Goal: Task Accomplishment & Management: Use online tool/utility

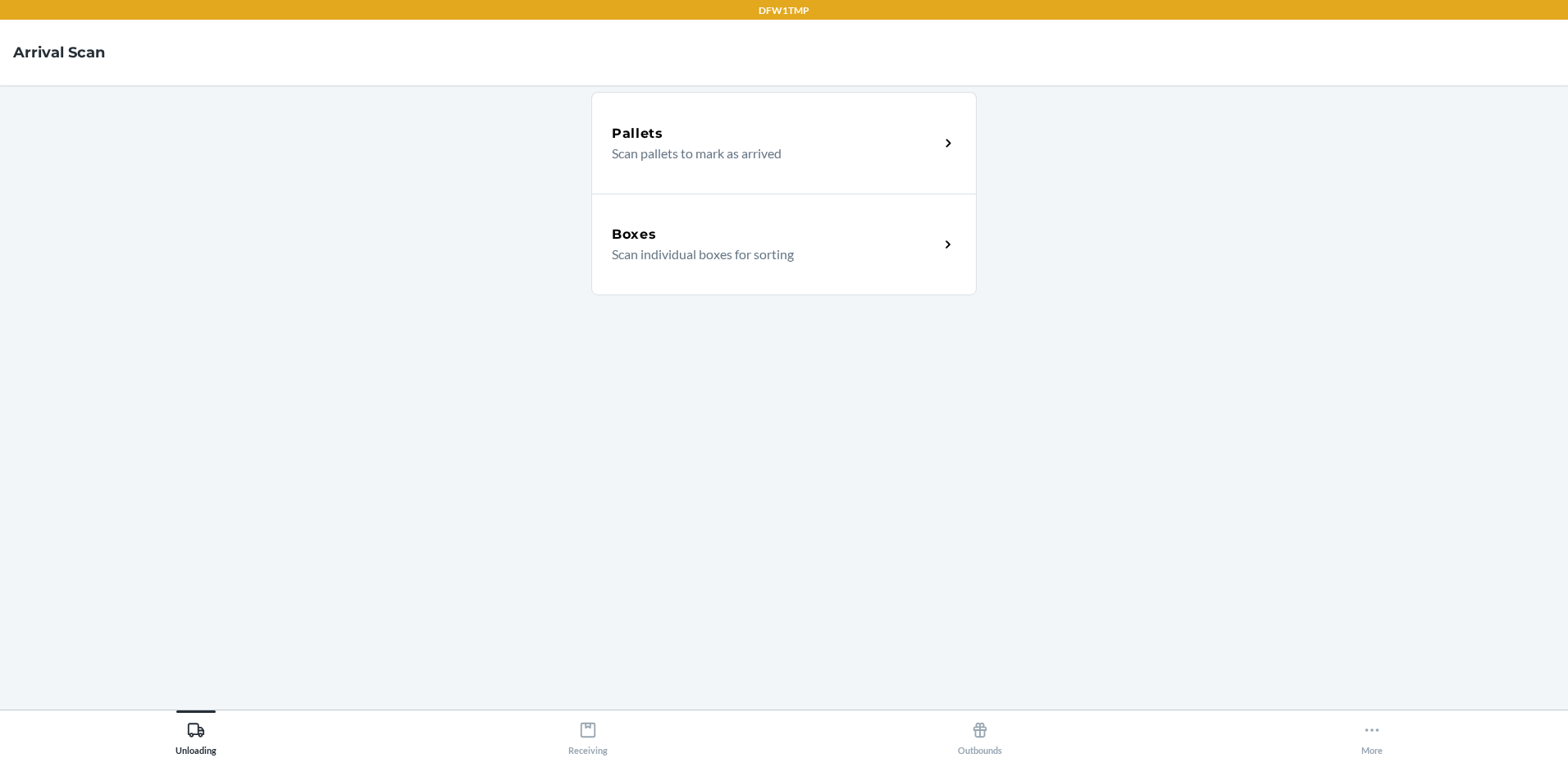
click at [742, 243] on div "Boxes" at bounding box center [775, 235] width 327 height 20
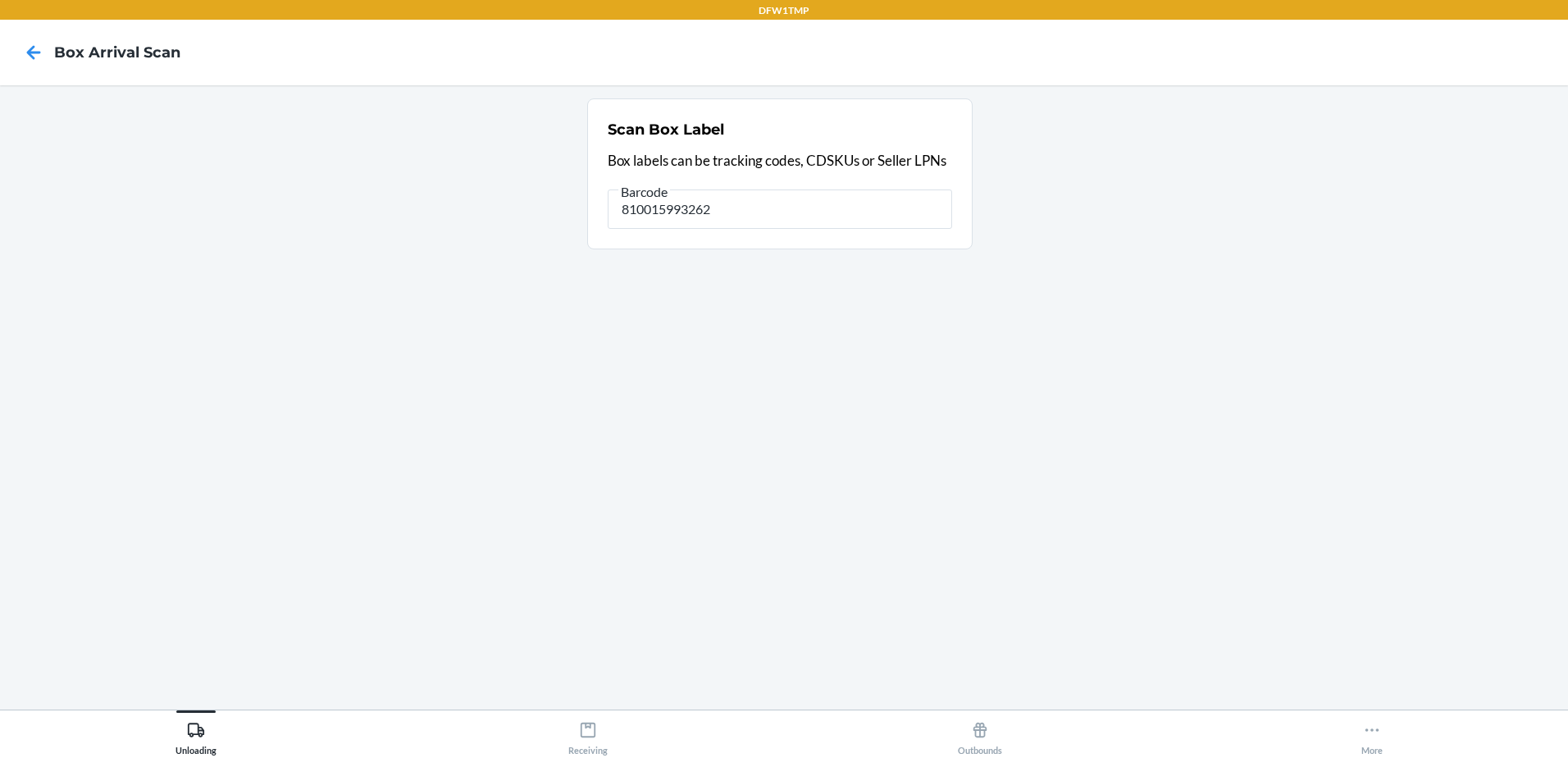
type input "810015993262"
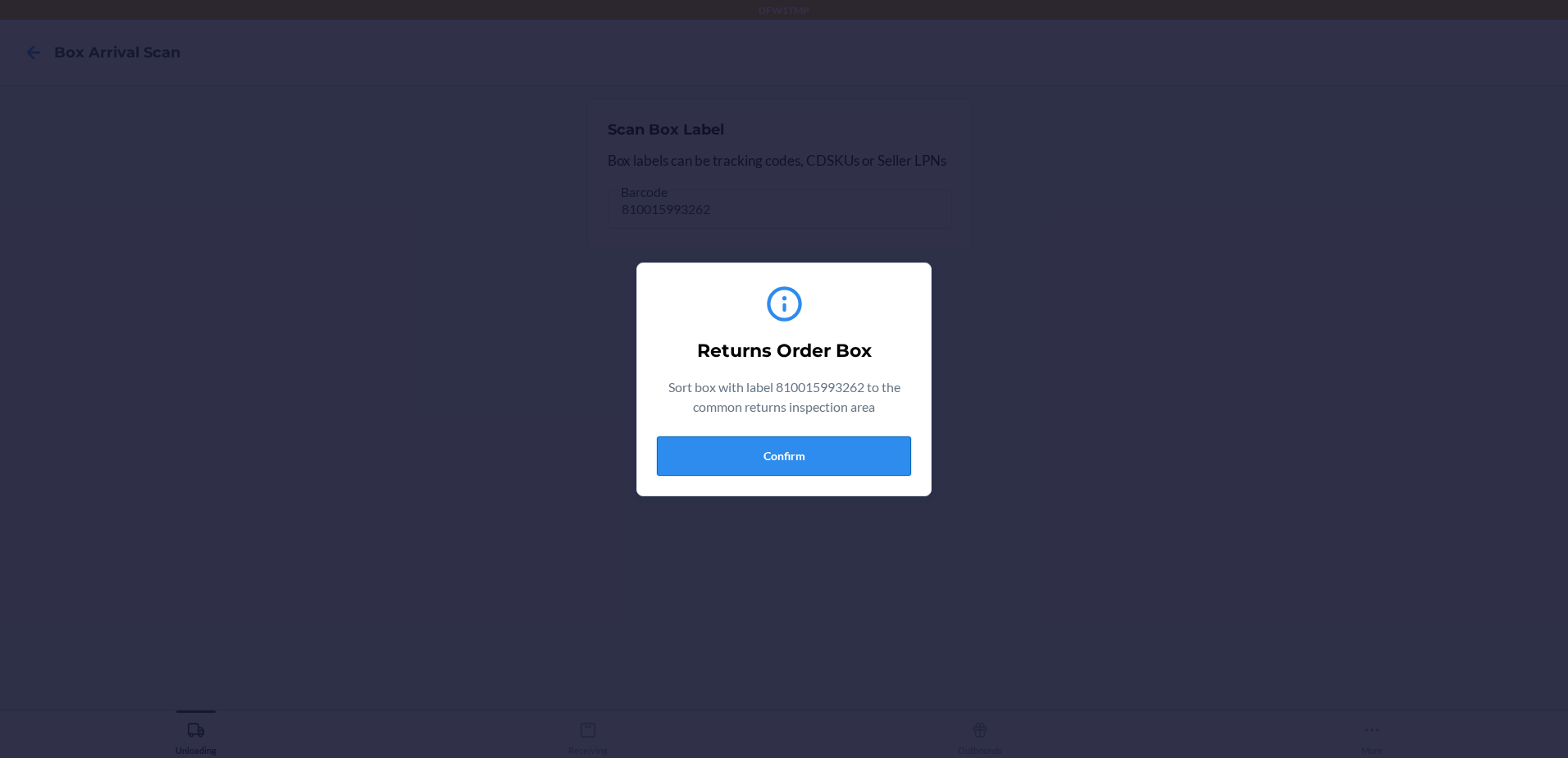
click at [681, 461] on button "Confirm" at bounding box center [784, 456] width 255 height 40
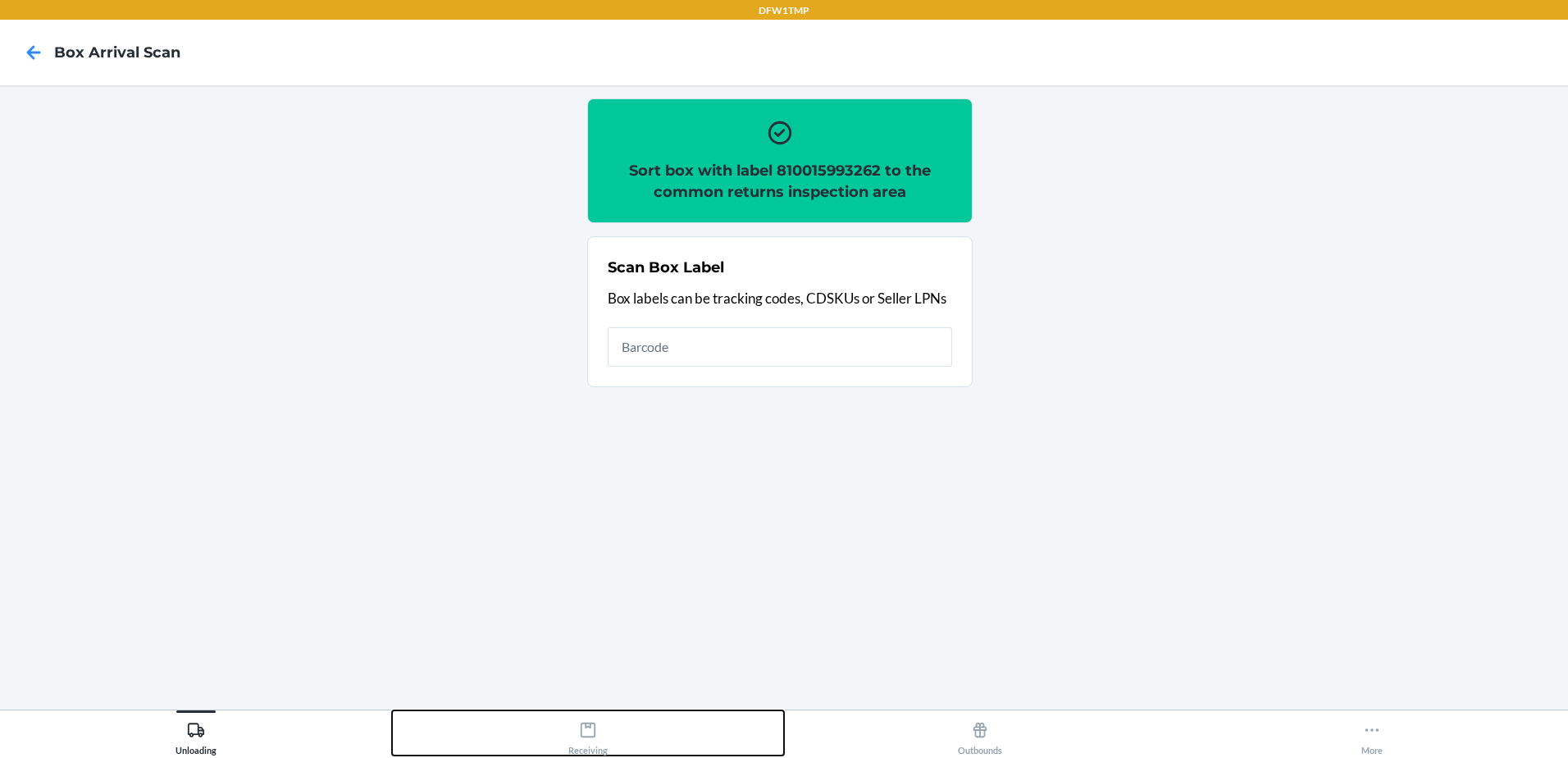
drag, startPoint x: 595, startPoint y: 736, endPoint x: 607, endPoint y: 718, distance: 21.6
click at [595, 734] on div "Receiving" at bounding box center [588, 735] width 40 height 41
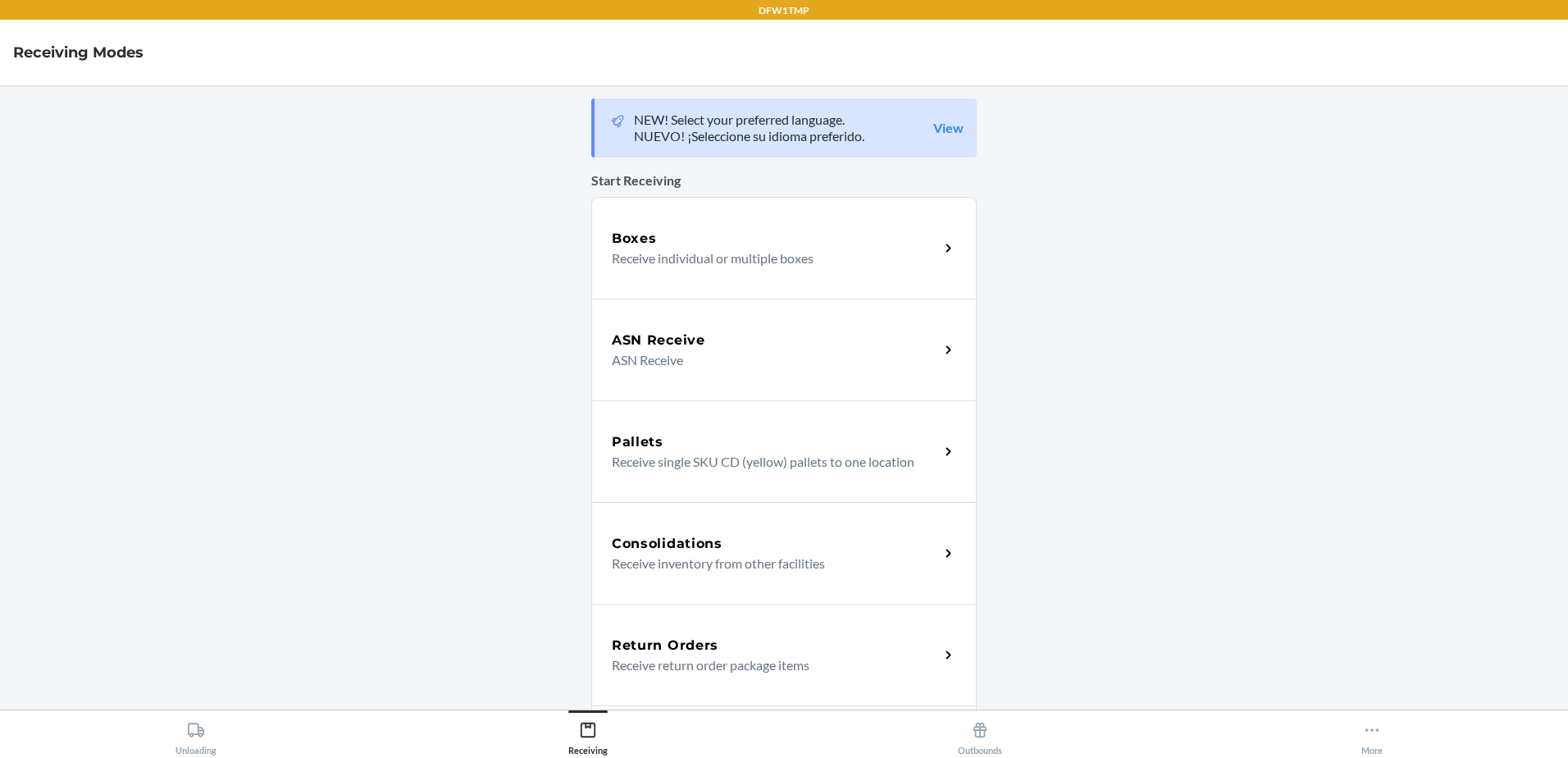
click at [652, 647] on h5 "Return Orders" at bounding box center [665, 645] width 106 height 20
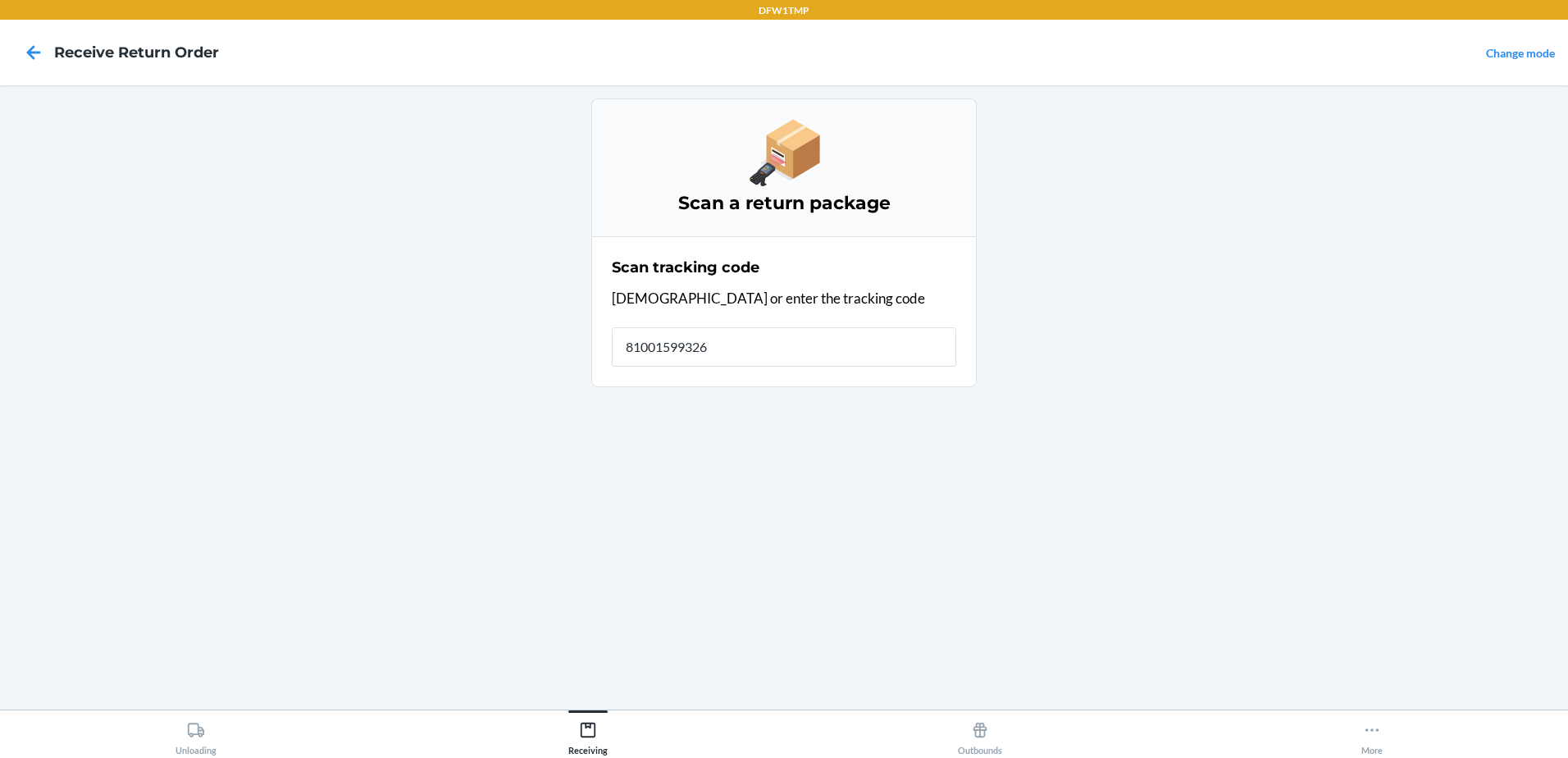
type input "810015993262"
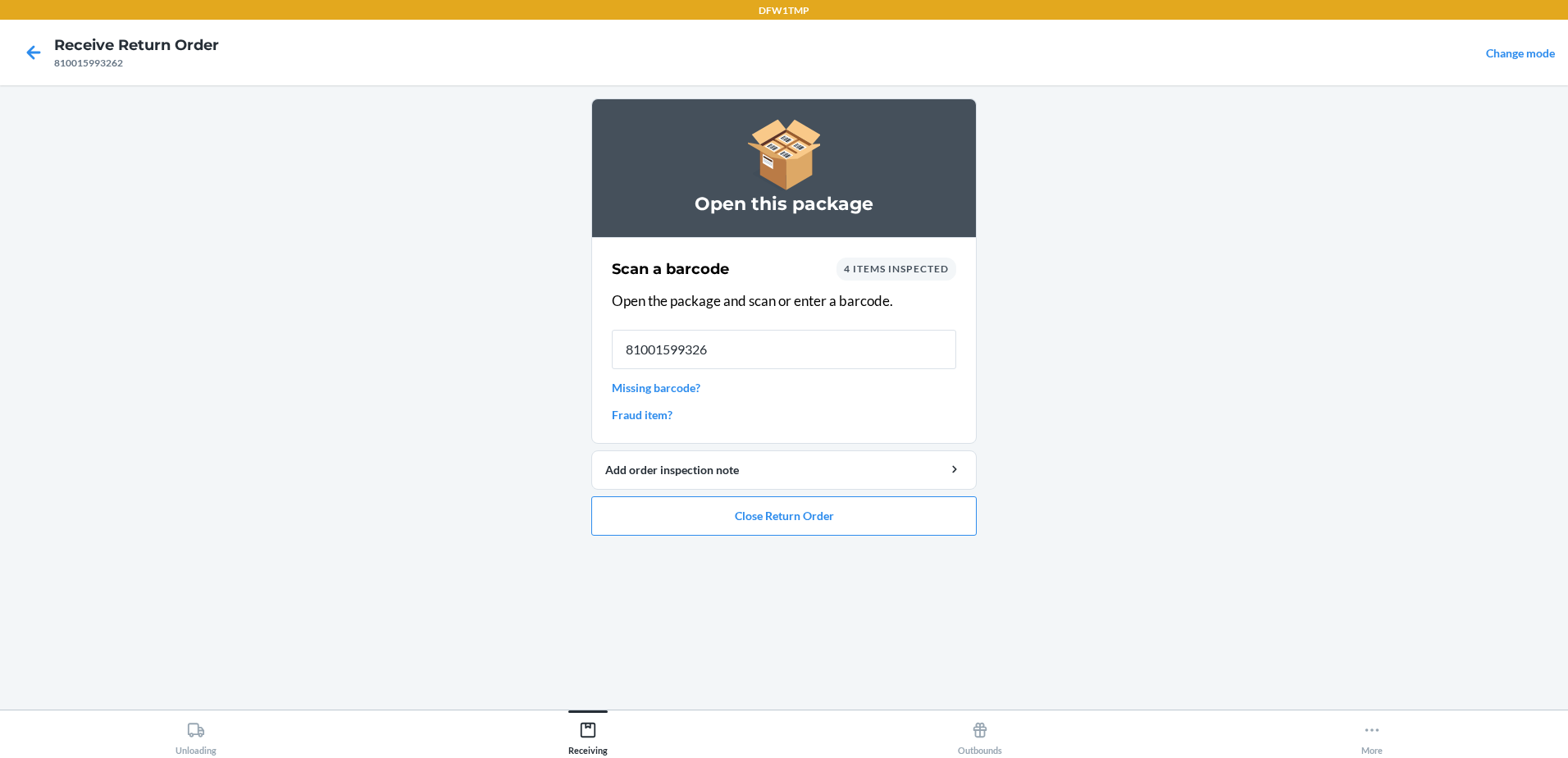
type input "810015993262"
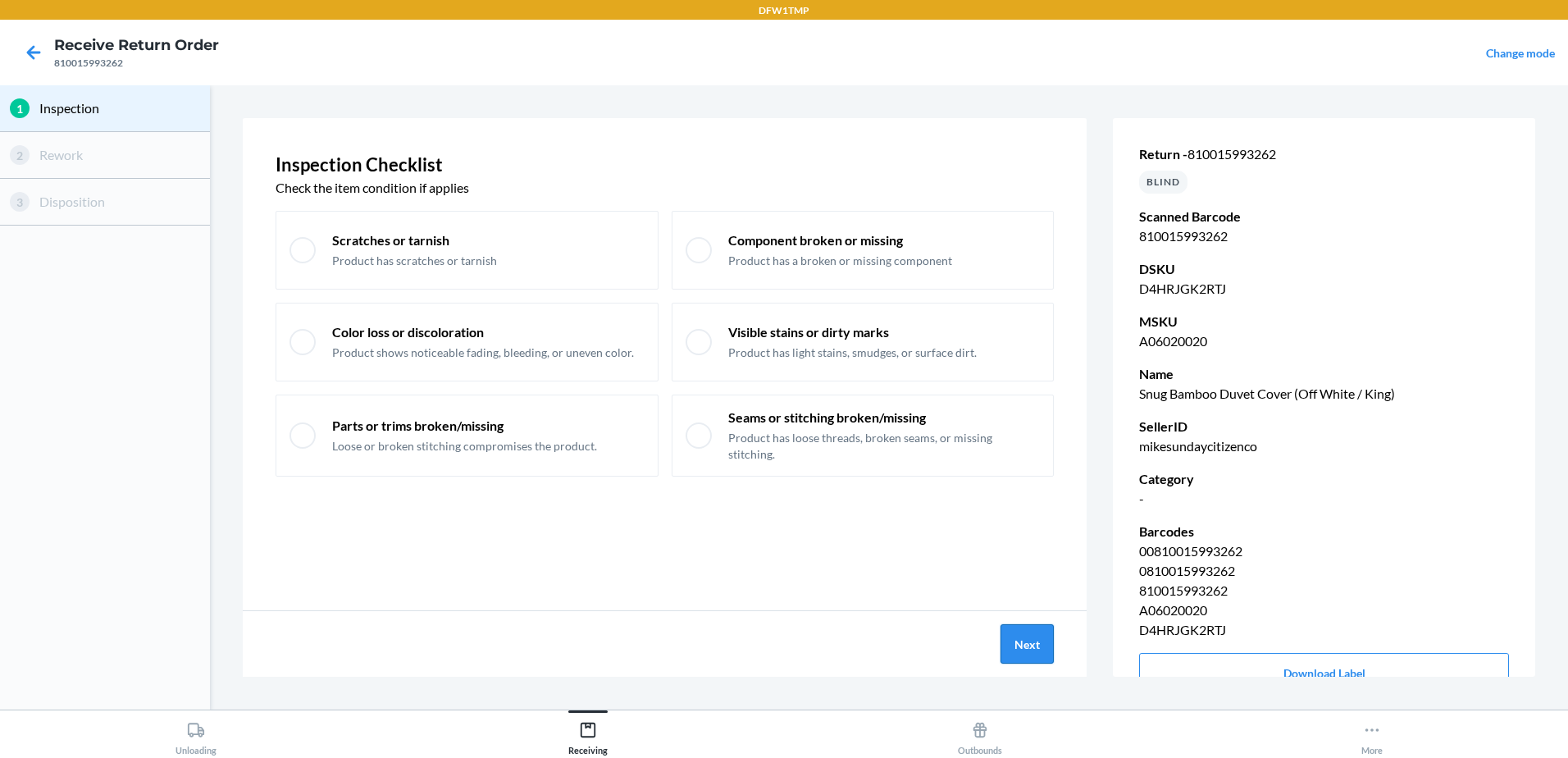
click at [1001, 642] on button "Next" at bounding box center [1027, 643] width 54 height 40
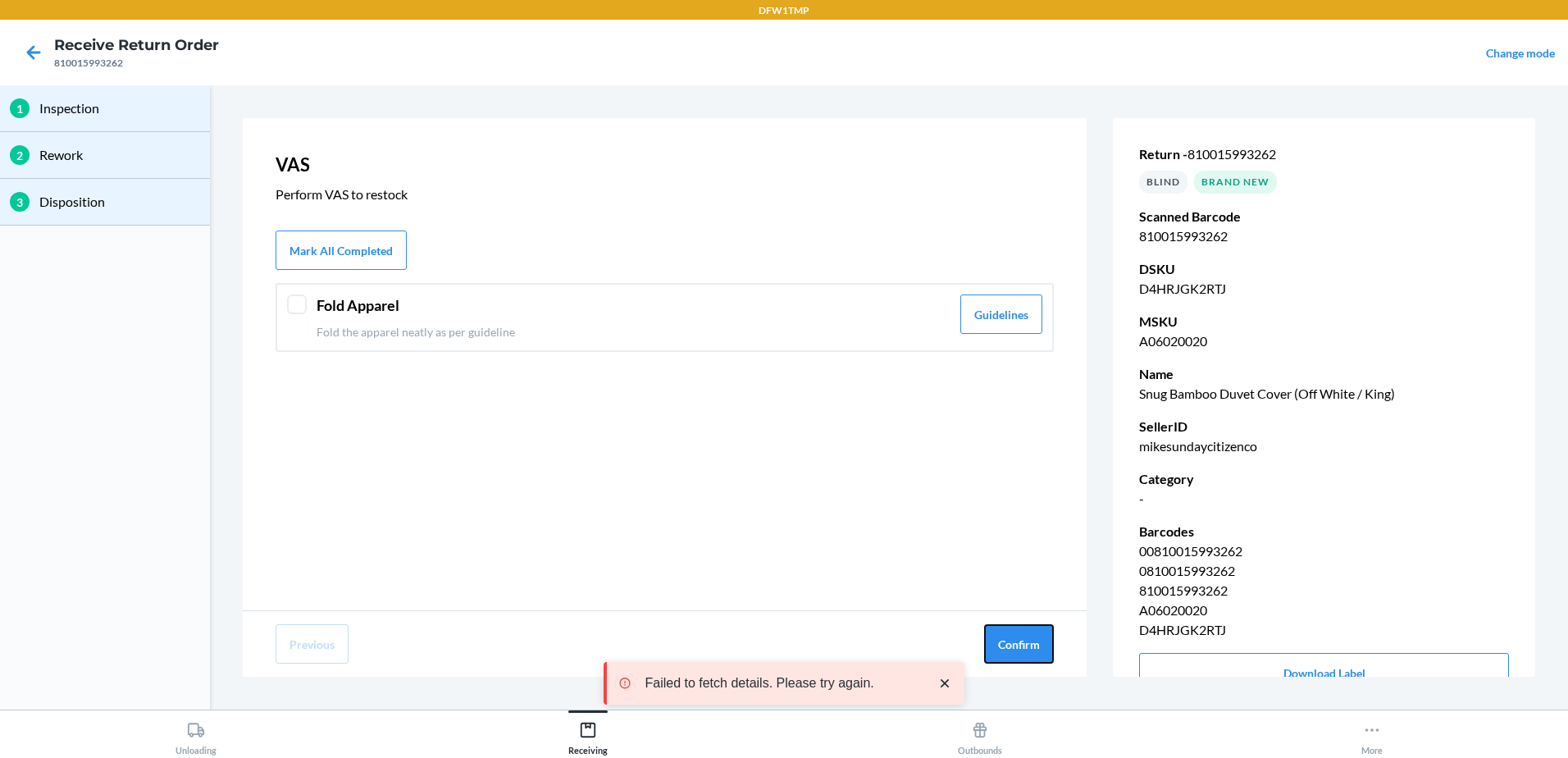
click at [1001, 643] on button "Confirm" at bounding box center [1018, 643] width 70 height 40
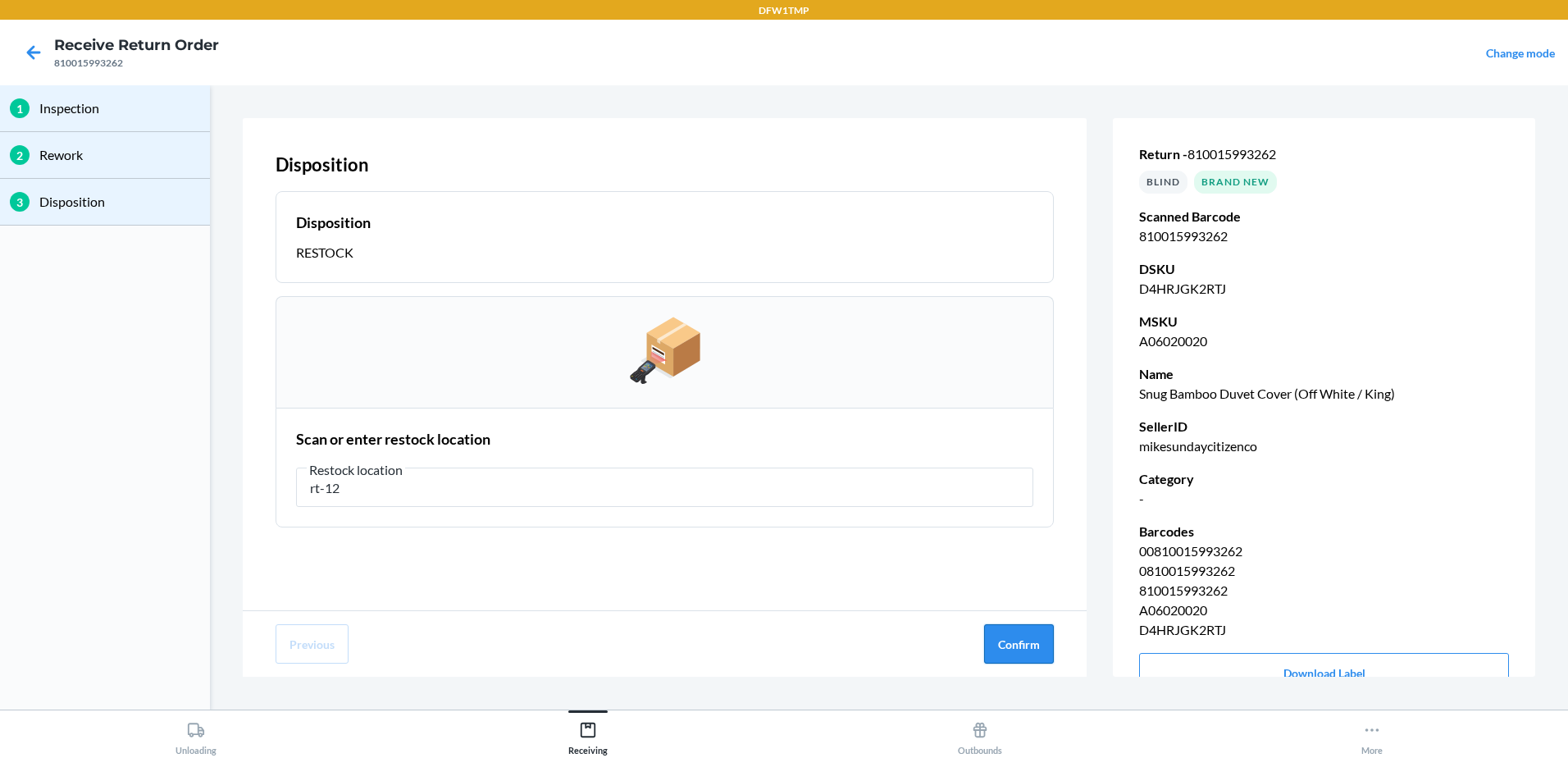
type input "rt-12"
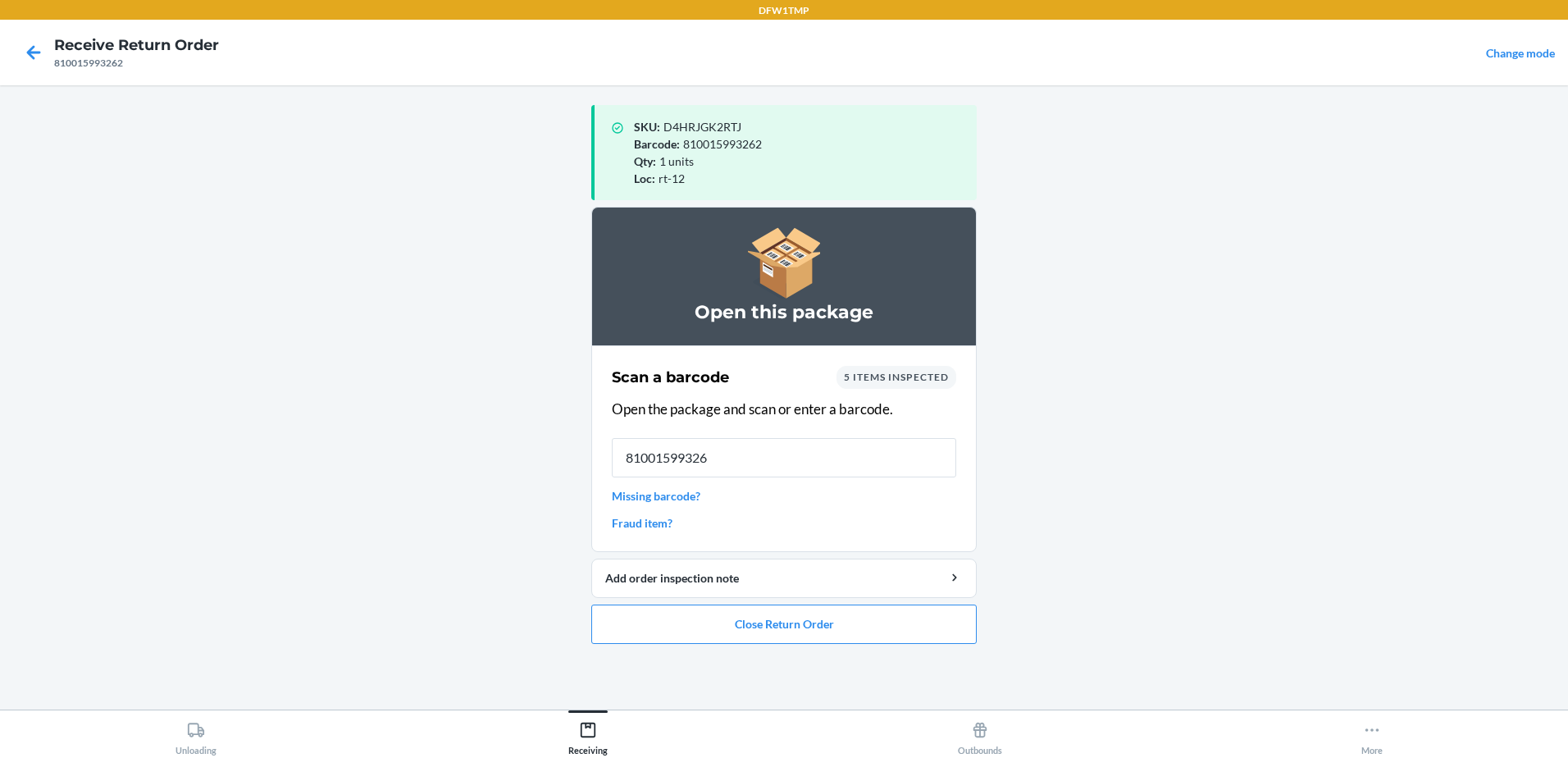
type input "810015993262"
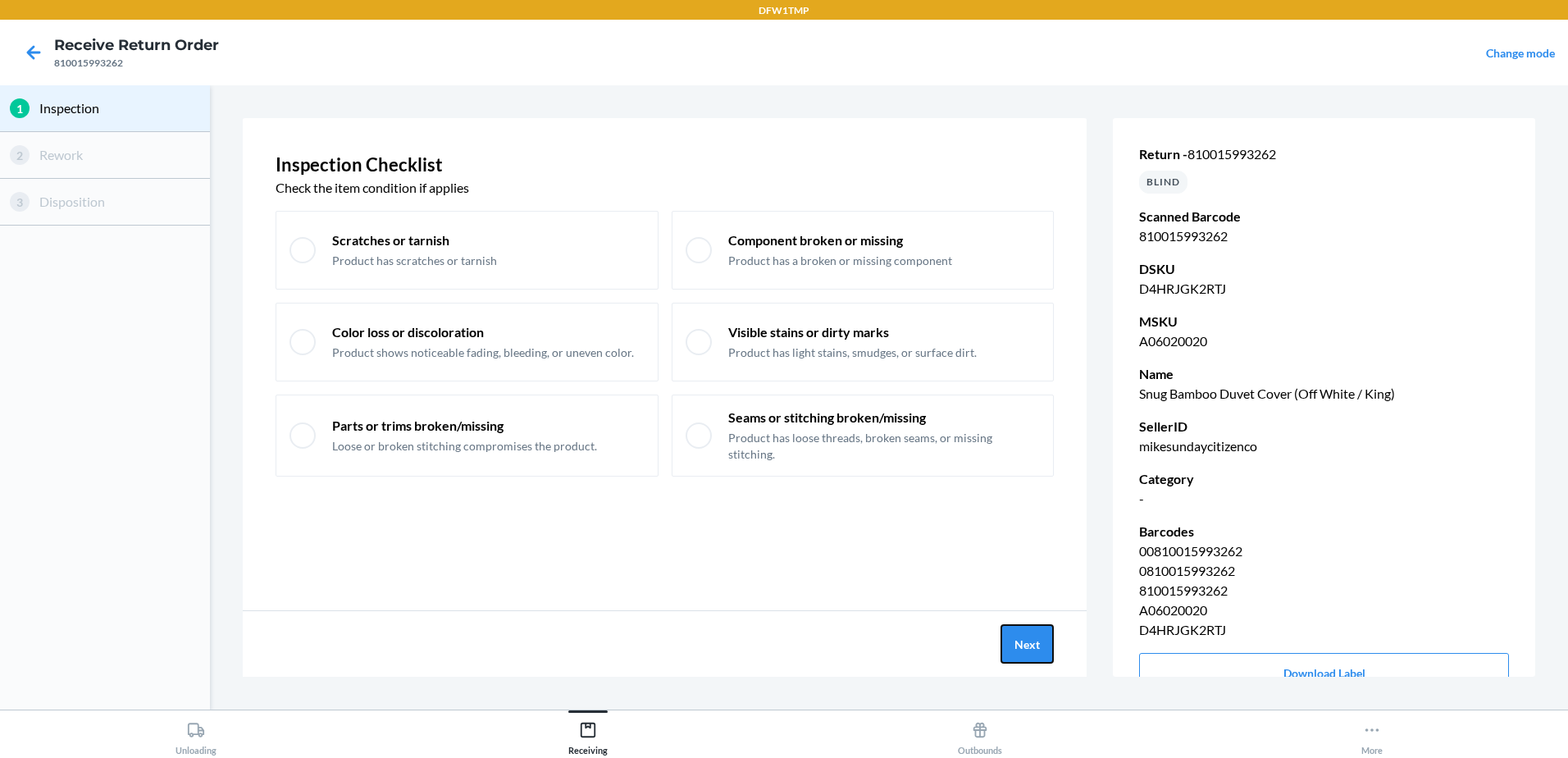
click at [1027, 647] on button "Next" at bounding box center [1027, 643] width 54 height 40
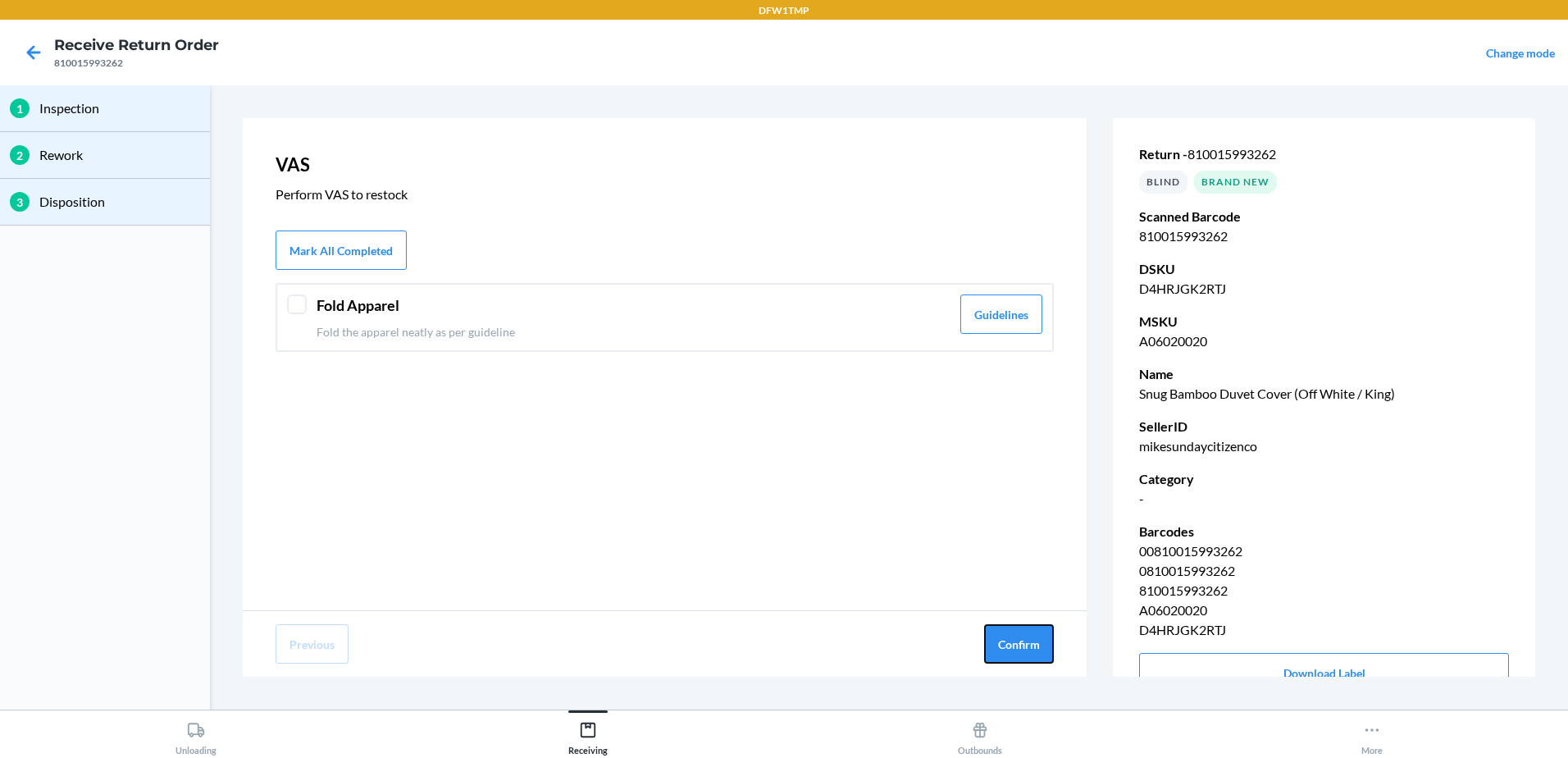
click at [1027, 647] on button "Confirm" at bounding box center [1018, 643] width 70 height 40
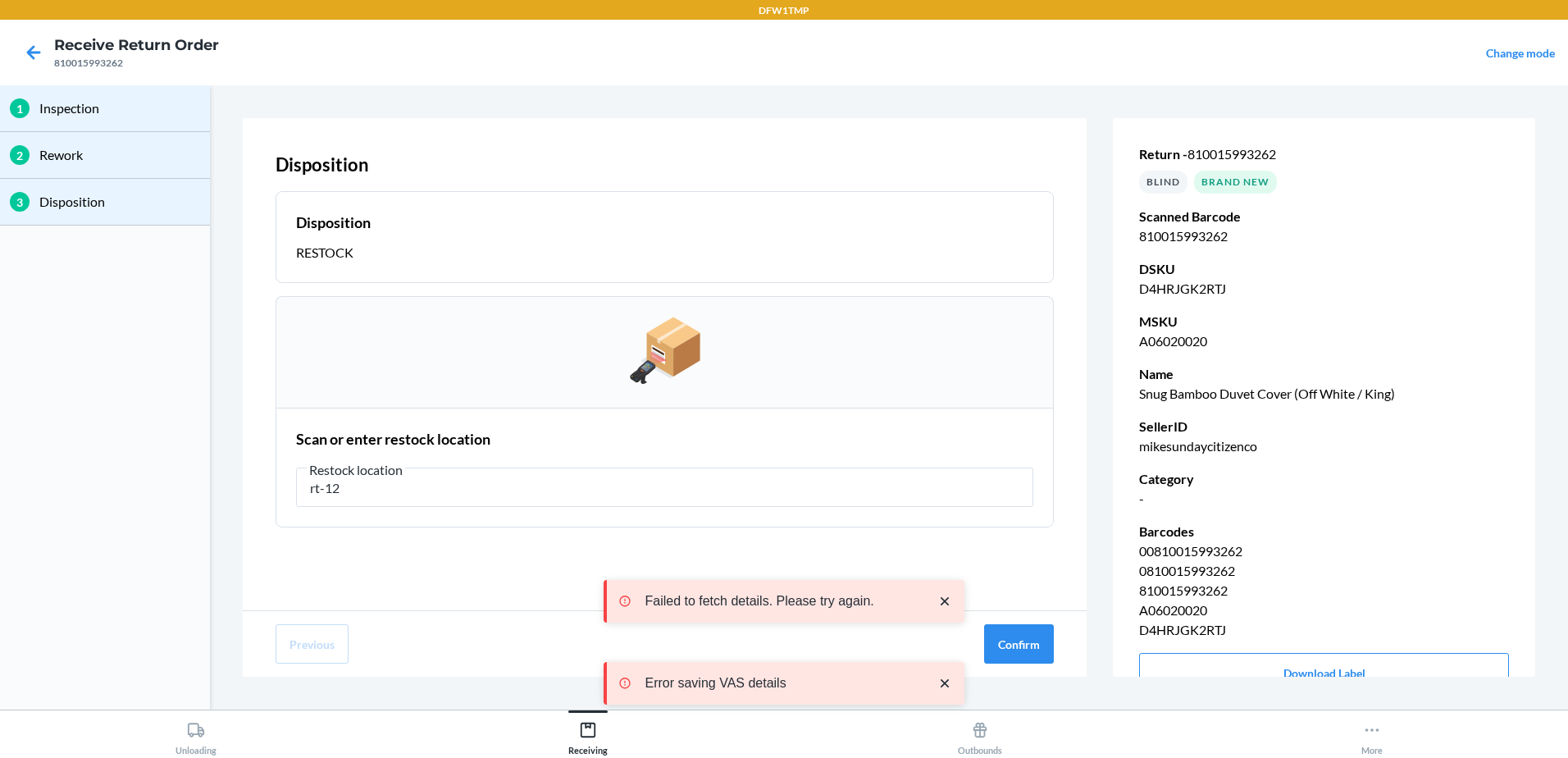
type input "rt-12"
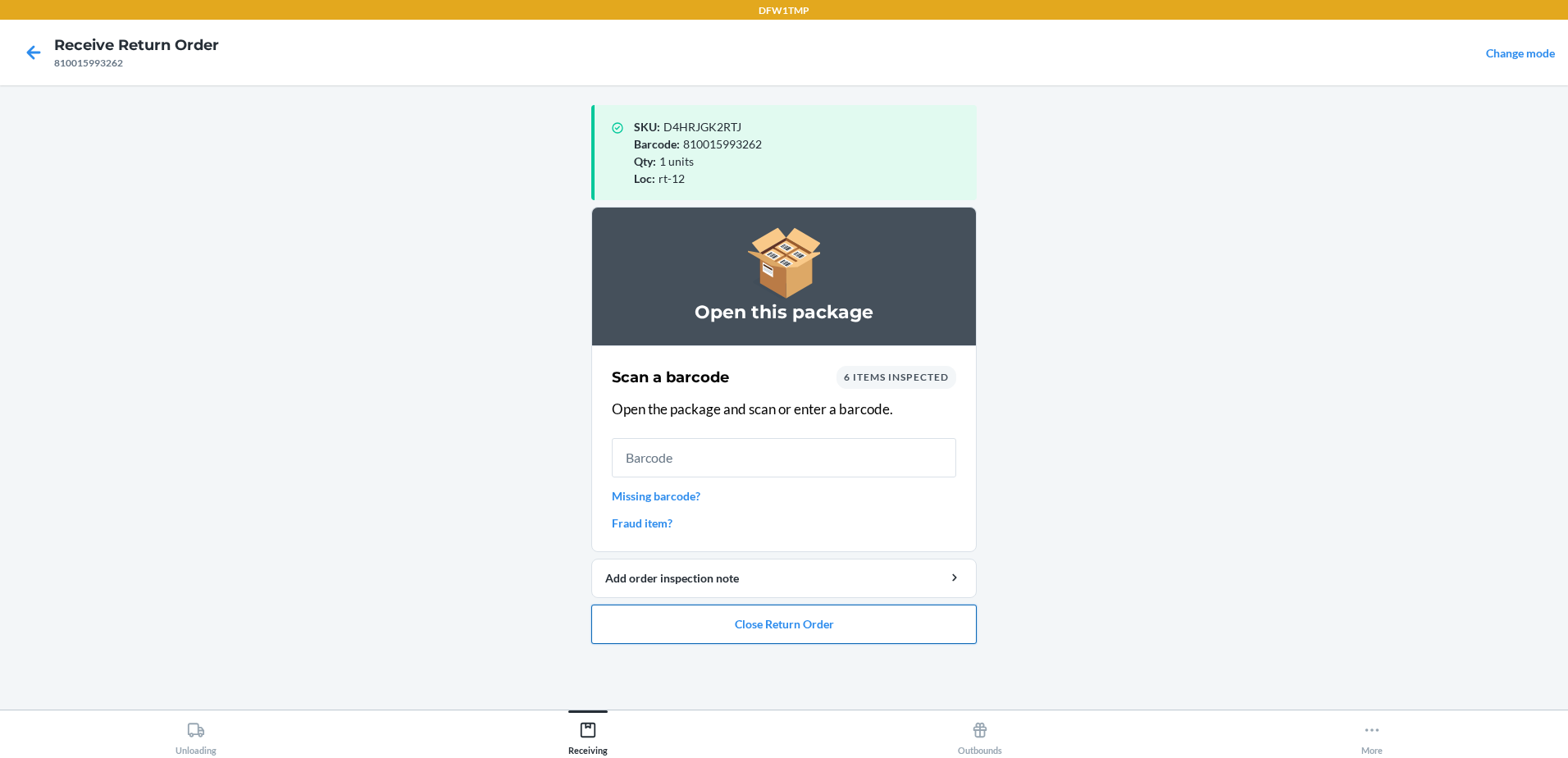
click at [819, 630] on button "Close Return Order" at bounding box center [784, 625] width 386 height 40
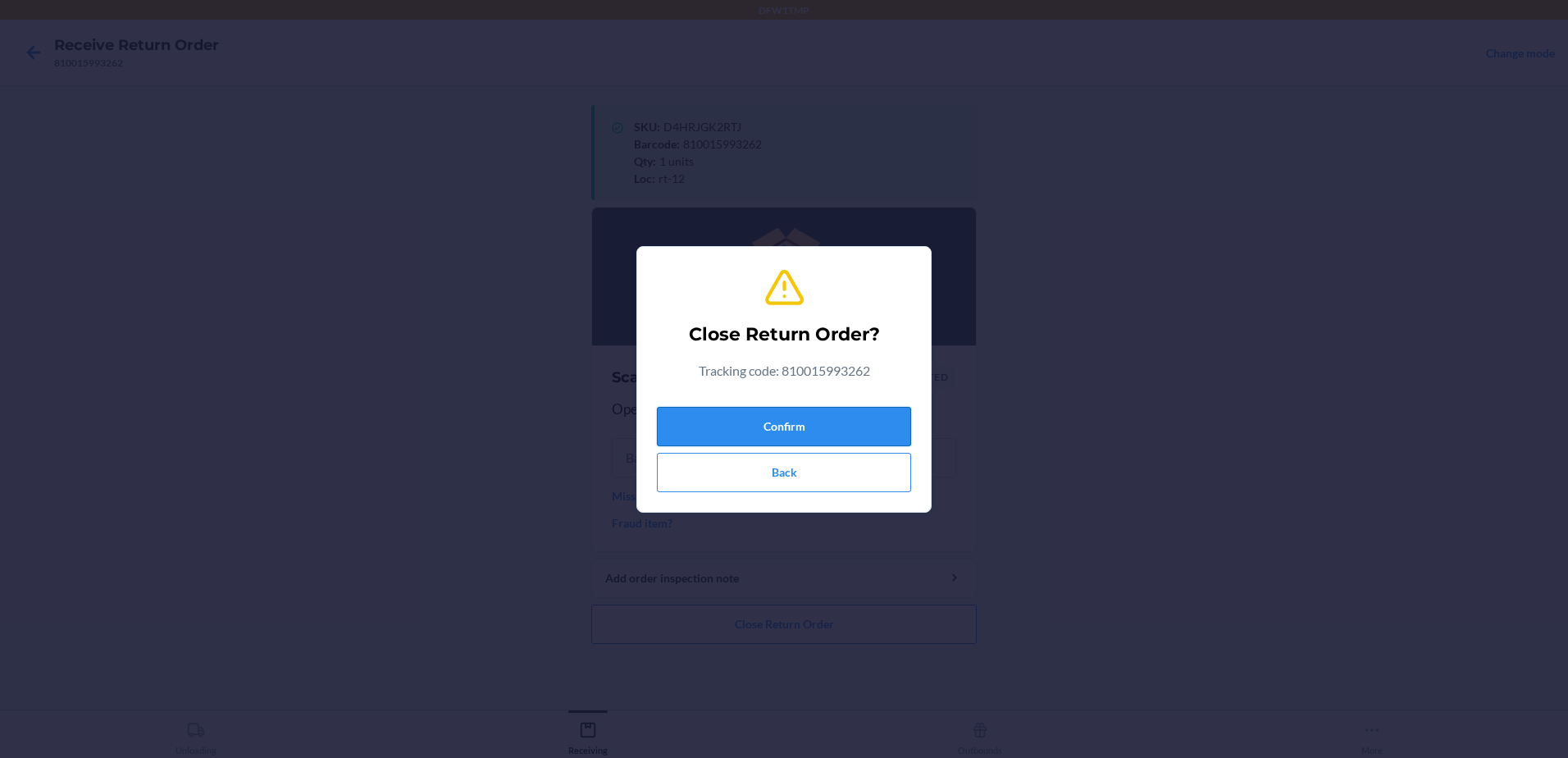
click at [778, 432] on button "Confirm" at bounding box center [784, 427] width 255 height 40
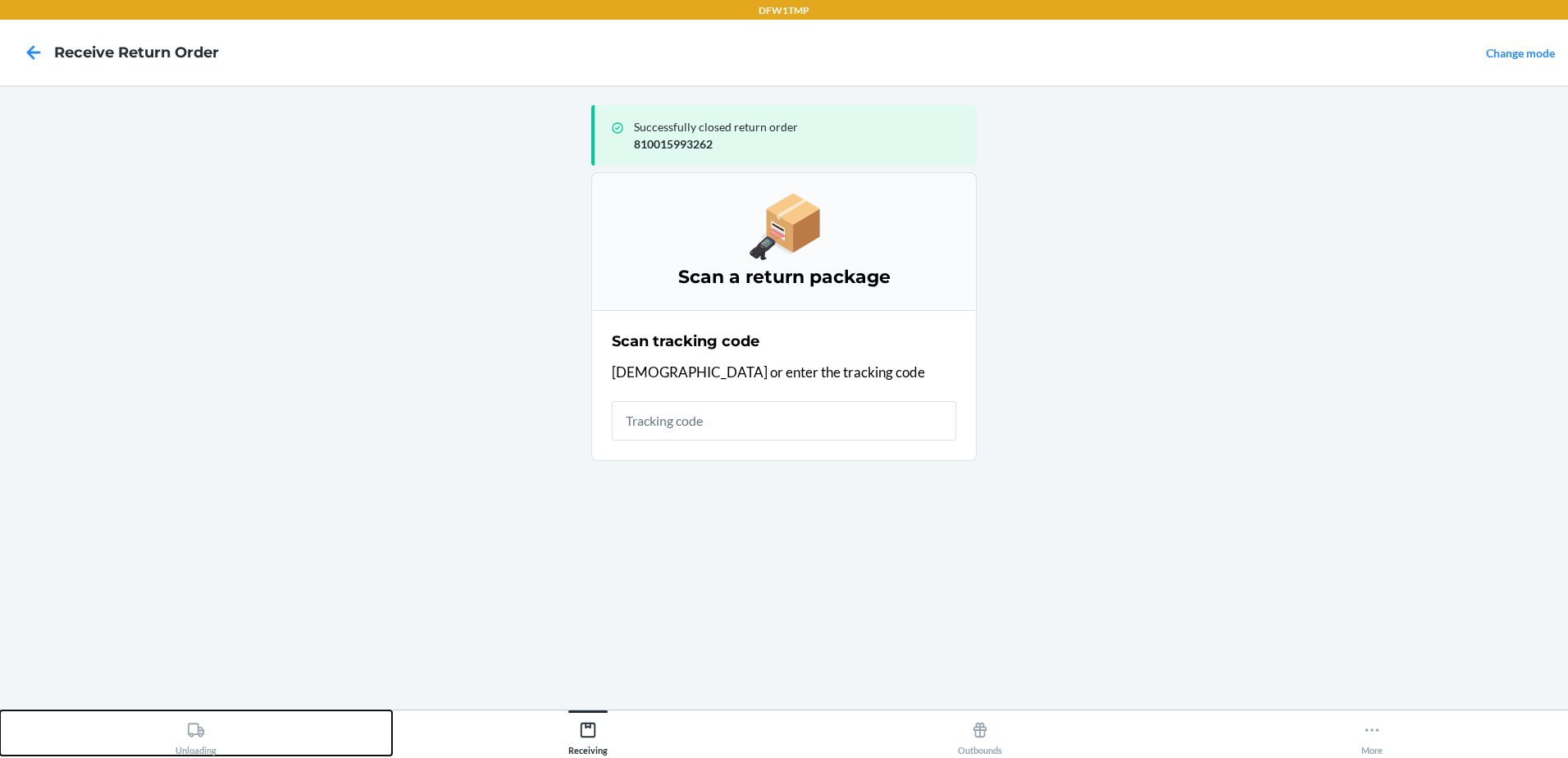
click at [208, 728] on div "Unloading" at bounding box center [196, 735] width 41 height 41
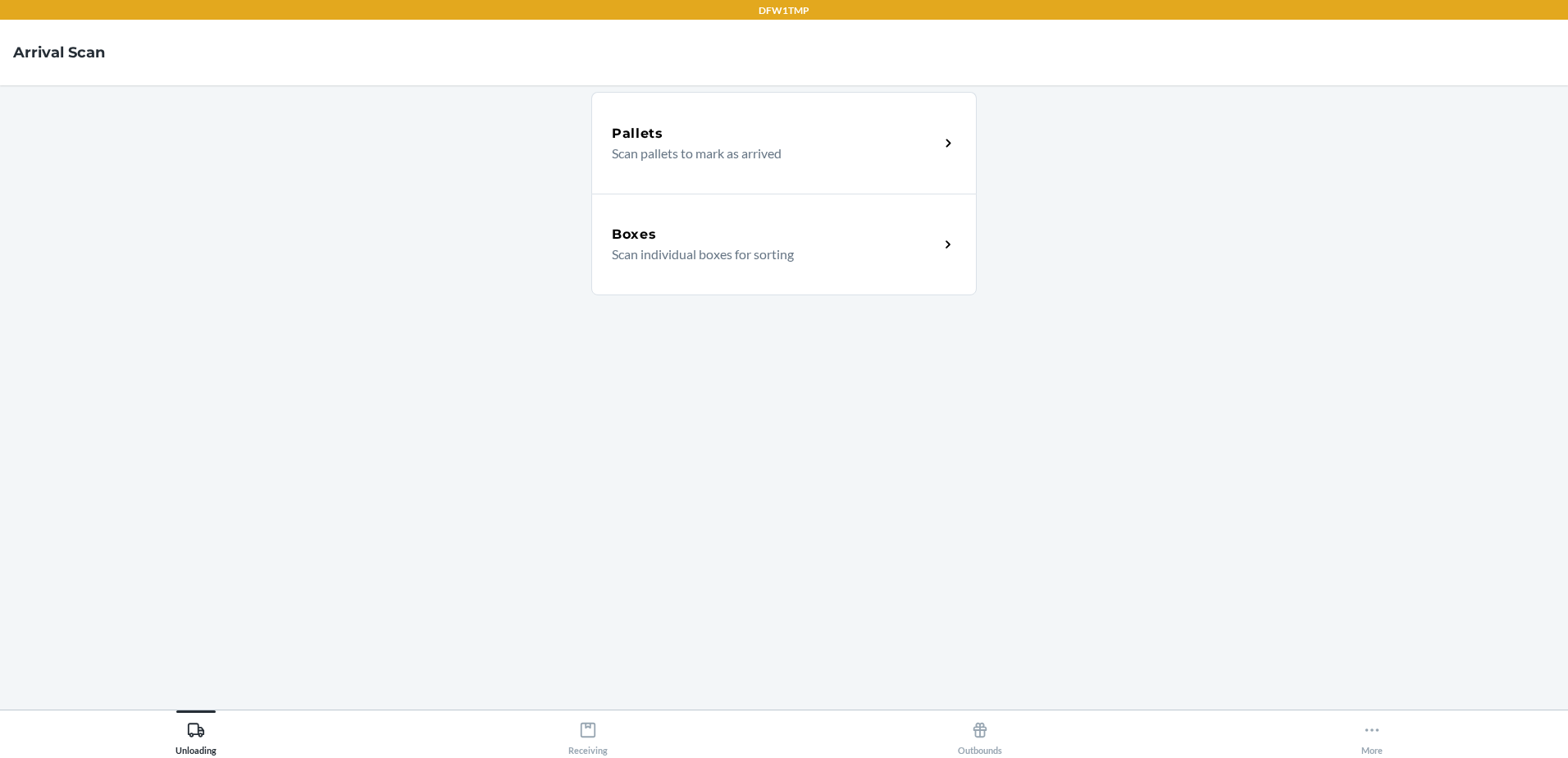
click at [730, 262] on p "Scan individual boxes for sorting" at bounding box center [769, 255] width 314 height 20
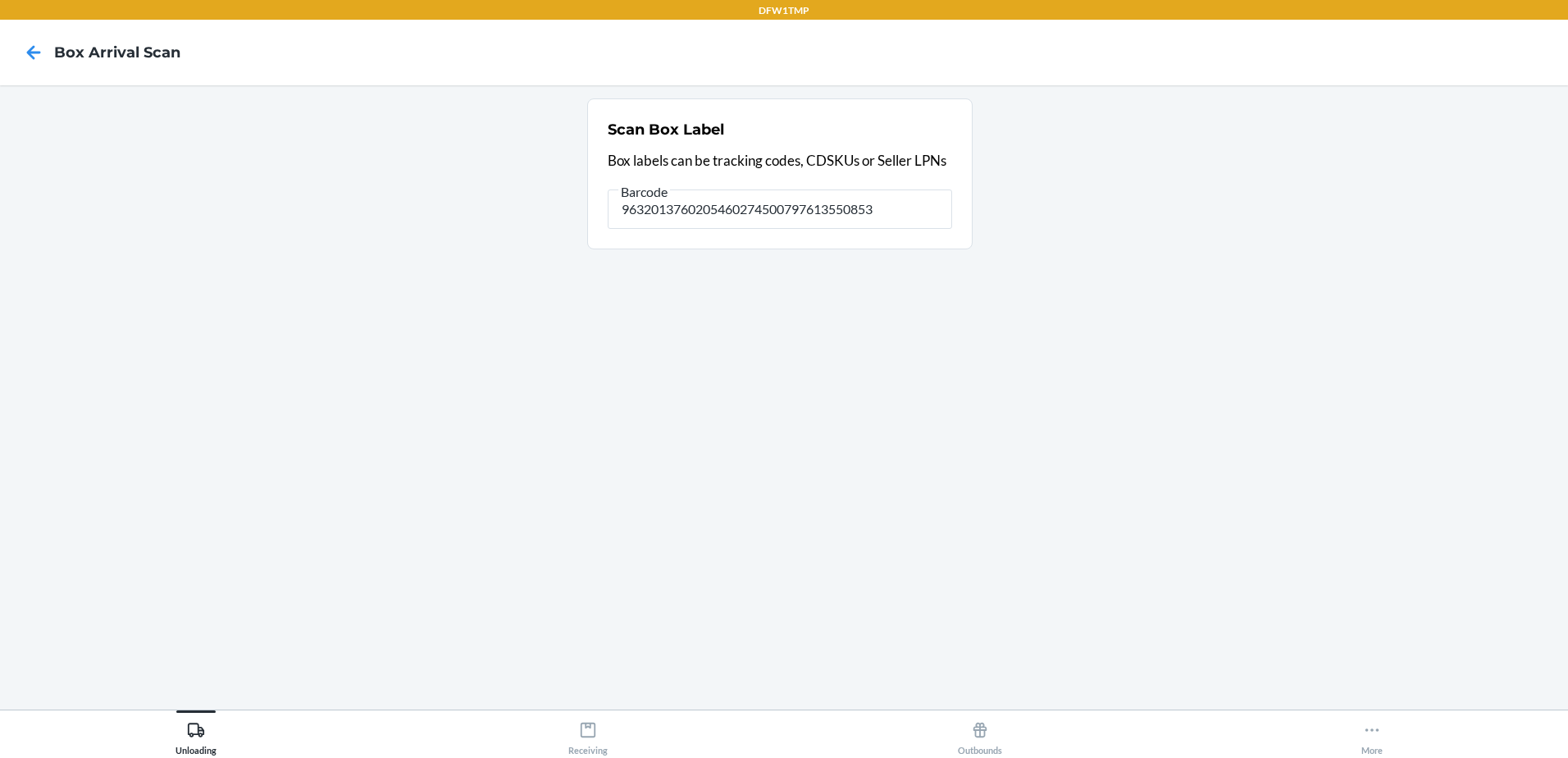
type input "9632013760205460274500797613550853"
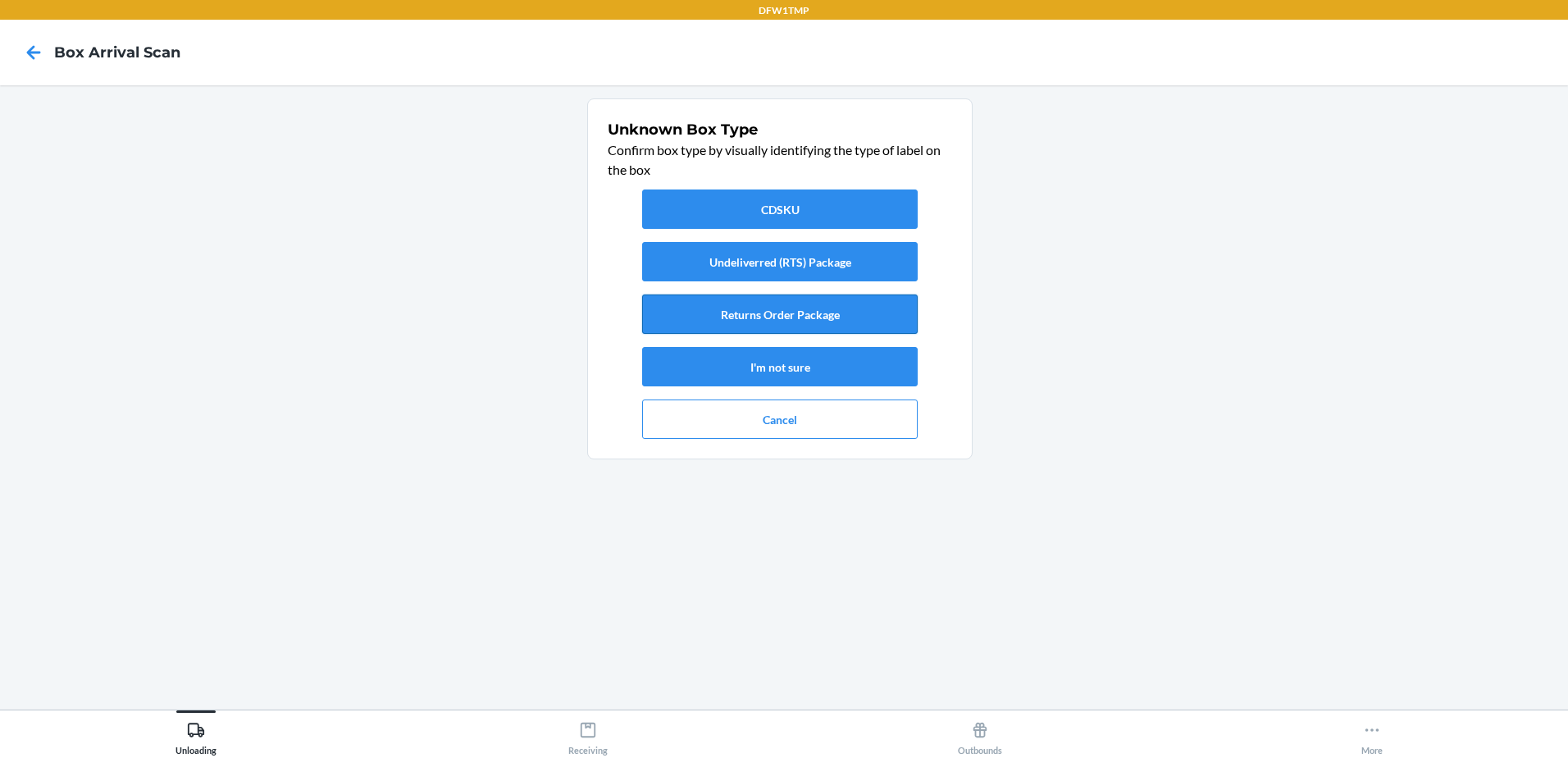
click at [761, 318] on button "Returns Order Package" at bounding box center [779, 314] width 275 height 40
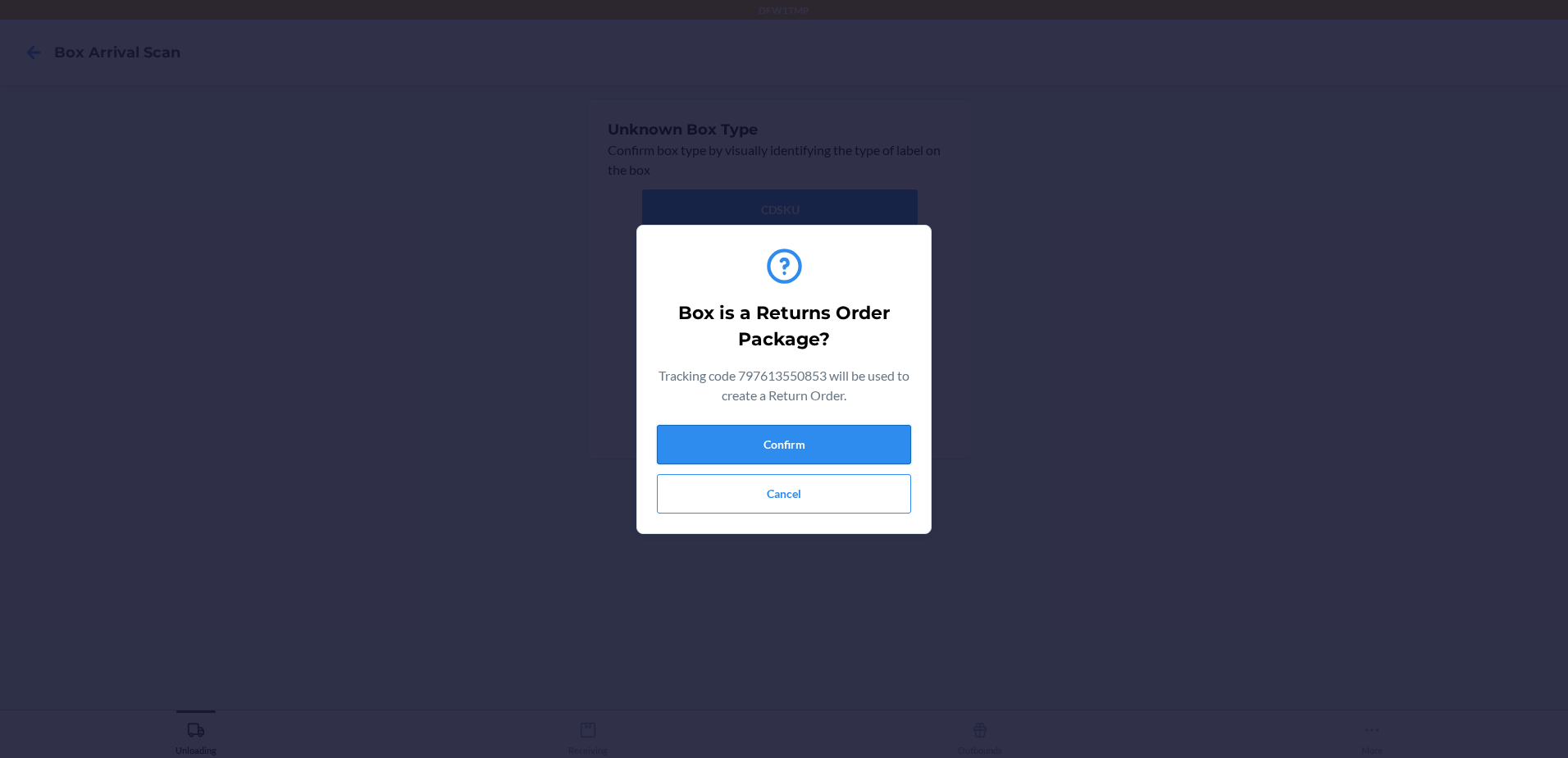
click at [785, 437] on button "Confirm" at bounding box center [784, 445] width 255 height 40
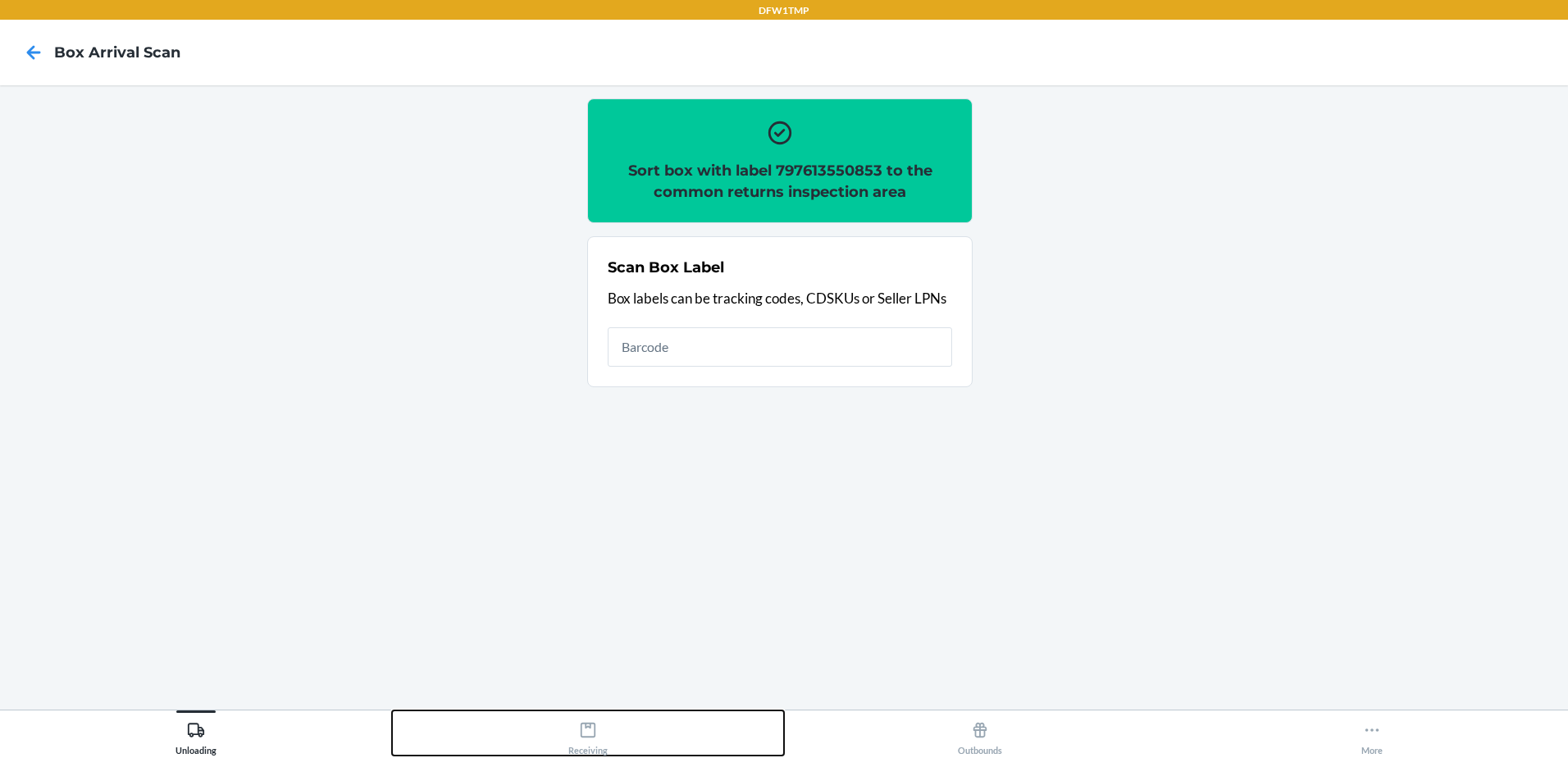
click at [596, 741] on div "Receiving" at bounding box center [588, 735] width 40 height 41
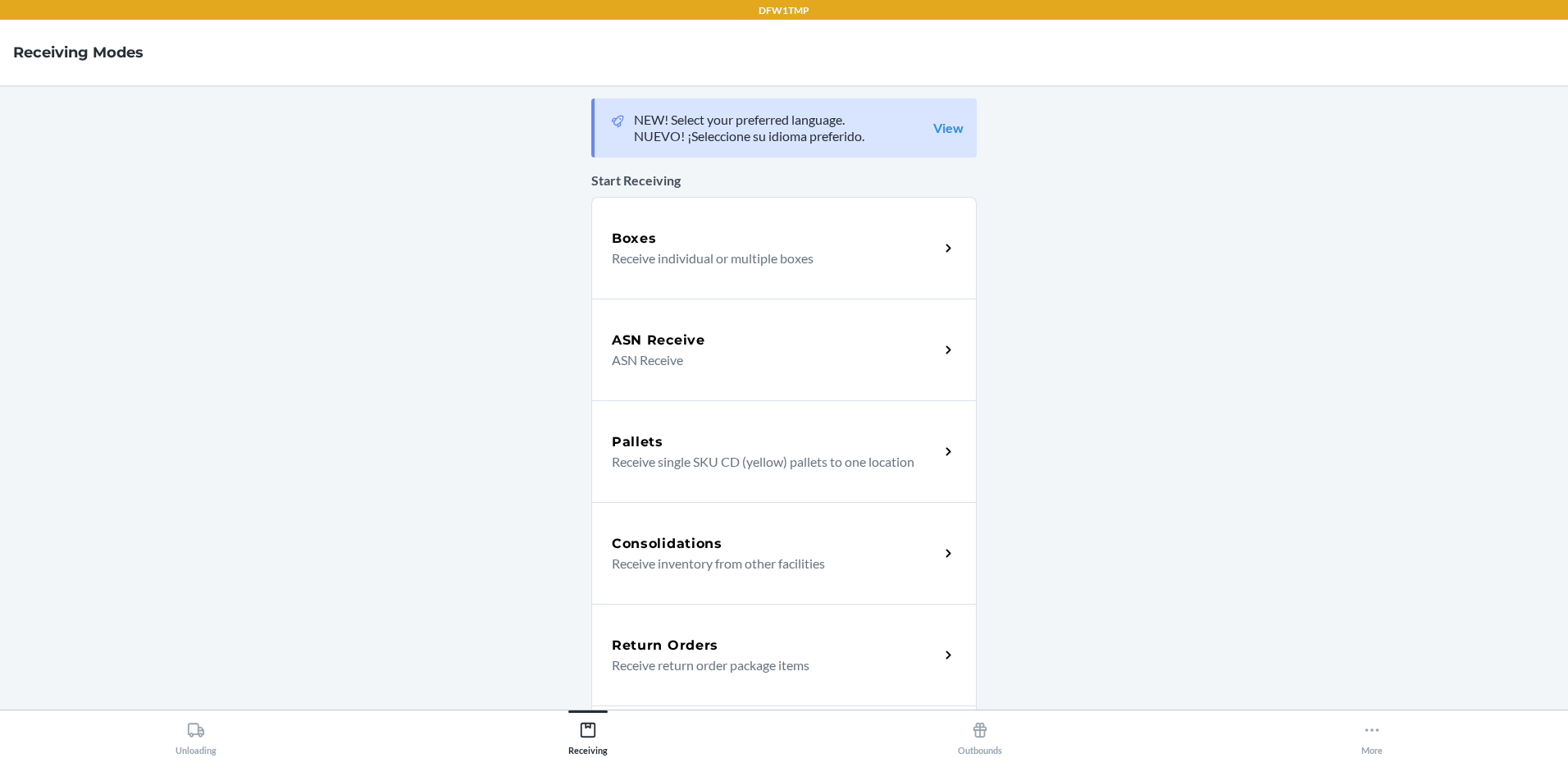
click at [795, 636] on div "Return Orders" at bounding box center [775, 645] width 327 height 20
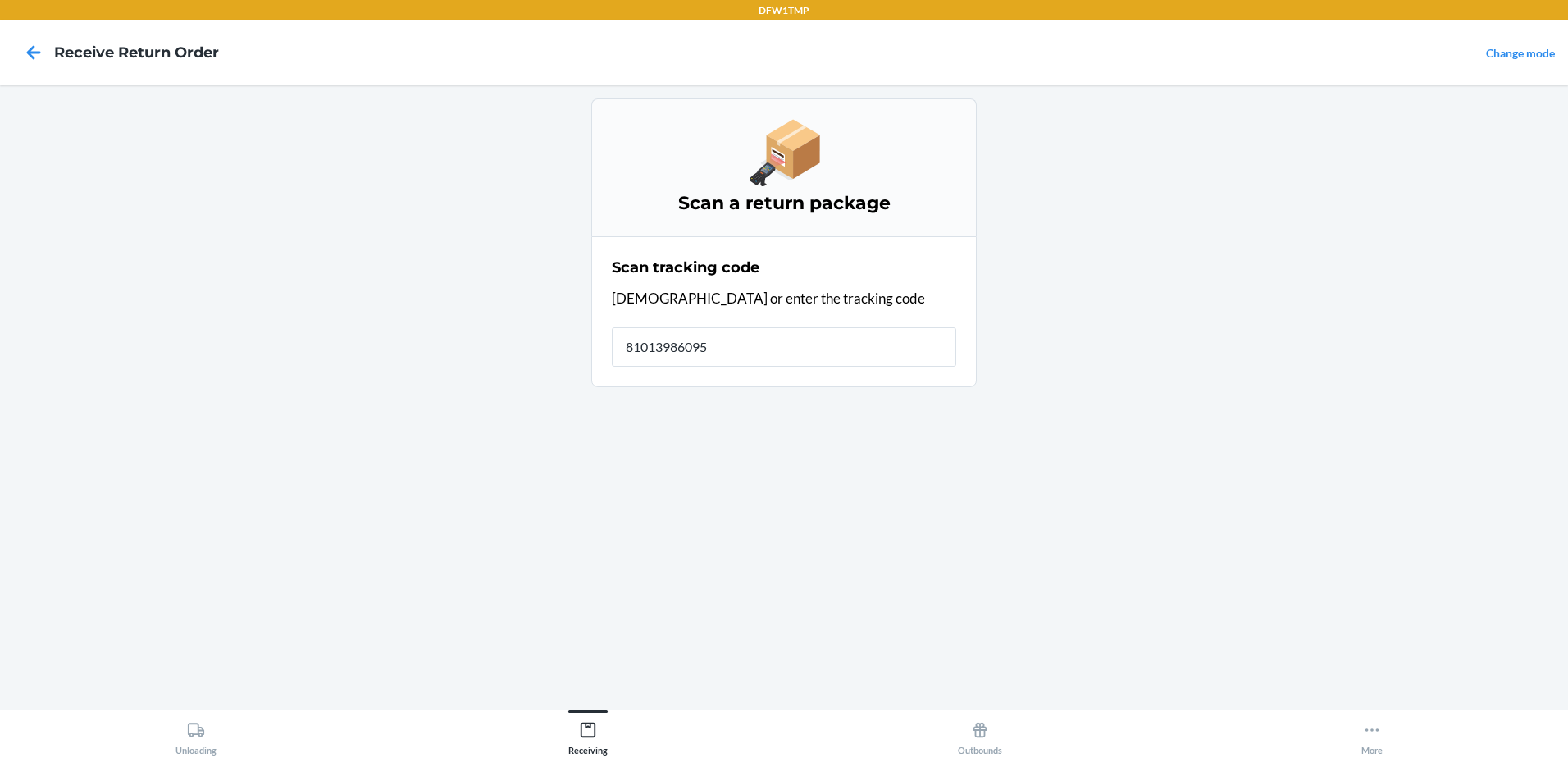
type input "810139860952"
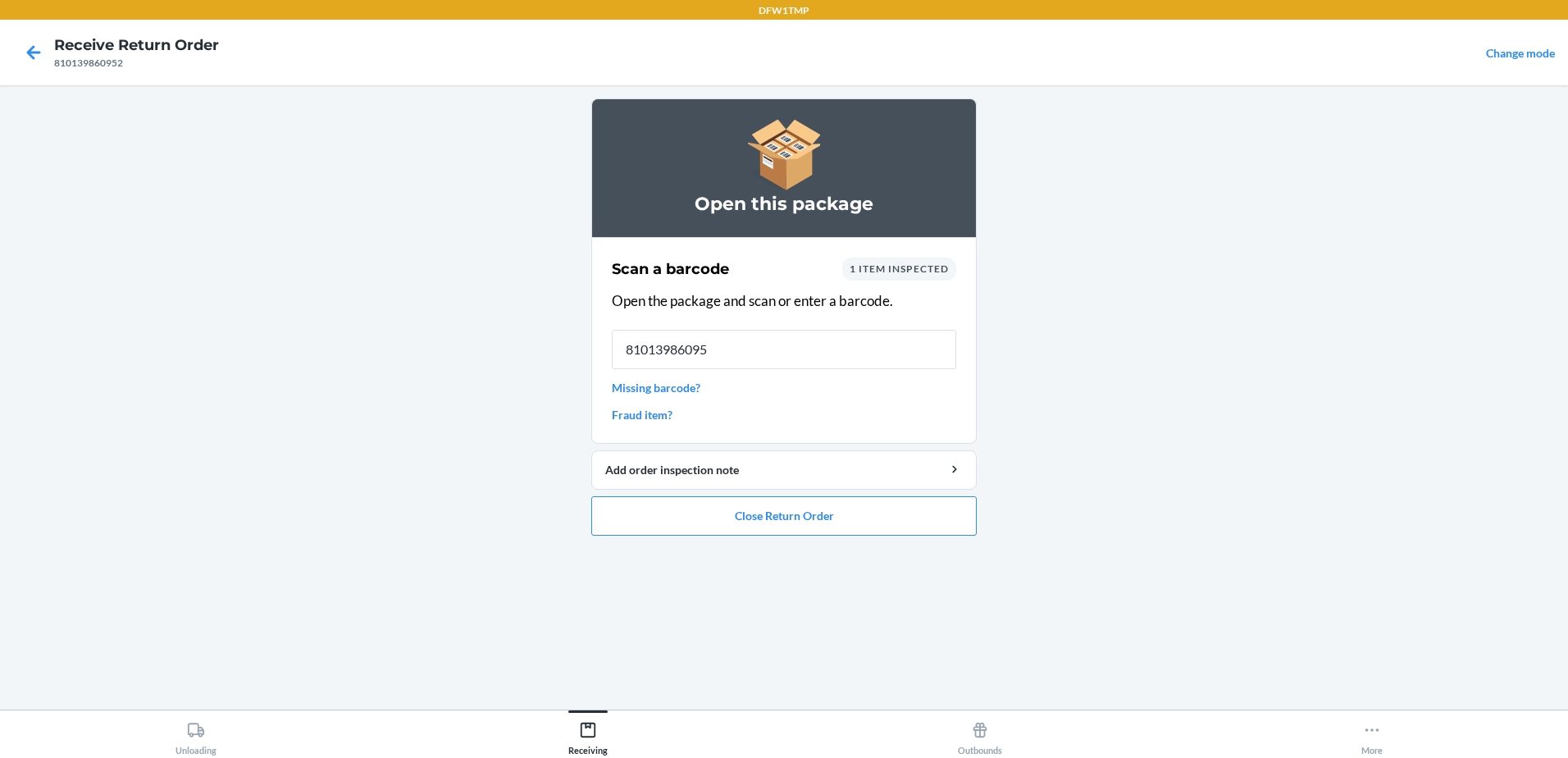
type input "810139860952"
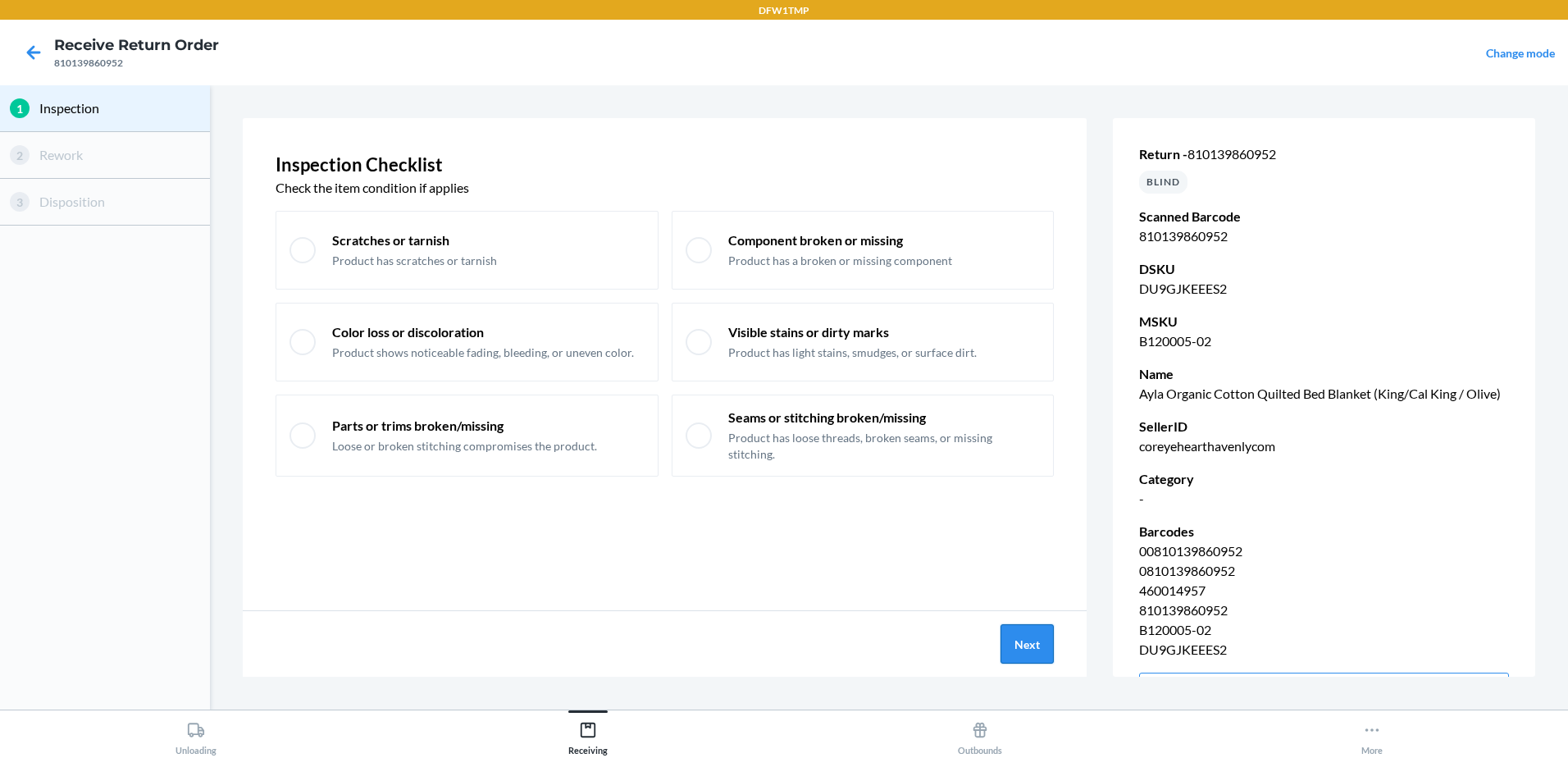
click at [1034, 635] on button "Next" at bounding box center [1027, 643] width 54 height 40
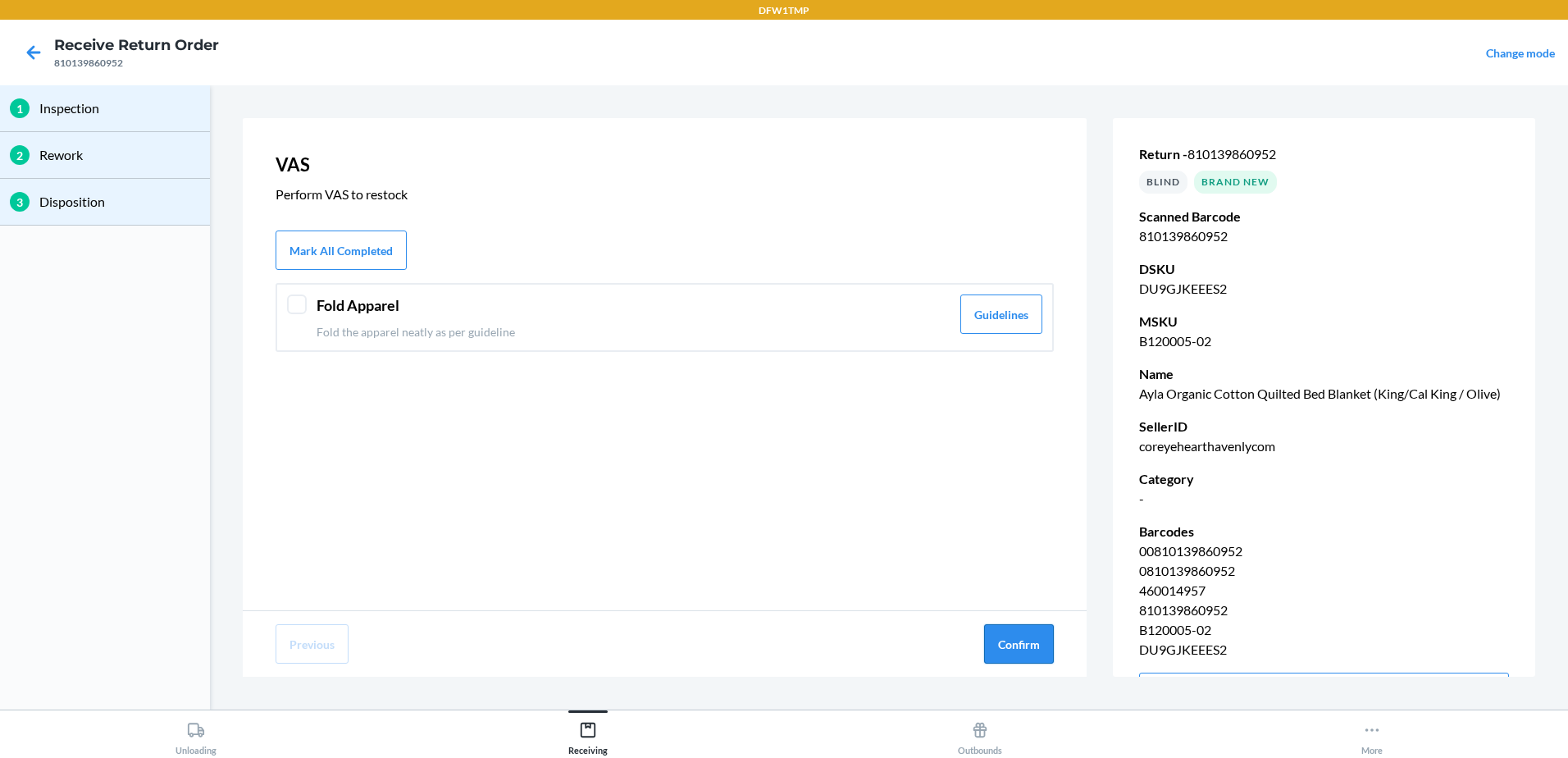
click at [1042, 645] on button "Confirm" at bounding box center [1018, 643] width 70 height 40
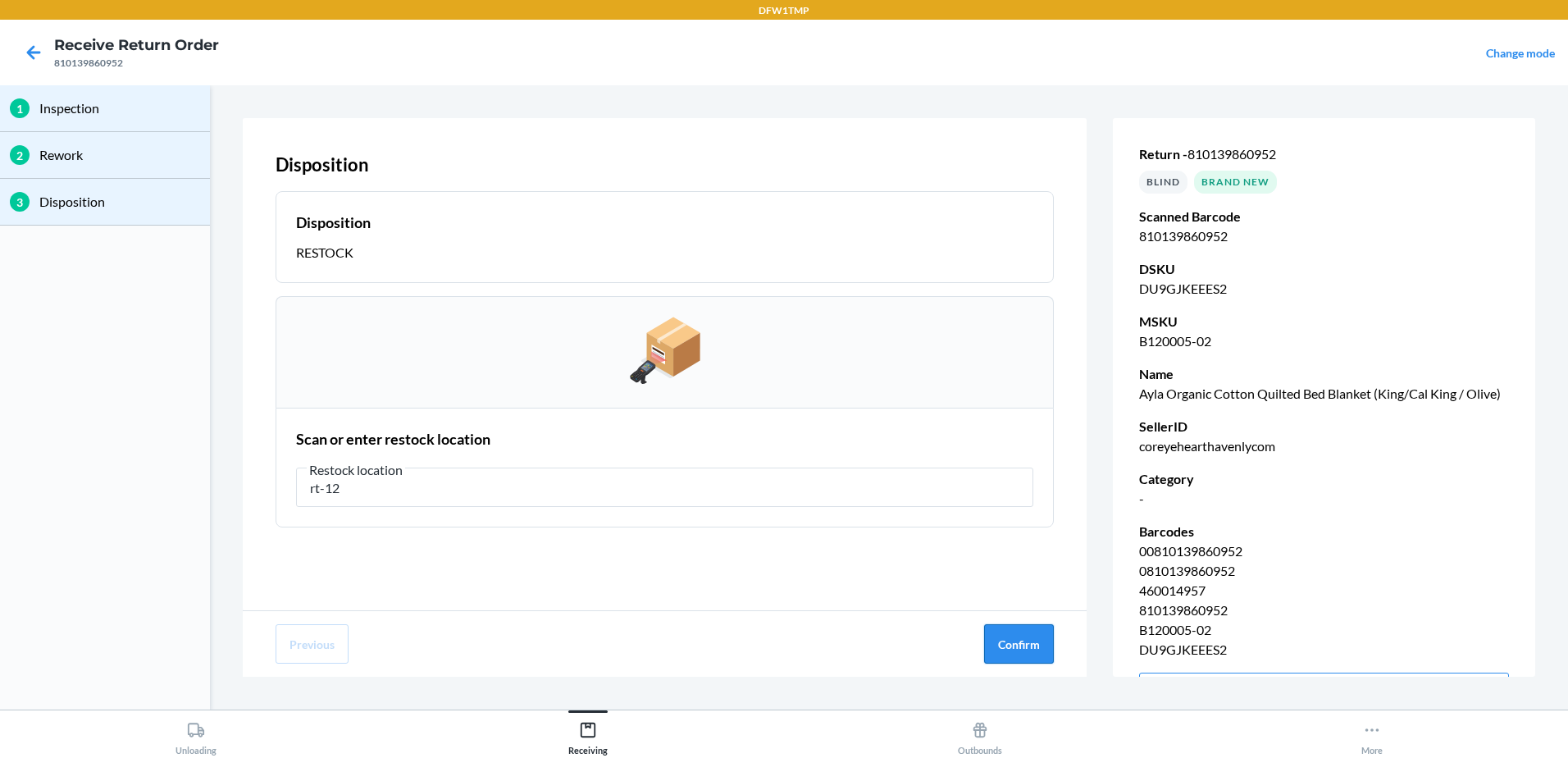
type input "rt-12"
click at [1021, 643] on button "Confirm" at bounding box center [1018, 643] width 70 height 40
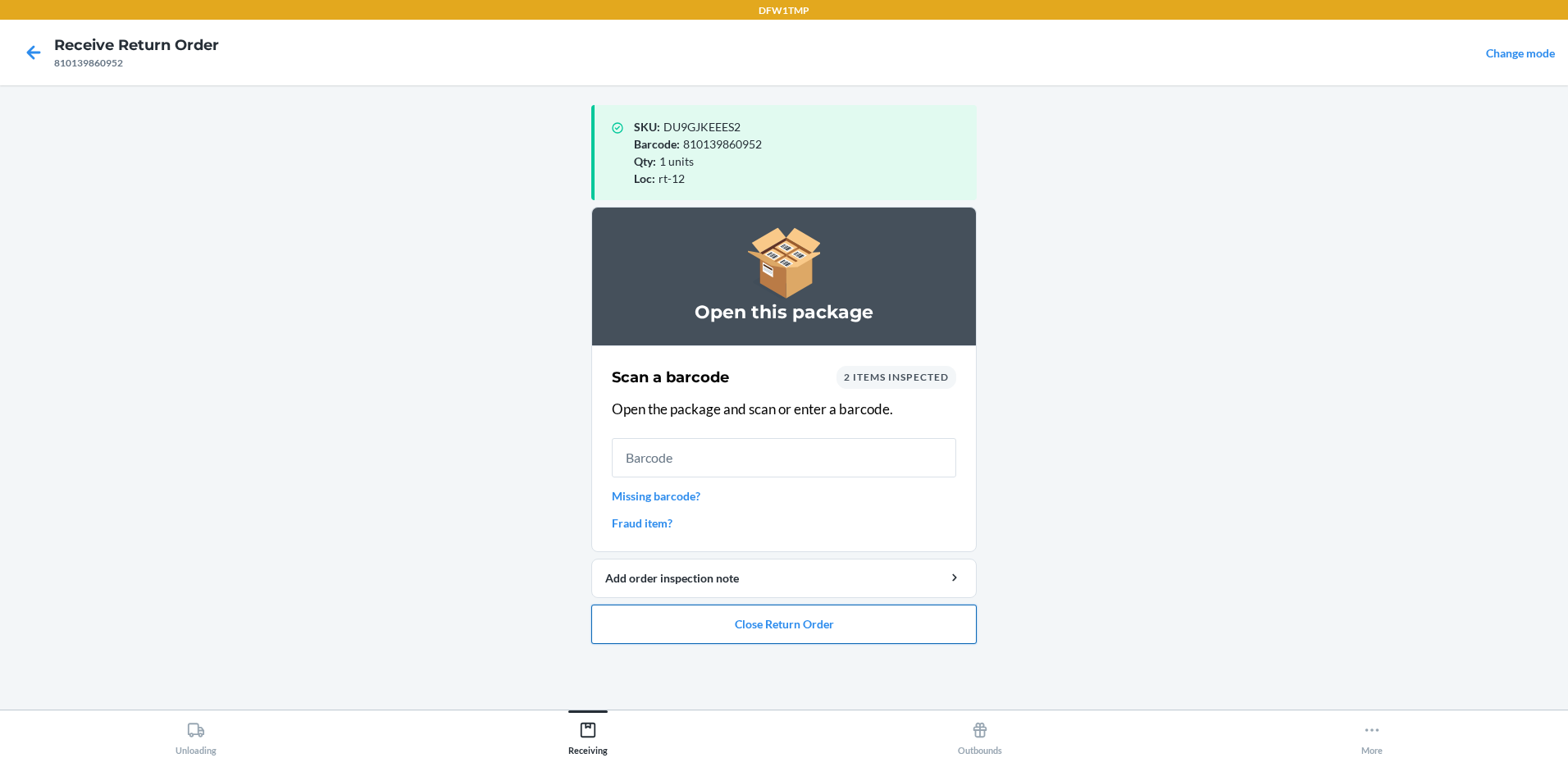
click at [796, 629] on button "Close Return Order" at bounding box center [784, 625] width 386 height 40
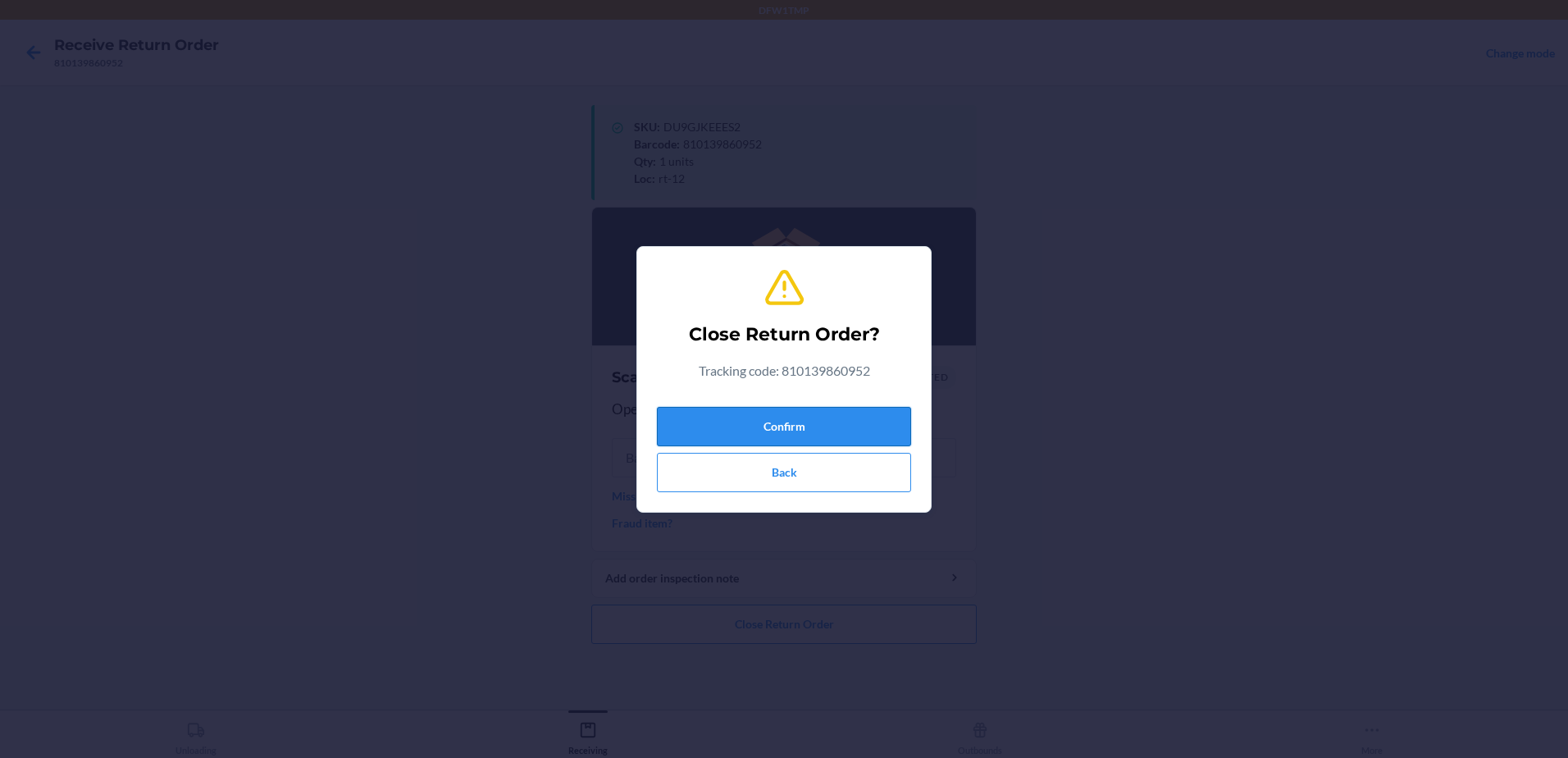
click at [803, 423] on button "Confirm" at bounding box center [784, 427] width 255 height 40
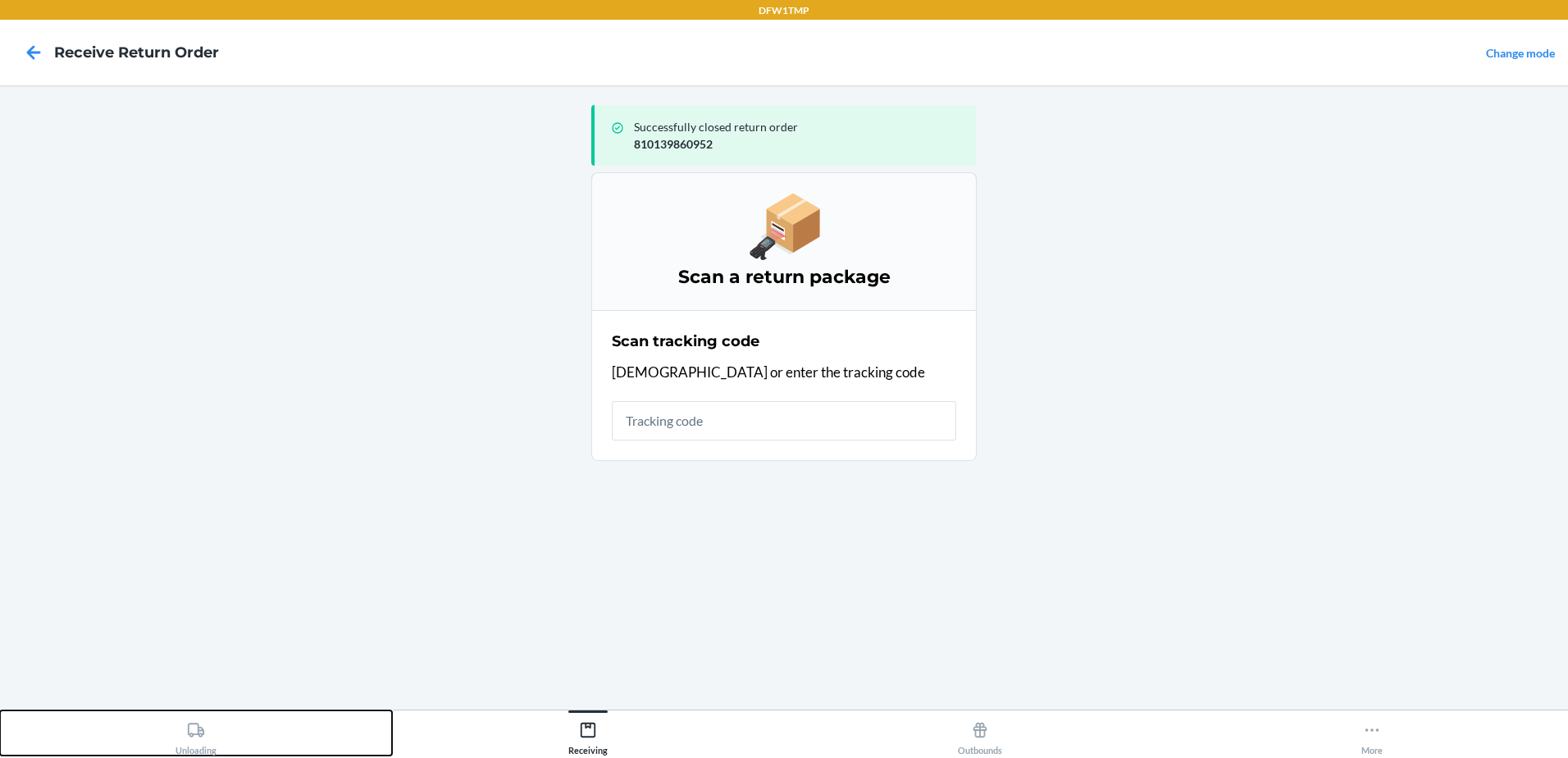
click at [186, 740] on div "Unloading" at bounding box center [196, 735] width 41 height 41
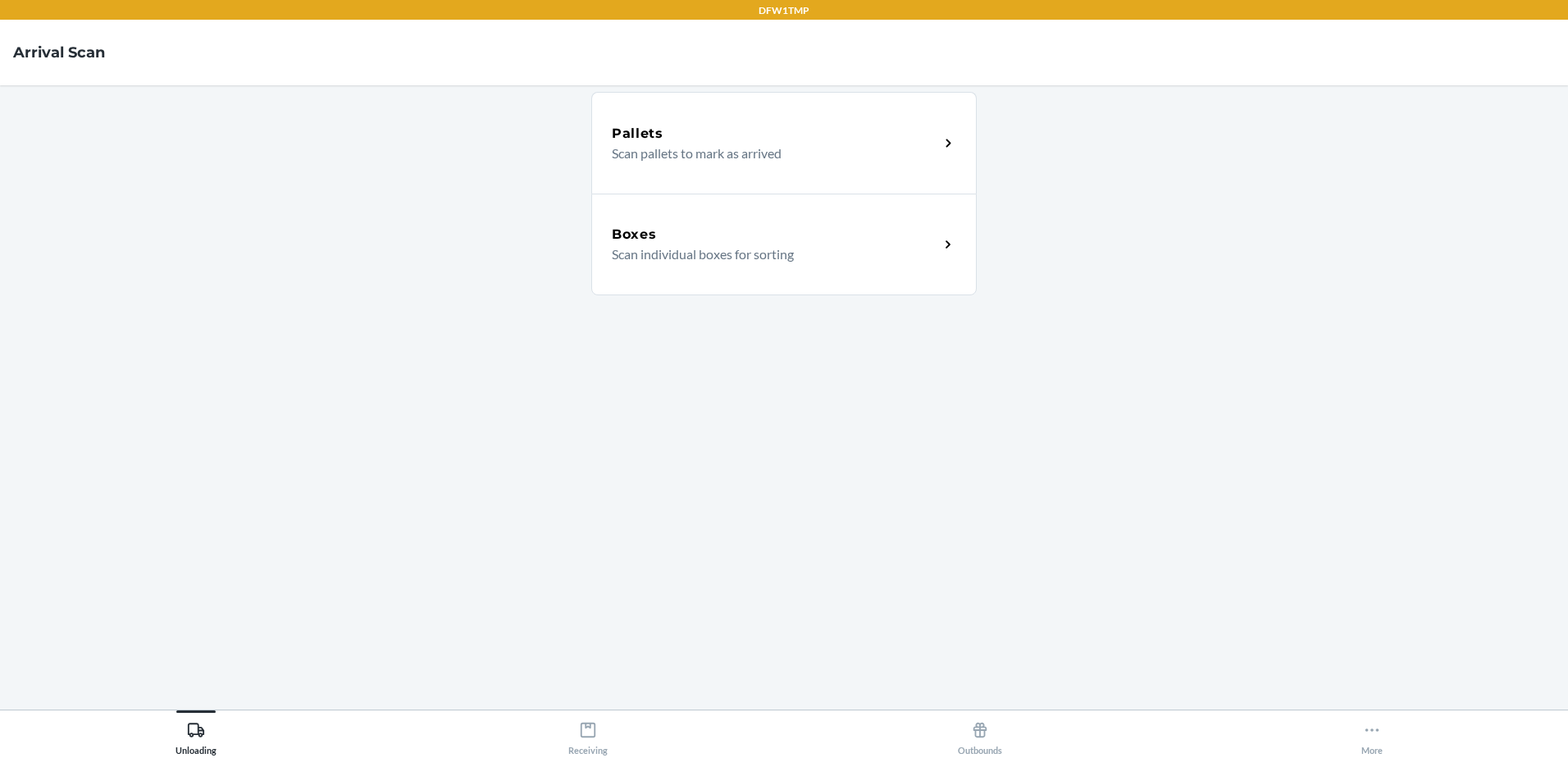
click at [794, 245] on p "Scan individual boxes for sorting" at bounding box center [769, 255] width 314 height 20
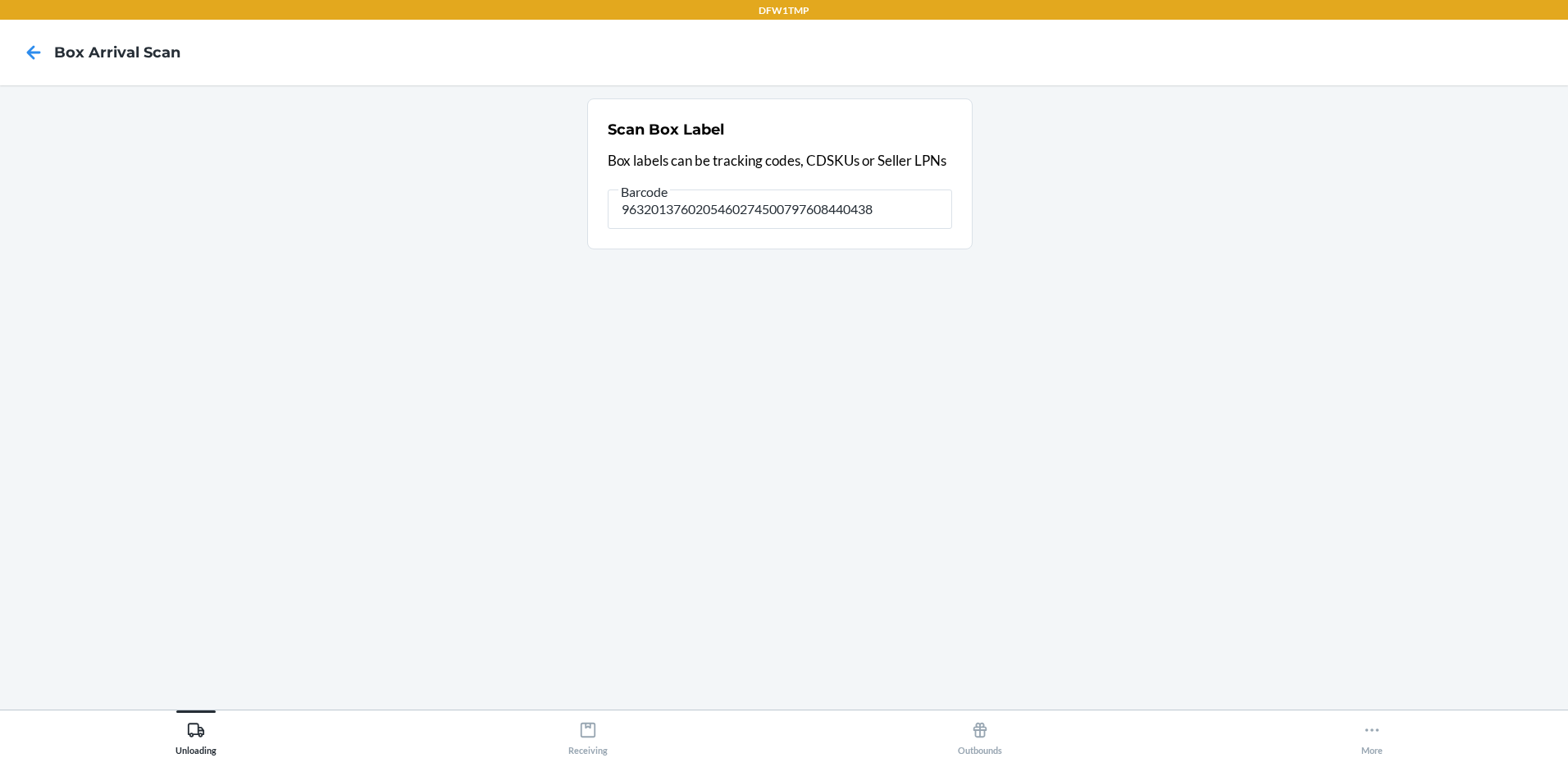
type input "9632013760205460274500797608440438"
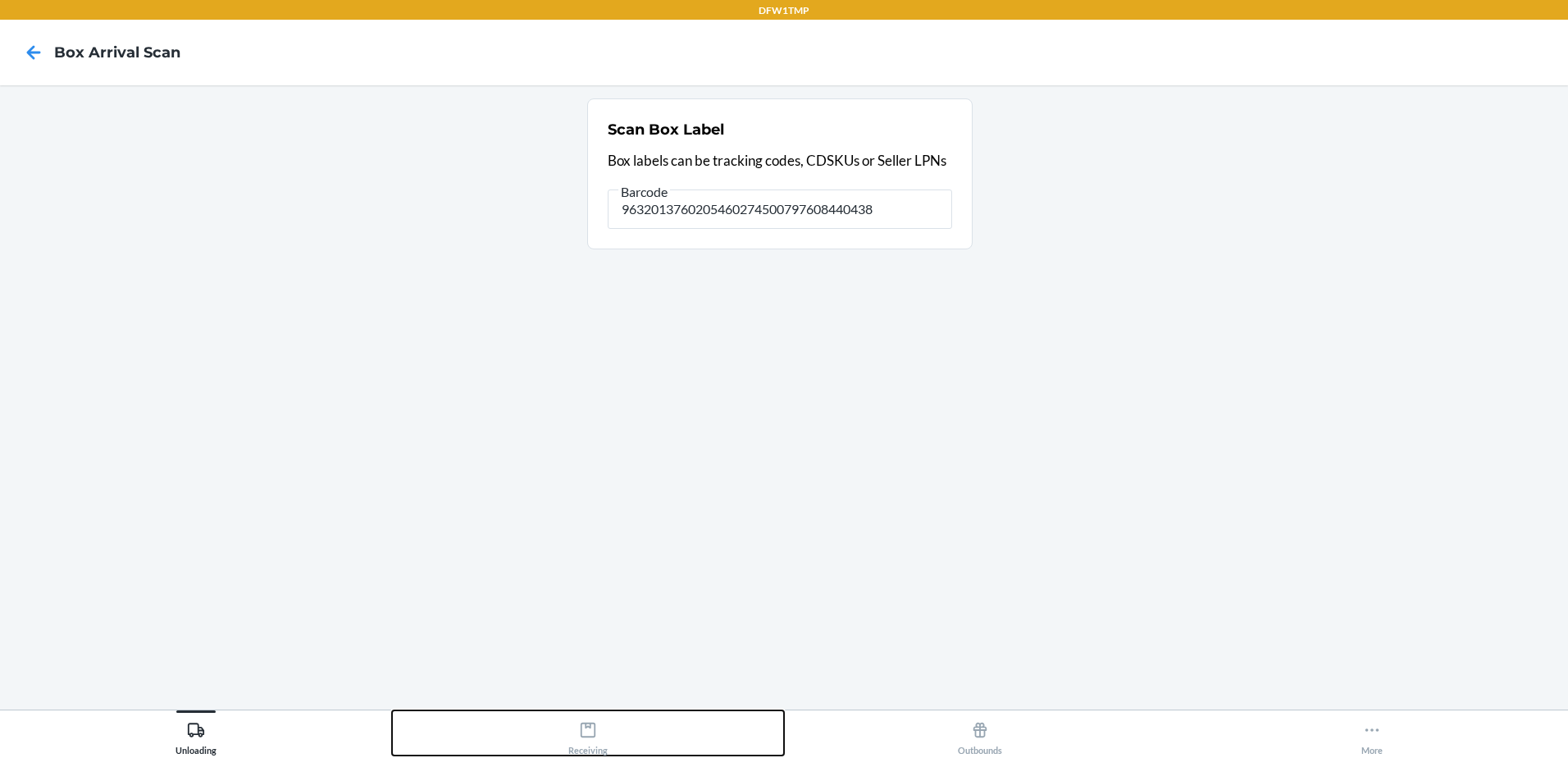
click at [594, 745] on div "Receiving" at bounding box center [588, 735] width 40 height 41
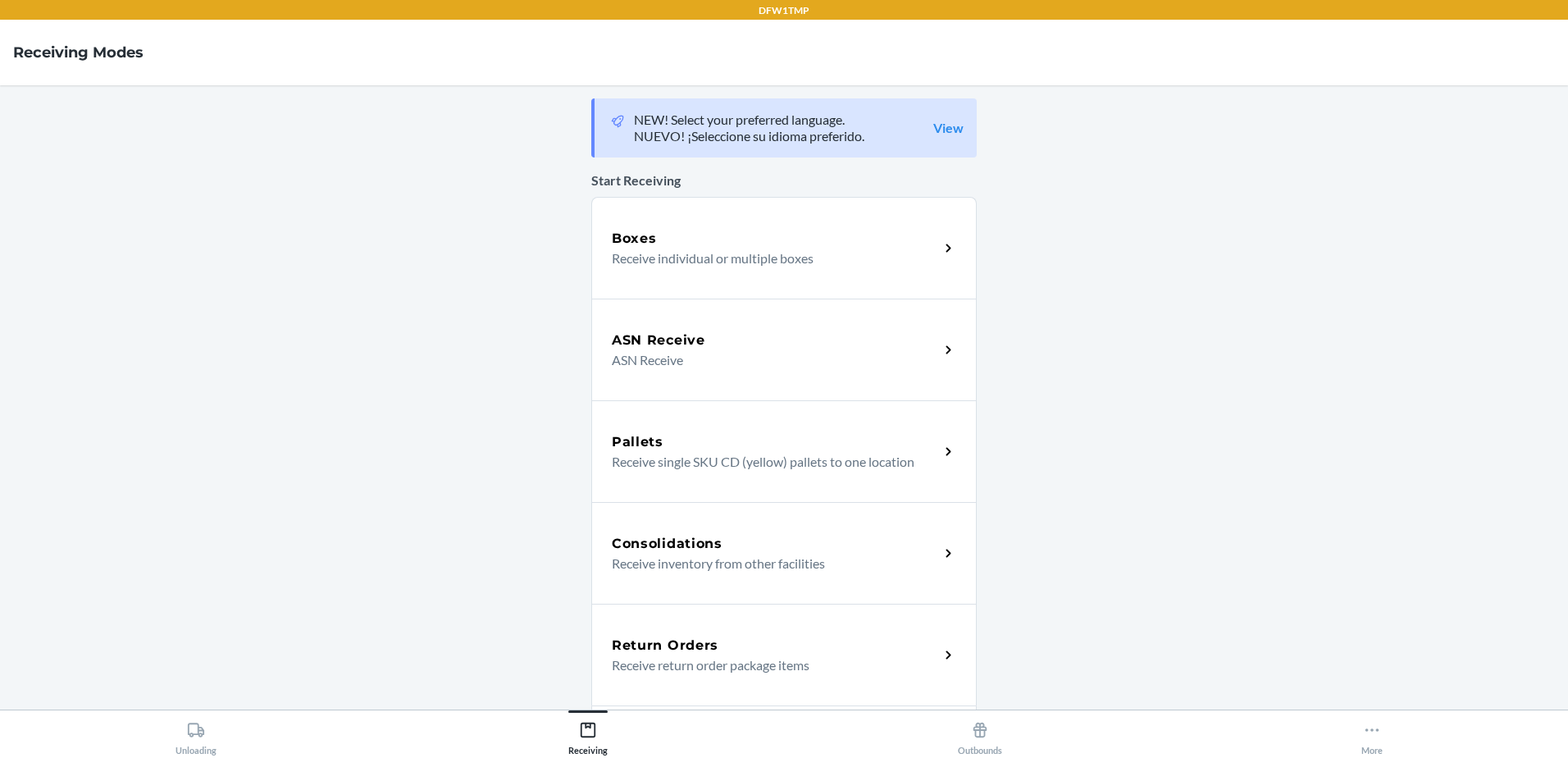
click at [673, 635] on h5 "Return Orders" at bounding box center [665, 645] width 106 height 20
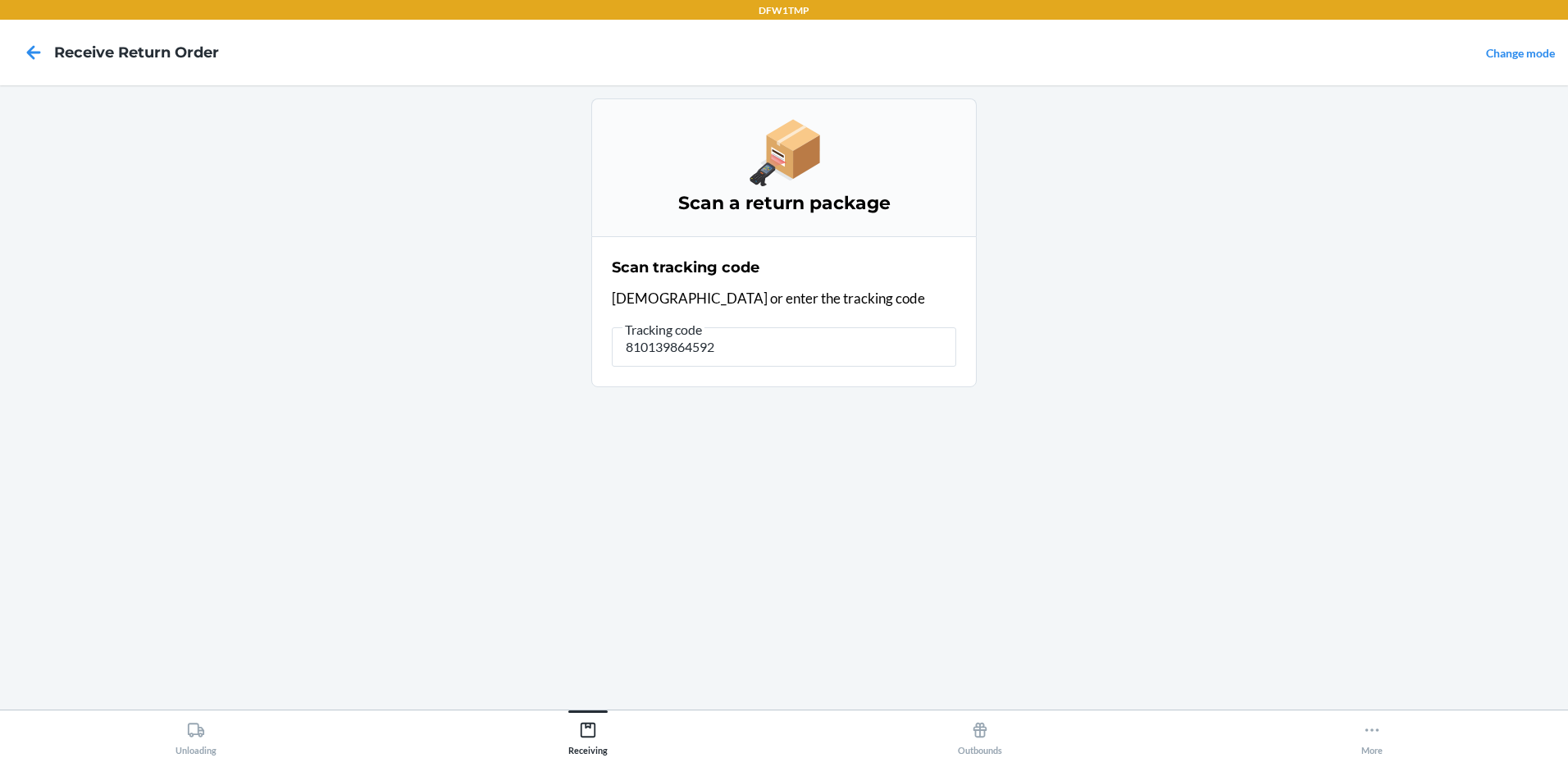
type input "810139864592"
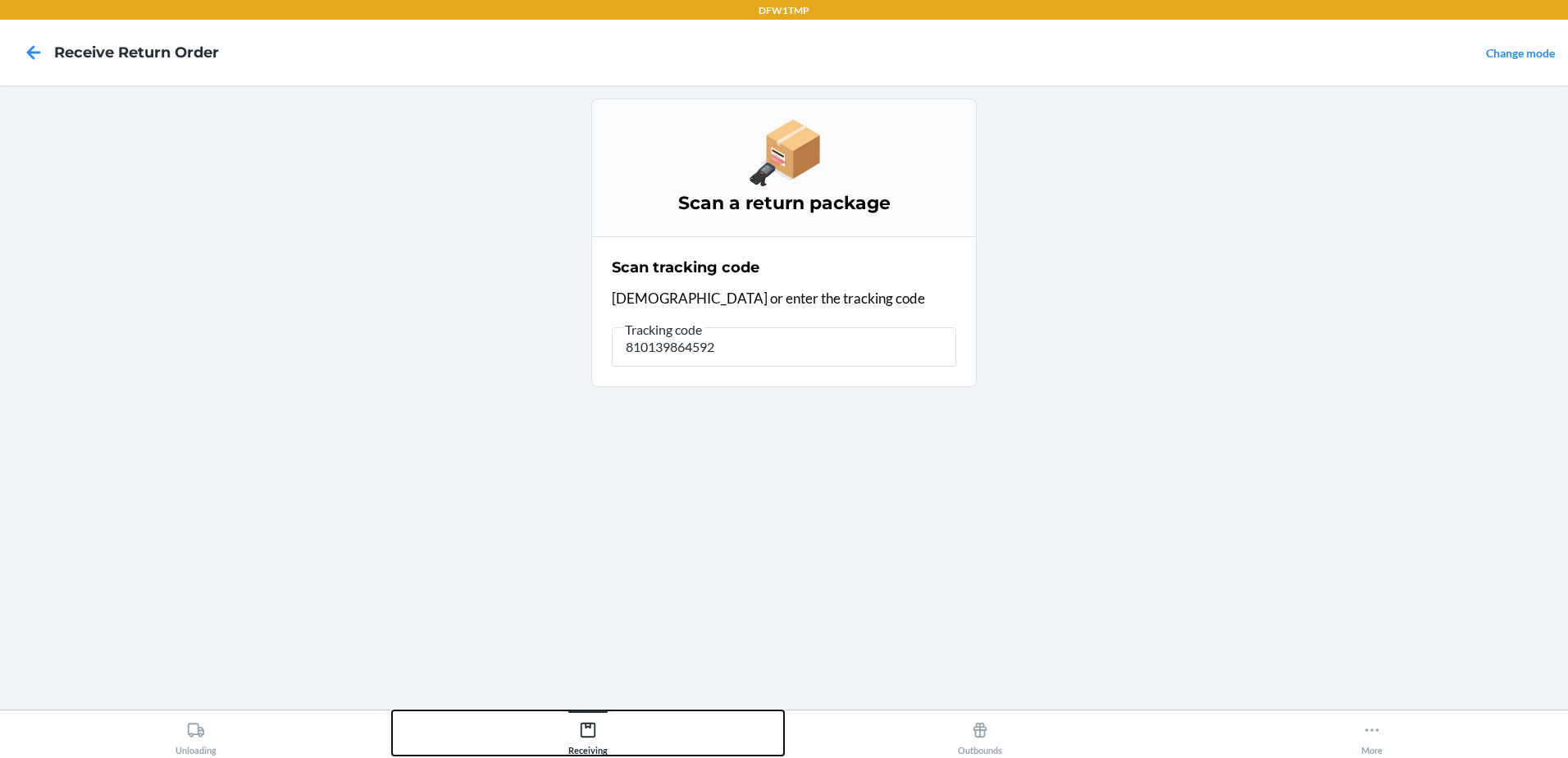
click at [577, 733] on div "Receiving" at bounding box center [588, 735] width 40 height 41
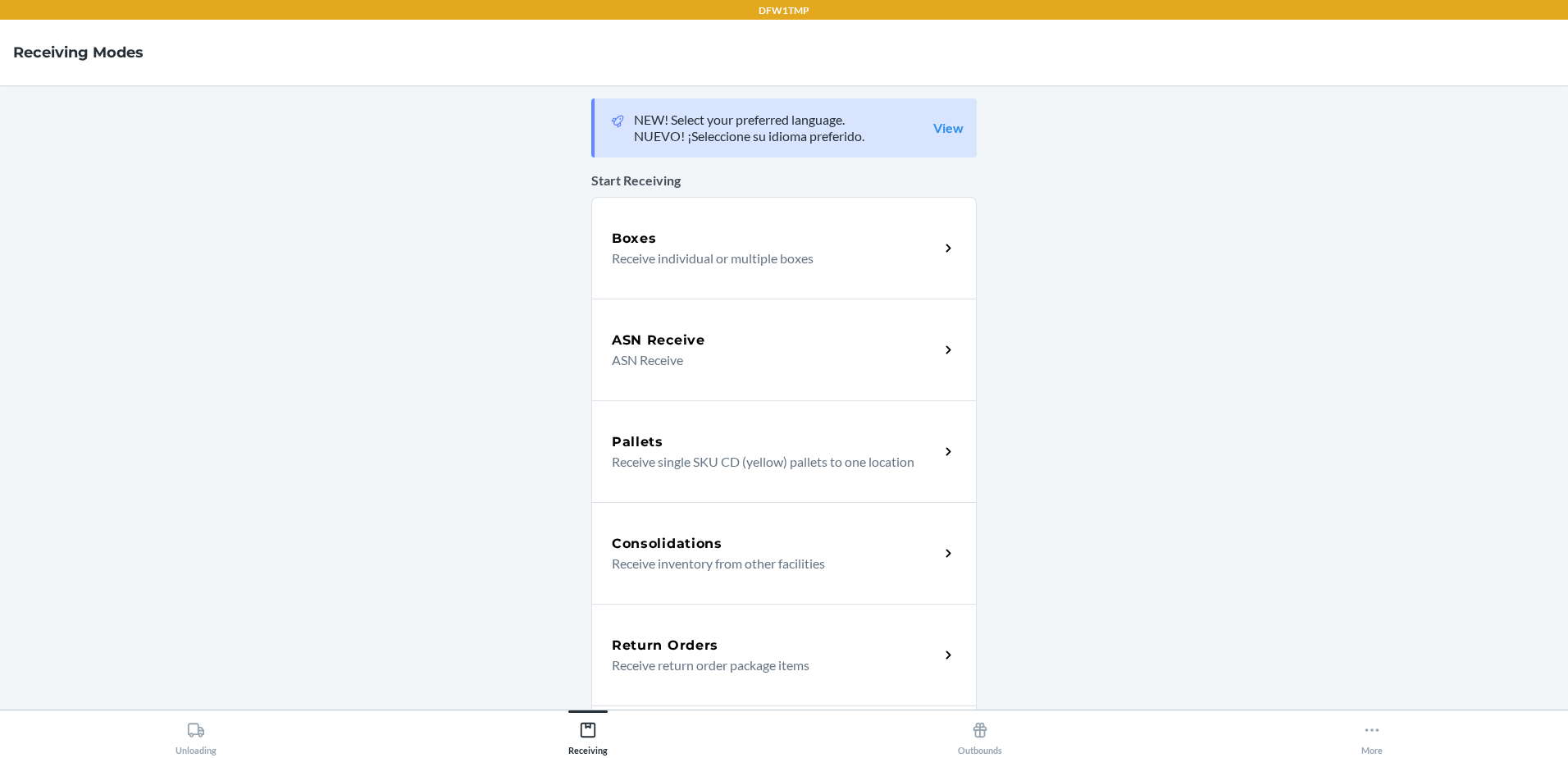
click at [675, 671] on p "Receive return order package items" at bounding box center [769, 665] width 314 height 20
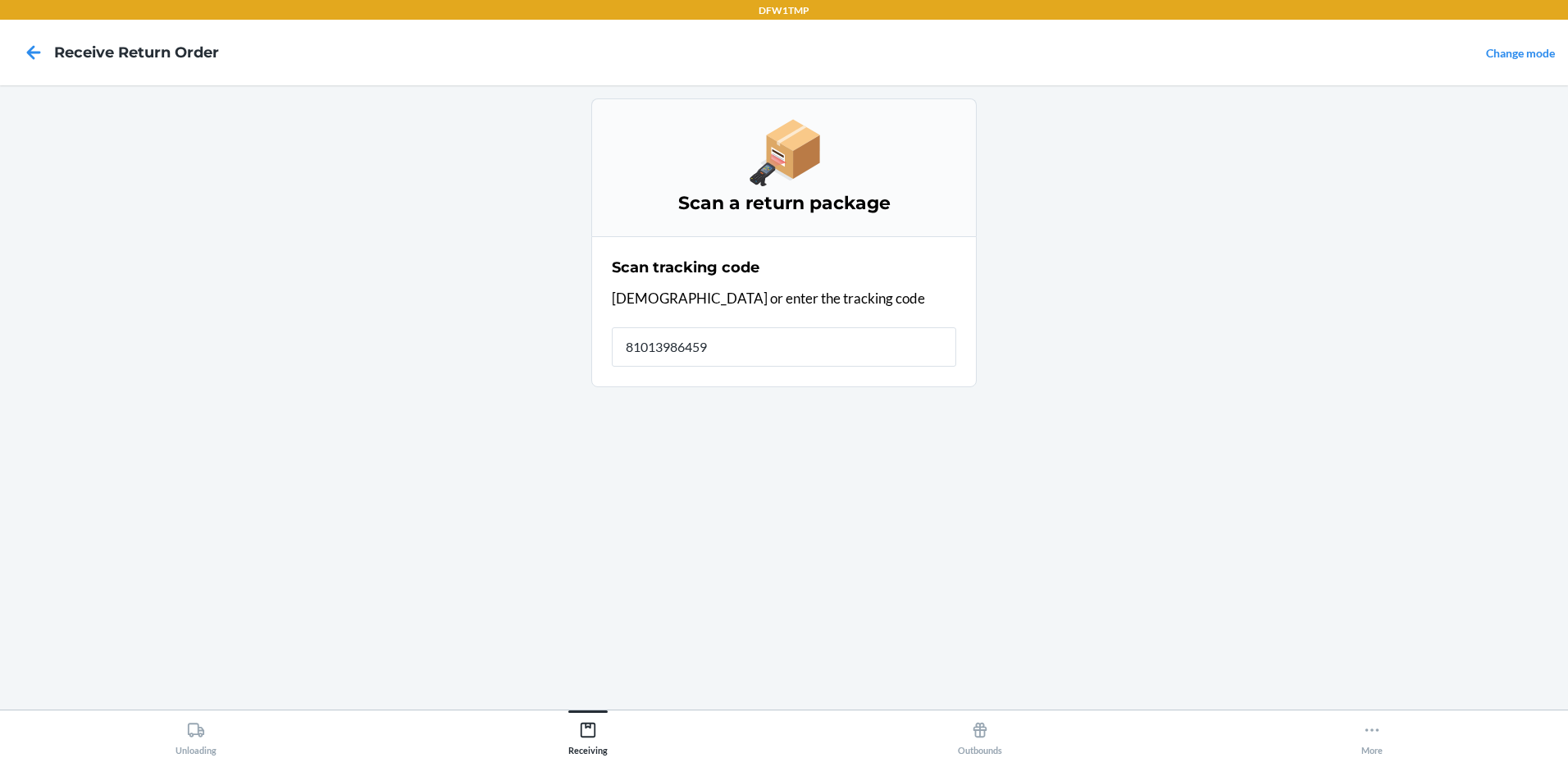
type input "810139864592"
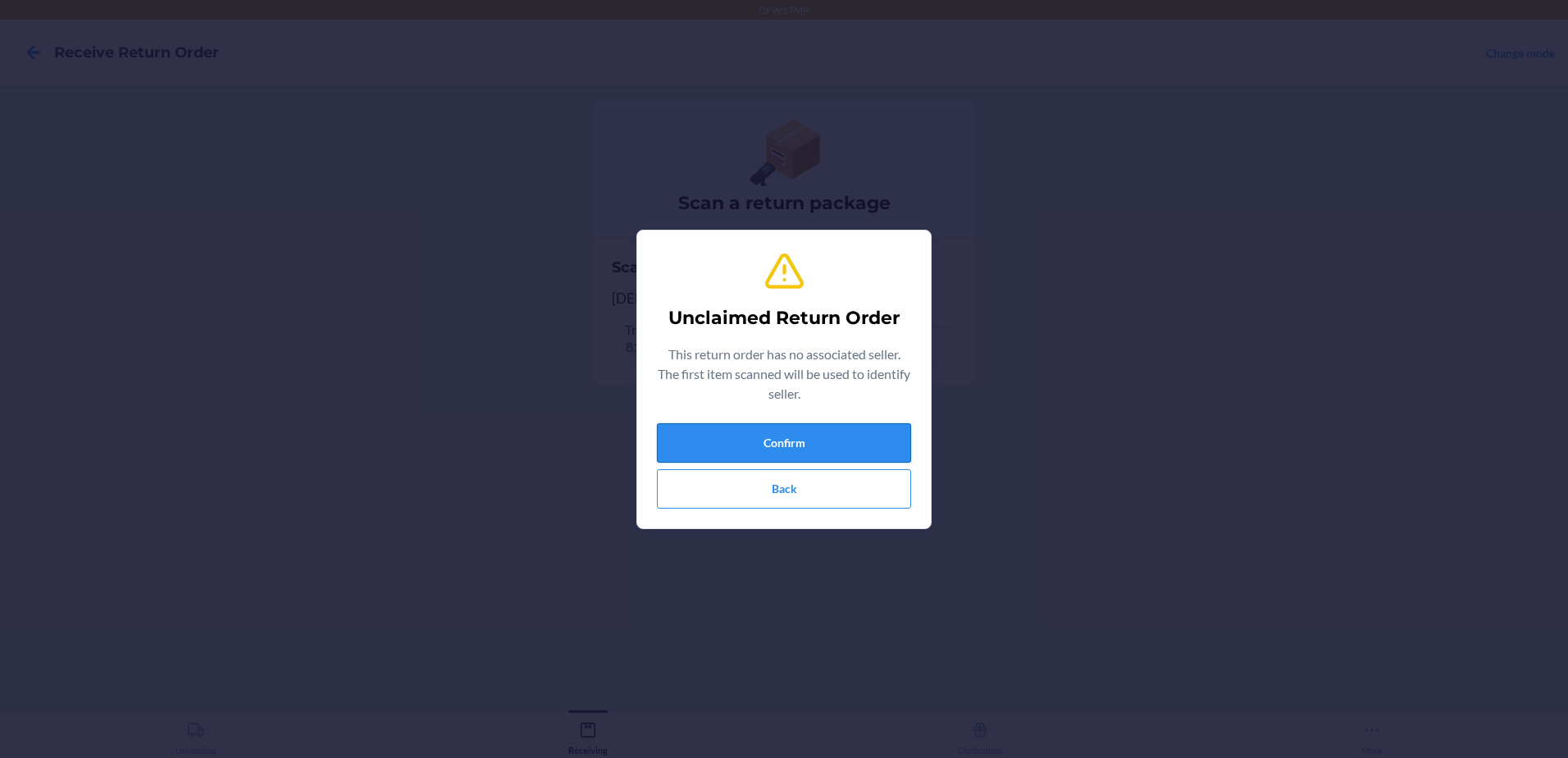
click at [738, 436] on button "Confirm" at bounding box center [784, 443] width 255 height 40
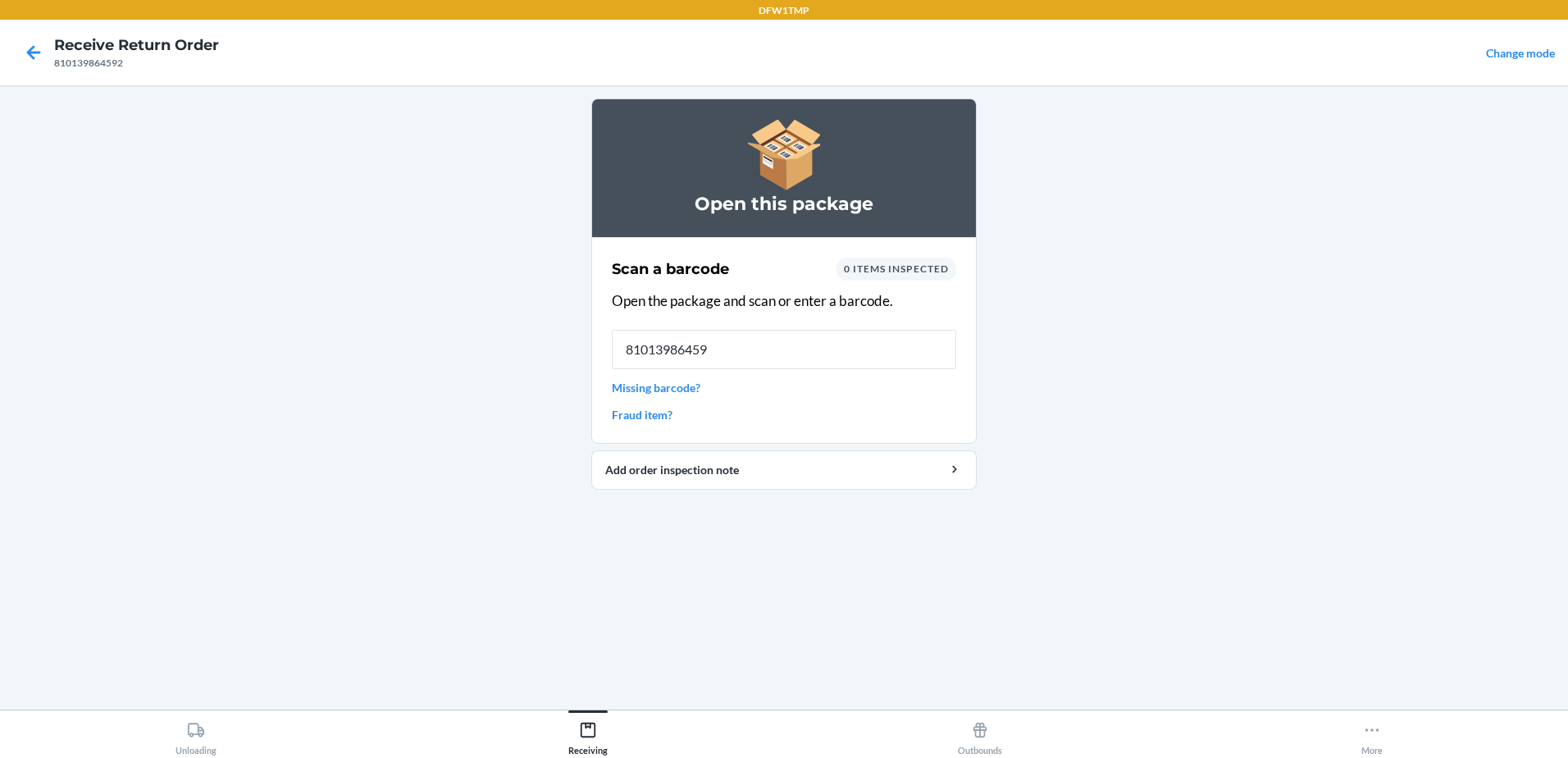
type input "810139864592"
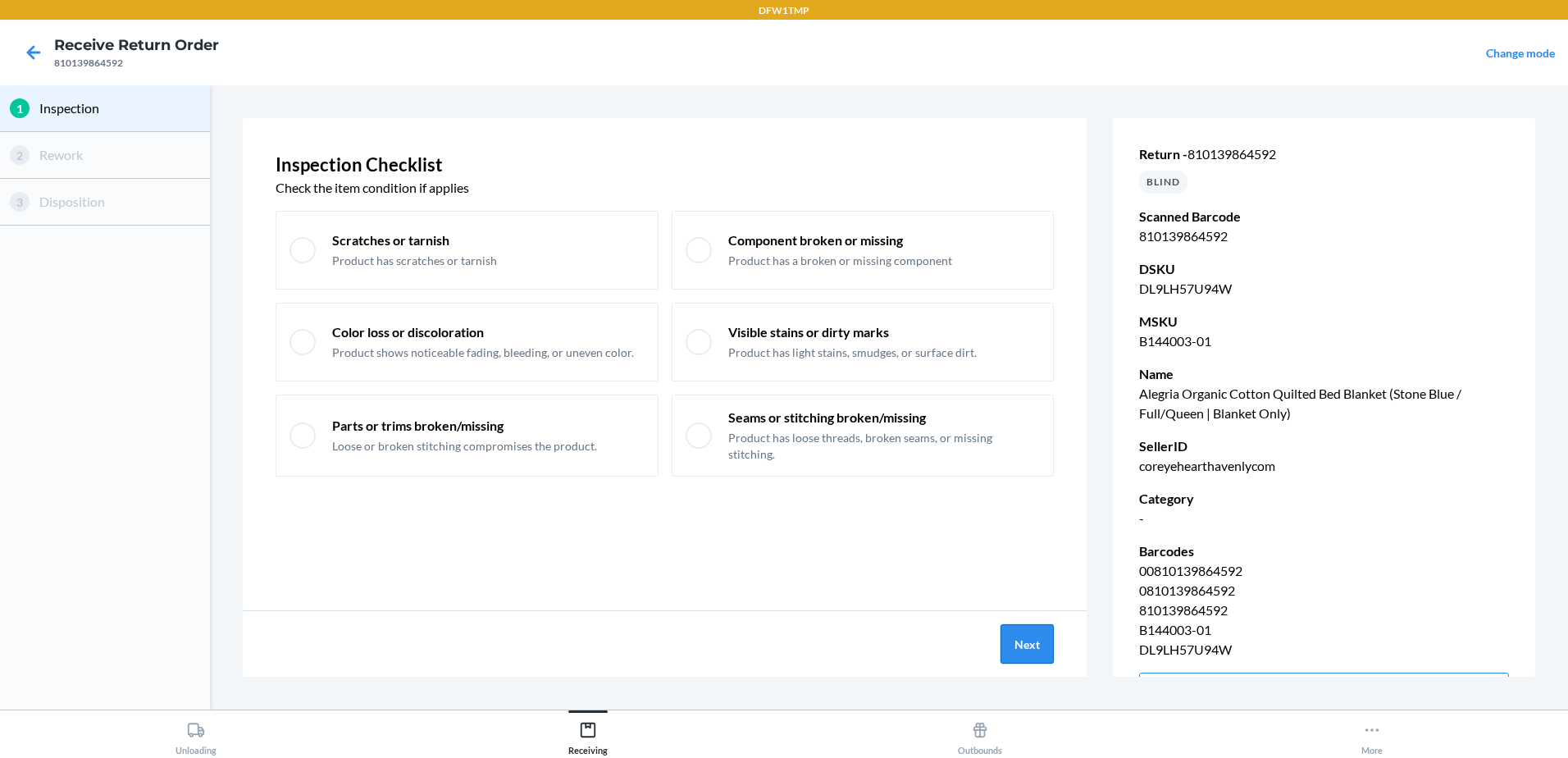
click at [1041, 649] on button "Next" at bounding box center [1027, 643] width 54 height 40
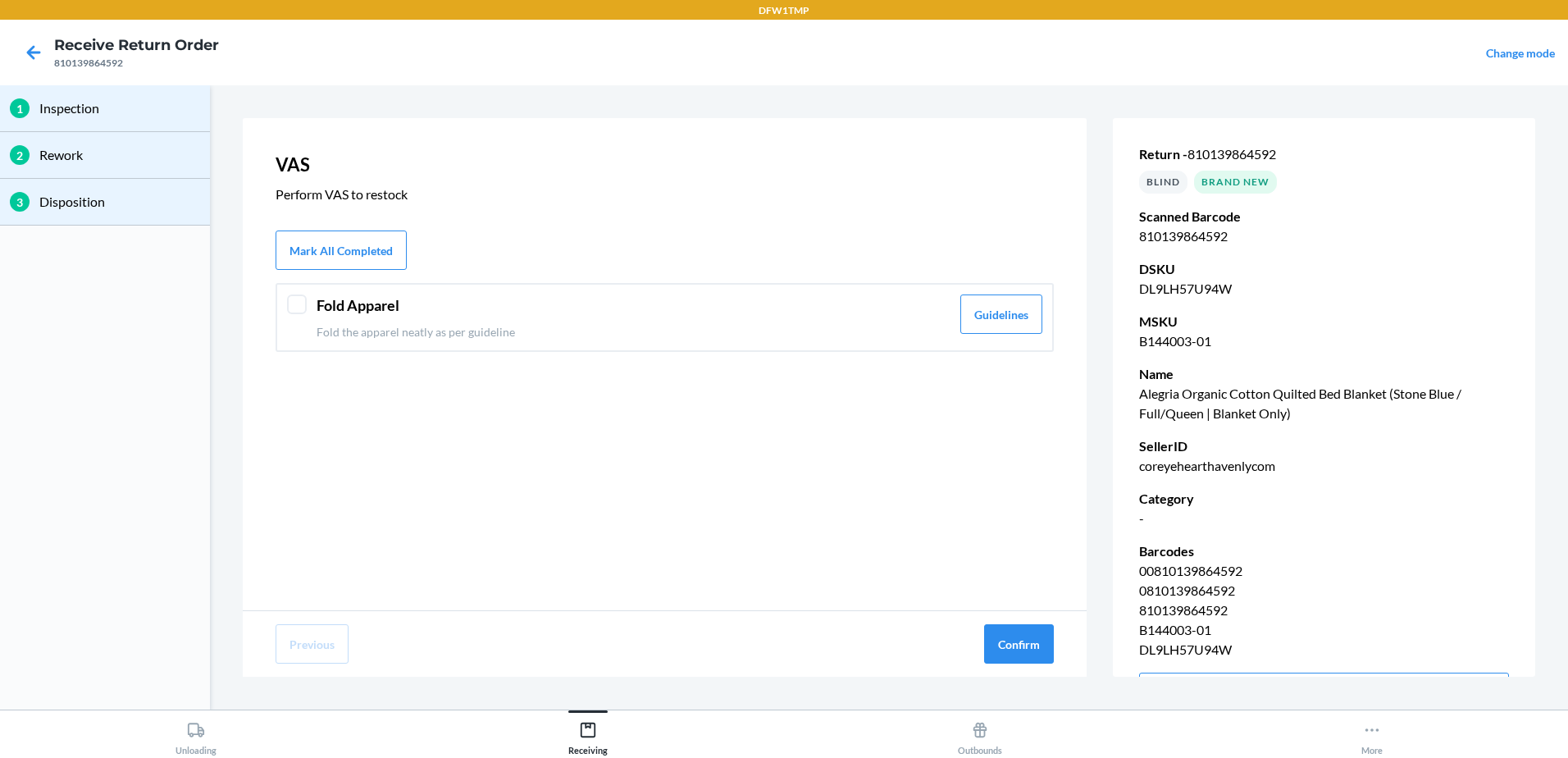
click at [289, 306] on div at bounding box center [297, 304] width 20 height 20
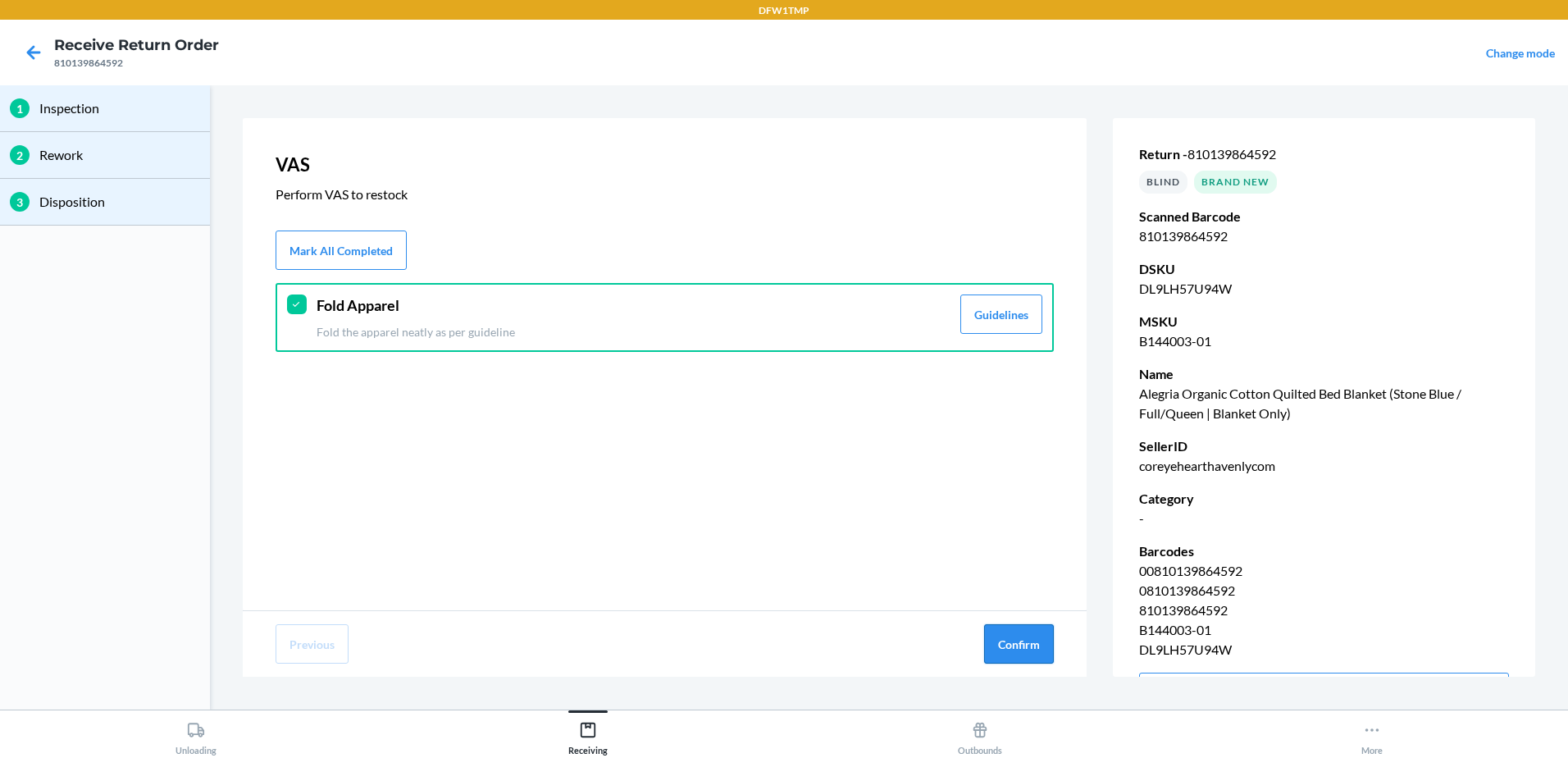
click at [1013, 637] on button "Confirm" at bounding box center [1018, 643] width 70 height 40
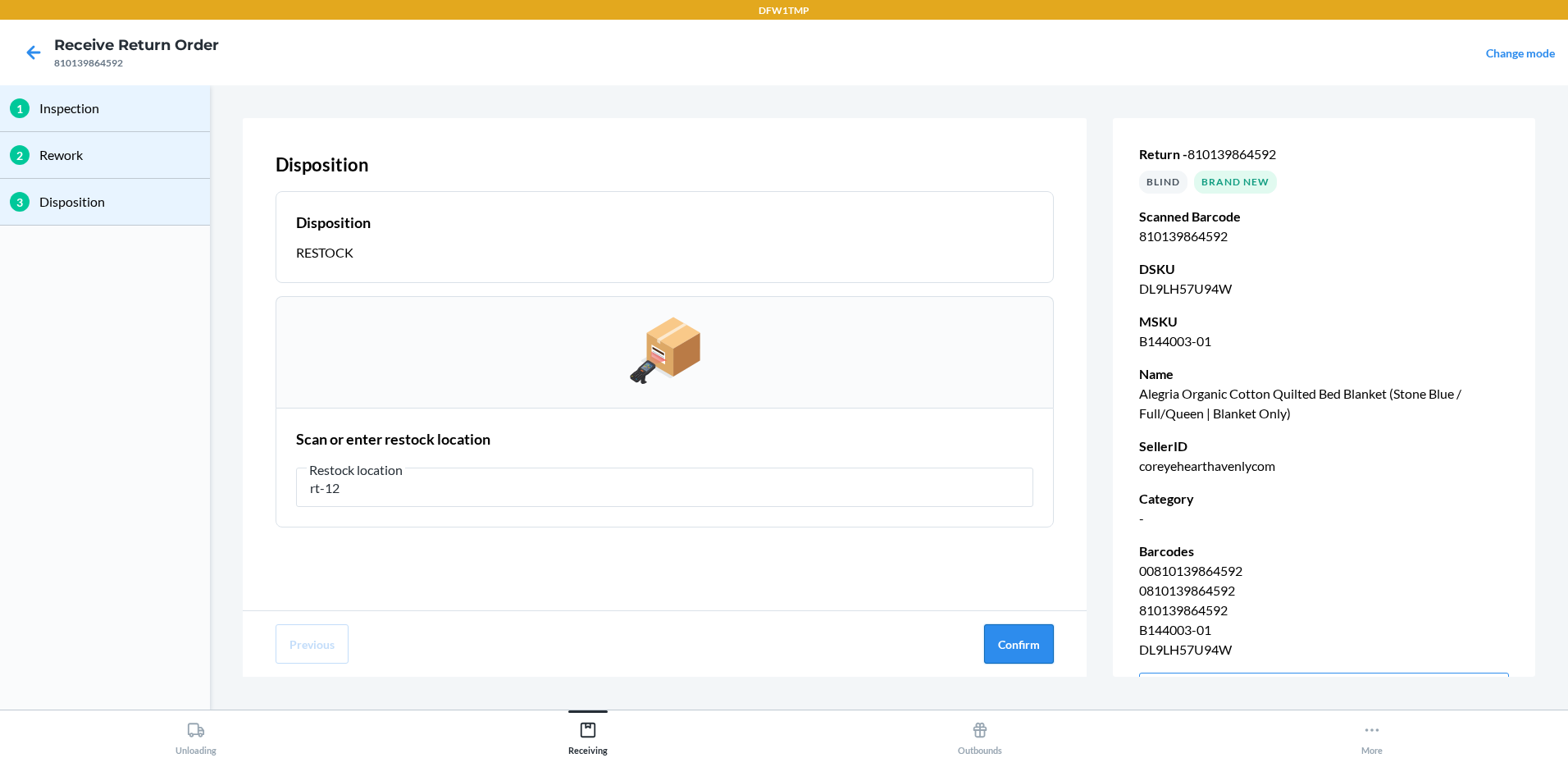
type input "rt-12"
click at [1000, 634] on button "Confirm" at bounding box center [1018, 643] width 70 height 40
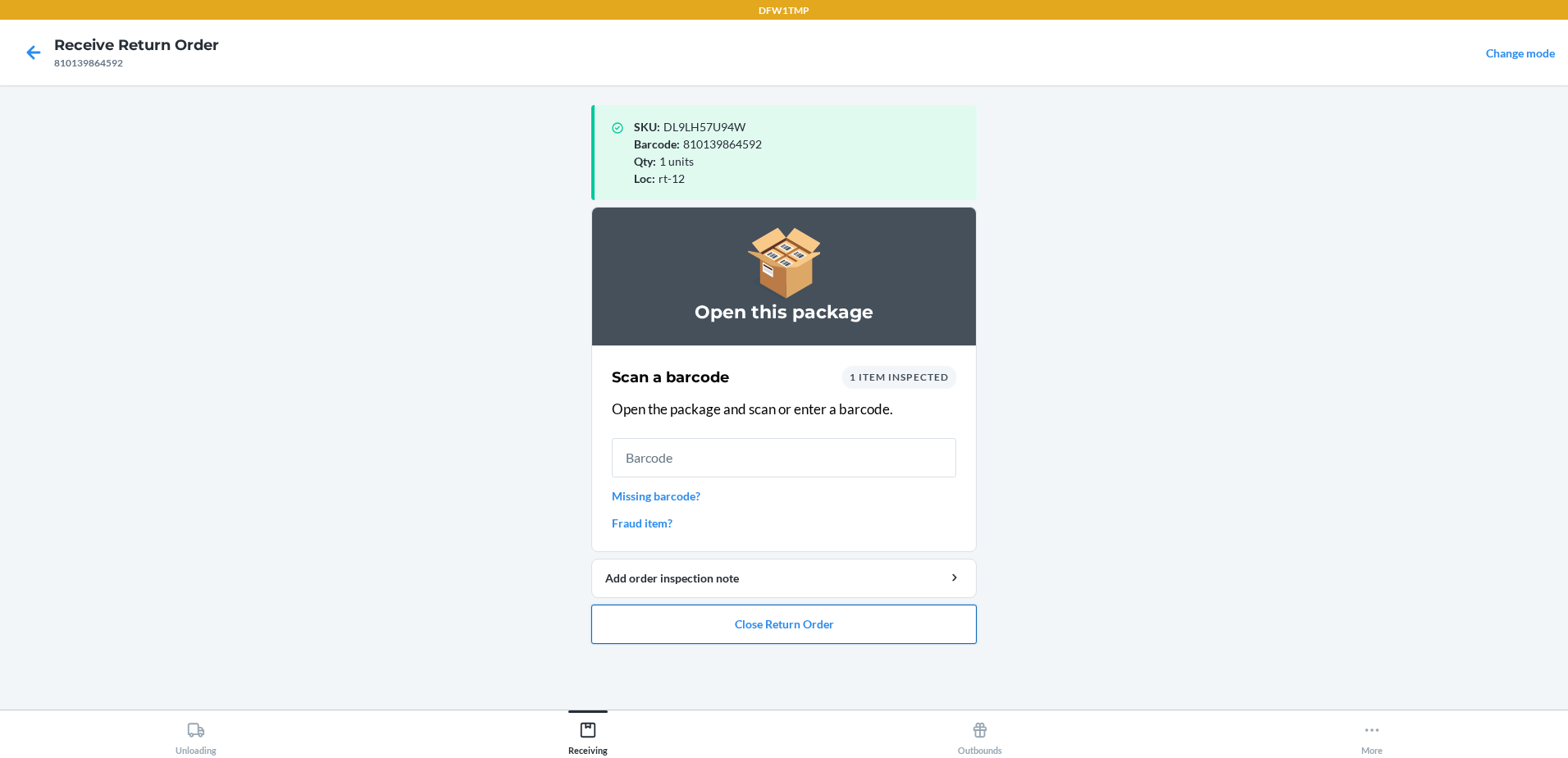
click at [801, 626] on button "Close Return Order" at bounding box center [784, 625] width 386 height 40
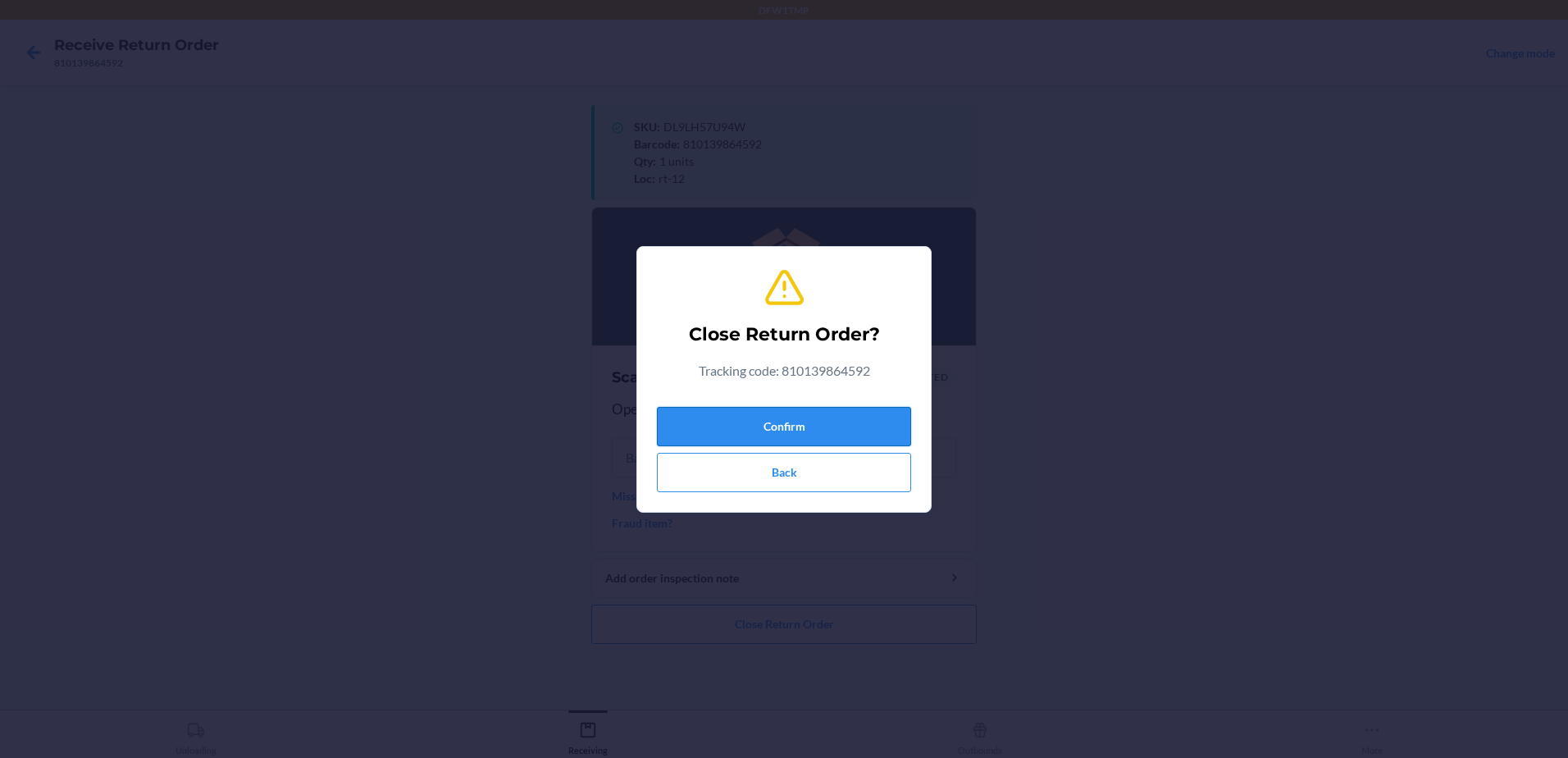
click at [819, 416] on button "Confirm" at bounding box center [784, 427] width 255 height 40
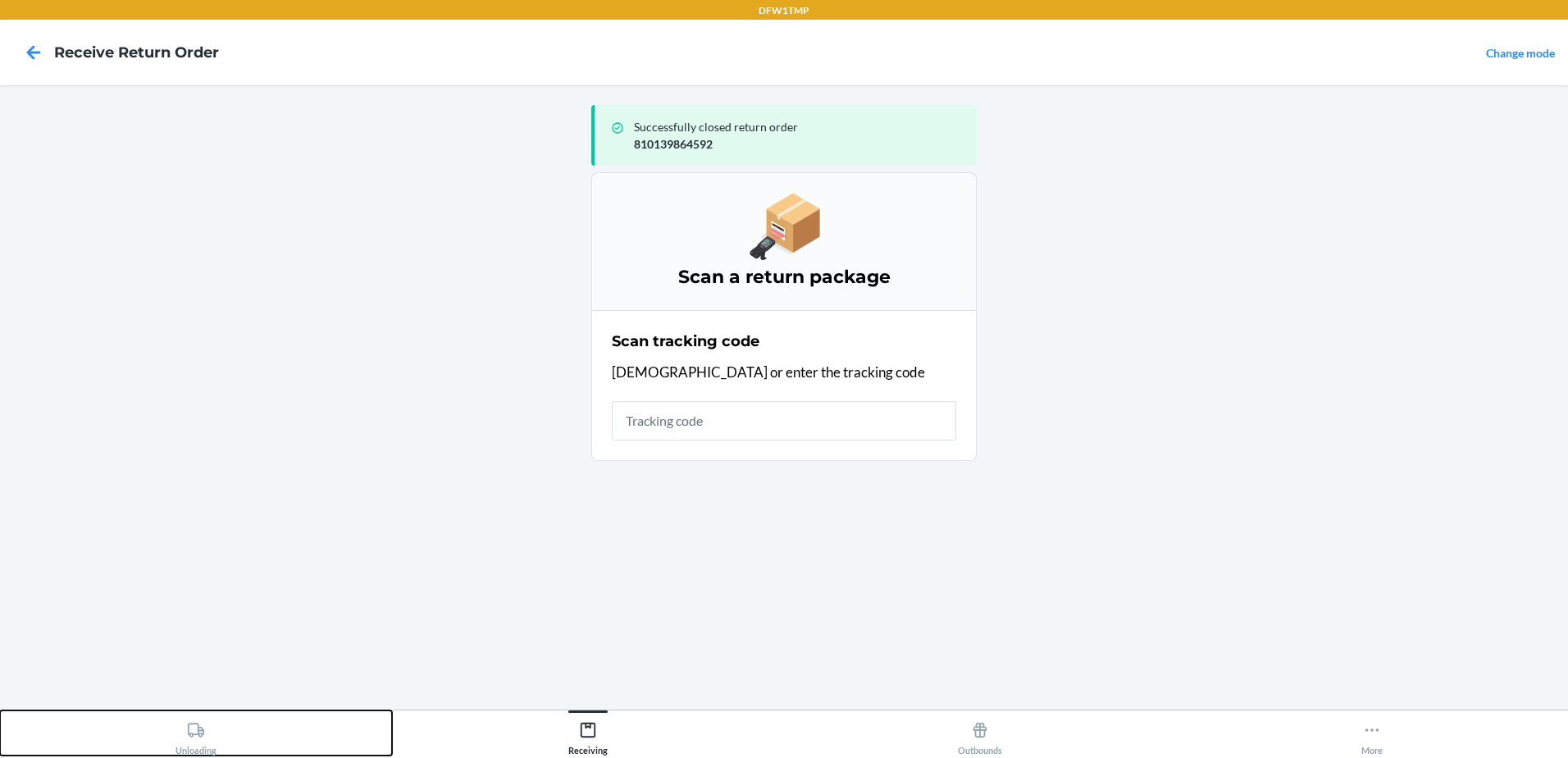
click at [207, 728] on div "Unloading" at bounding box center [196, 735] width 41 height 41
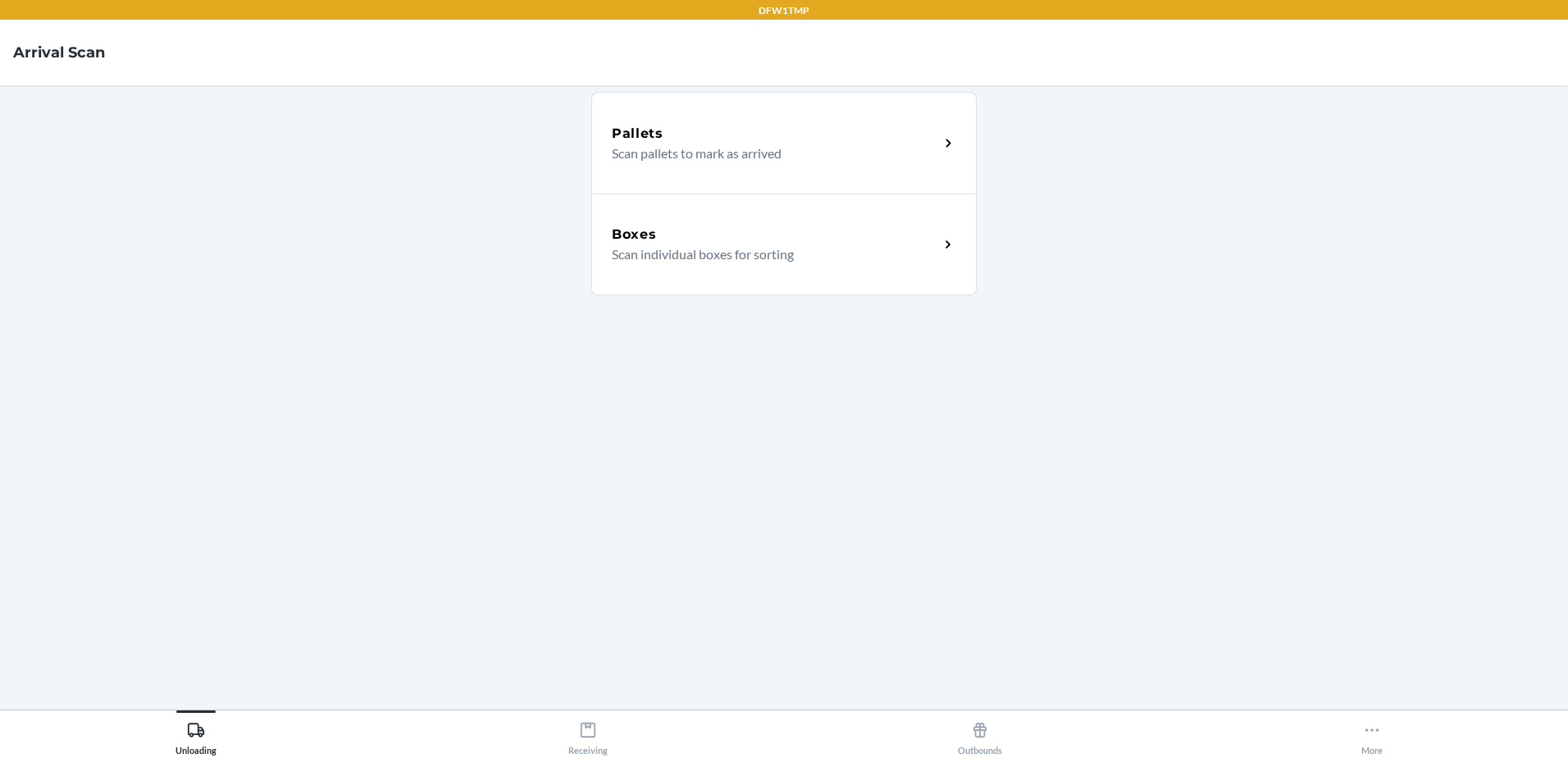
click at [784, 267] on div "Boxes Scan individual boxes for sorting" at bounding box center [784, 244] width 386 height 101
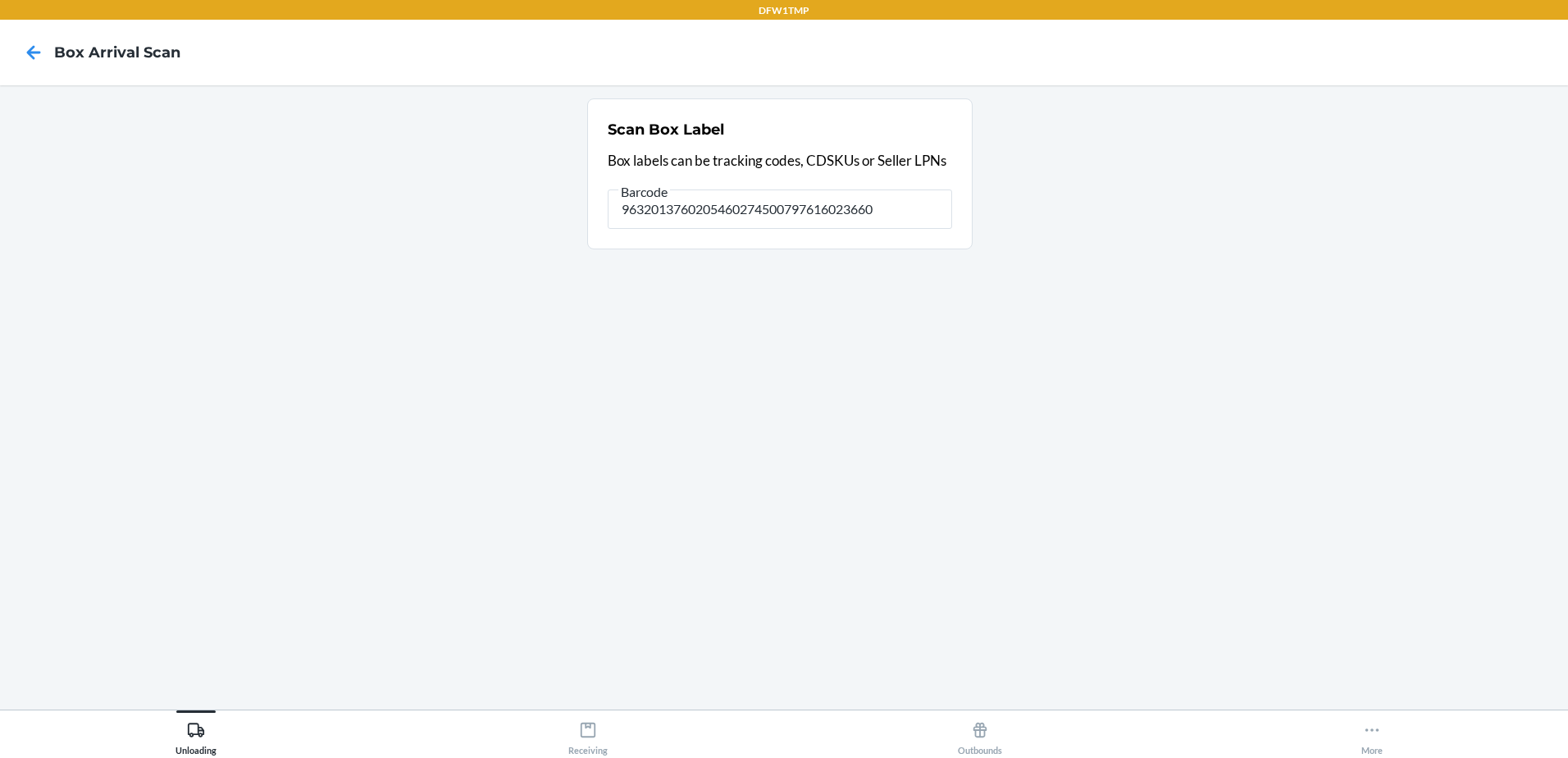
type input "9632013760205460274500797616023660"
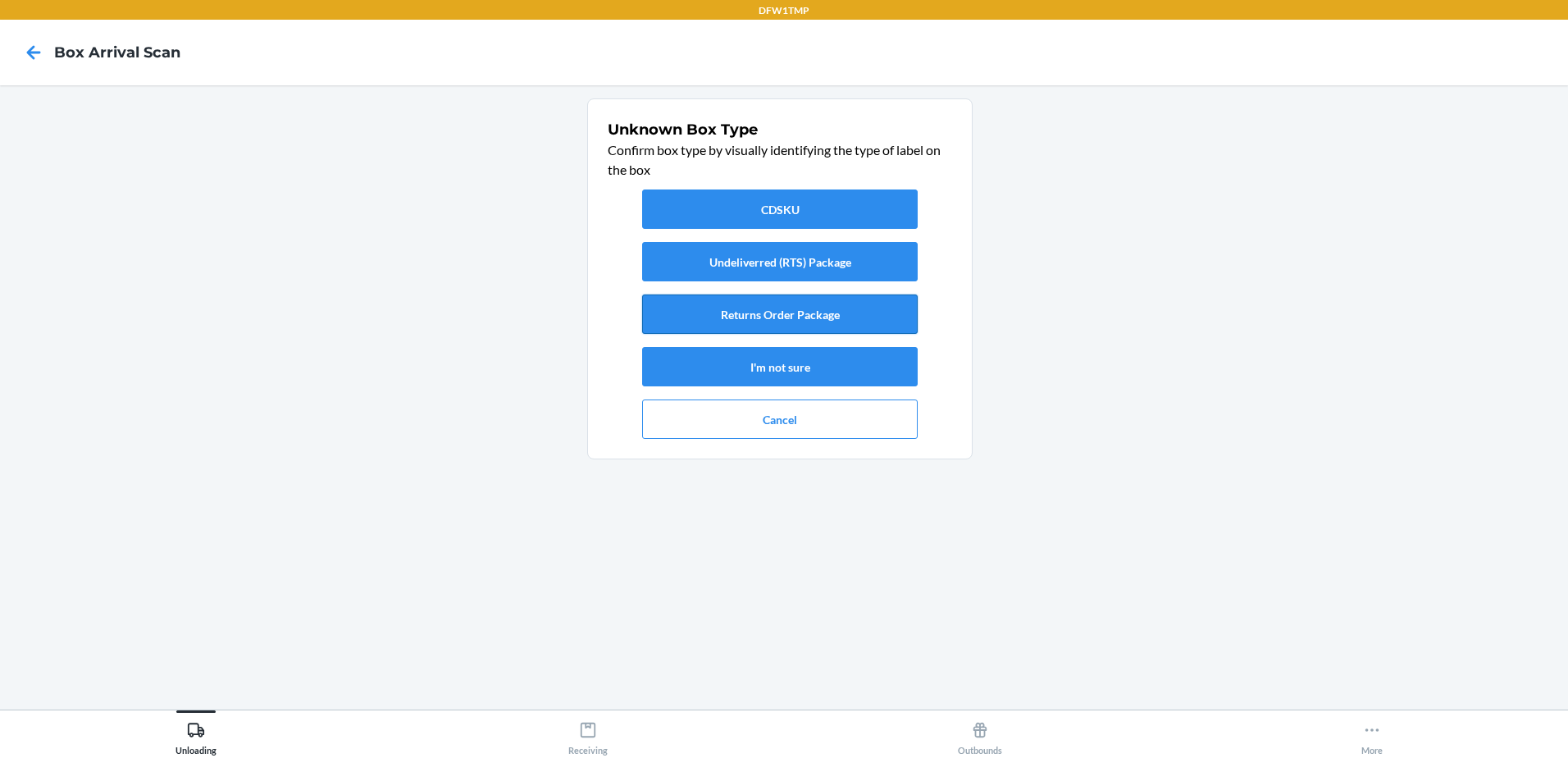
click at [817, 323] on button "Returns Order Package" at bounding box center [779, 314] width 275 height 40
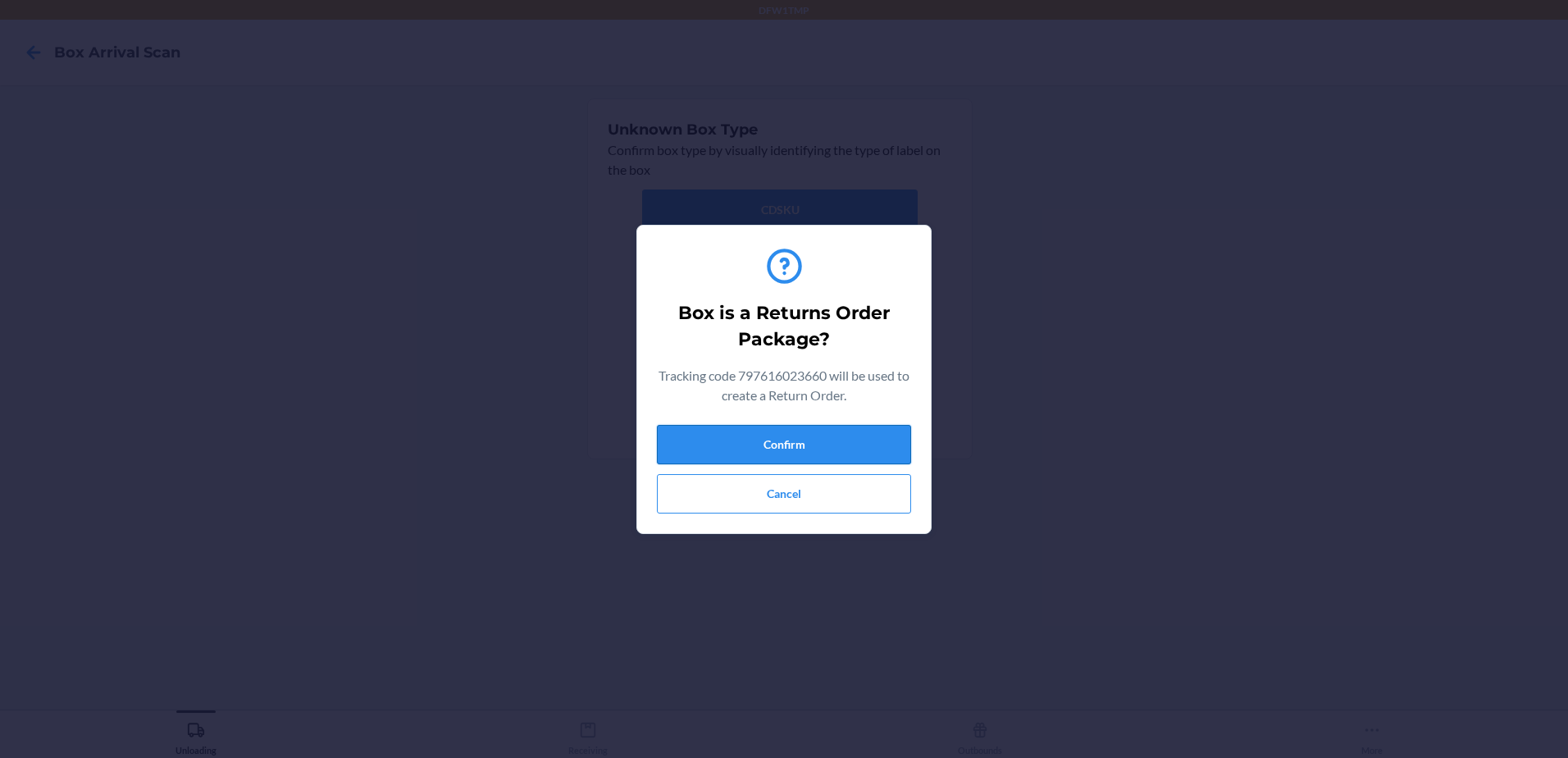
click at [835, 431] on button "Confirm" at bounding box center [784, 445] width 255 height 40
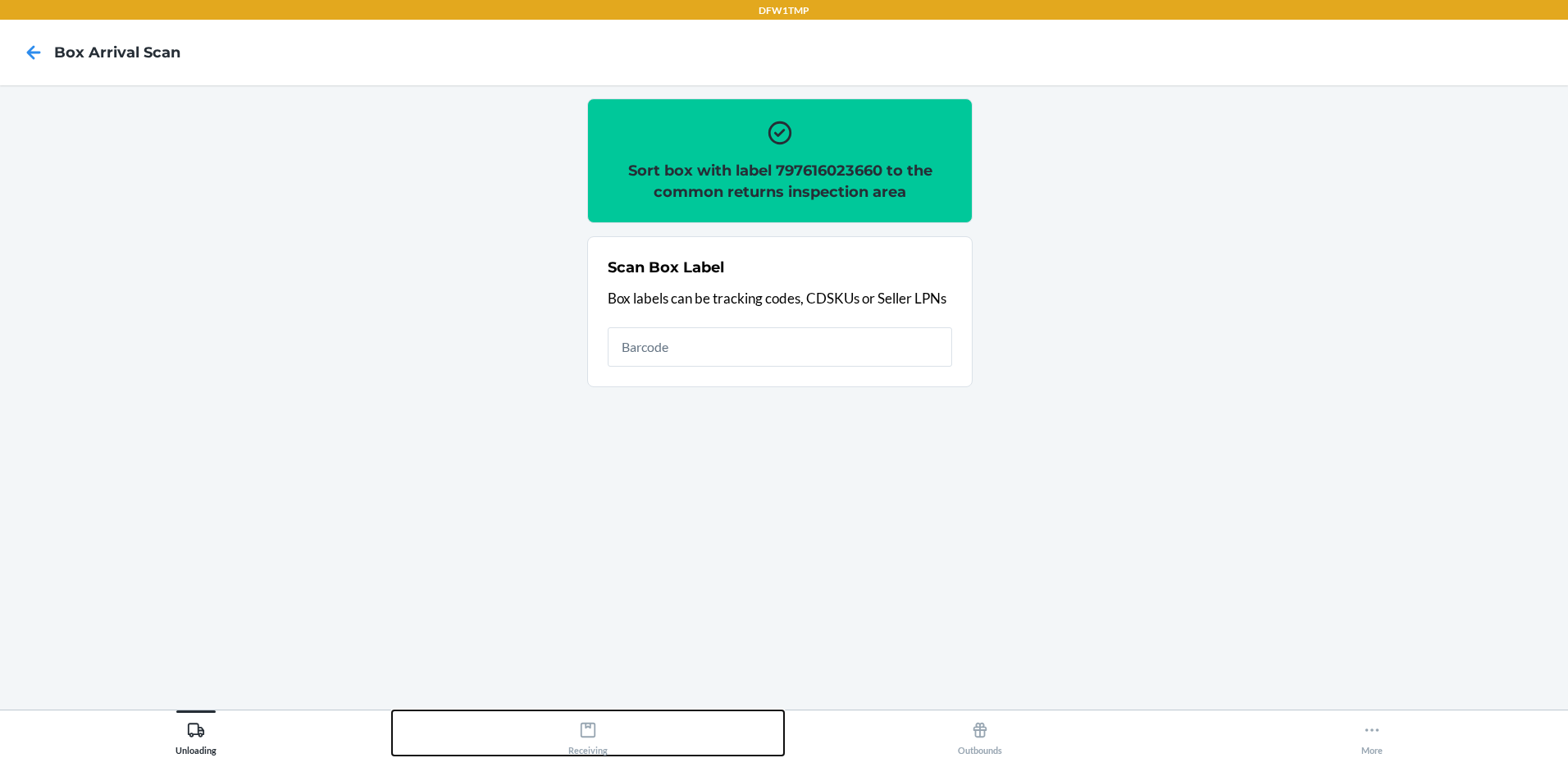
click at [651, 738] on button "Receiving" at bounding box center [588, 732] width 392 height 45
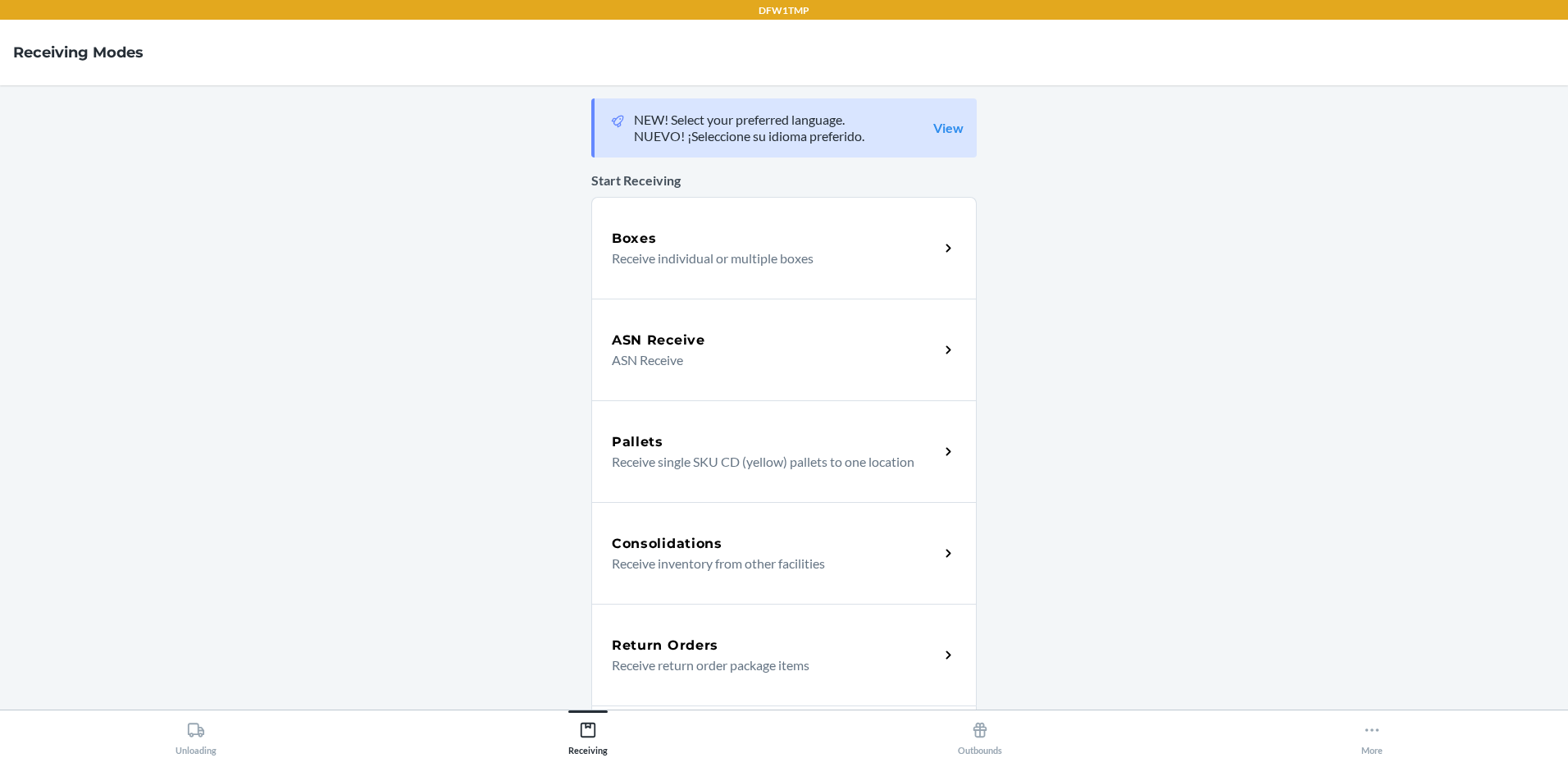
click at [763, 685] on div "Return Orders Receive return order package items" at bounding box center [784, 654] width 386 height 101
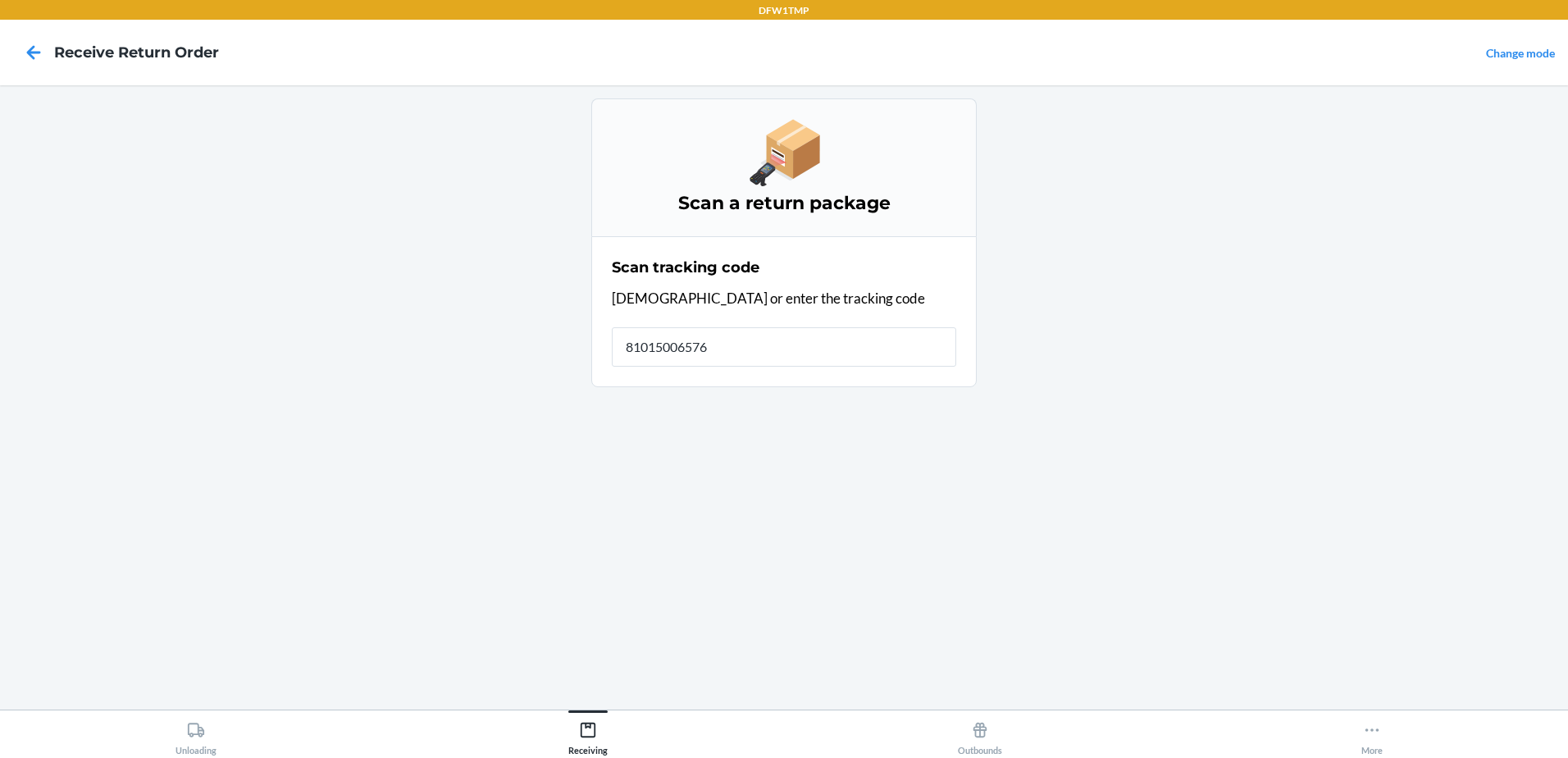
type input "810150065763"
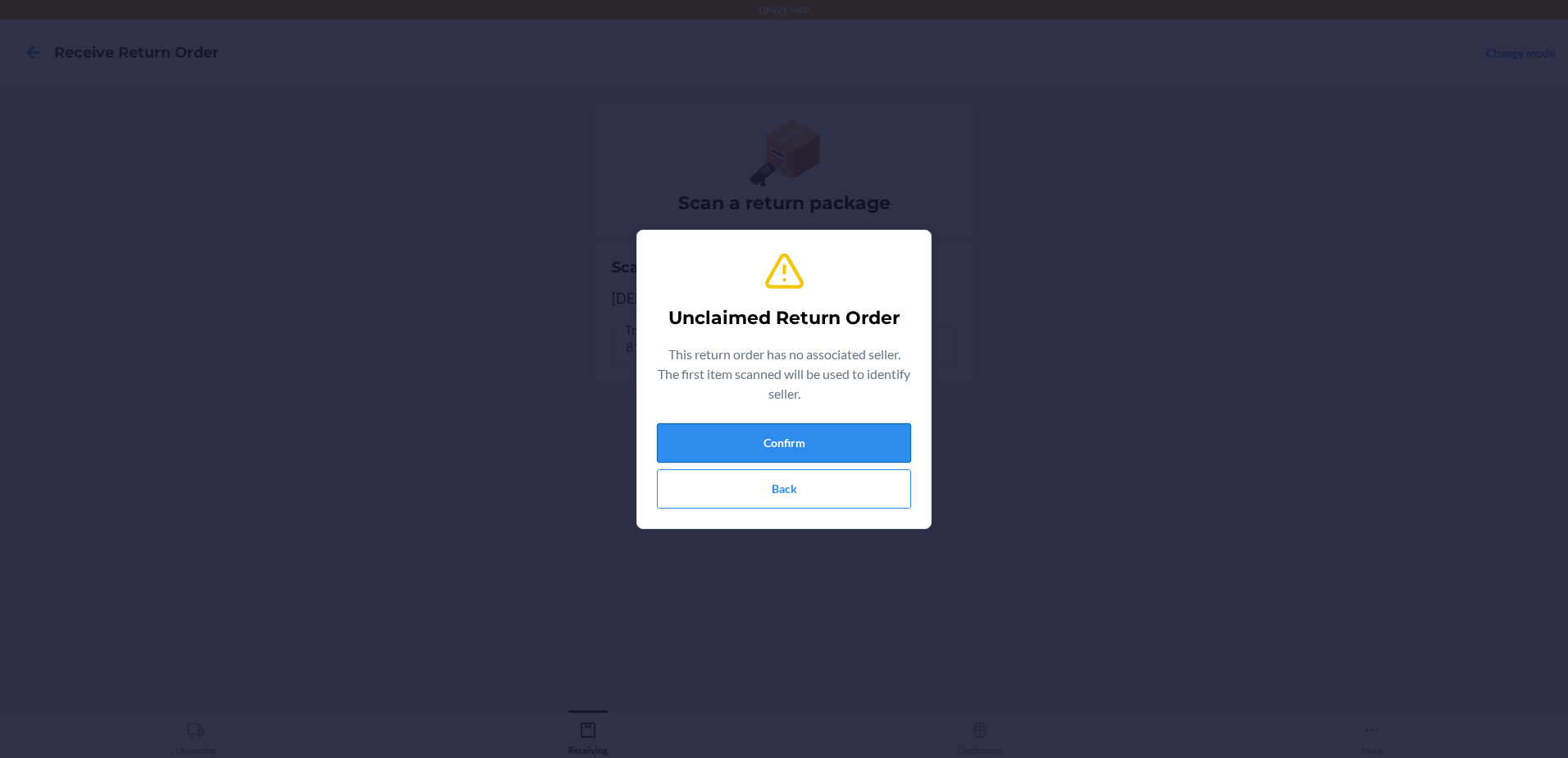
click at [778, 437] on button "Confirm" at bounding box center [784, 443] width 255 height 40
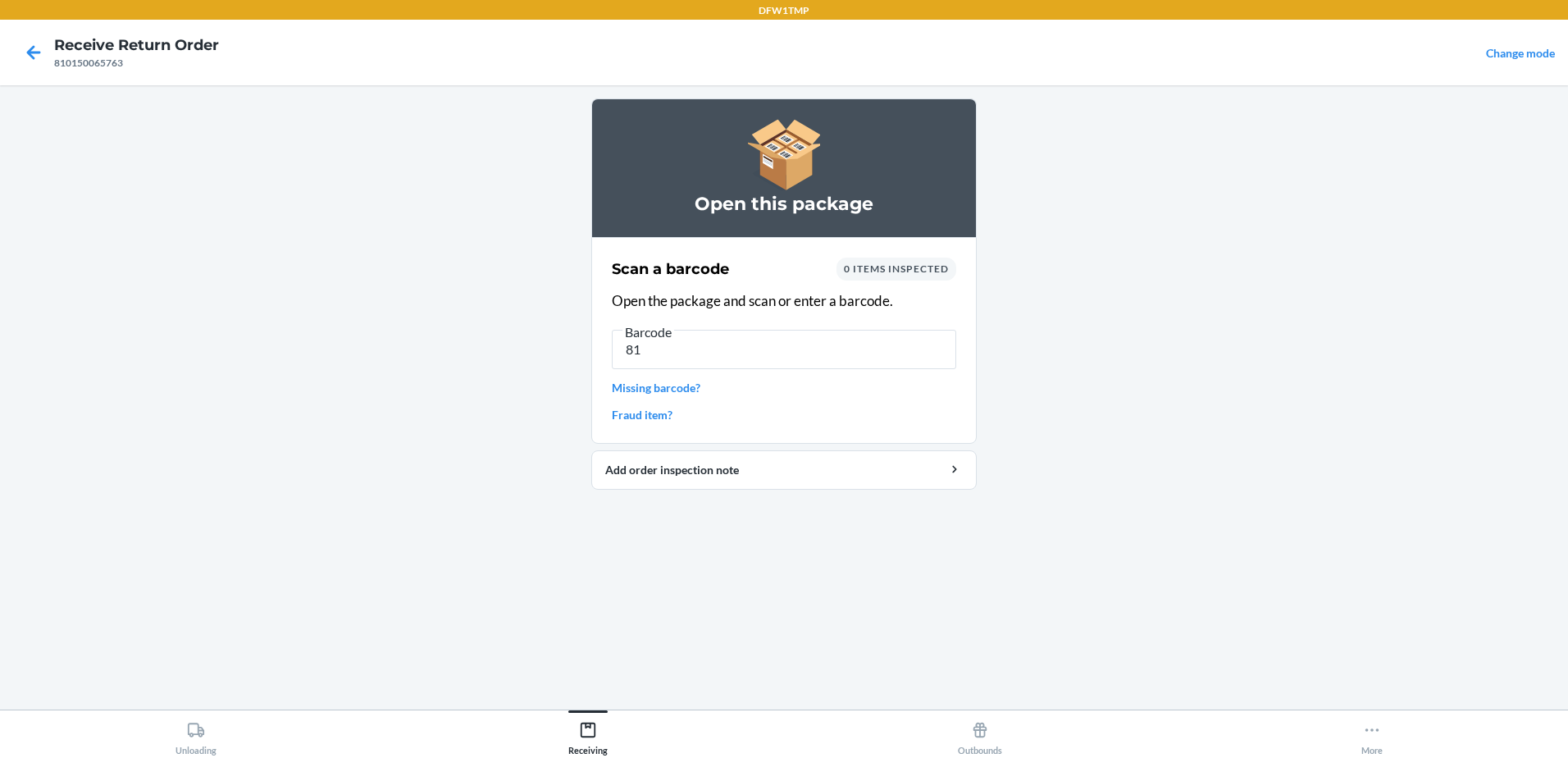
type input "8"
type input "810150065763"
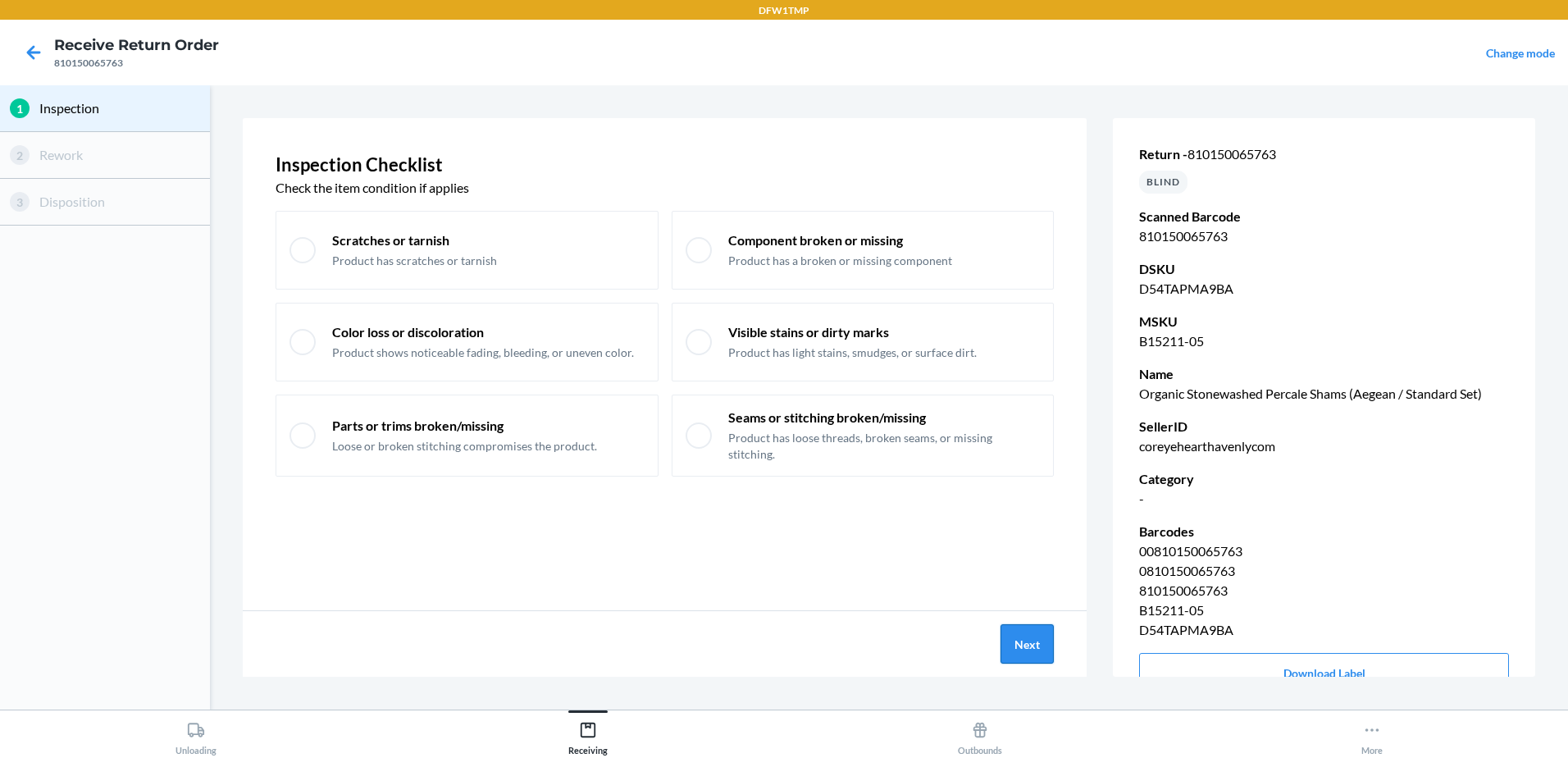
click at [1016, 636] on button "Next" at bounding box center [1027, 643] width 54 height 40
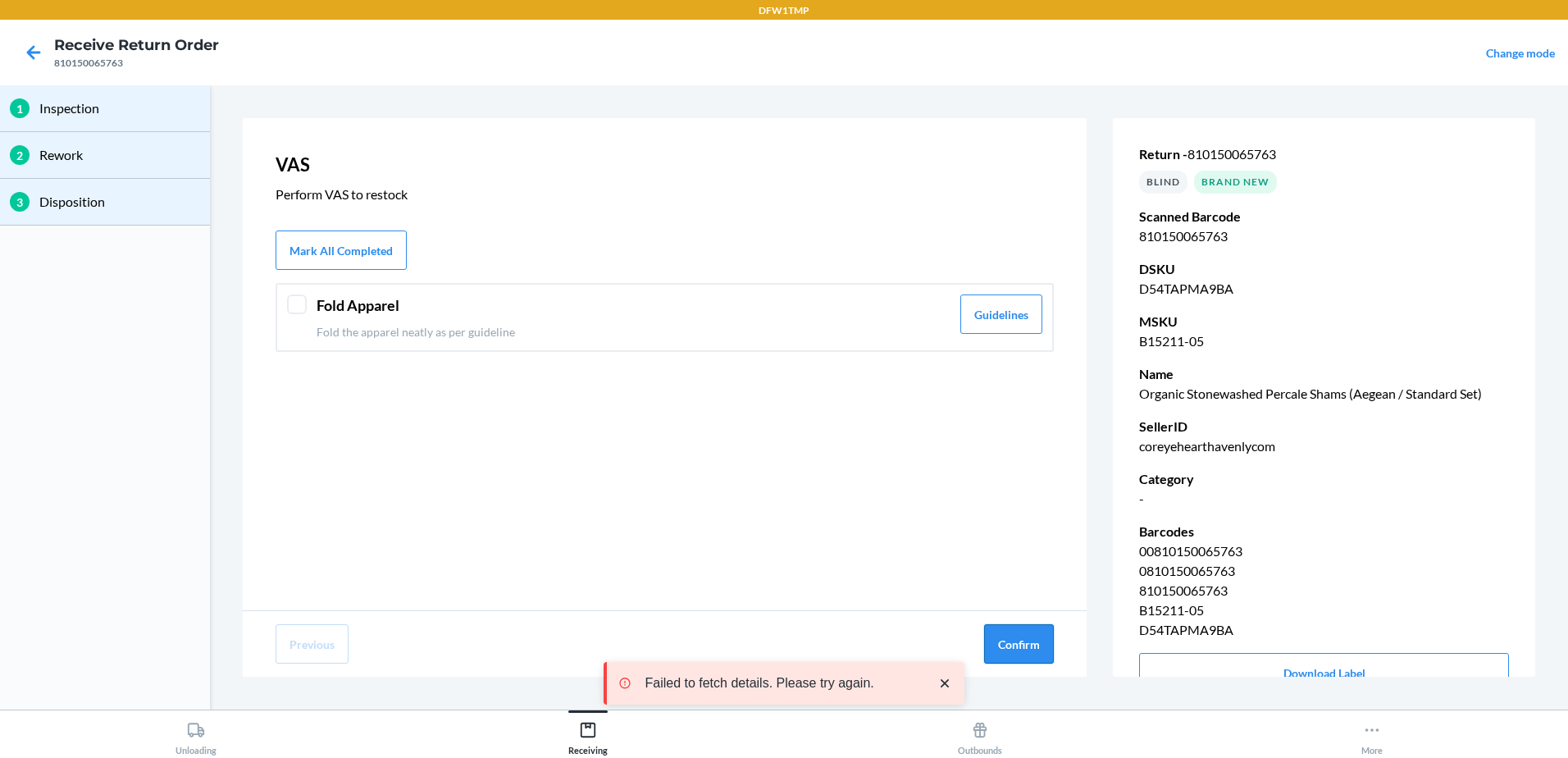
click at [1026, 642] on button "Confirm" at bounding box center [1018, 643] width 70 height 40
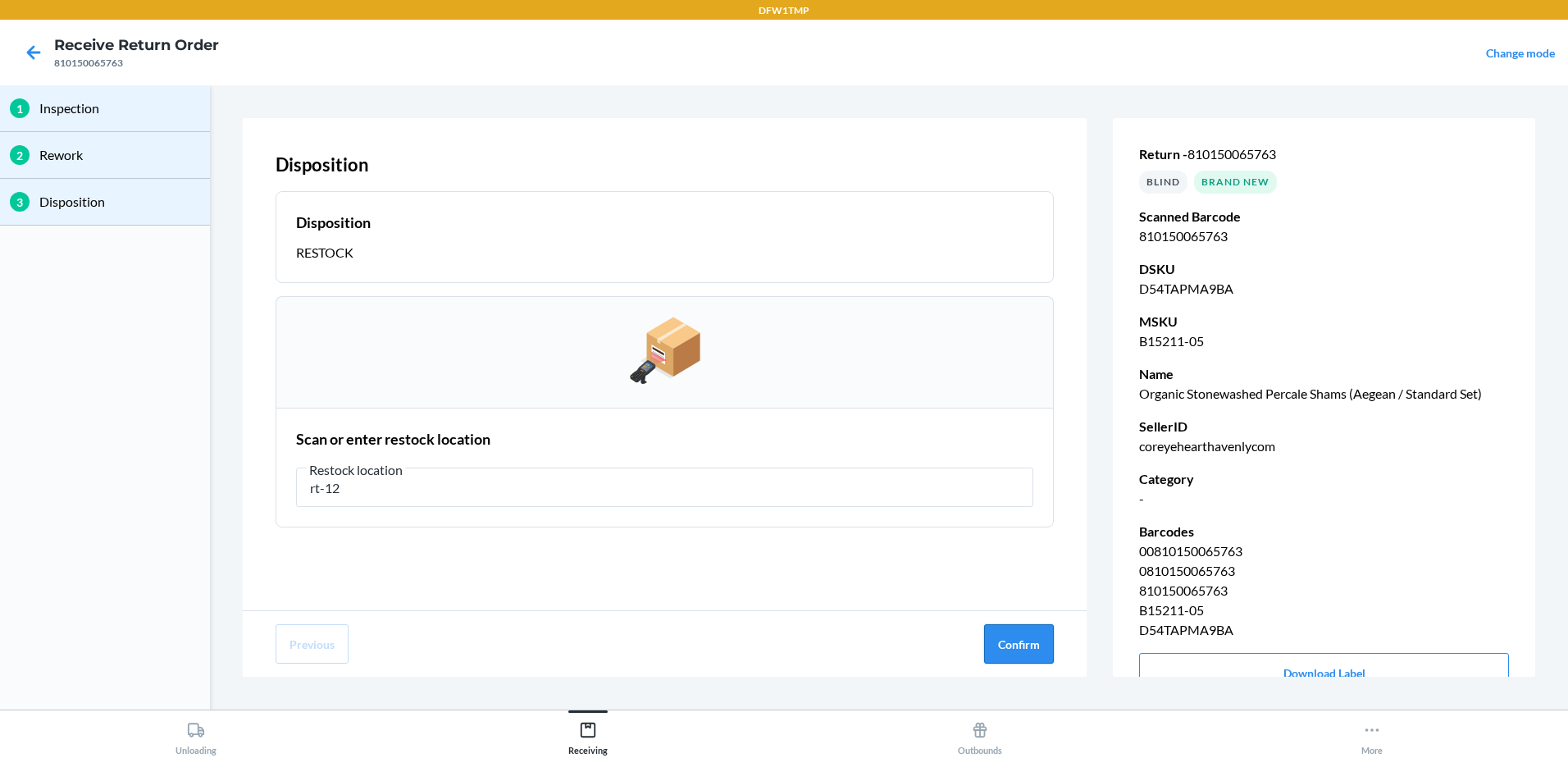
type input "rt-12"
click at [1044, 643] on button "Confirm" at bounding box center [1018, 643] width 70 height 40
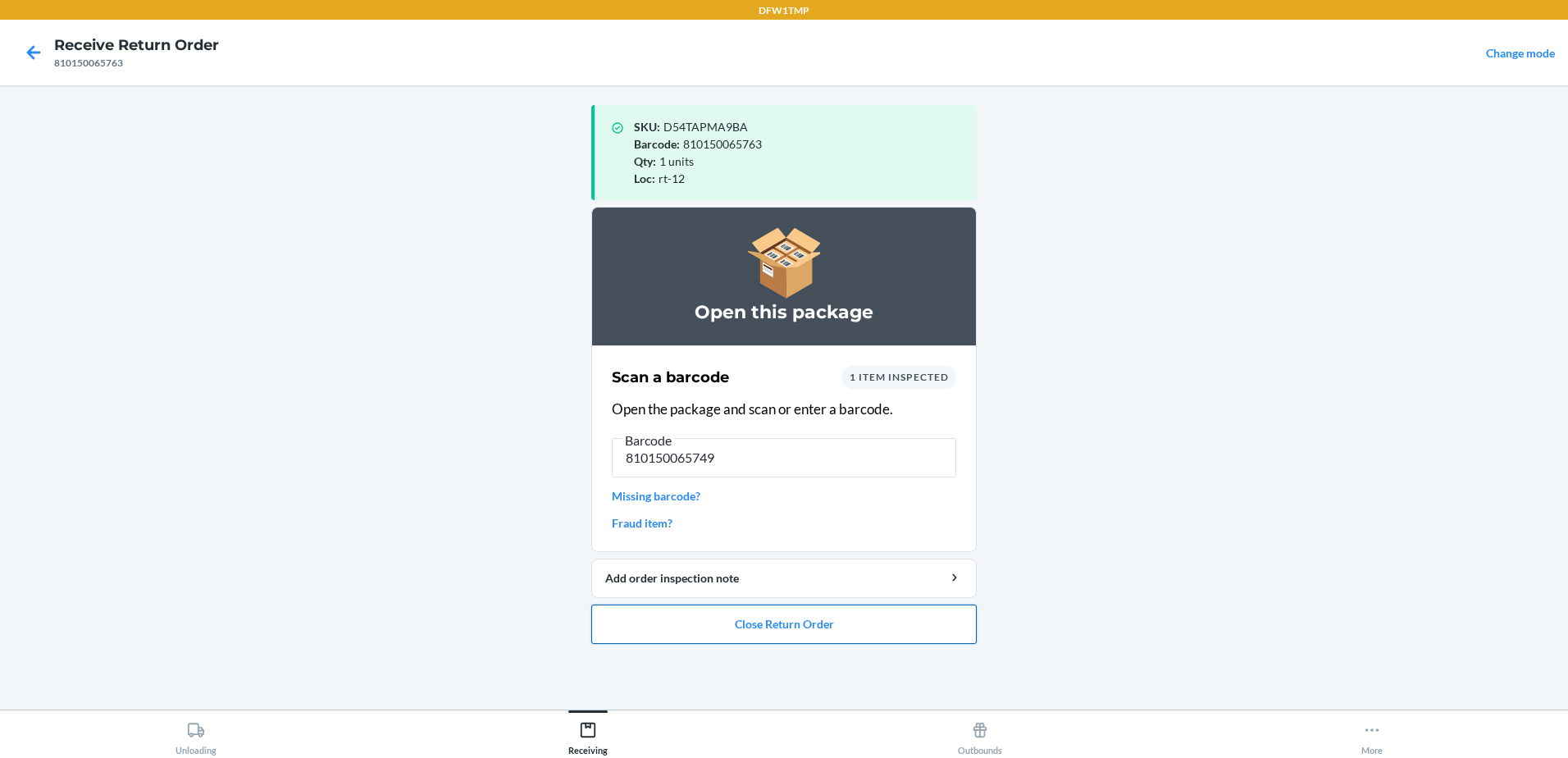
type input "810150065749"
click at [901, 629] on button "Close Return Order" at bounding box center [784, 625] width 386 height 40
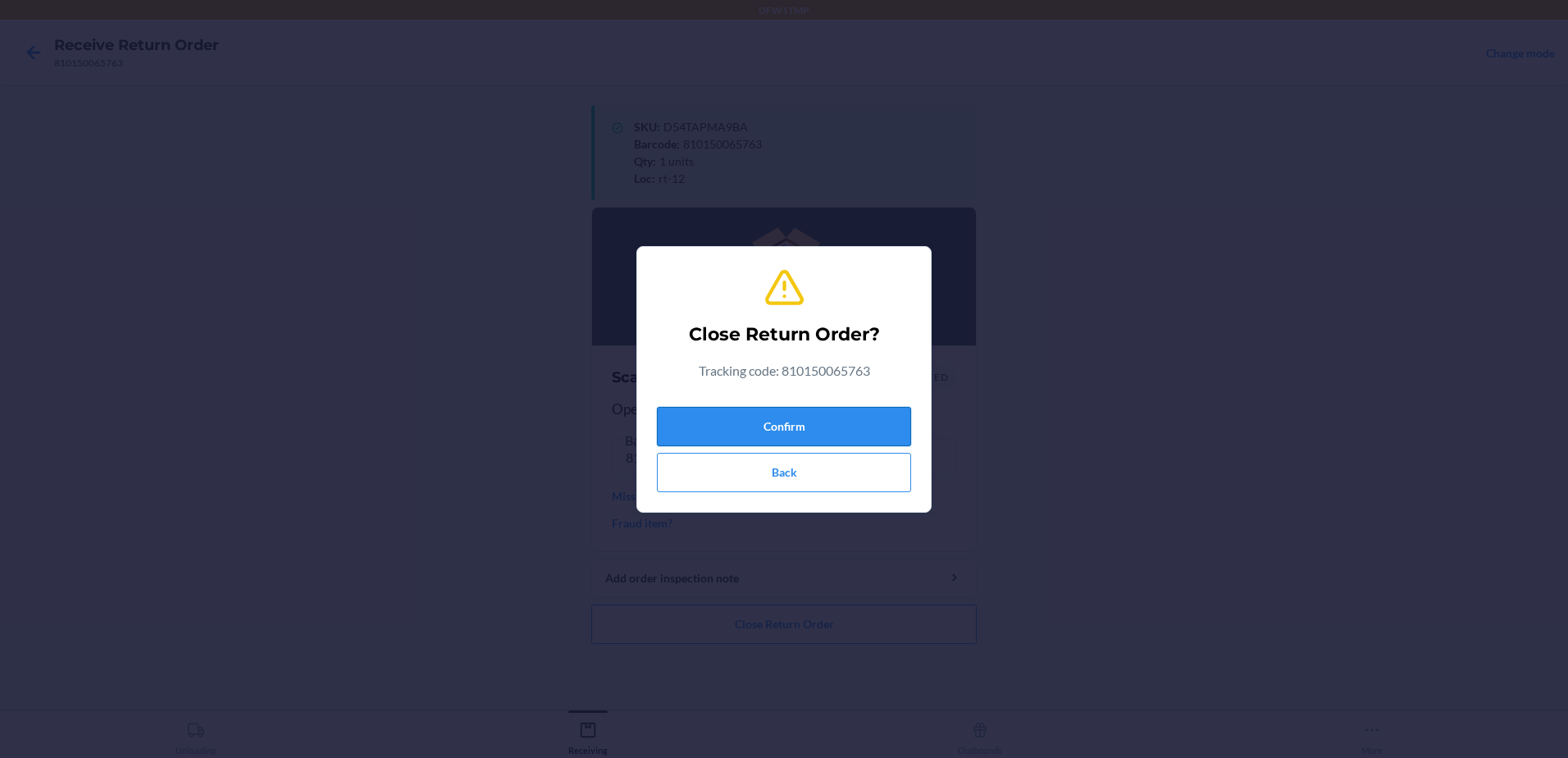
click at [812, 425] on button "Confirm" at bounding box center [784, 427] width 255 height 40
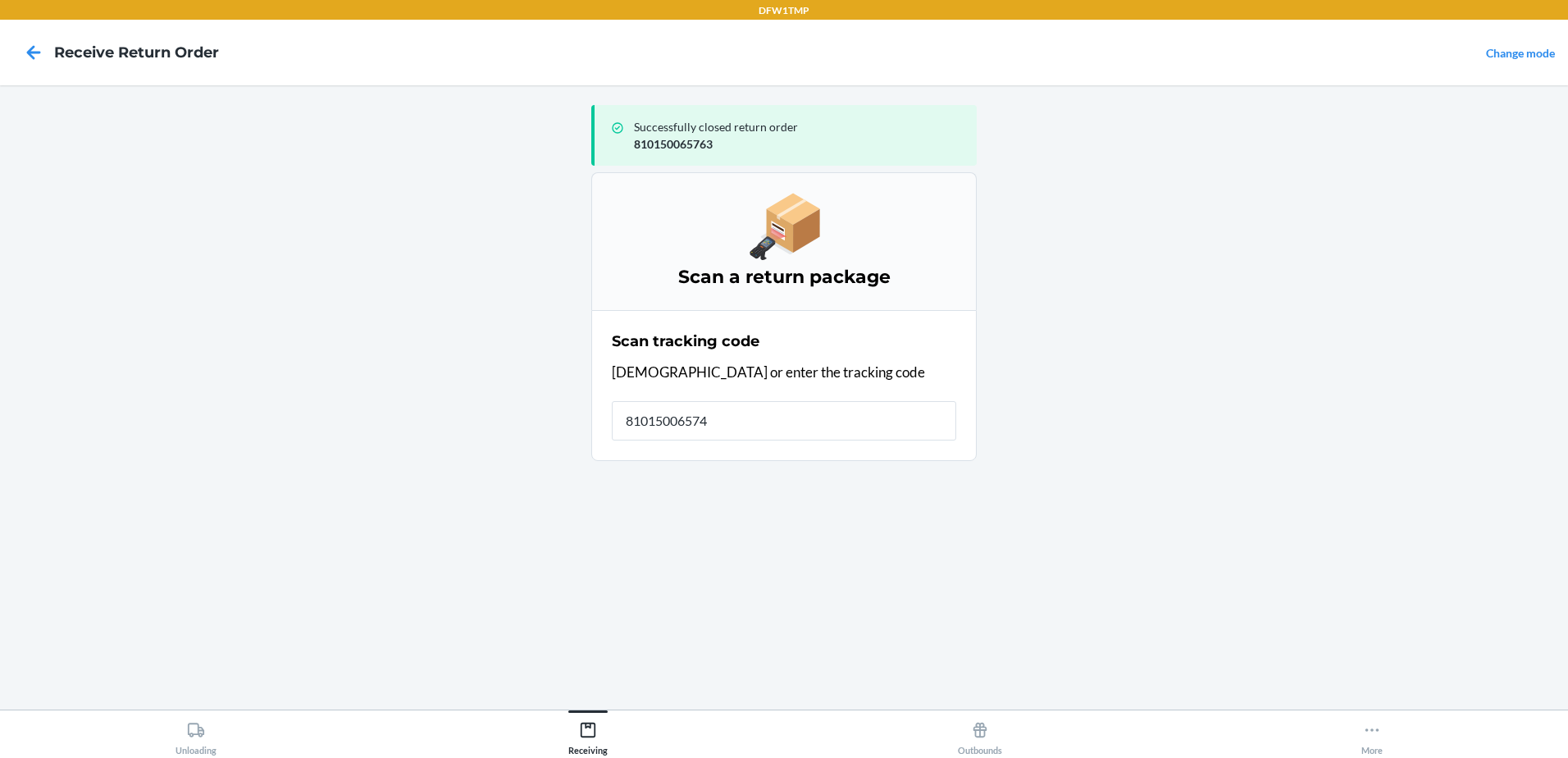
type input "810150065749"
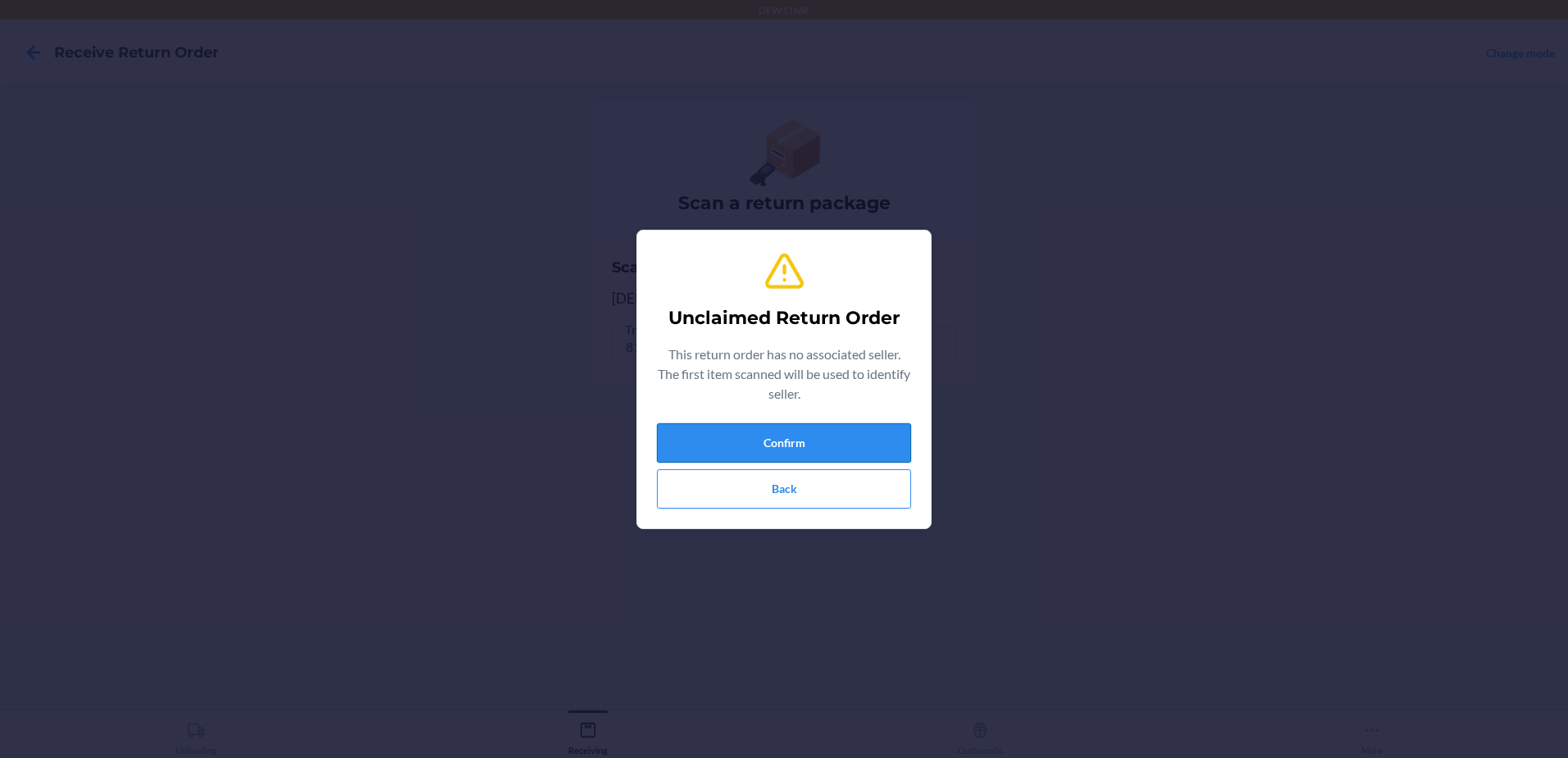
click at [784, 446] on button "Confirm" at bounding box center [784, 443] width 255 height 40
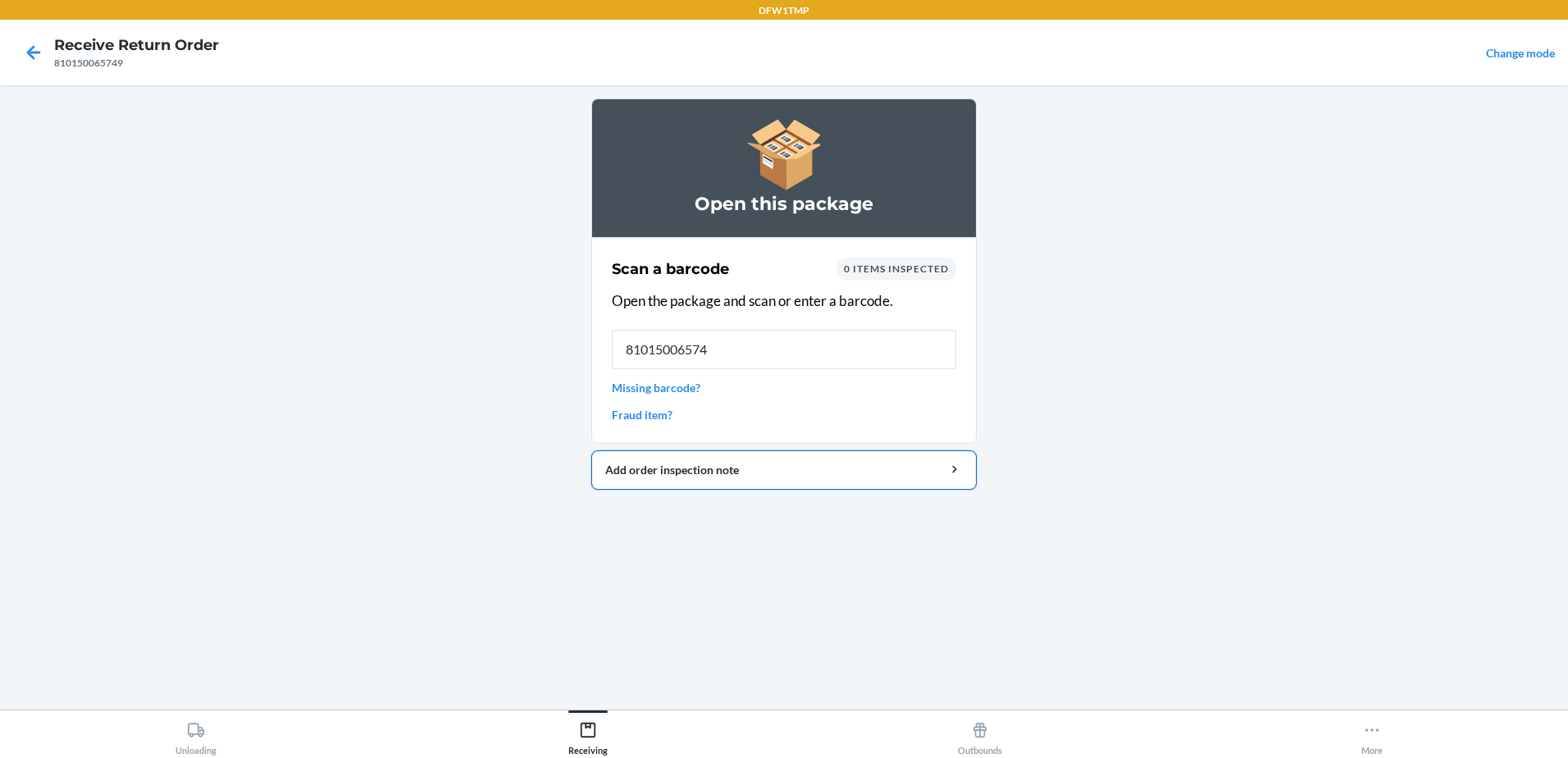
type input "810150065749"
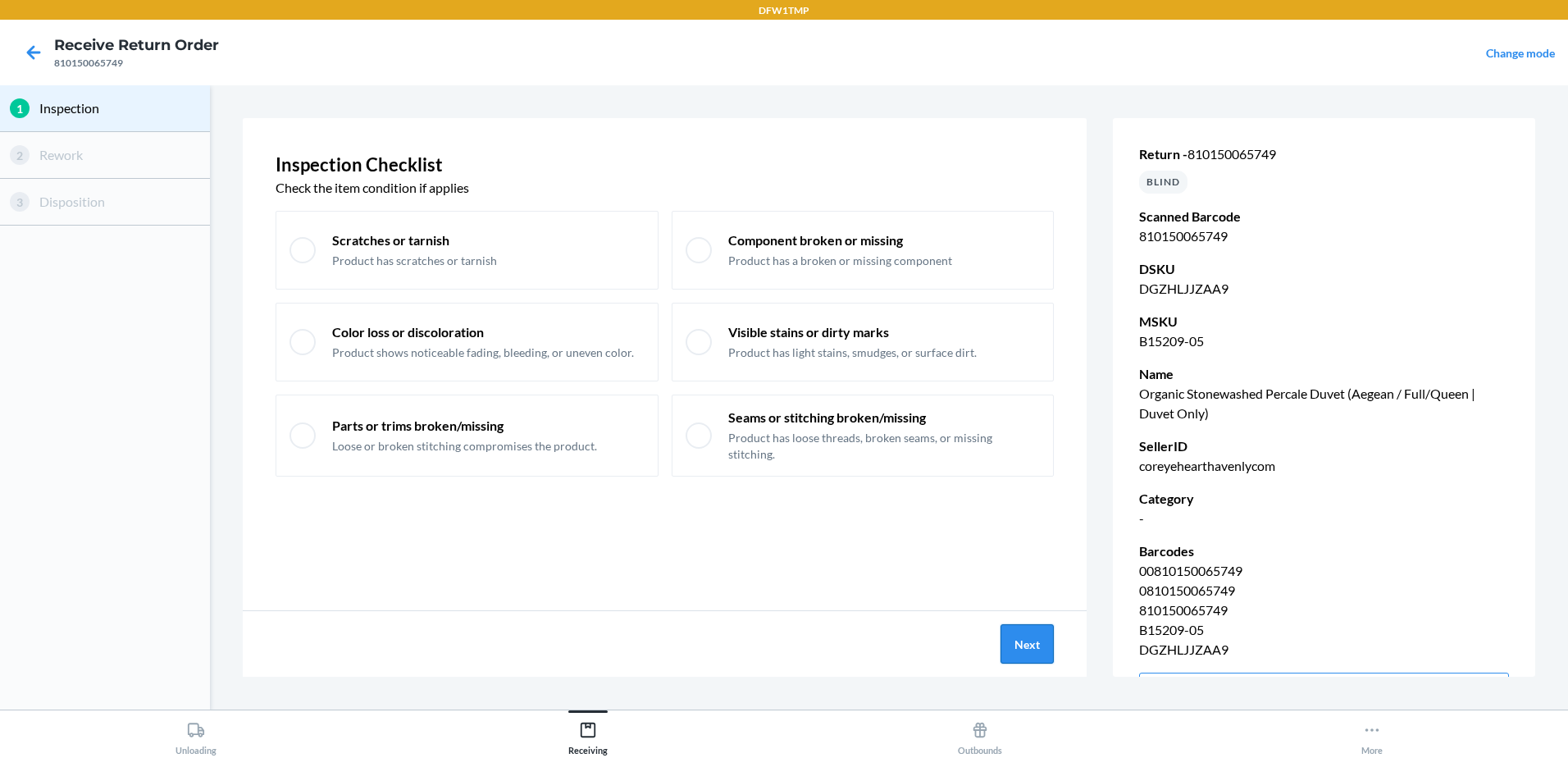
click at [1023, 657] on button "Next" at bounding box center [1027, 643] width 54 height 40
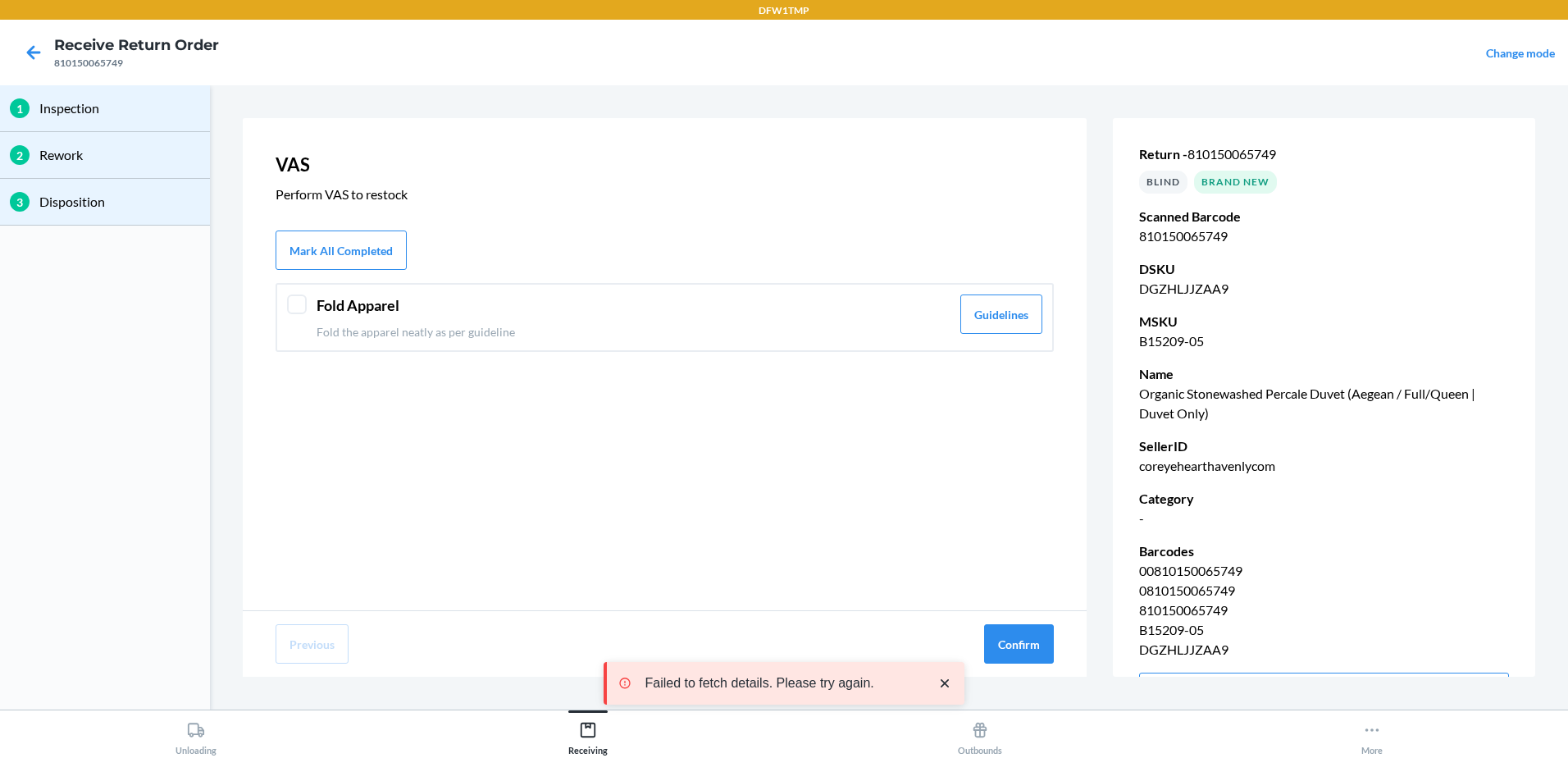
click at [321, 309] on header "Fold Apparel" at bounding box center [633, 305] width 634 height 22
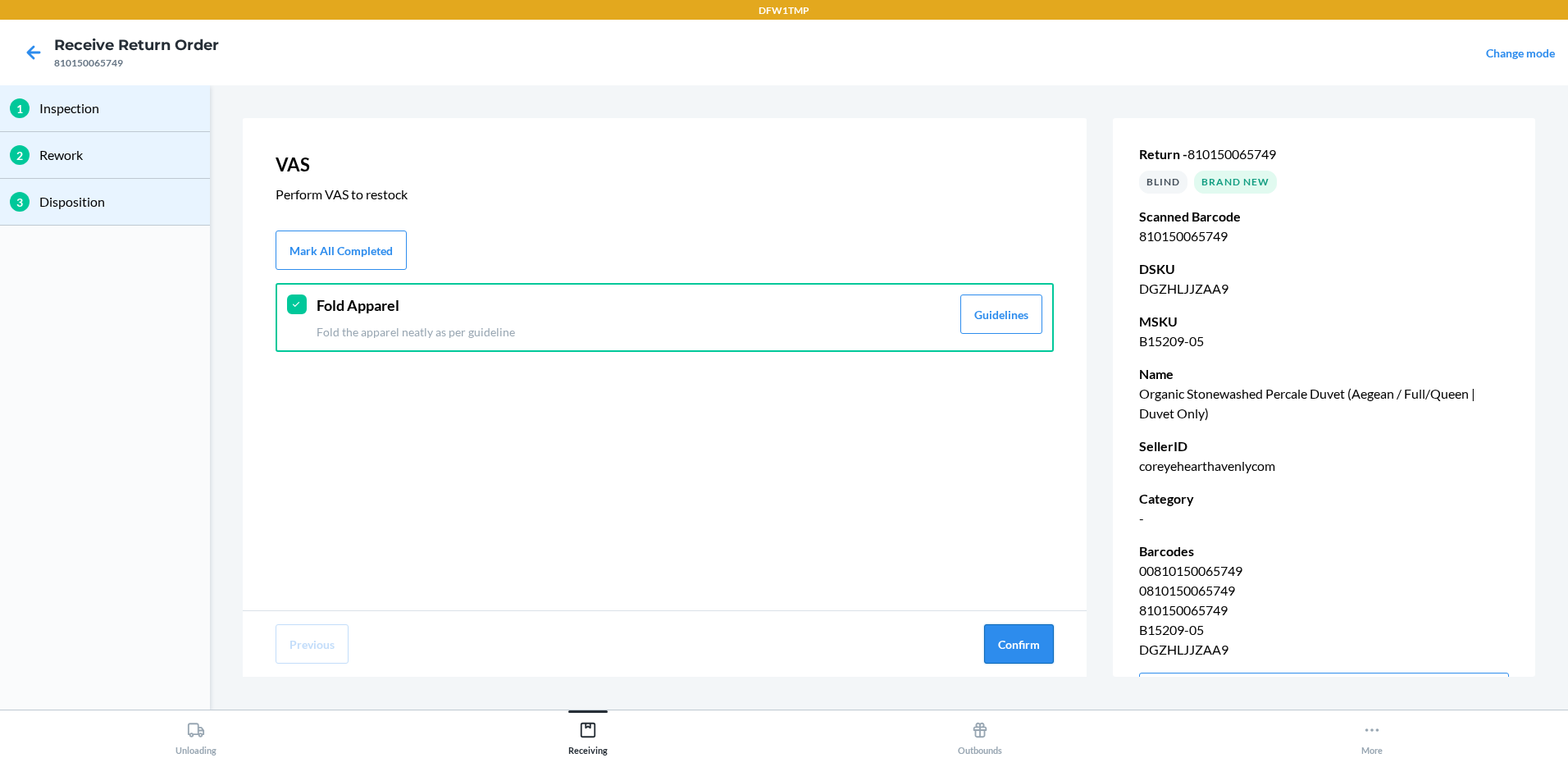
click at [1038, 654] on button "Confirm" at bounding box center [1018, 643] width 70 height 40
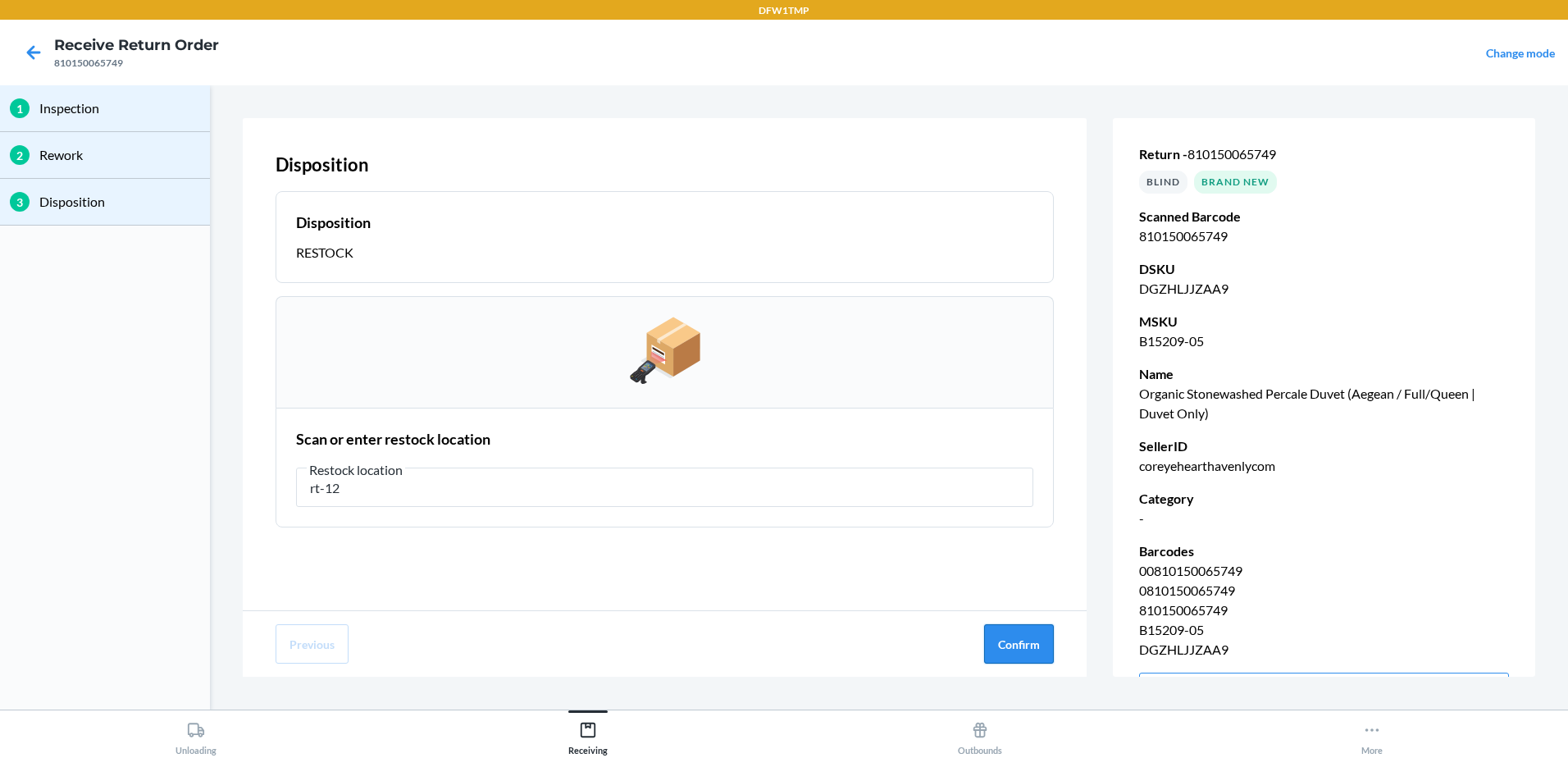
type input "rt-12"
click at [1036, 657] on button "Confirm" at bounding box center [1018, 643] width 70 height 40
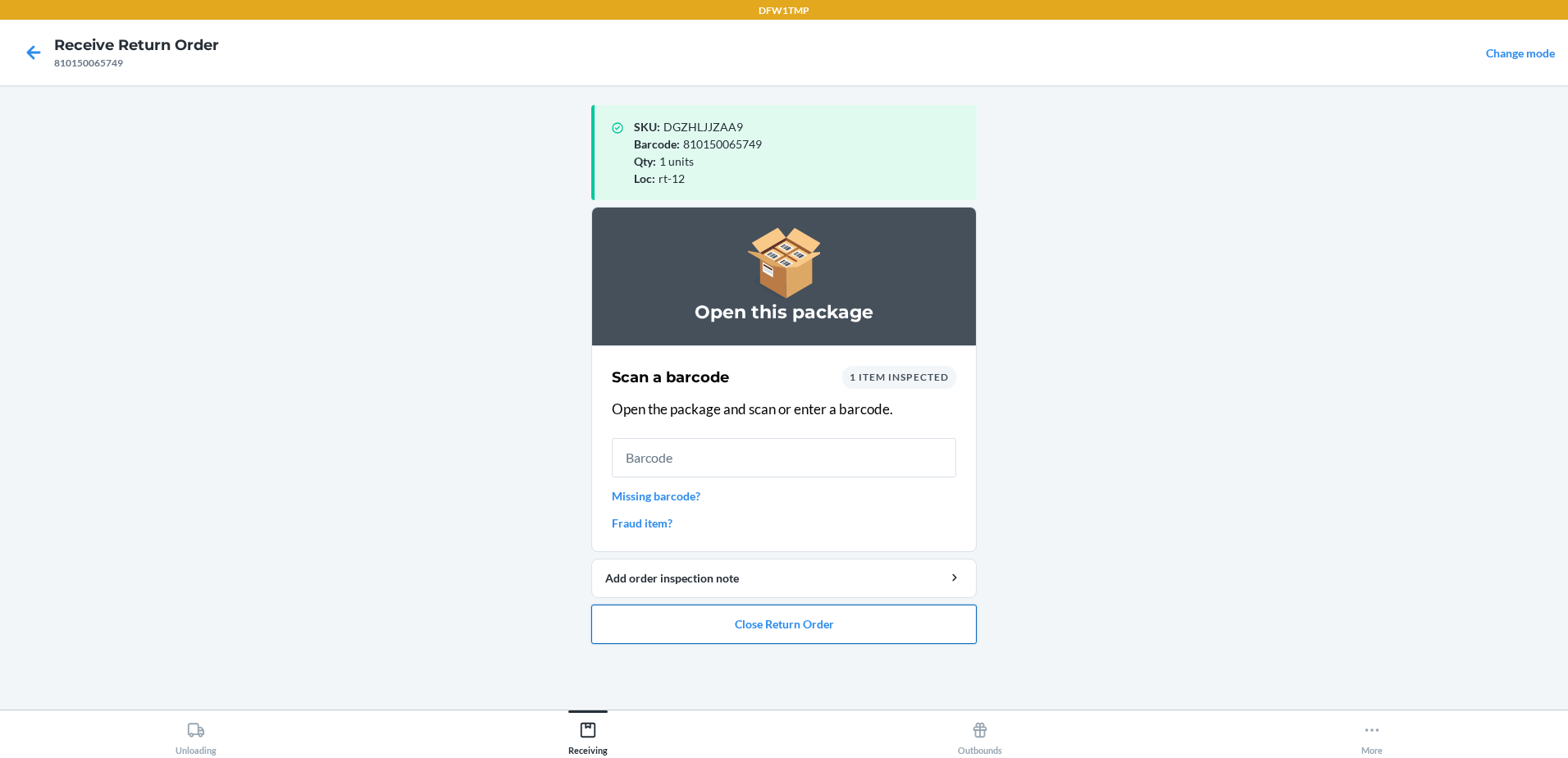
click at [812, 626] on button "Close Return Order" at bounding box center [784, 625] width 386 height 40
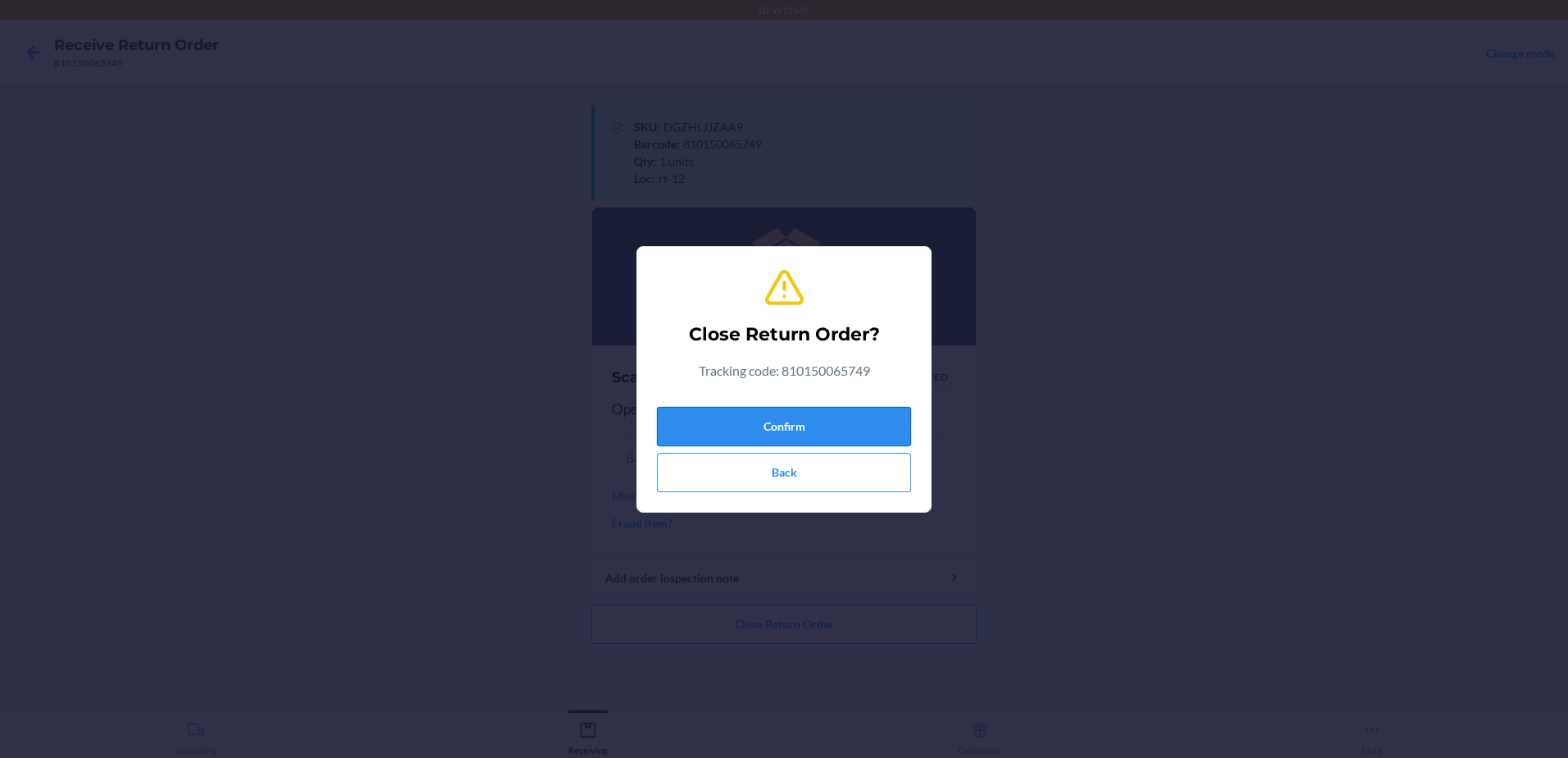
click at [700, 423] on button "Confirm" at bounding box center [784, 427] width 255 height 40
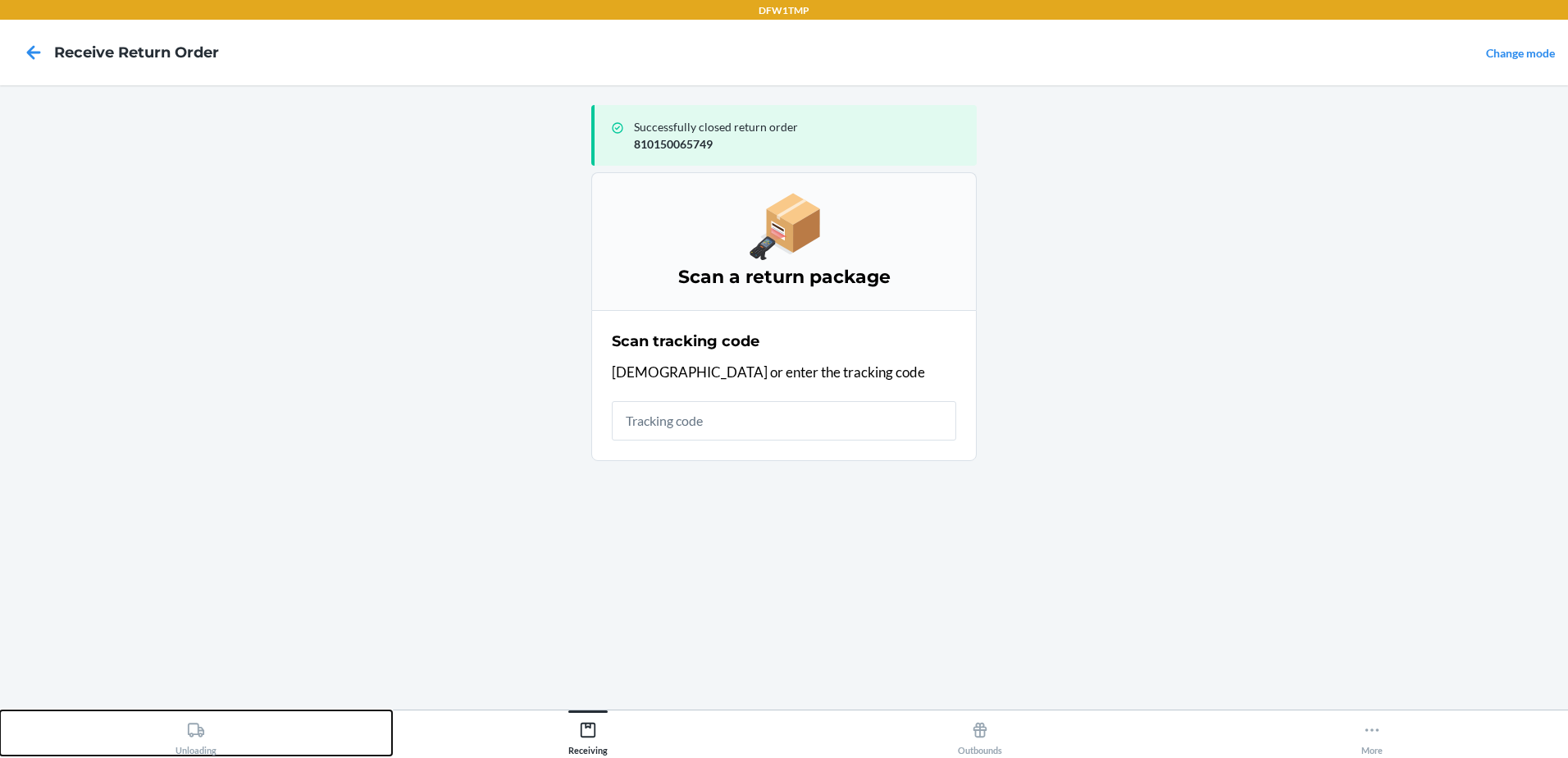
click at [187, 743] on div "Unloading" at bounding box center [196, 735] width 41 height 41
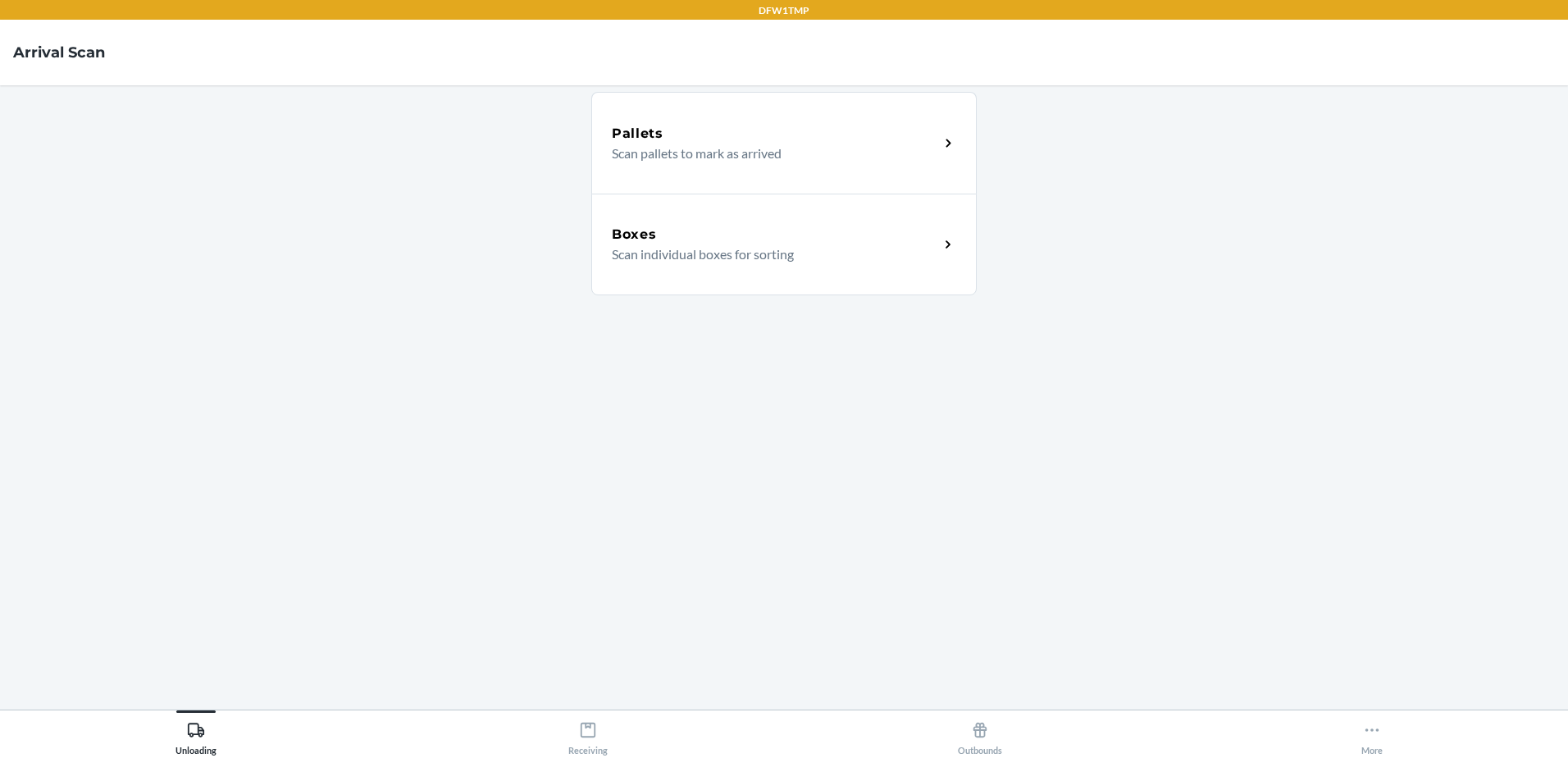
click at [849, 273] on div "Boxes Scan individual boxes for sorting" at bounding box center [784, 244] width 386 height 101
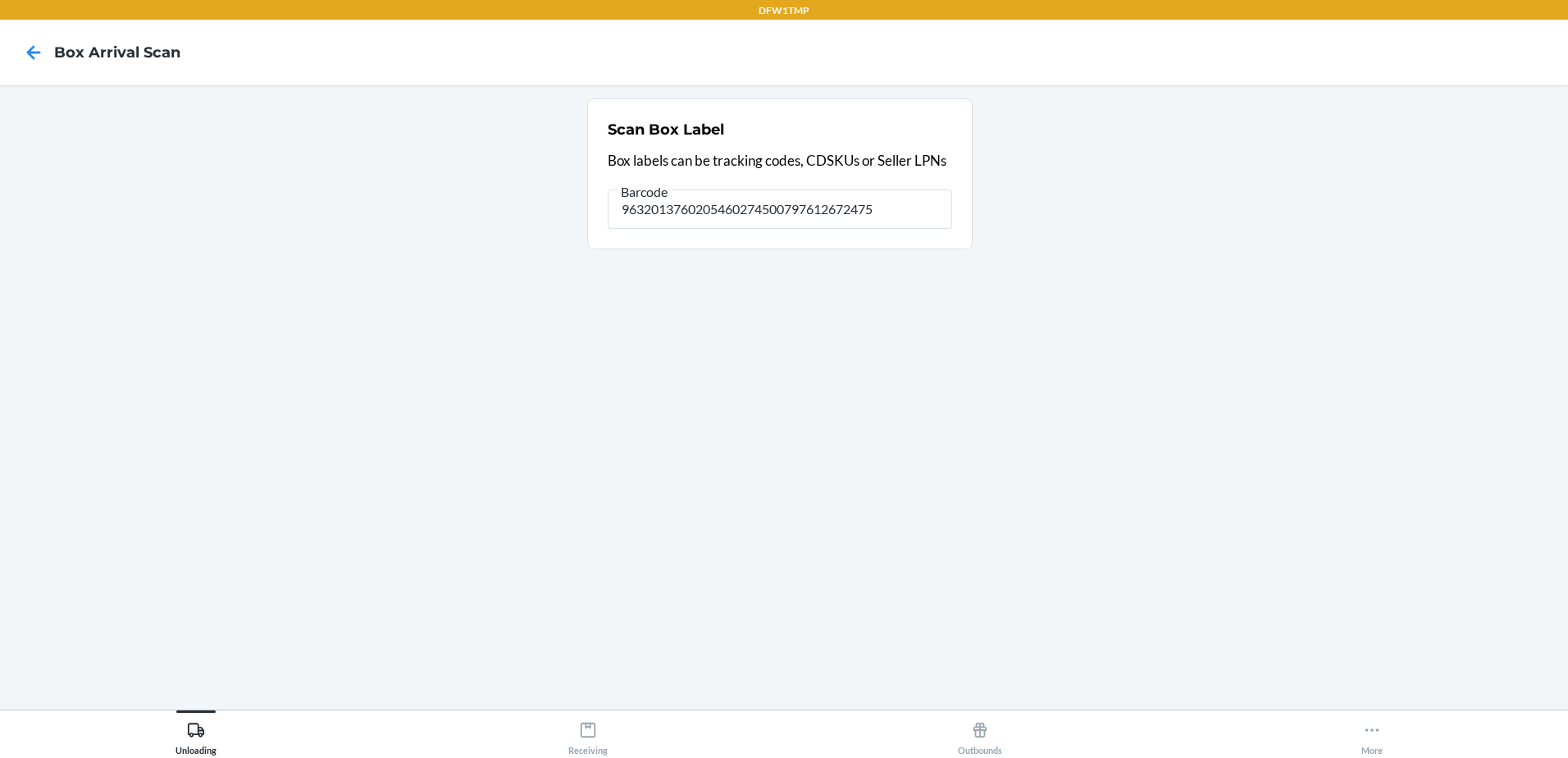
type input "9632013760205460274500797612672475"
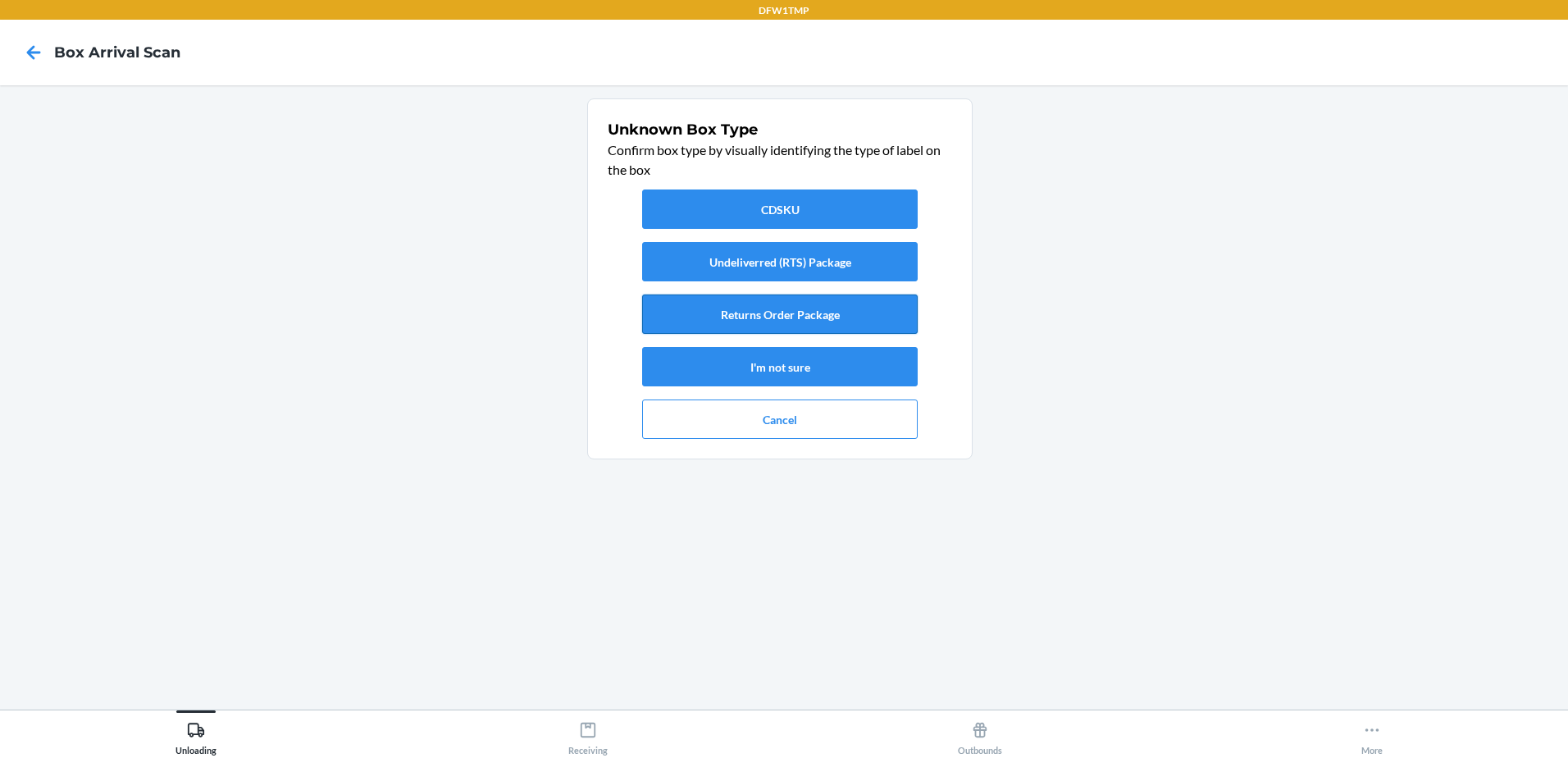
click at [767, 313] on button "Returns Order Package" at bounding box center [779, 314] width 275 height 40
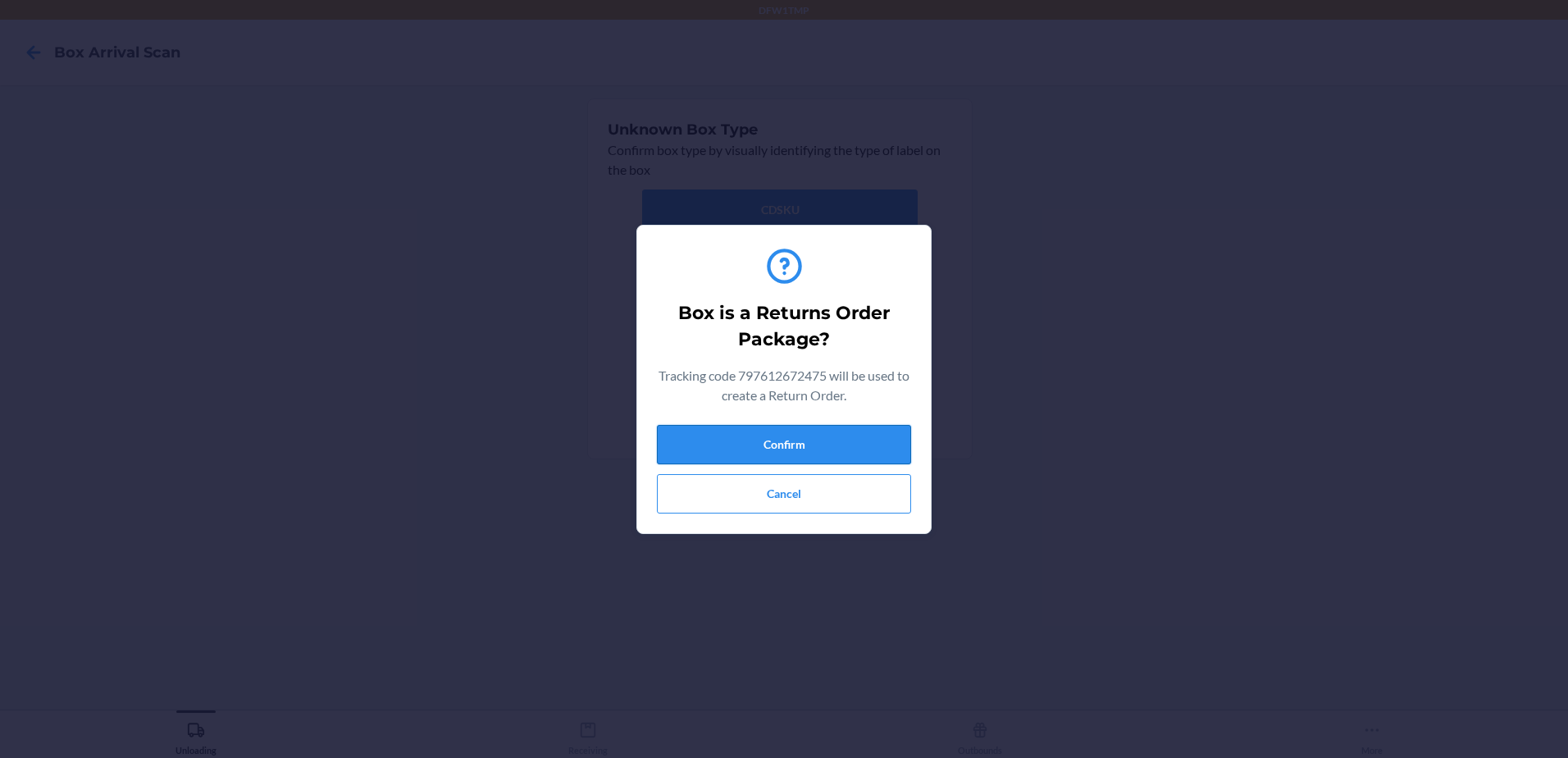
click at [796, 437] on button "Confirm" at bounding box center [784, 445] width 255 height 40
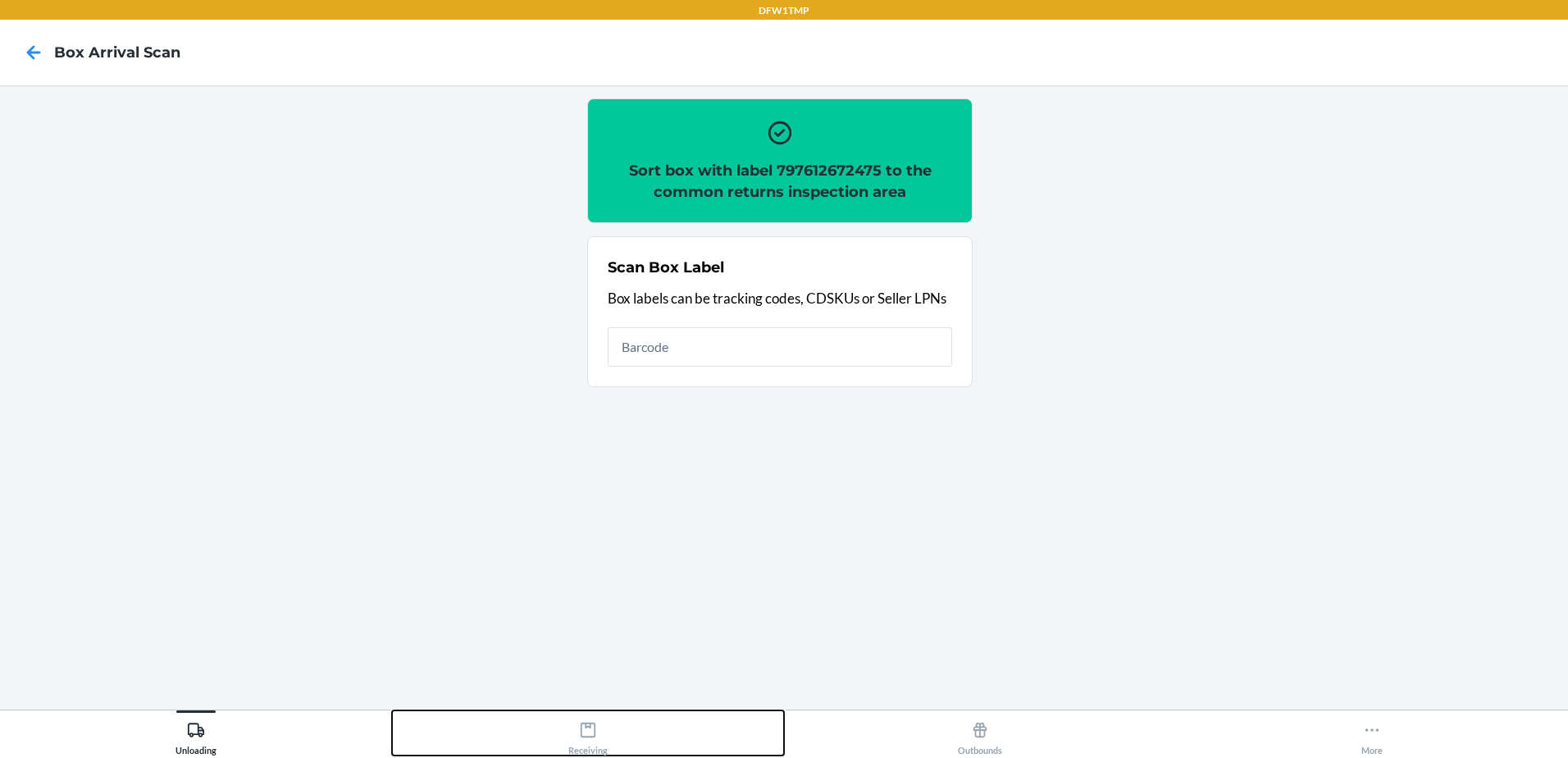
click at [611, 735] on button "Receiving" at bounding box center [588, 732] width 392 height 45
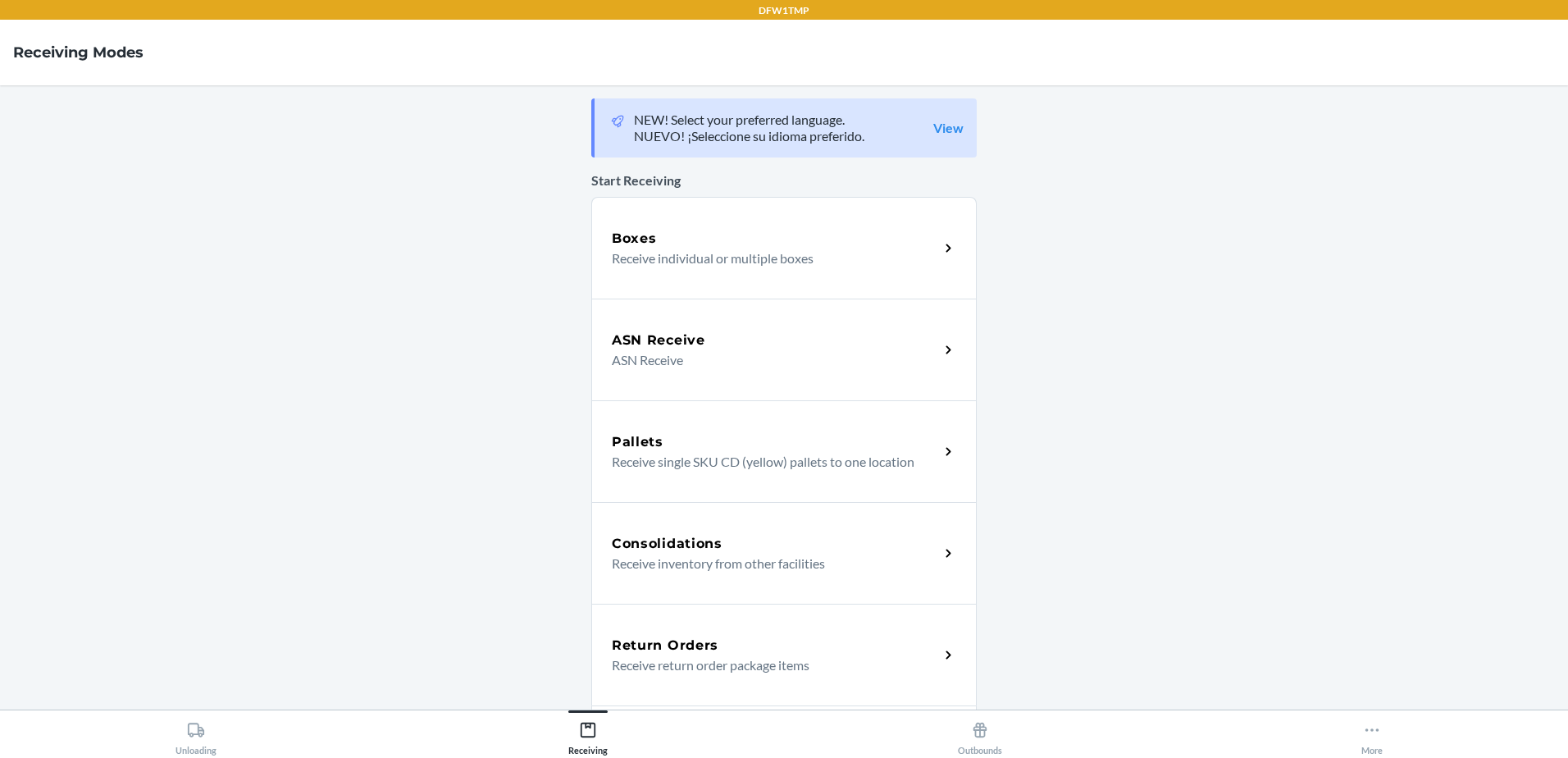
click at [737, 658] on p "Receive return order package items" at bounding box center [769, 665] width 314 height 20
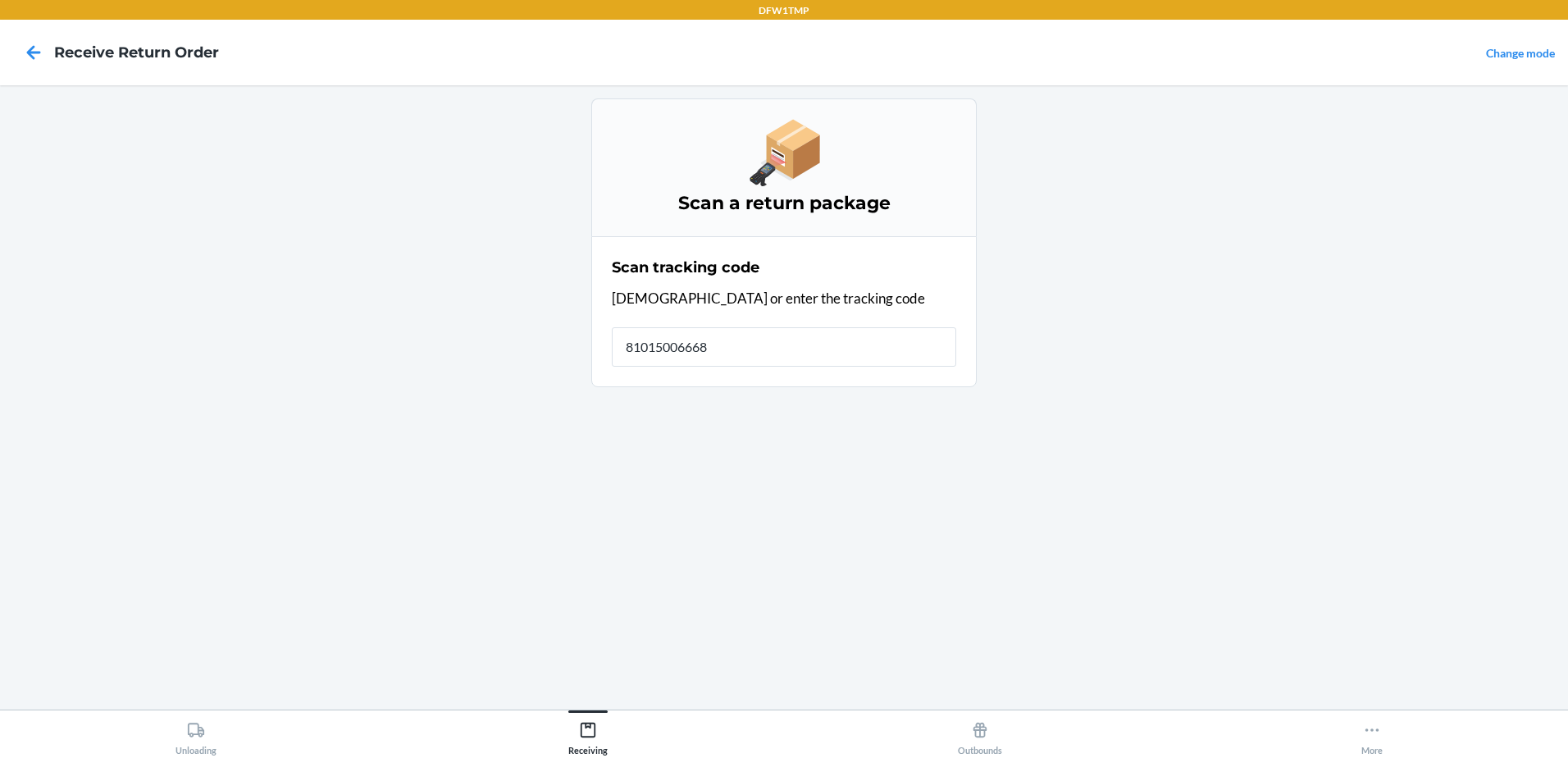
type input "810150066685"
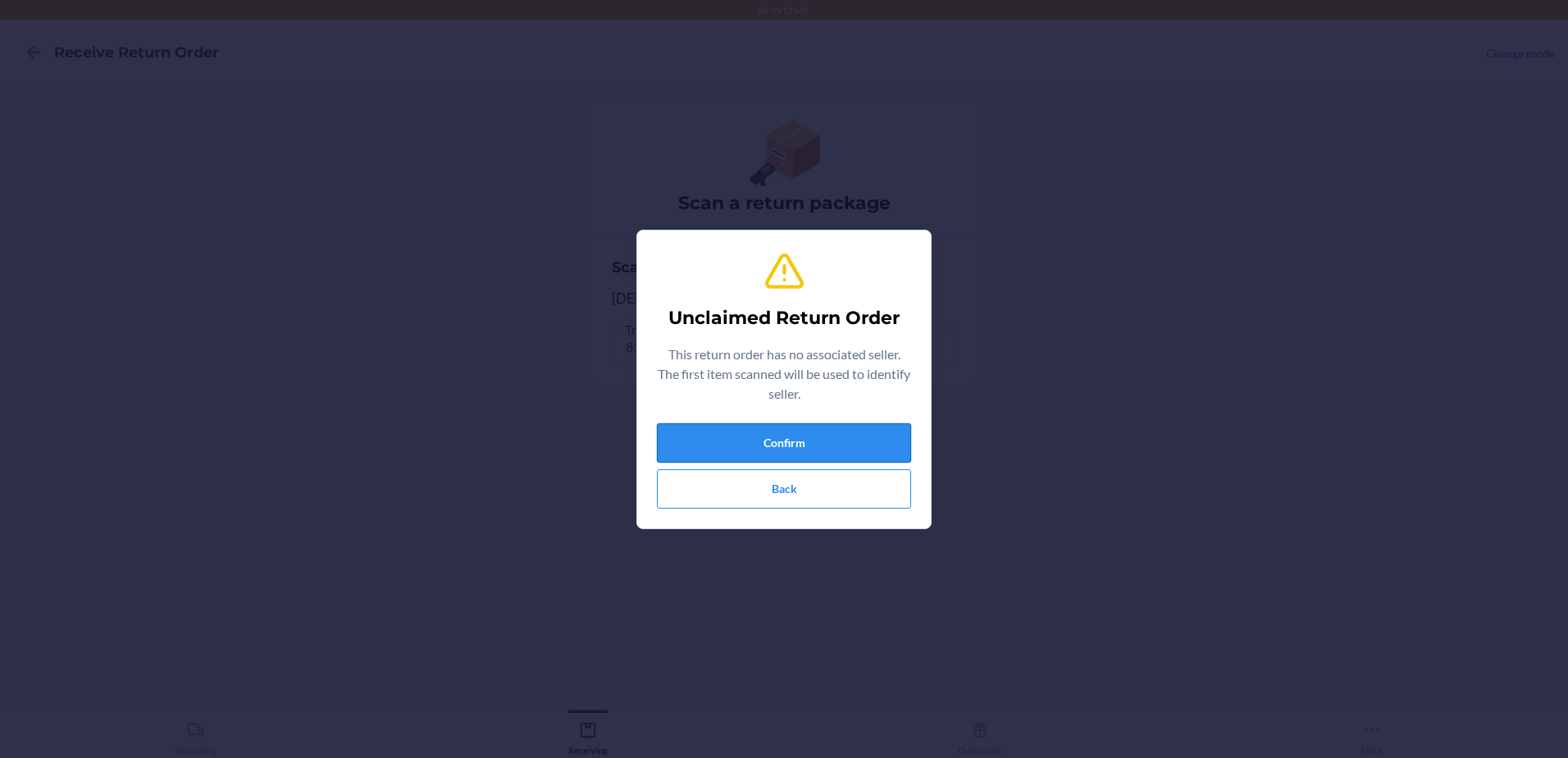
click at [789, 443] on button "Confirm" at bounding box center [784, 443] width 255 height 40
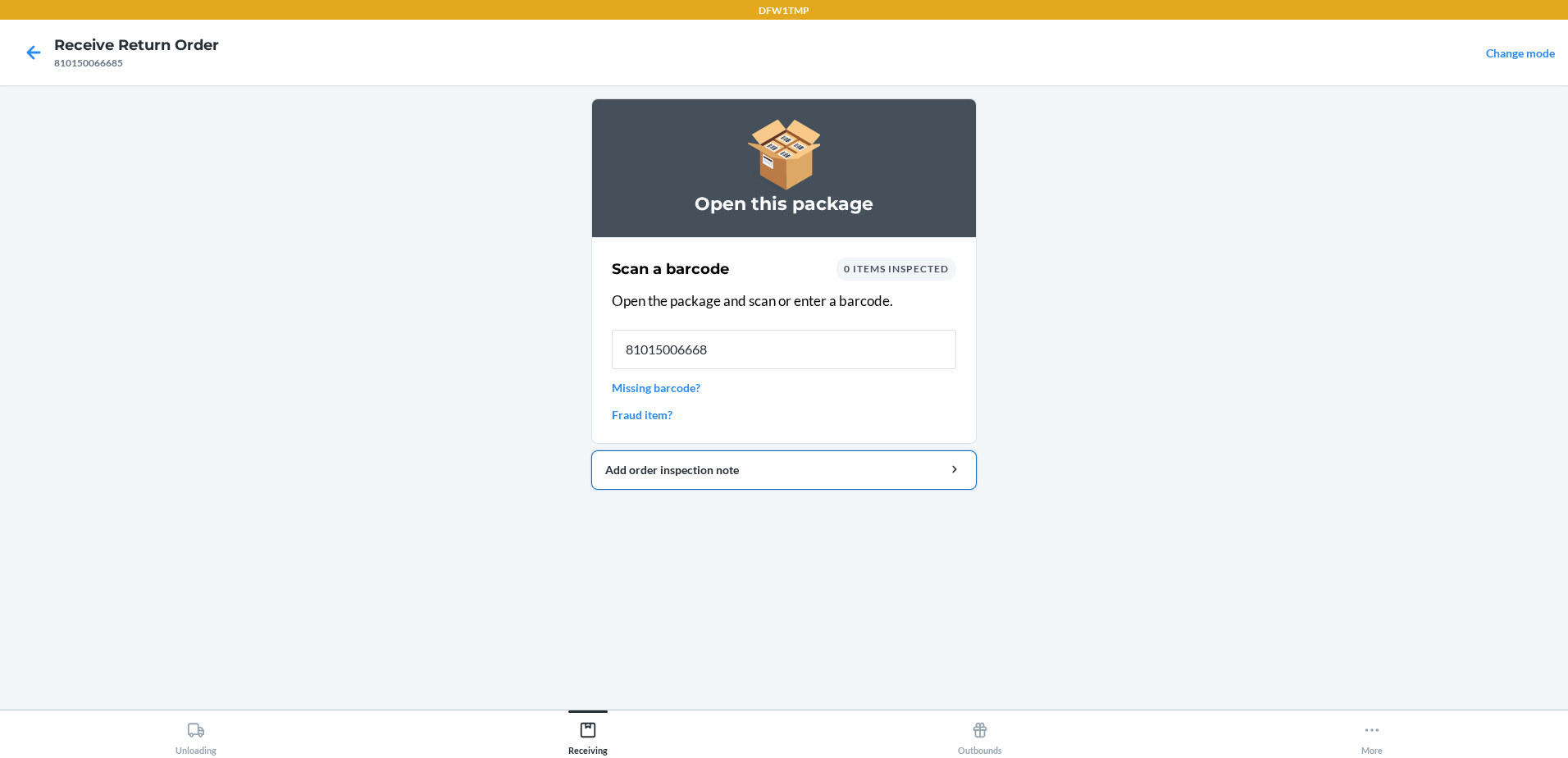
type input "810150066685"
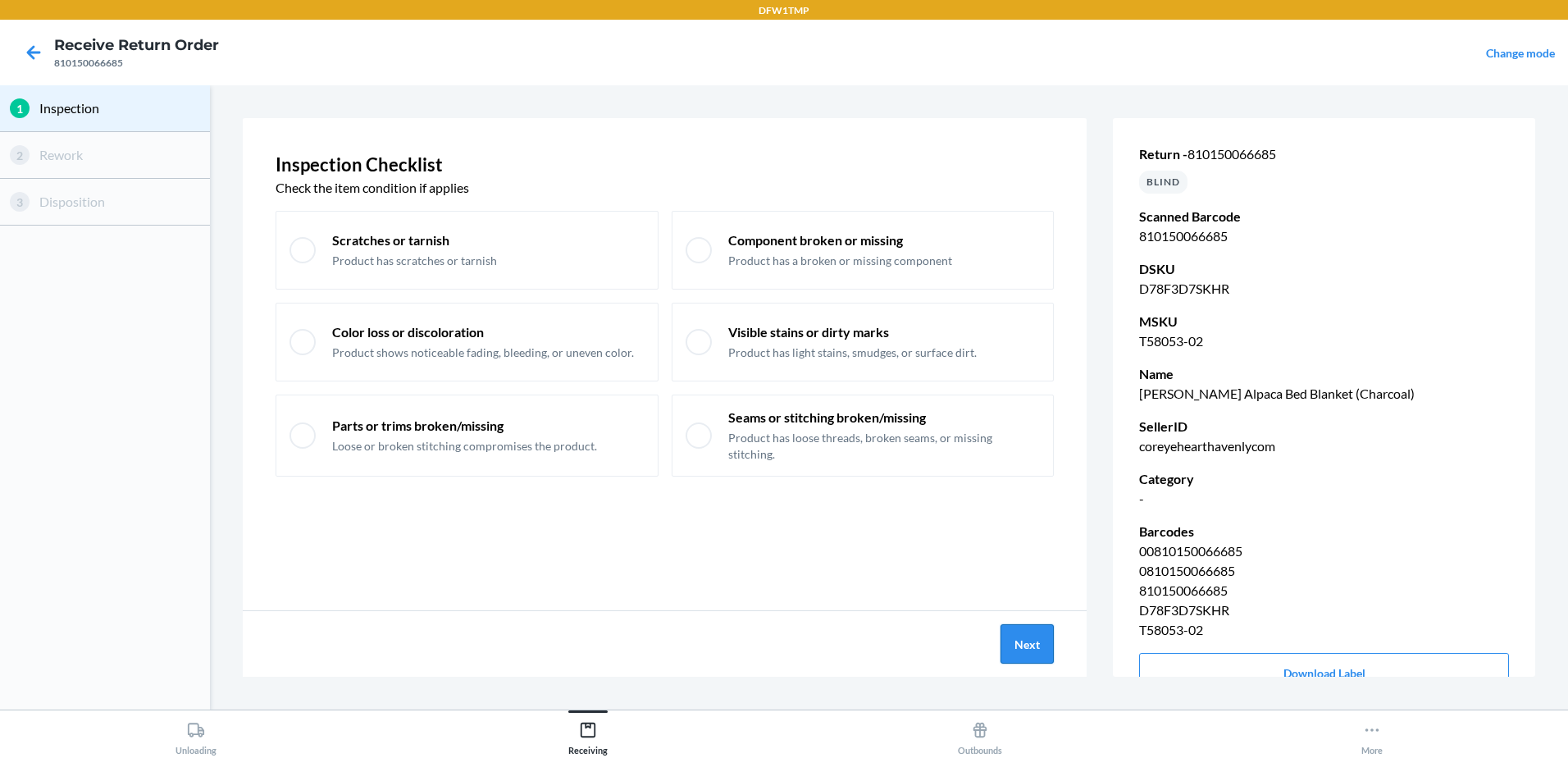
click at [1018, 653] on button "Next" at bounding box center [1027, 643] width 54 height 40
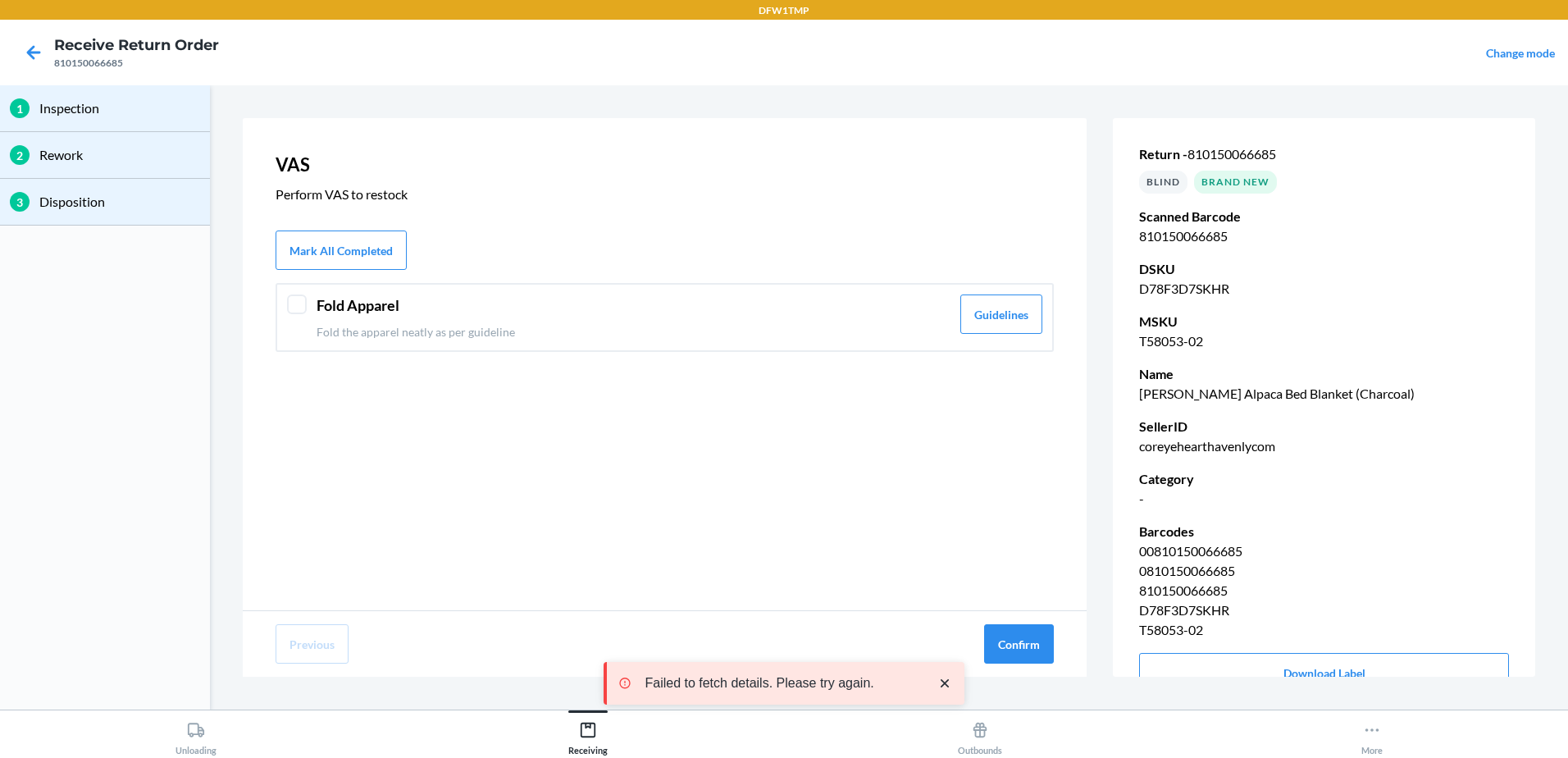
click at [287, 306] on div at bounding box center [297, 304] width 20 height 20
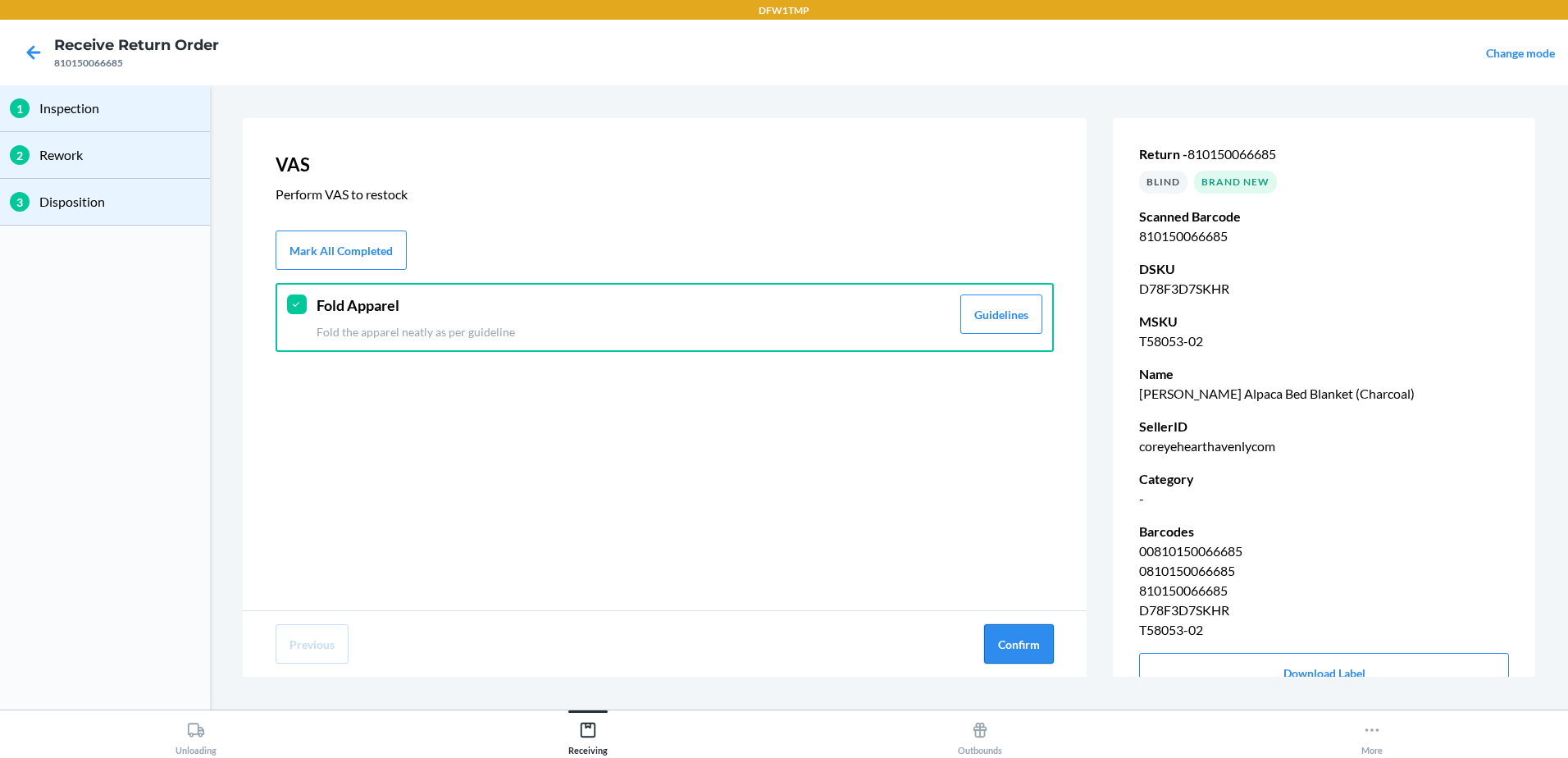
click at [1028, 644] on button "Confirm" at bounding box center [1018, 643] width 70 height 40
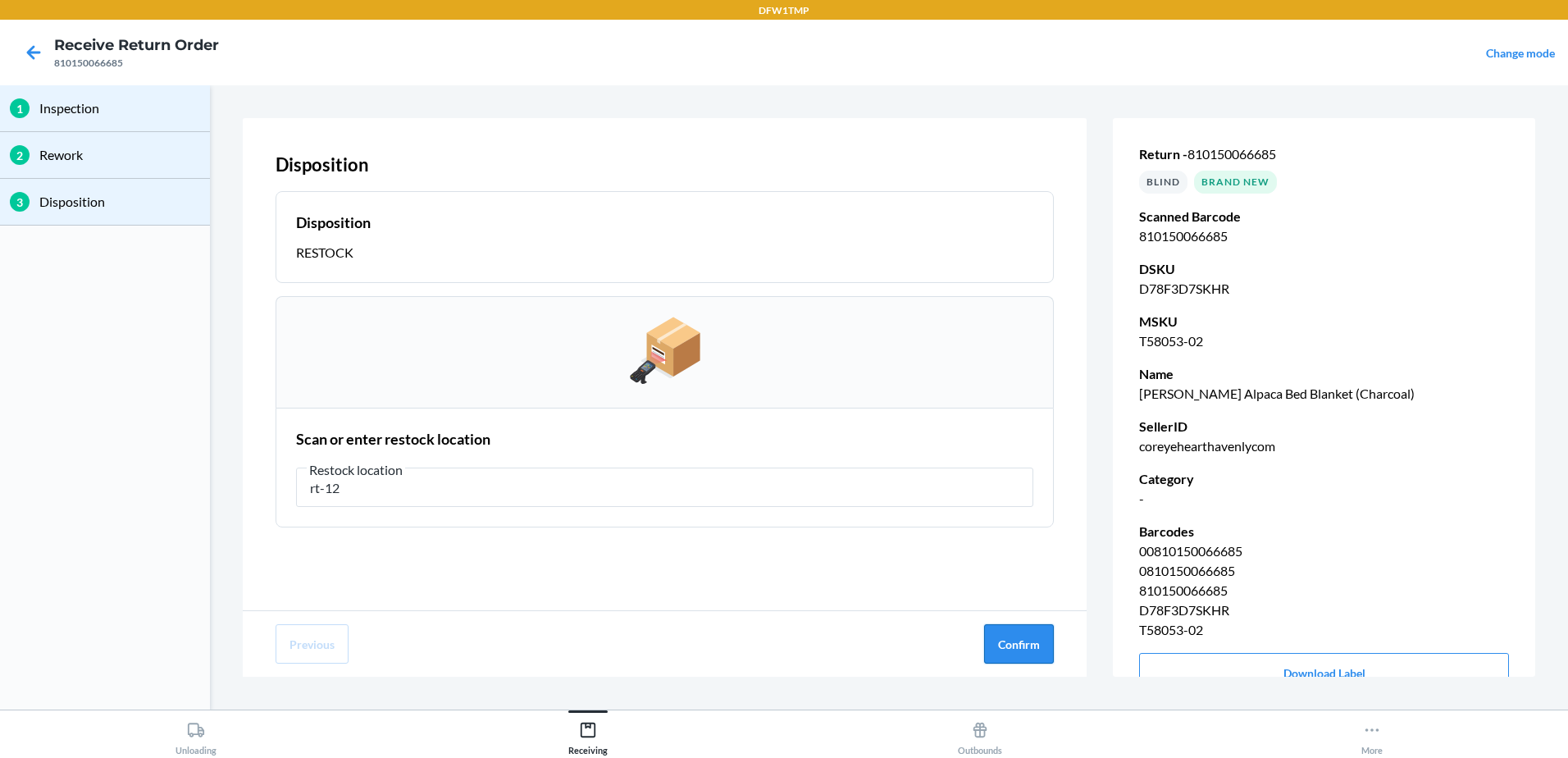
type input "rt-12"
click at [1018, 638] on button "Confirm" at bounding box center [1018, 643] width 70 height 40
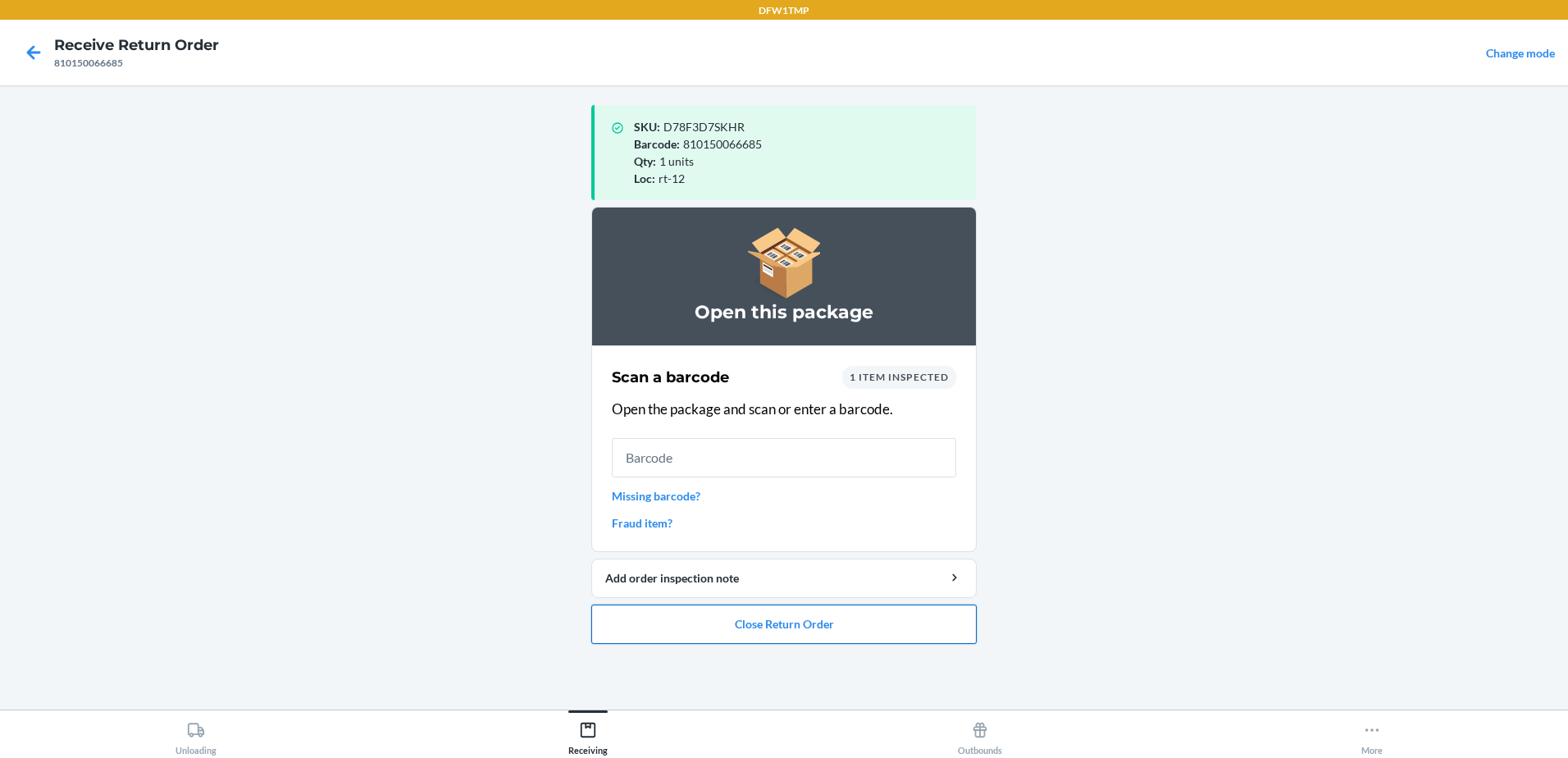
click at [788, 633] on button "Close Return Order" at bounding box center [784, 625] width 386 height 40
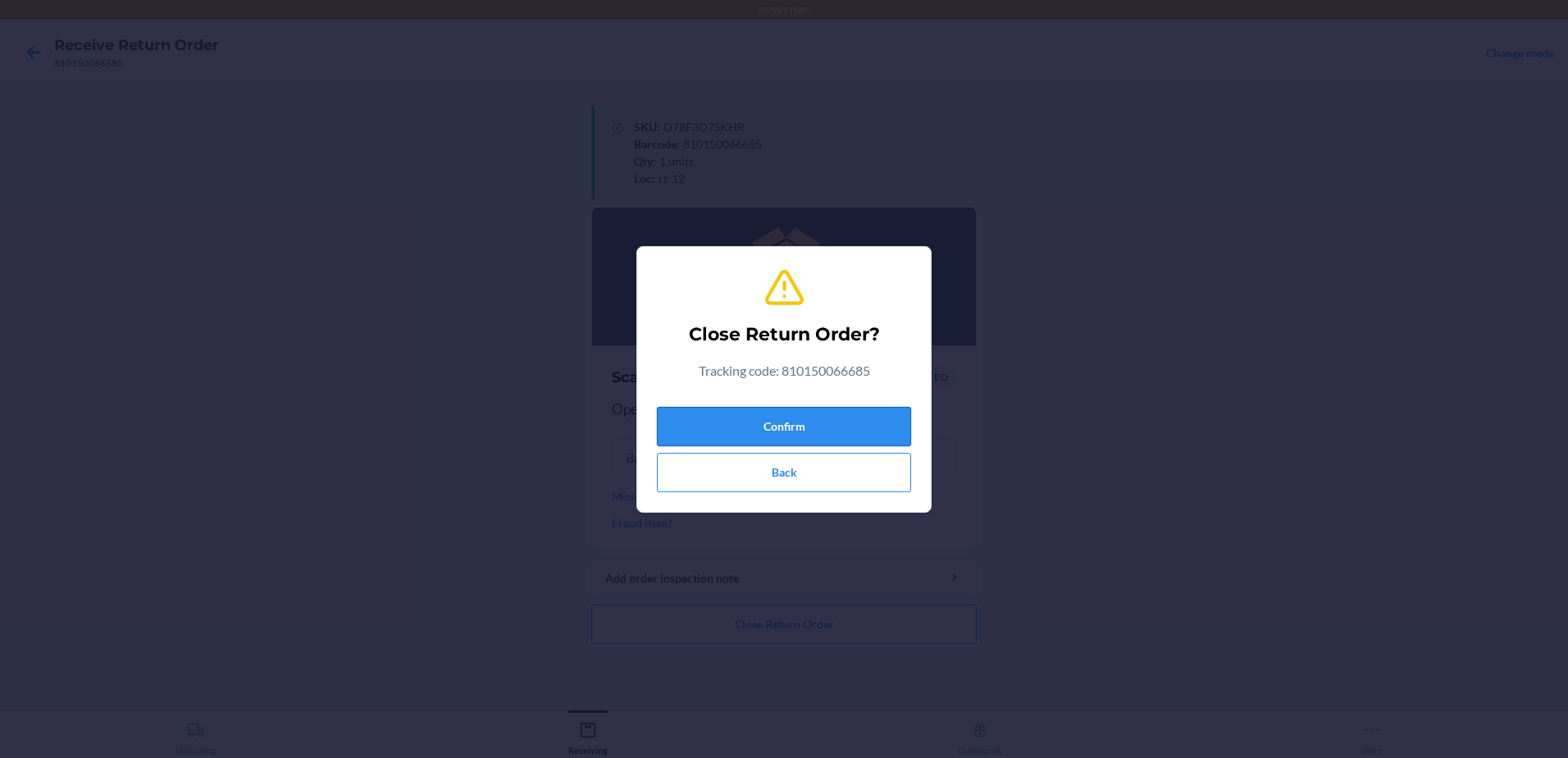
click at [799, 421] on button "Confirm" at bounding box center [784, 427] width 255 height 40
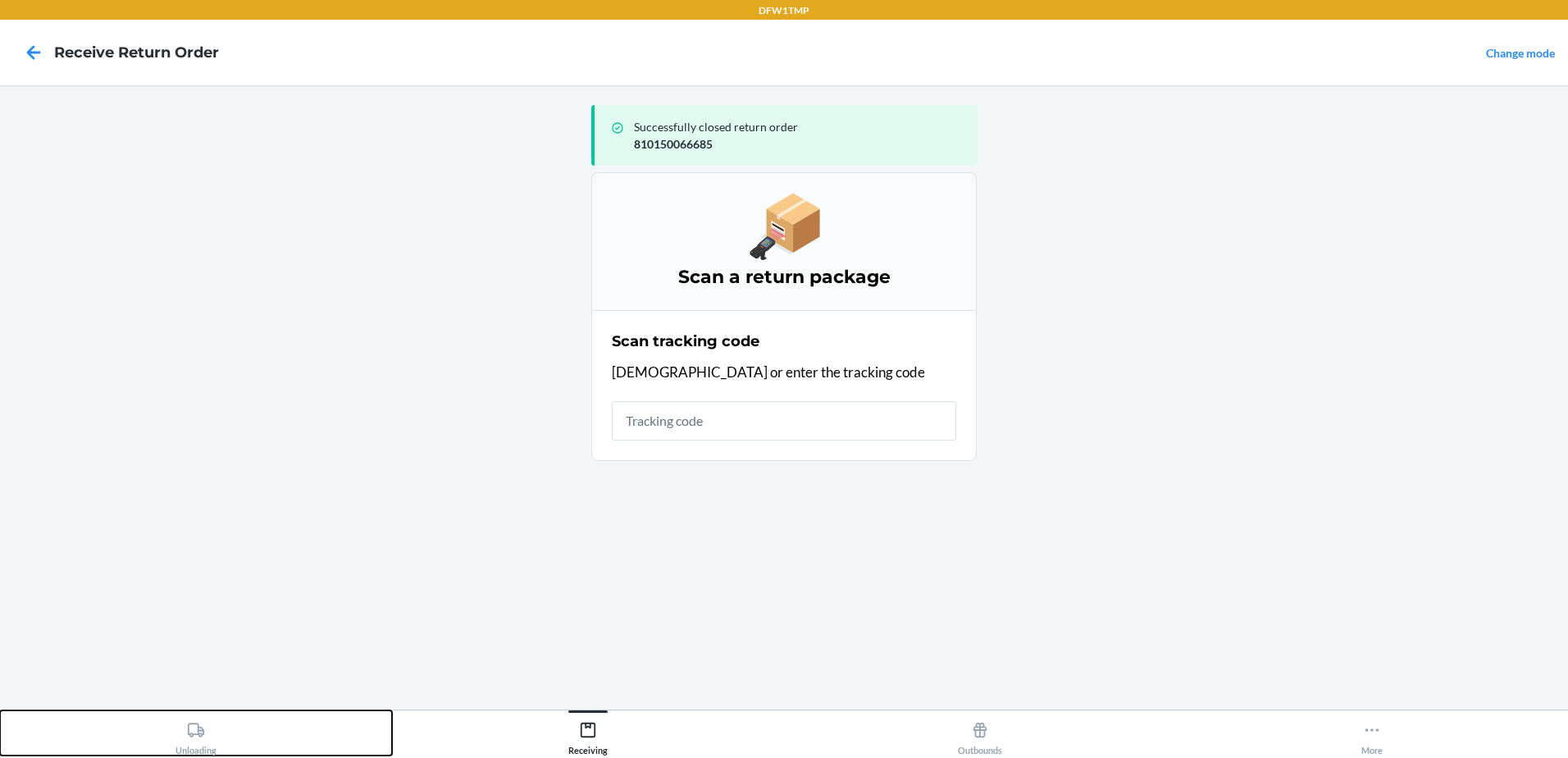
click at [200, 751] on div "Unloading" at bounding box center [196, 735] width 41 height 41
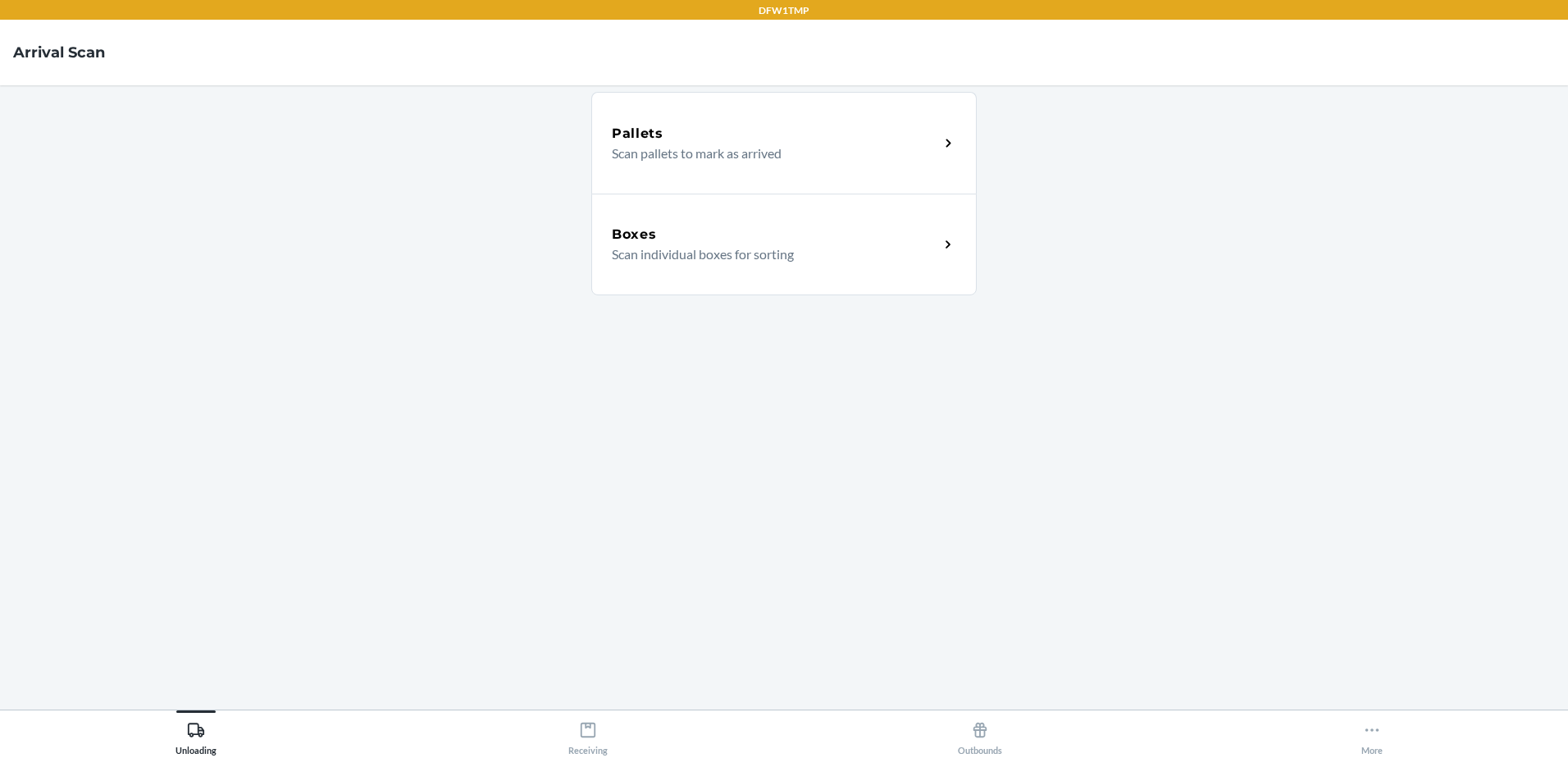
click at [628, 246] on p "Scan individual boxes for sorting" at bounding box center [769, 255] width 314 height 20
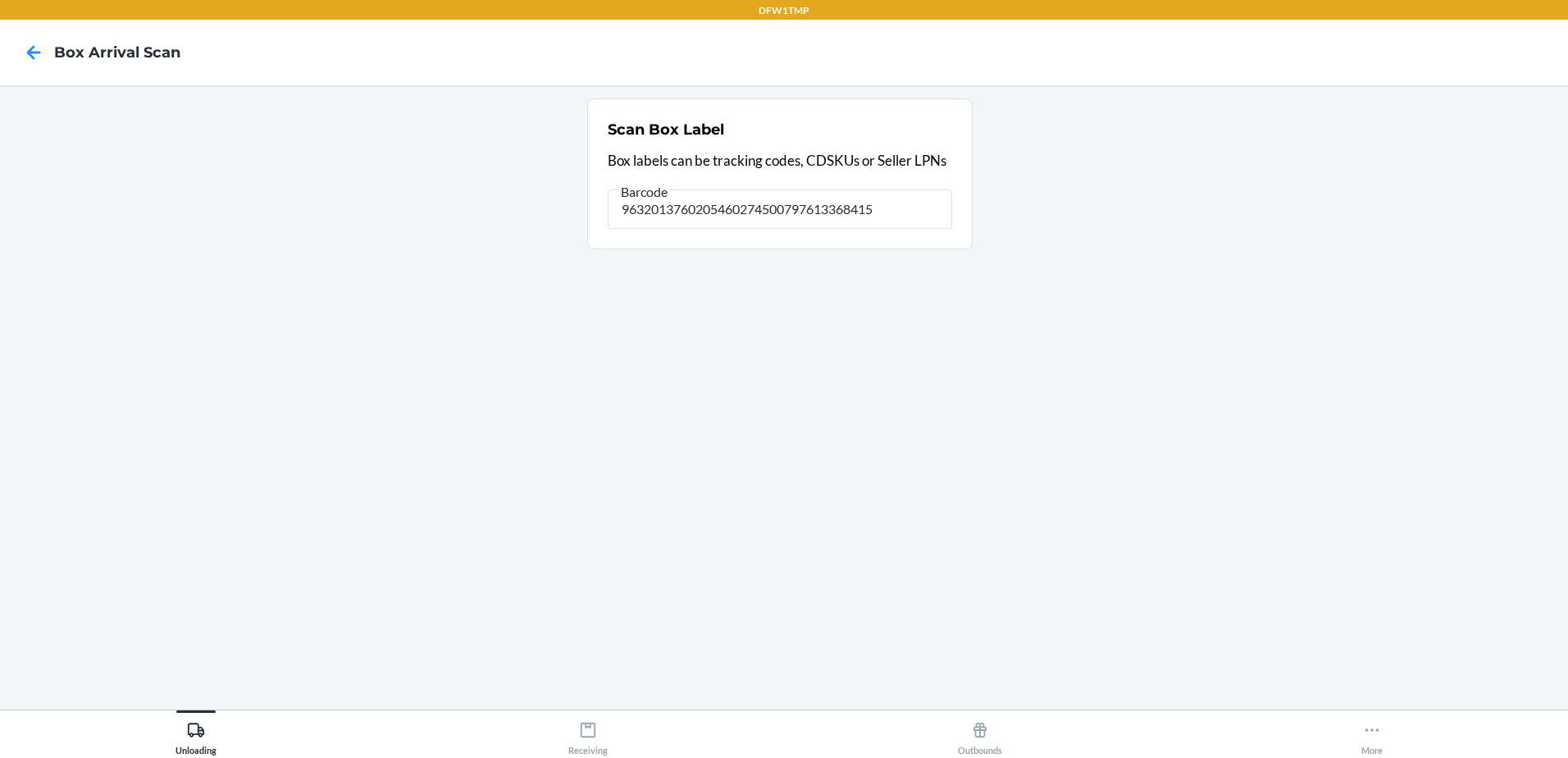
type input "9632013760205460274500797613368415"
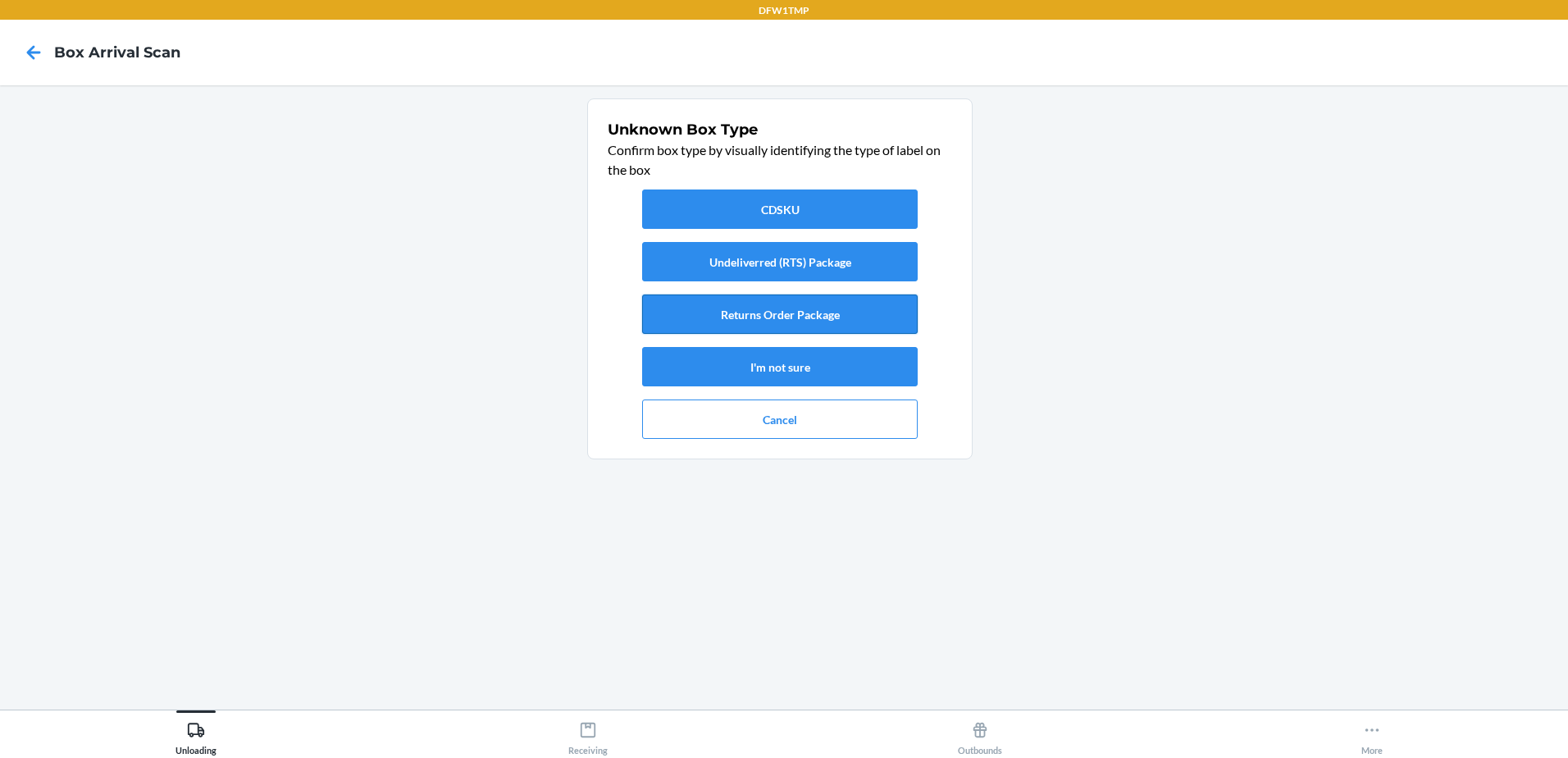
click at [841, 314] on button "Returns Order Package" at bounding box center [779, 314] width 275 height 40
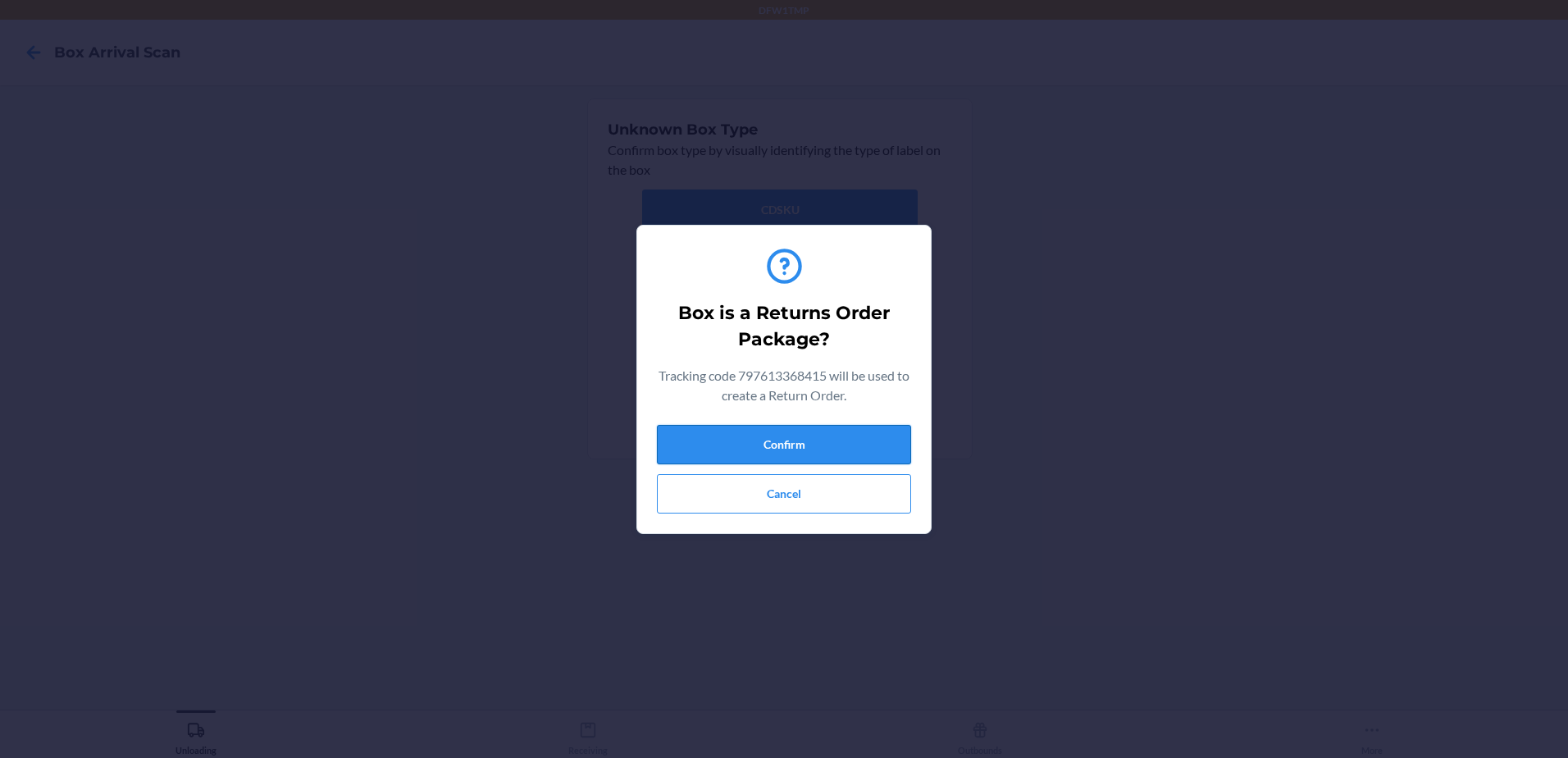
click at [791, 444] on button "Confirm" at bounding box center [784, 445] width 255 height 40
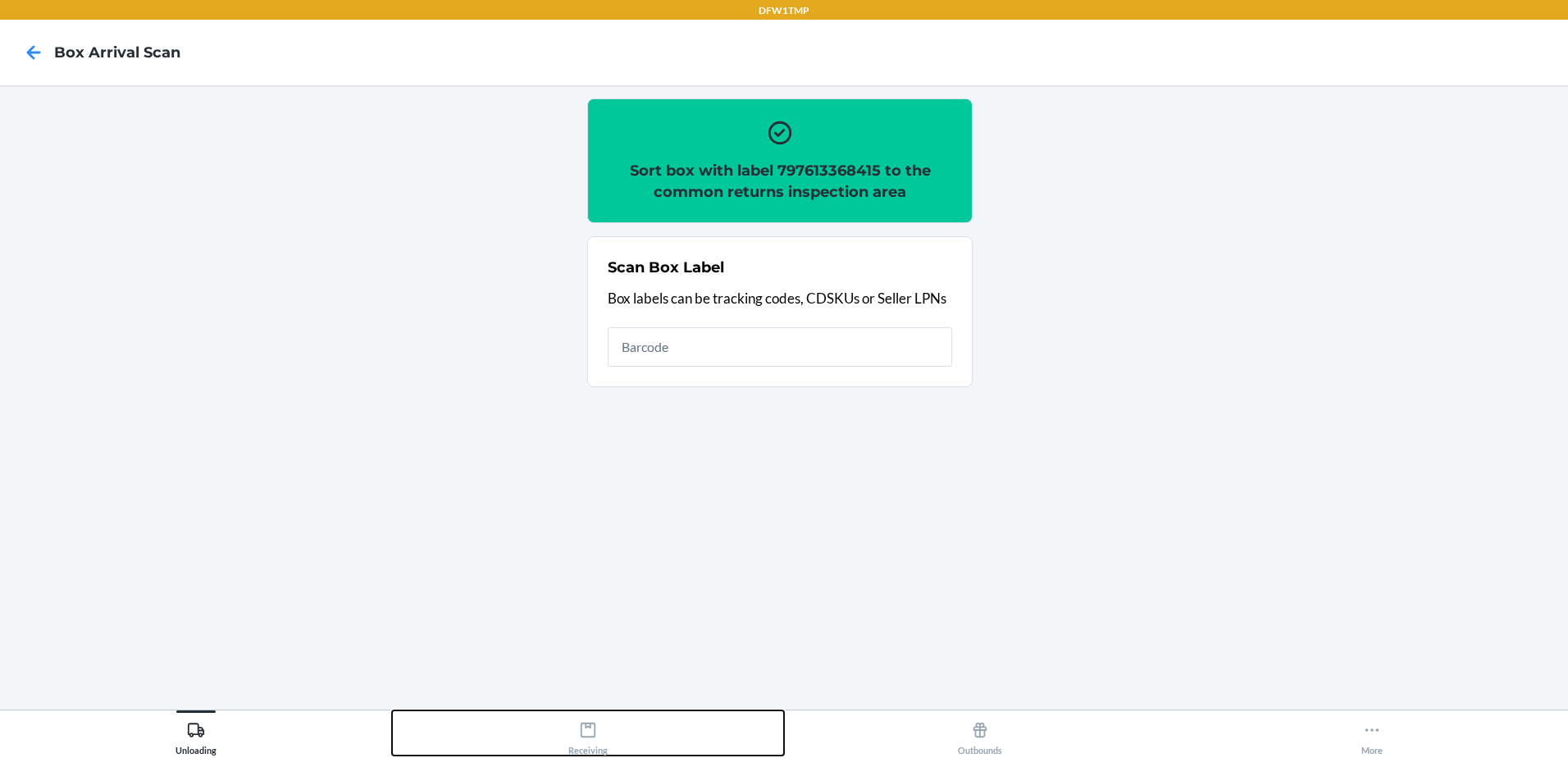
click at [615, 737] on button "Receiving" at bounding box center [588, 732] width 392 height 45
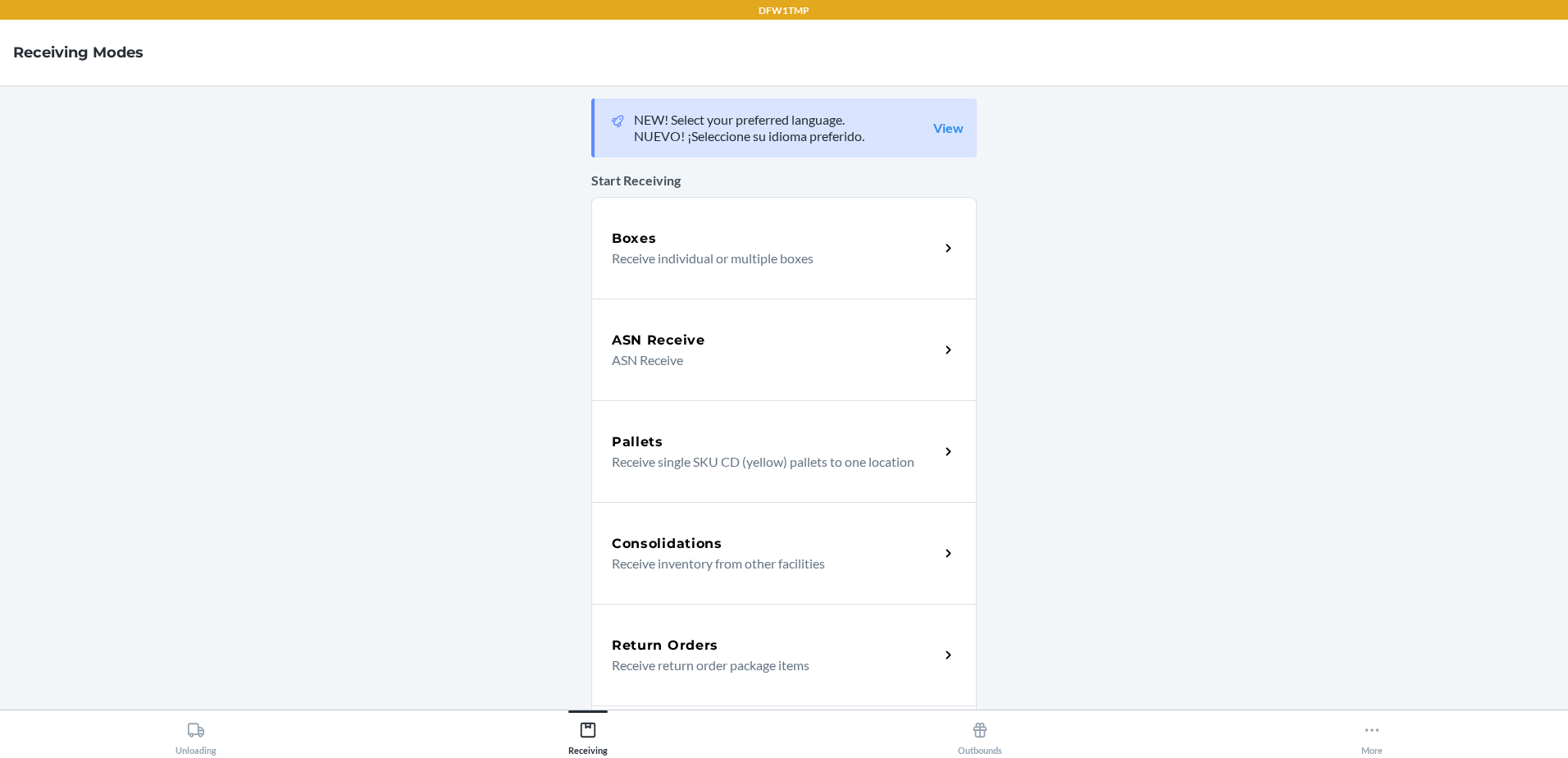
click at [662, 669] on p "Receive return order package items" at bounding box center [769, 665] width 314 height 20
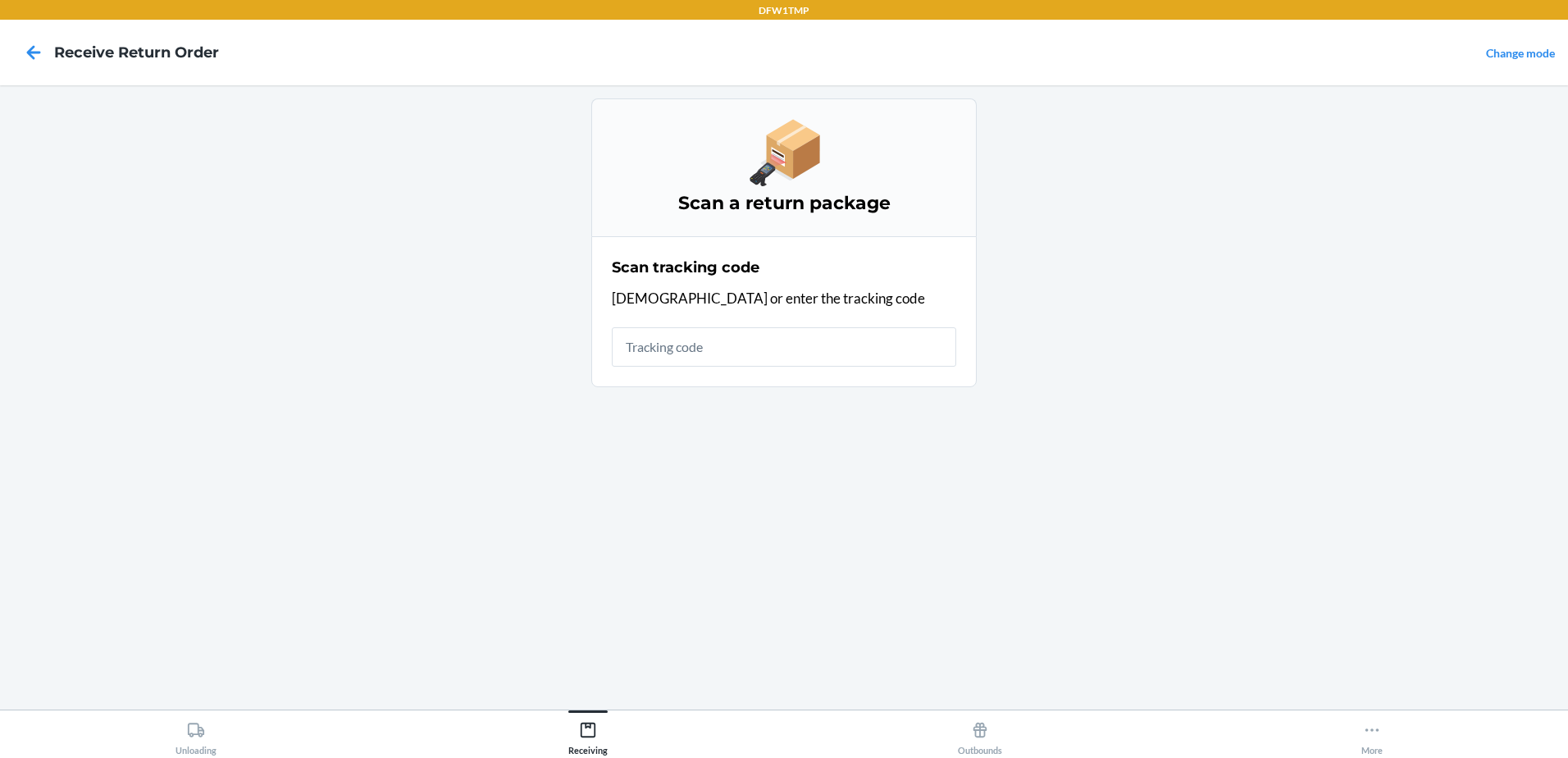
drag, startPoint x: 630, startPoint y: 670, endPoint x: 1305, endPoint y: 388, distance: 731.5
click at [1305, 388] on main "Scan a return package Scan tracking code Scan or enter the tracking code" at bounding box center [784, 397] width 1568 height 624
click at [737, 344] on input "text" at bounding box center [784, 347] width 344 height 40
type input "d"
type input "342323796"
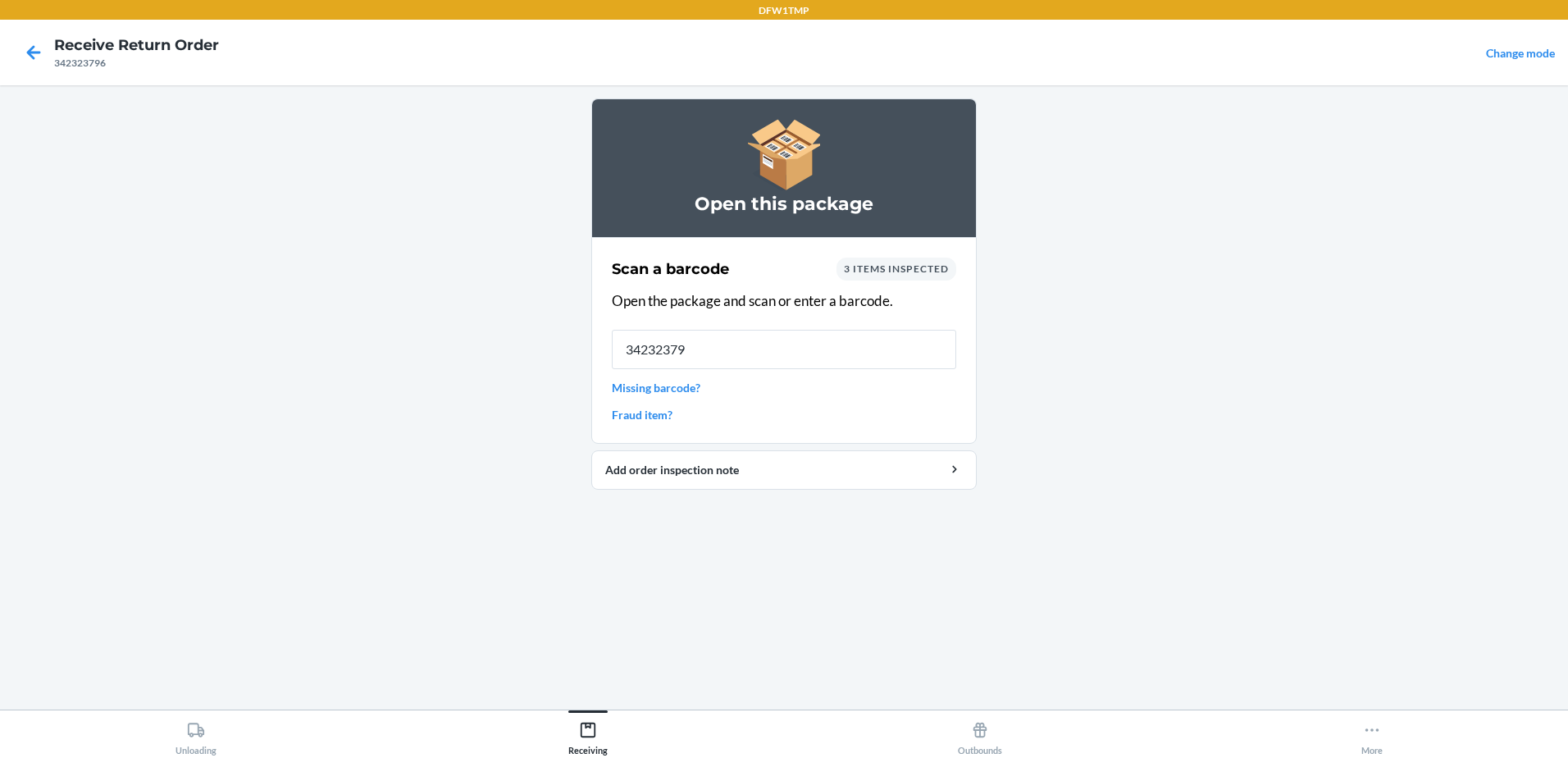
type input "342323796"
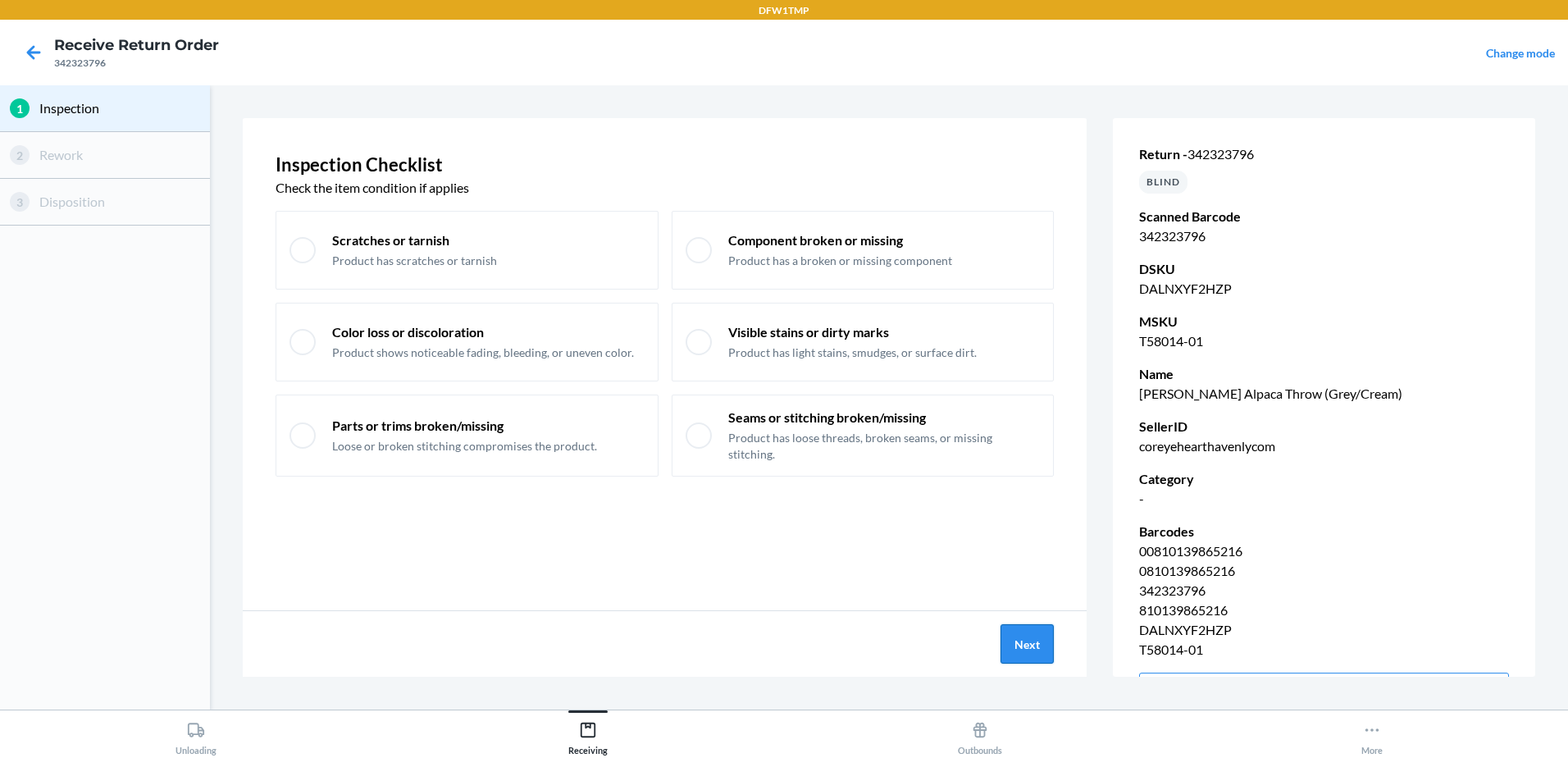
click at [1015, 639] on button "Next" at bounding box center [1027, 643] width 54 height 40
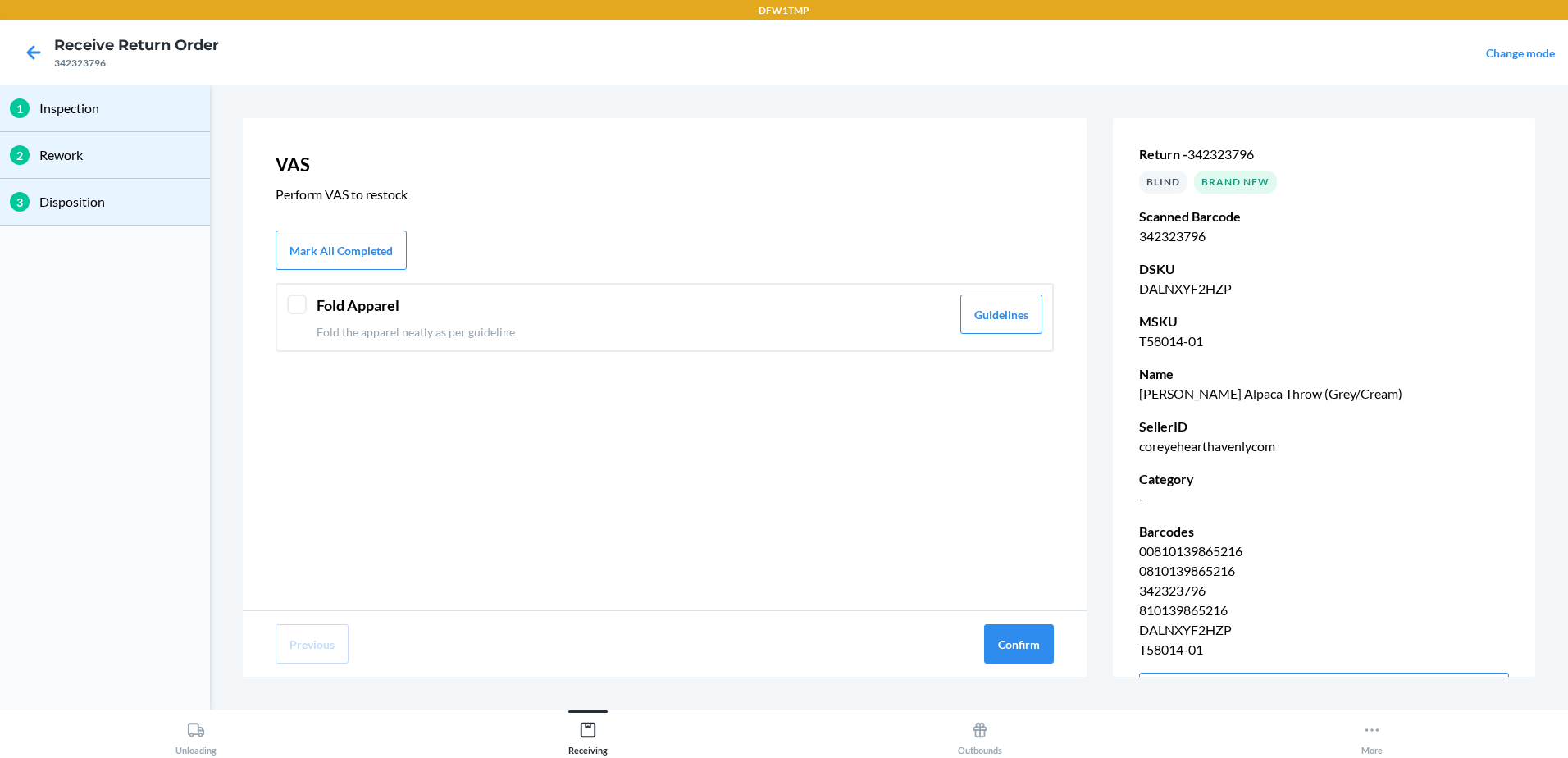
click at [304, 299] on div at bounding box center [297, 304] width 20 height 20
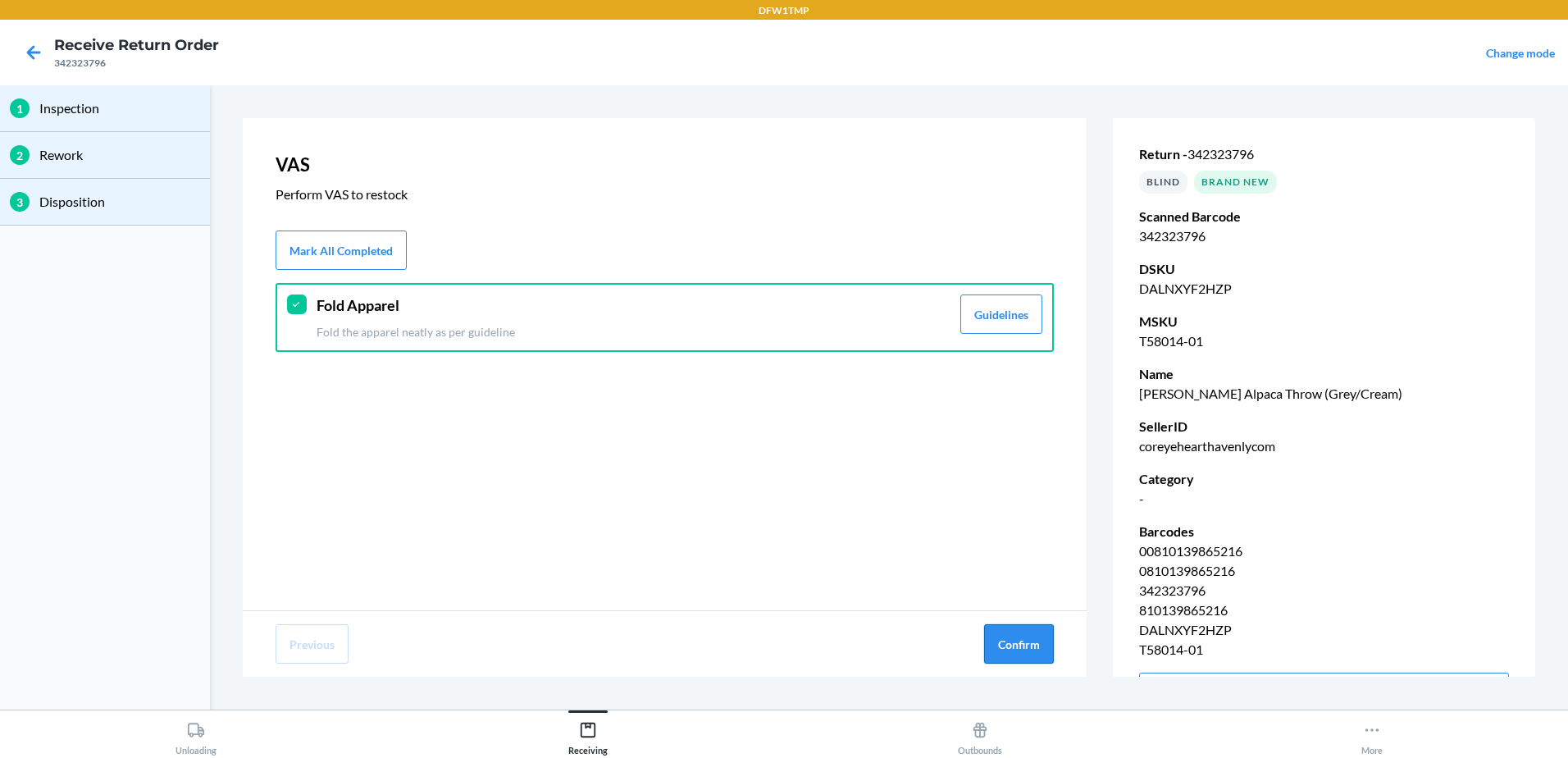
click at [996, 649] on button "Confirm" at bounding box center [1018, 643] width 70 height 40
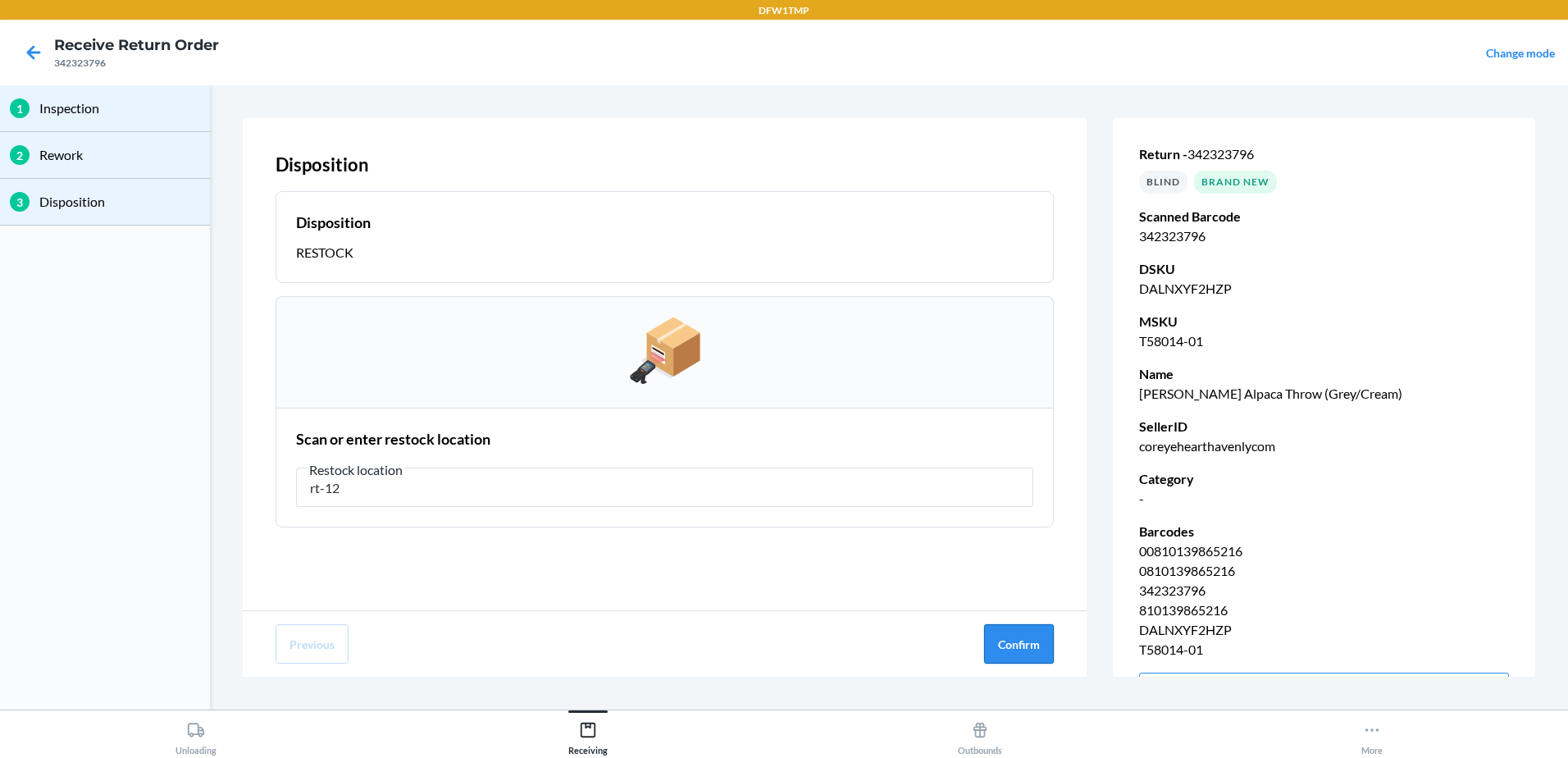
type input "rt-12"
click at [1027, 628] on button "Confirm" at bounding box center [1018, 643] width 70 height 40
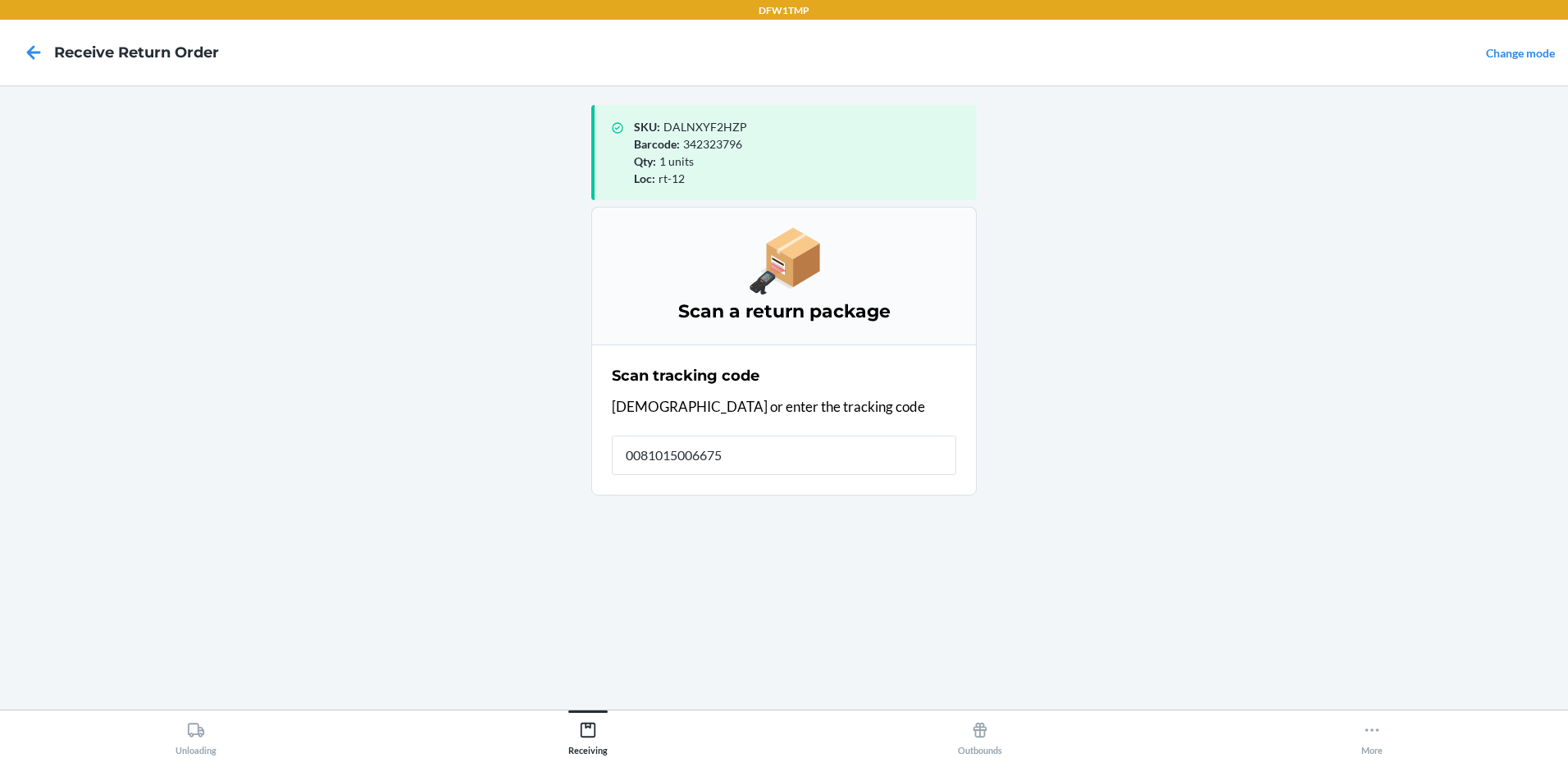
type input "00810150066753"
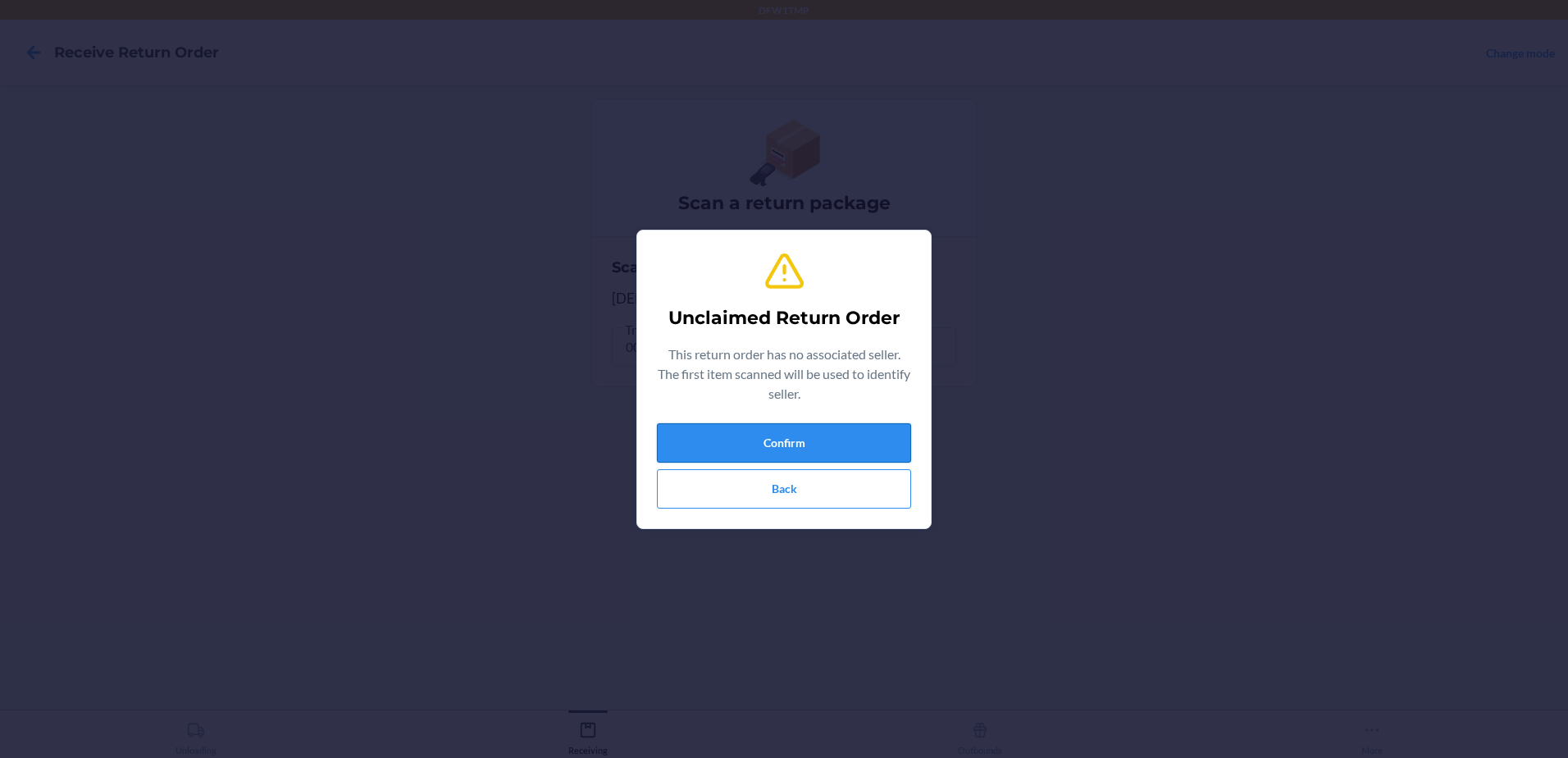
click at [771, 427] on button "Confirm" at bounding box center [784, 443] width 255 height 40
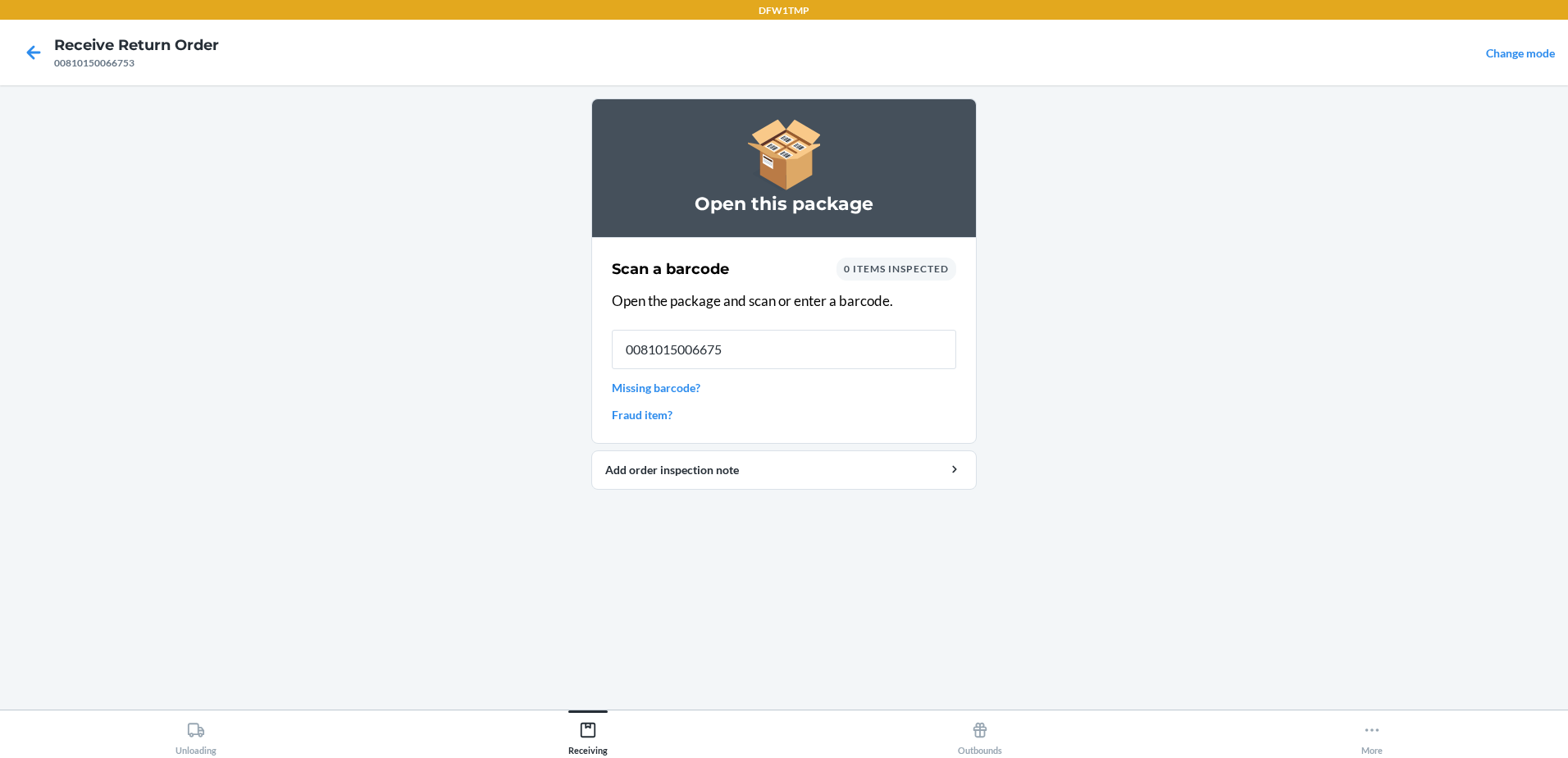
type input "00810150066753"
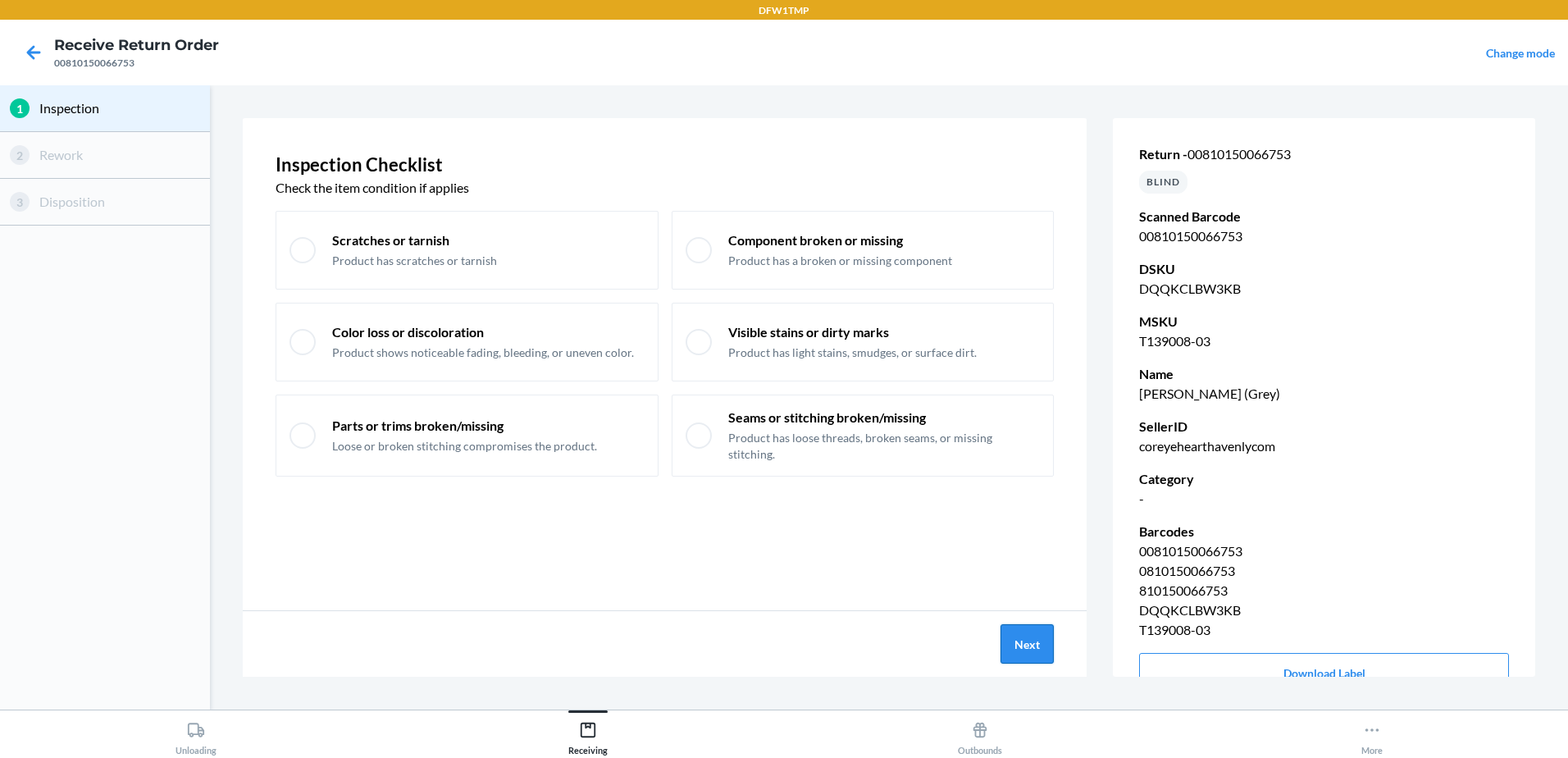
click at [1041, 639] on button "Next" at bounding box center [1027, 643] width 54 height 40
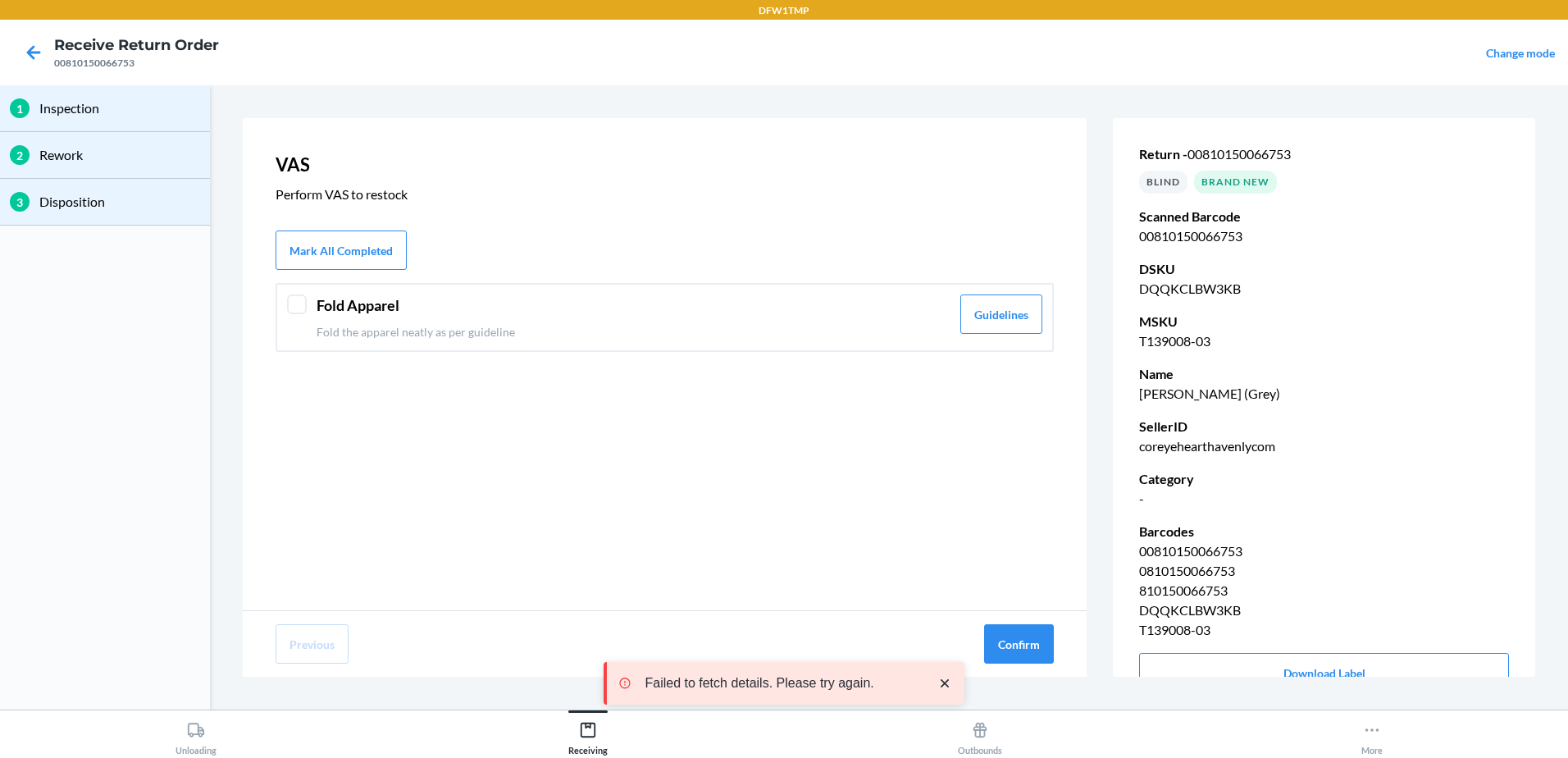
click at [337, 302] on header "Fold Apparel" at bounding box center [633, 305] width 634 height 22
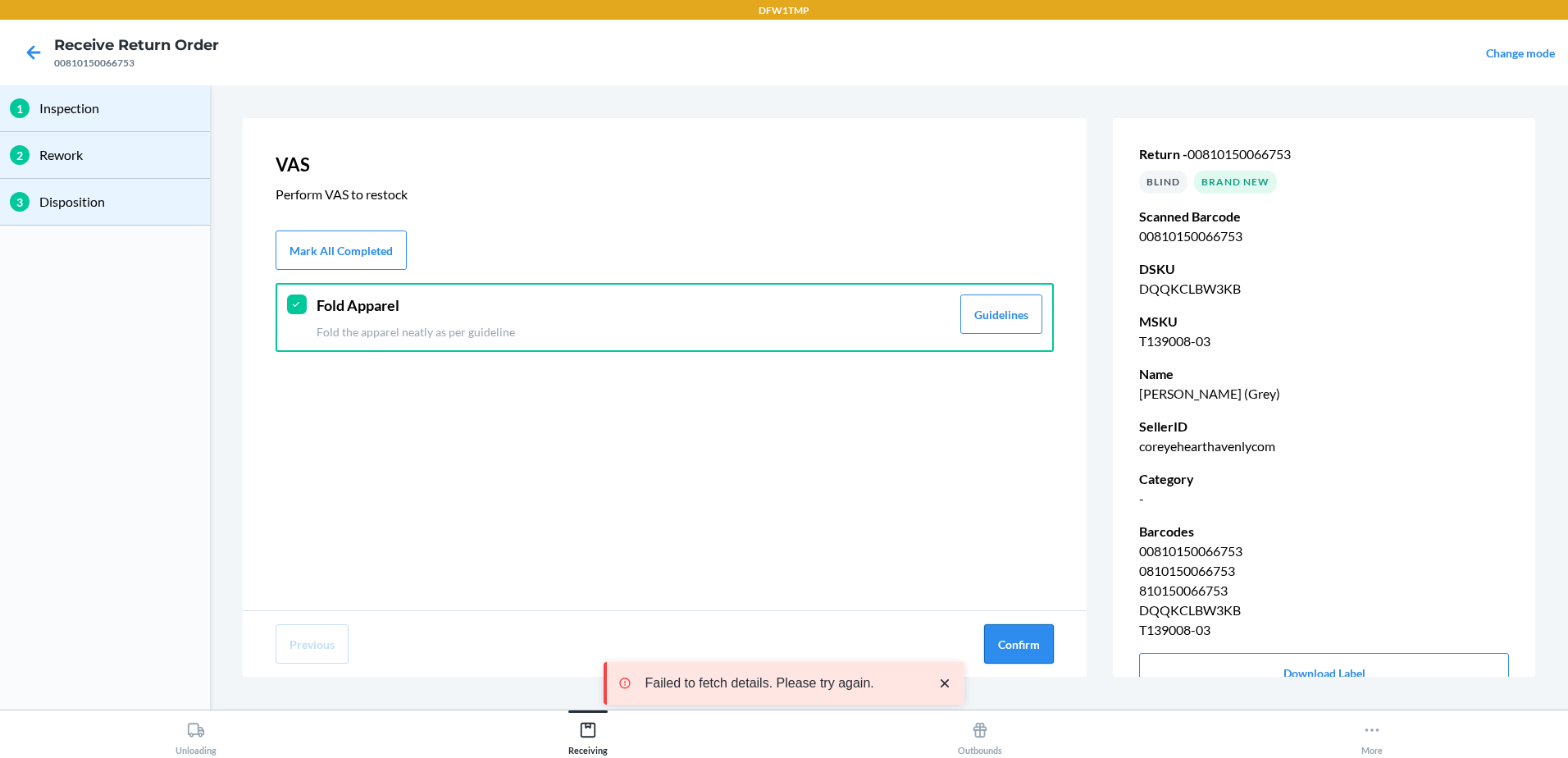
click at [997, 631] on button "Confirm" at bounding box center [1018, 643] width 70 height 40
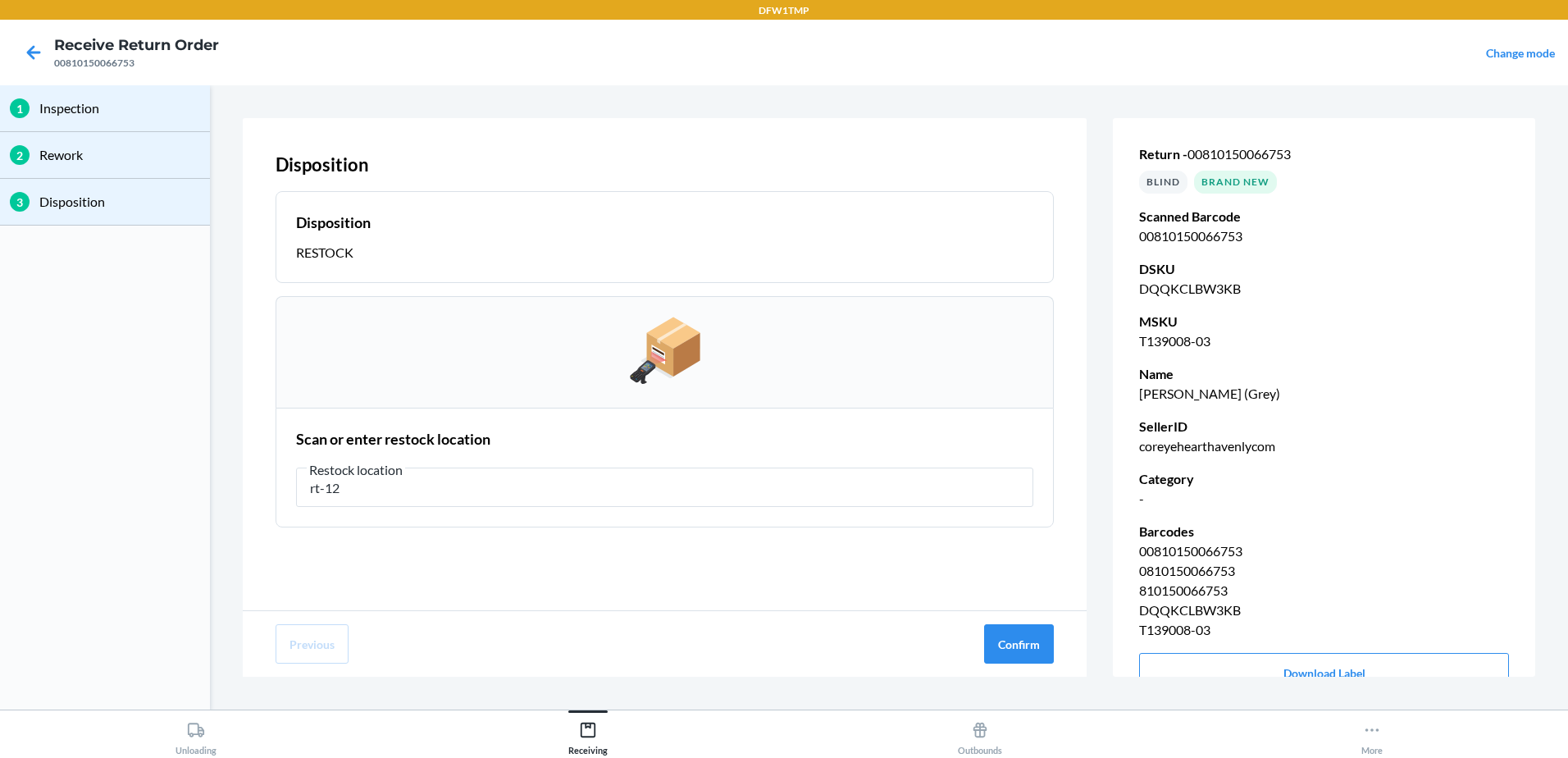
type input "rt-12"
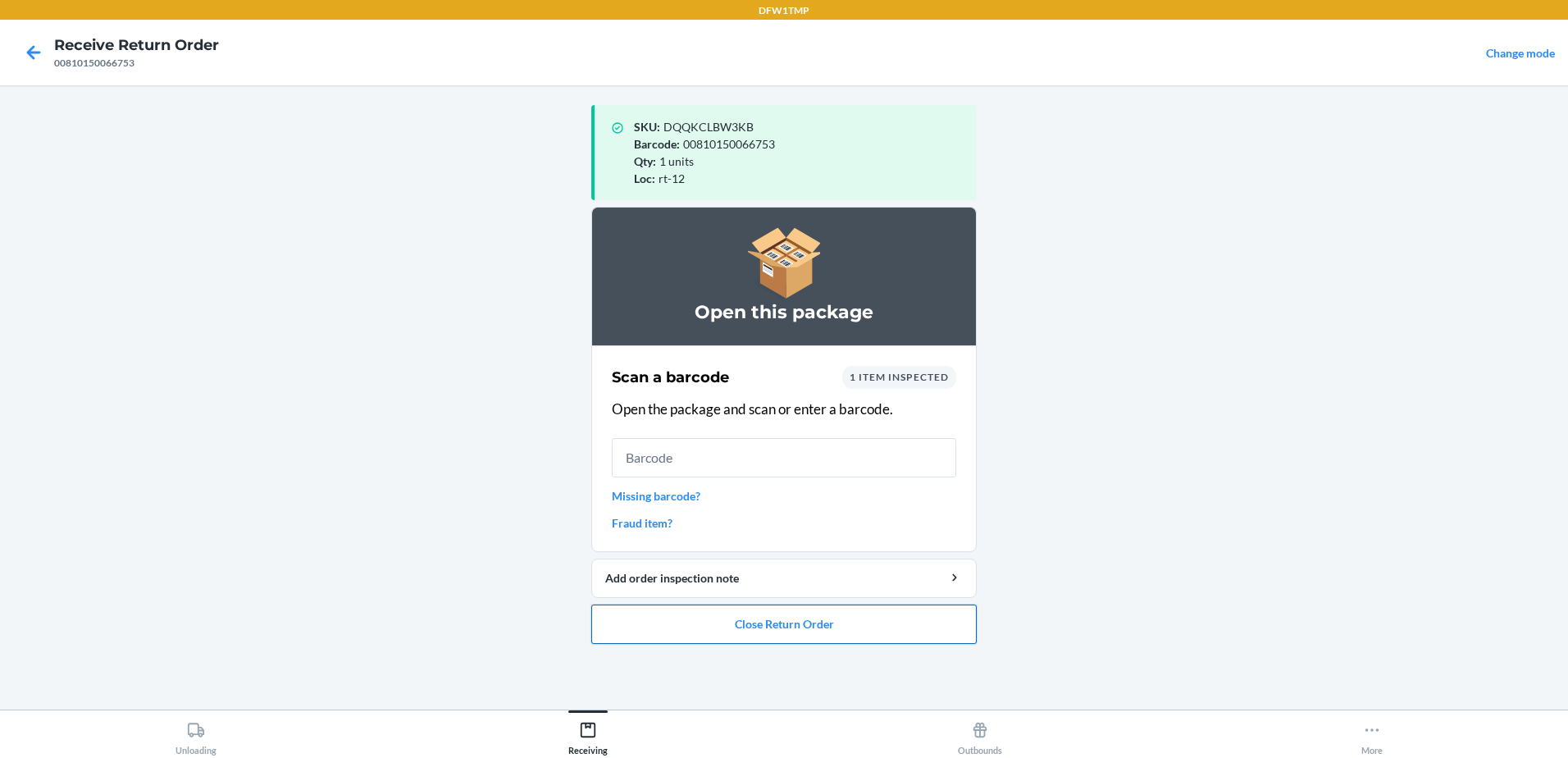
click at [776, 613] on button "Close Return Order" at bounding box center [784, 625] width 386 height 40
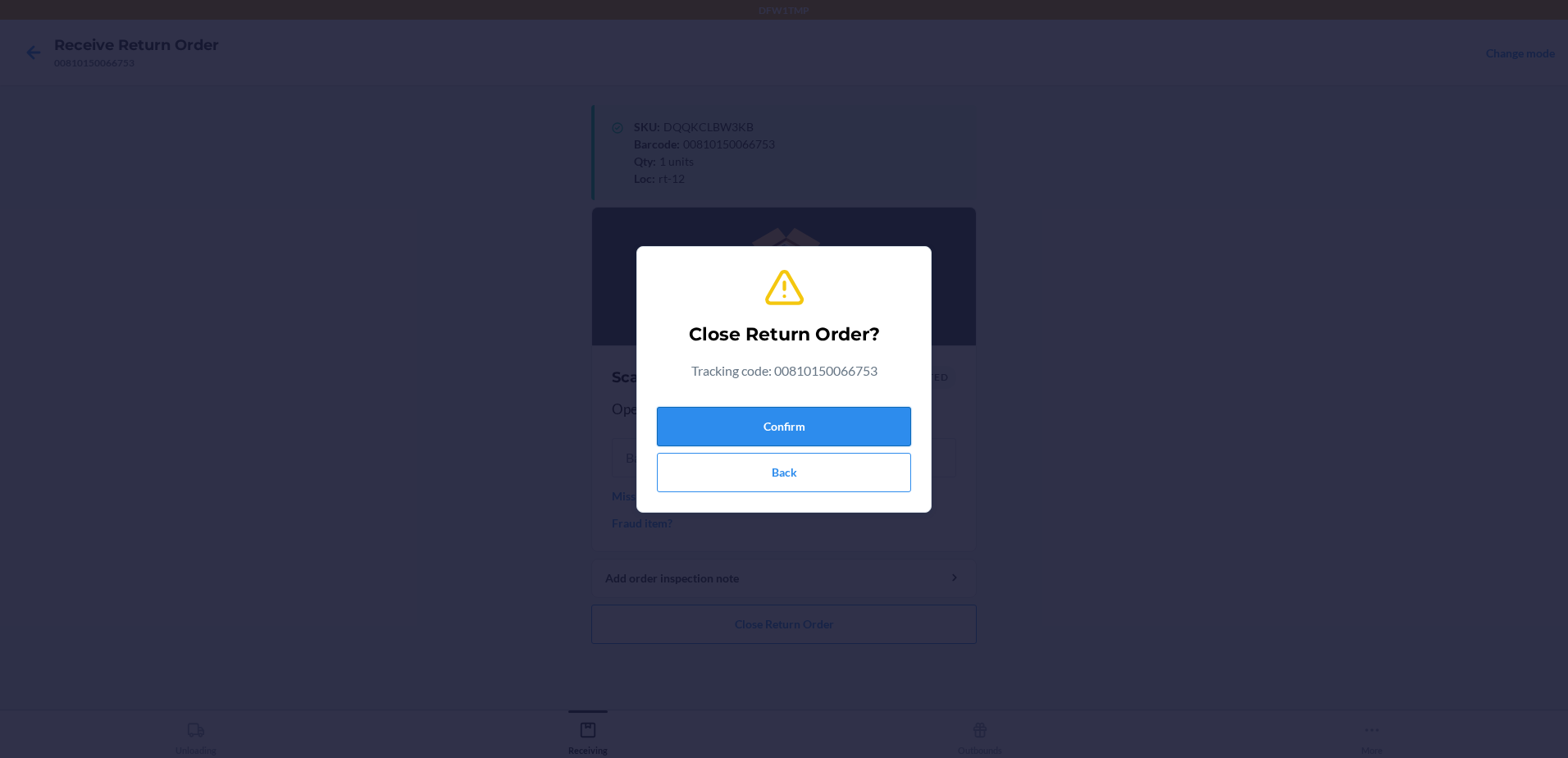
click at [829, 428] on button "Confirm" at bounding box center [784, 427] width 255 height 40
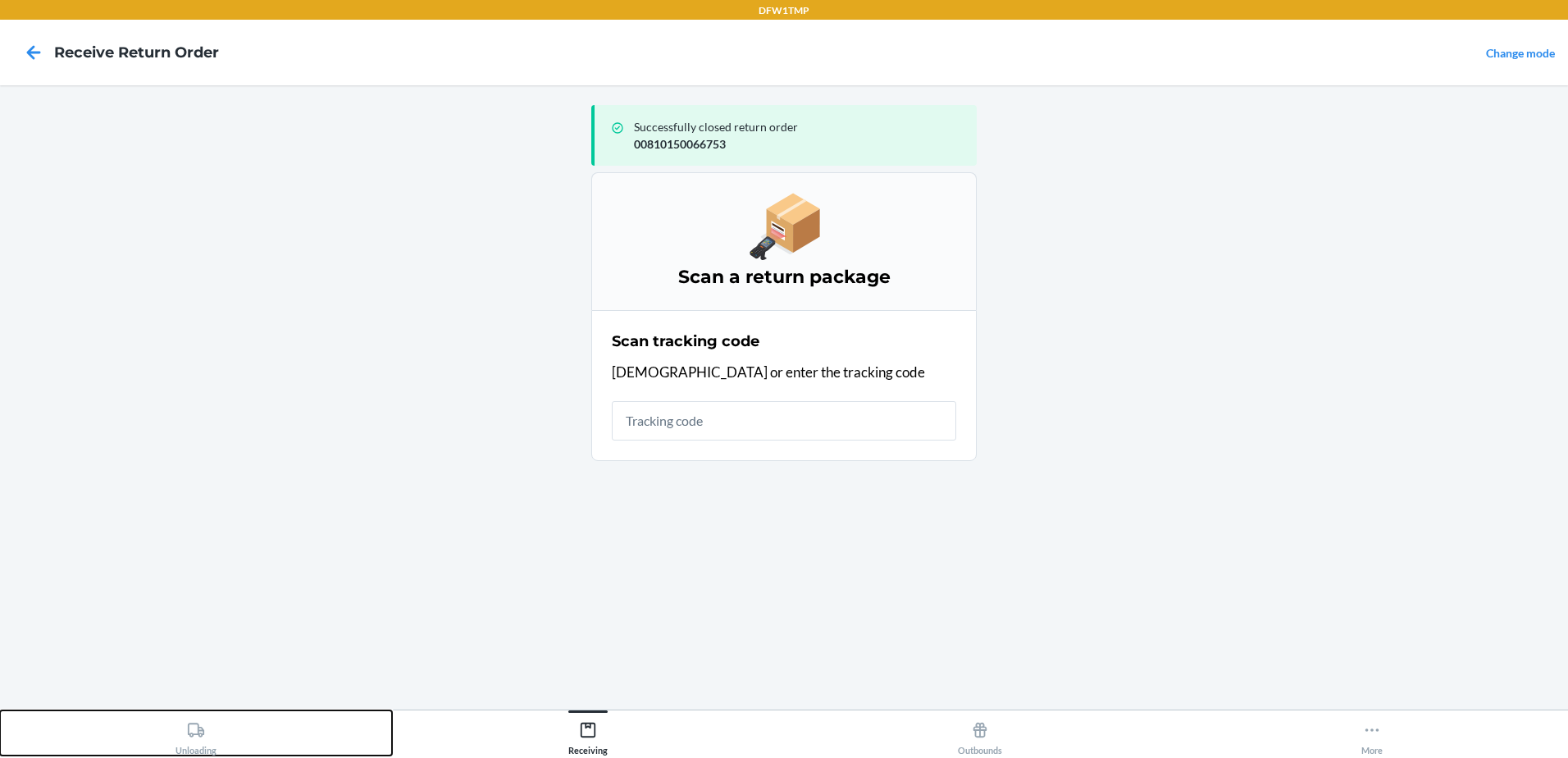
click at [238, 730] on button "Unloading" at bounding box center [196, 732] width 392 height 45
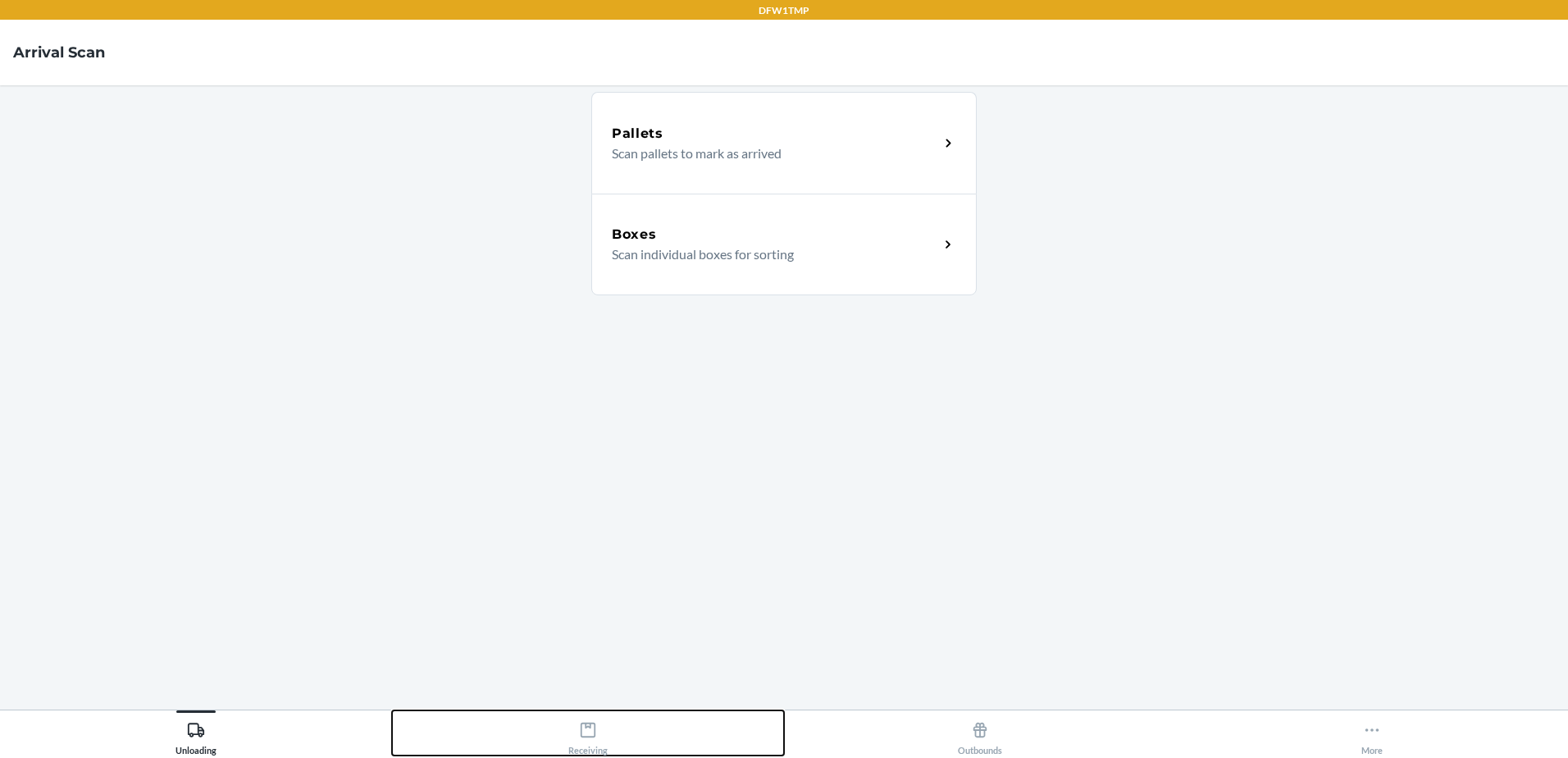
click at [588, 746] on div "Receiving" at bounding box center [588, 735] width 40 height 41
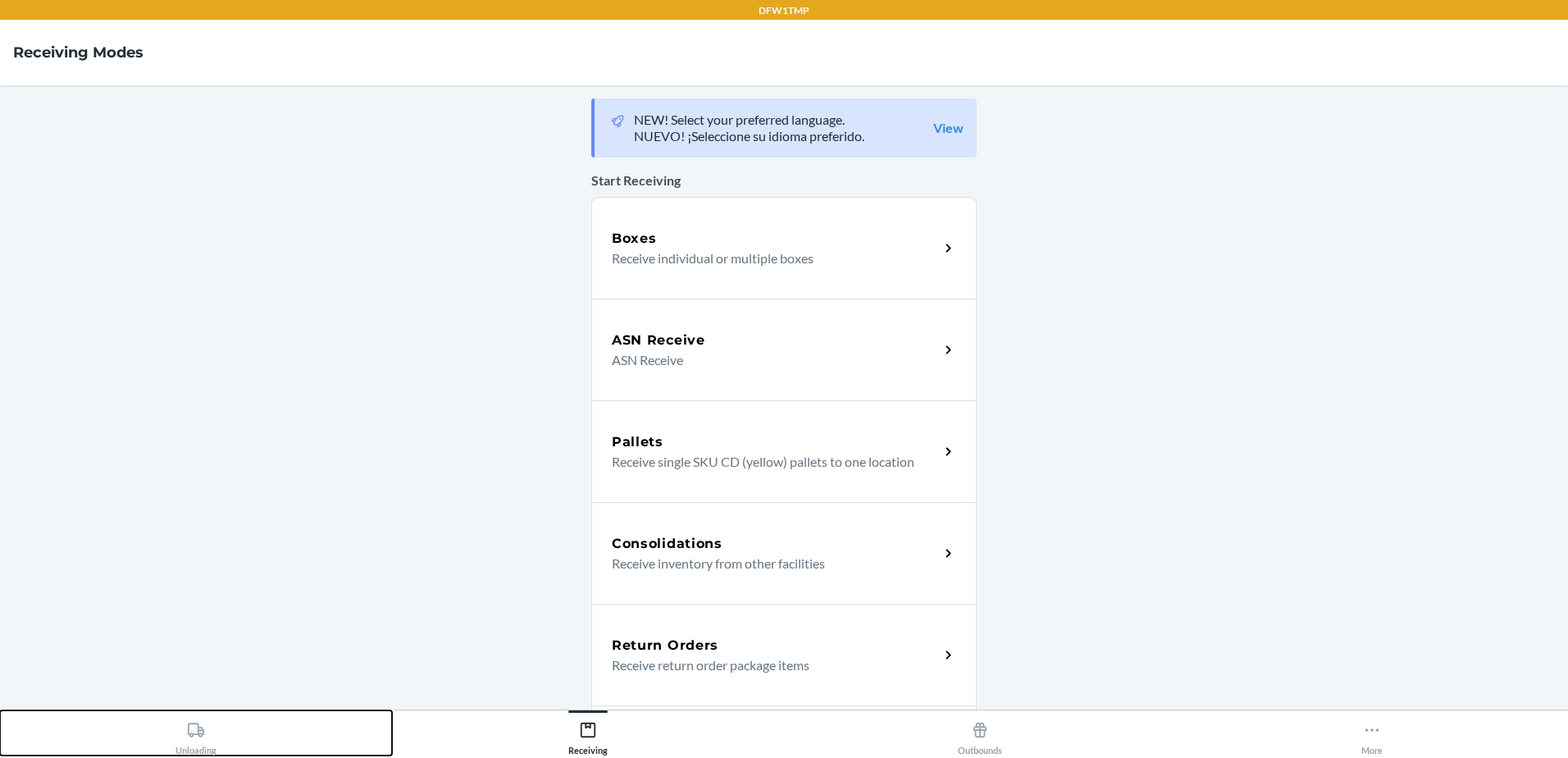
click at [198, 723] on icon at bounding box center [196, 729] width 16 height 14
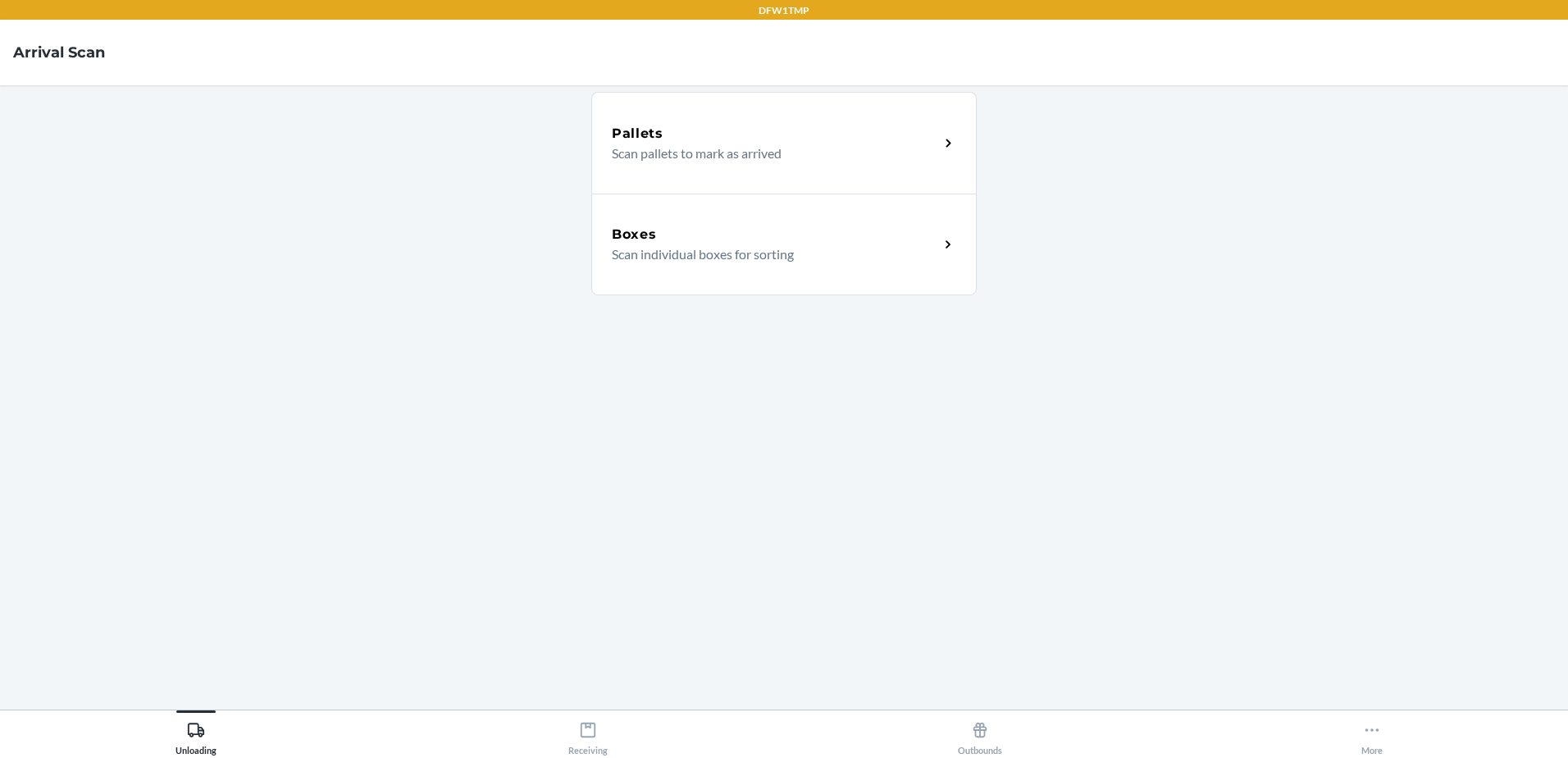
click at [790, 274] on div "Boxes Scan individual boxes for sorting" at bounding box center [784, 244] width 386 height 101
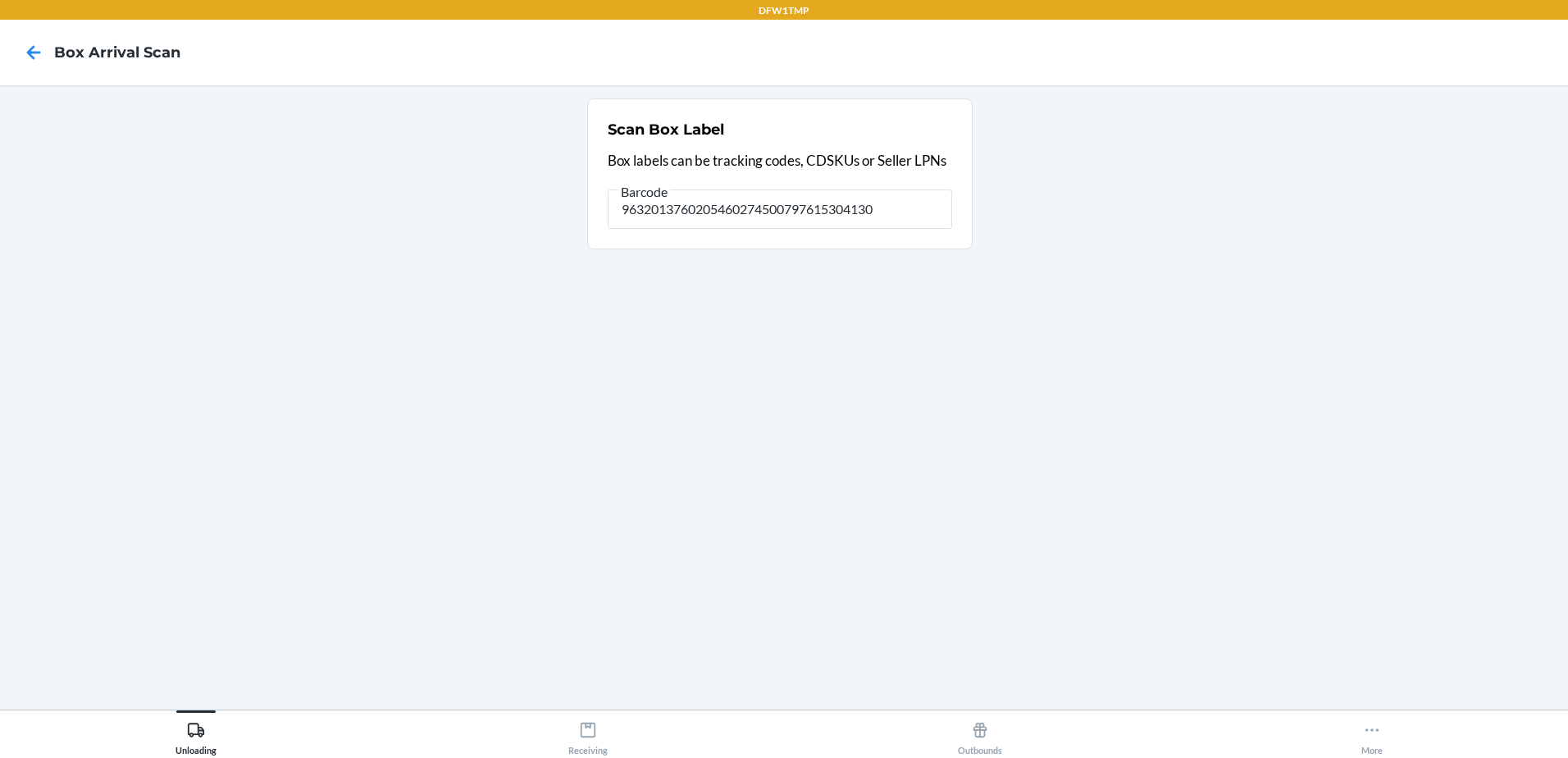
type input "9632013760205460274500797615304130"
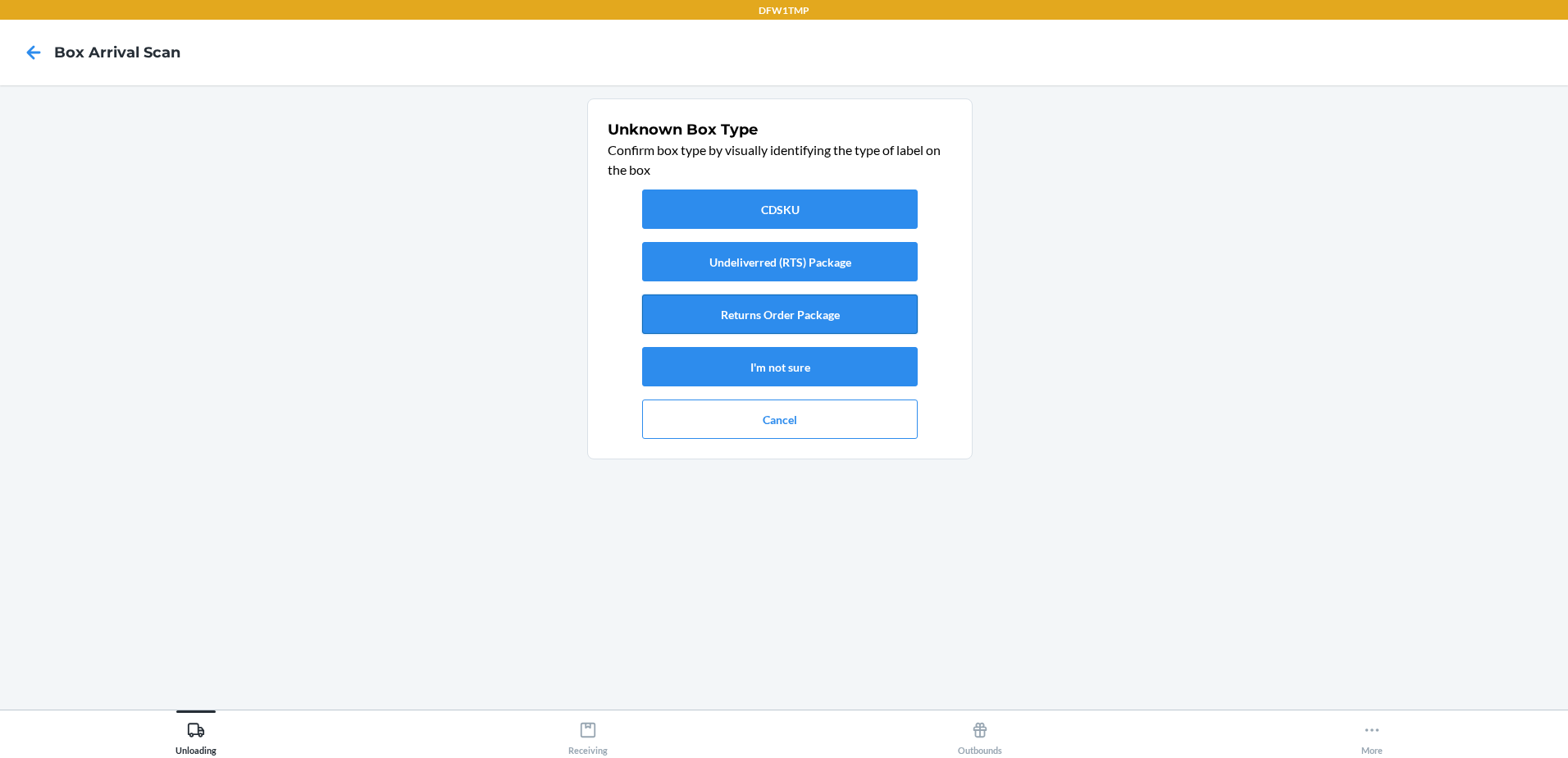
click at [771, 311] on button "Returns Order Package" at bounding box center [779, 314] width 275 height 40
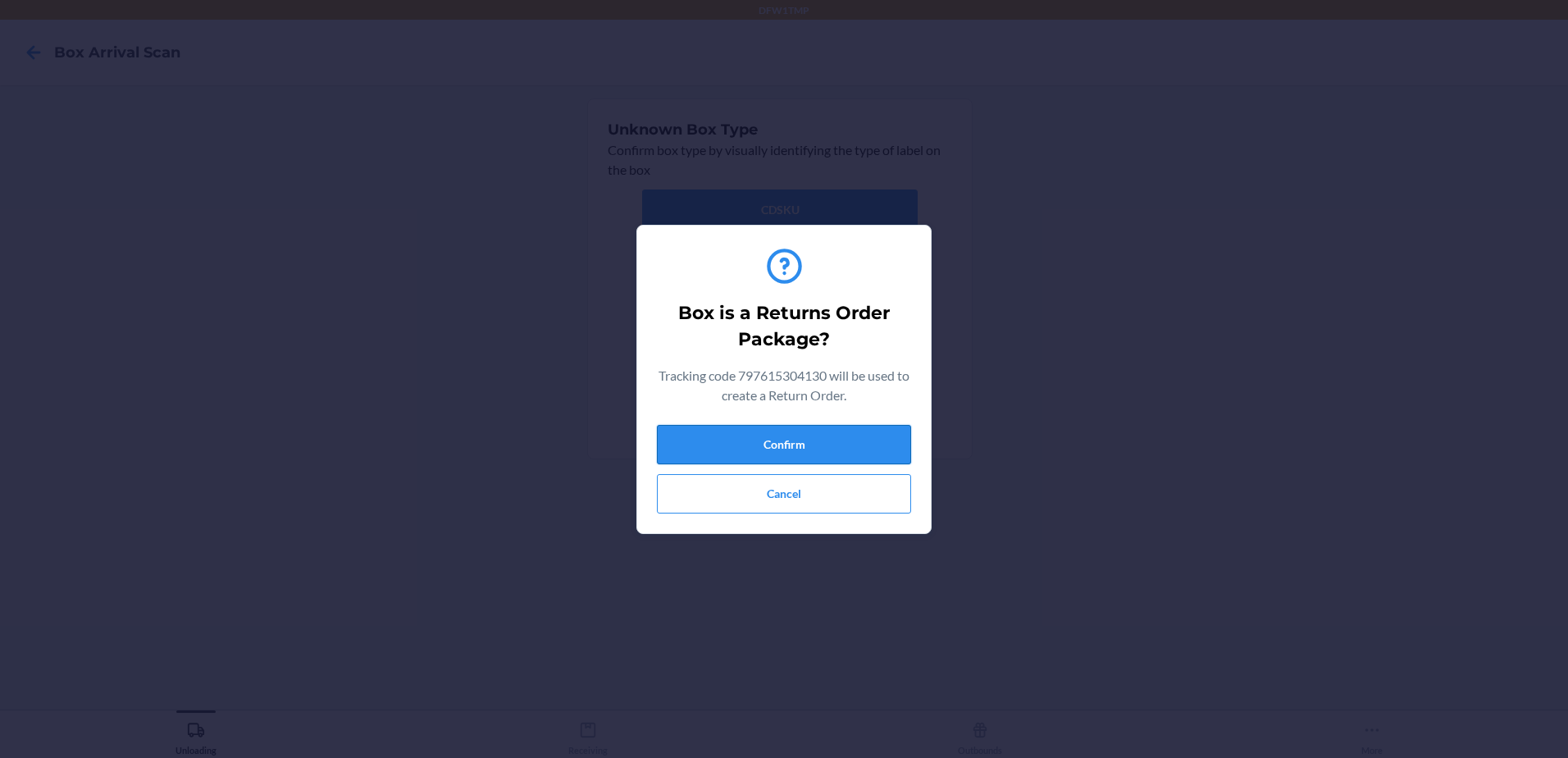
click at [773, 433] on button "Confirm" at bounding box center [784, 445] width 255 height 40
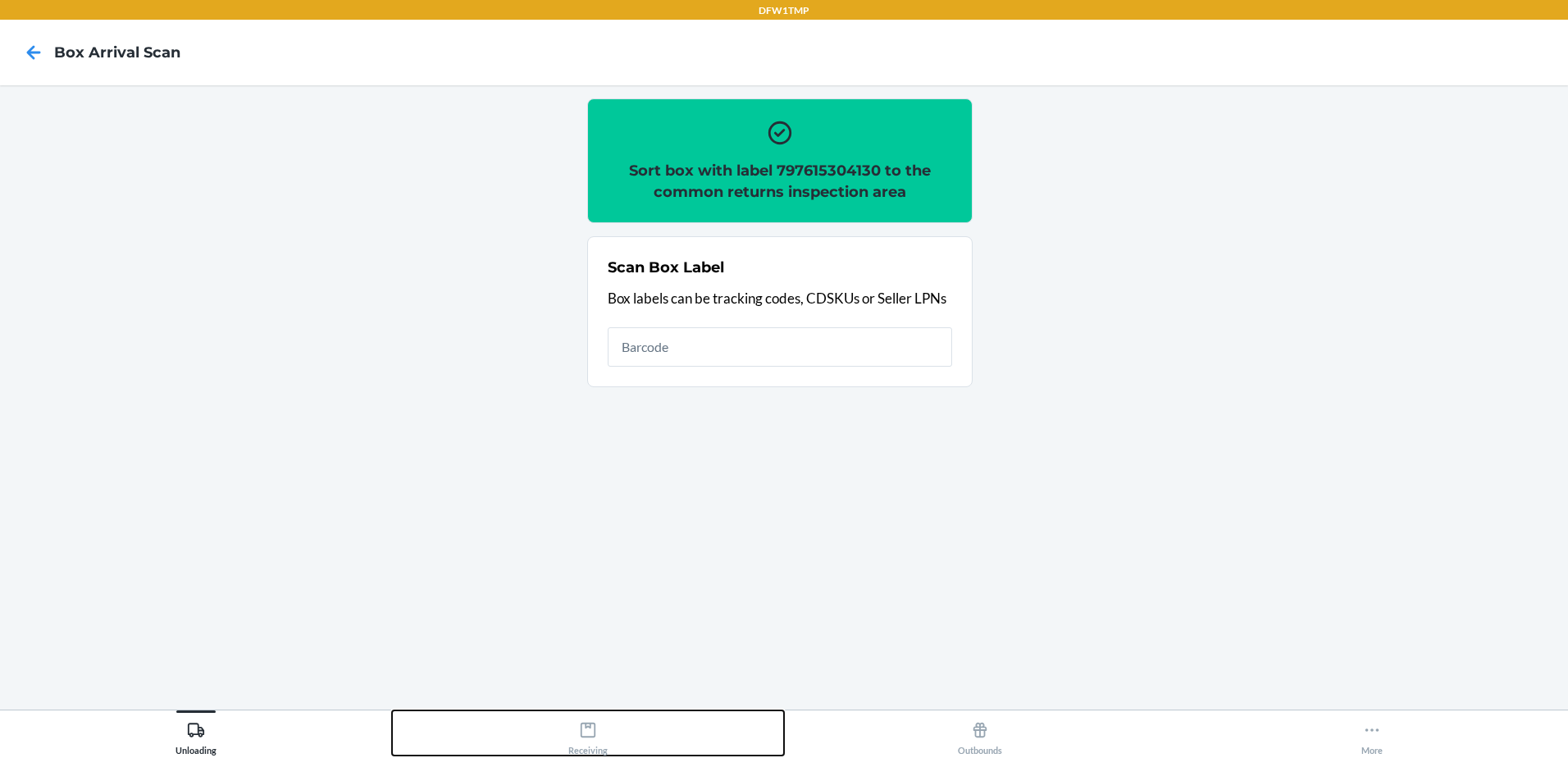
click at [589, 728] on icon at bounding box center [588, 730] width 18 height 18
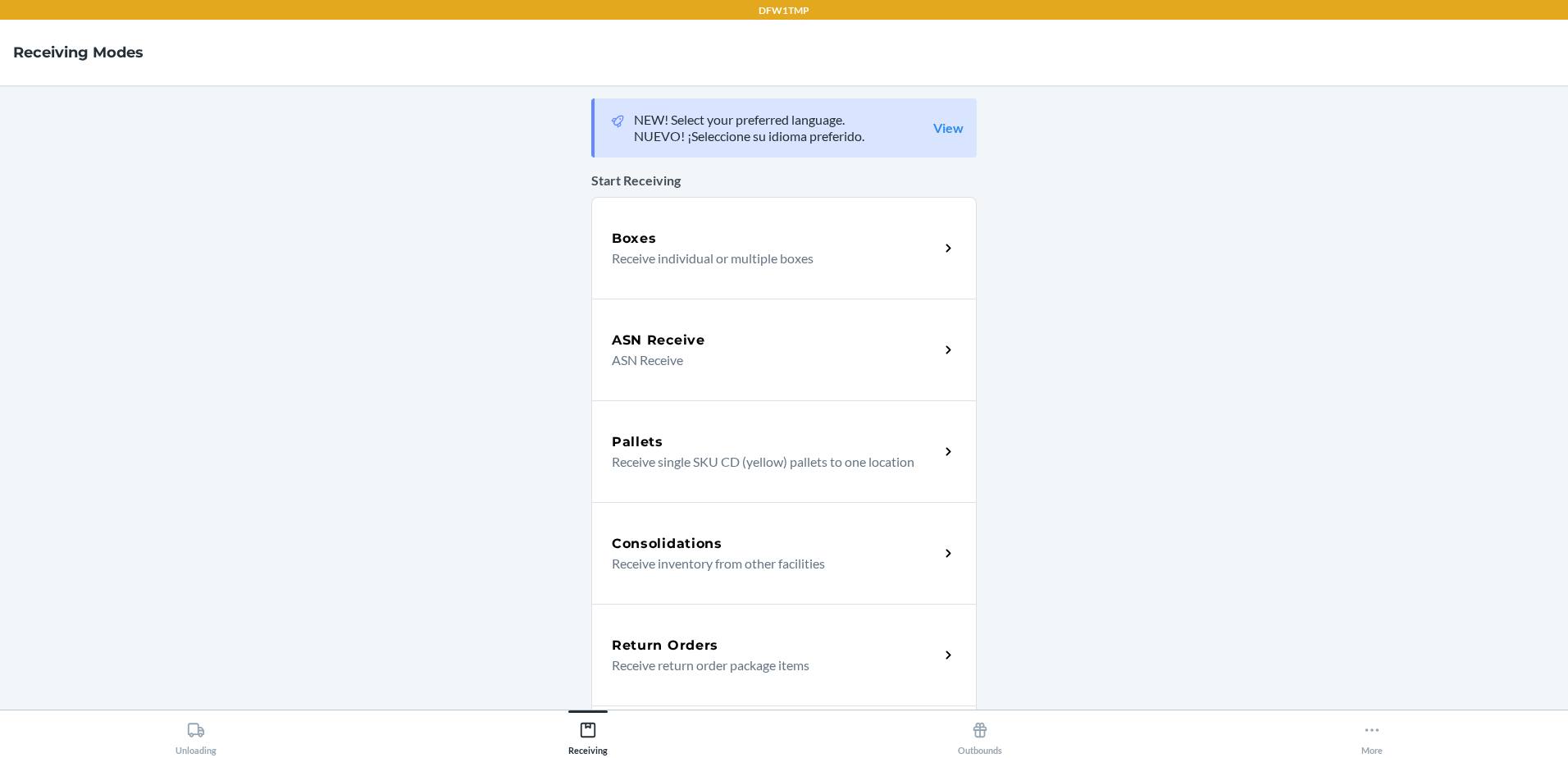
click at [705, 648] on h5 "Return Orders" at bounding box center [665, 645] width 106 height 20
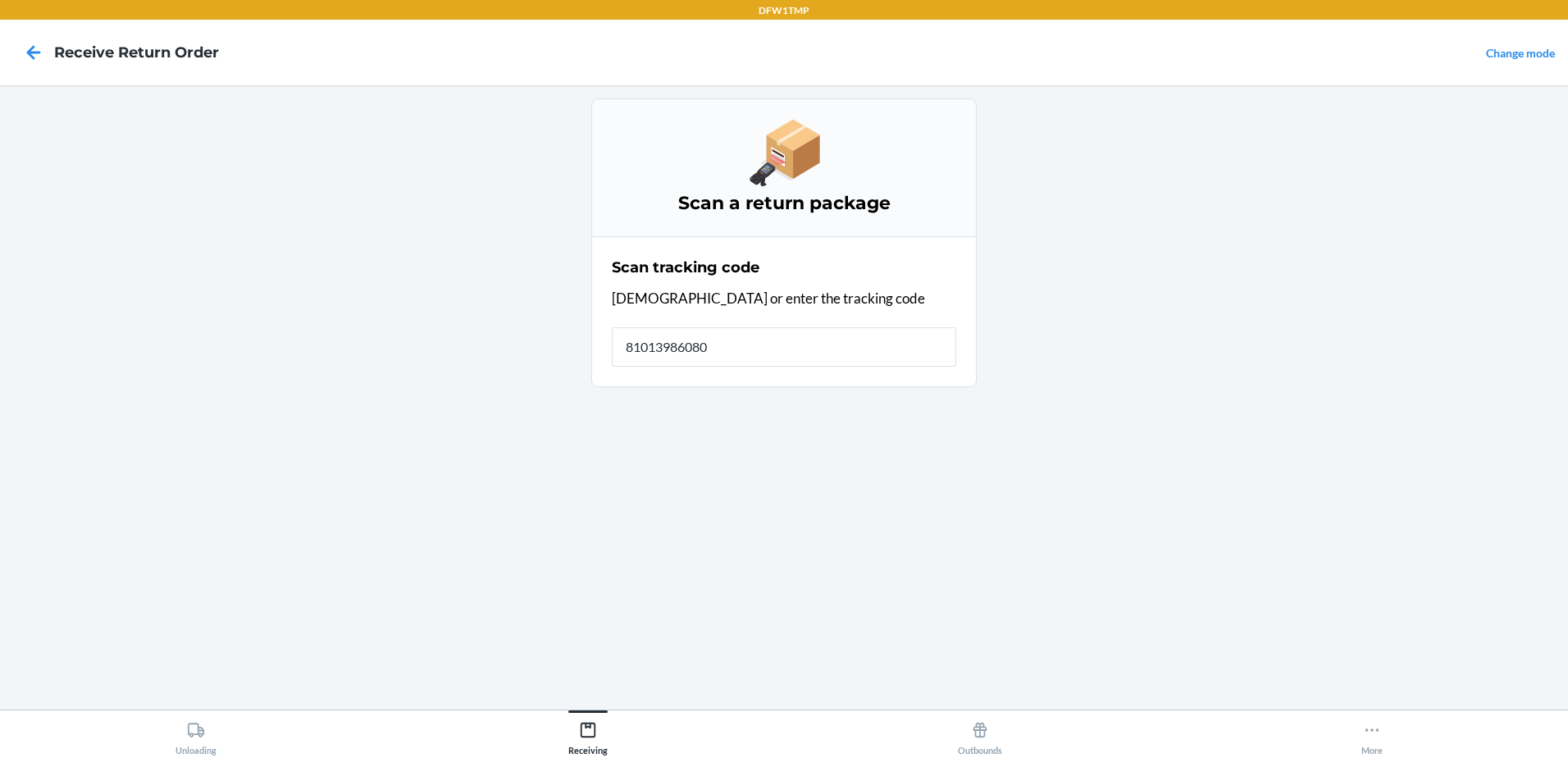
type input "810139860808"
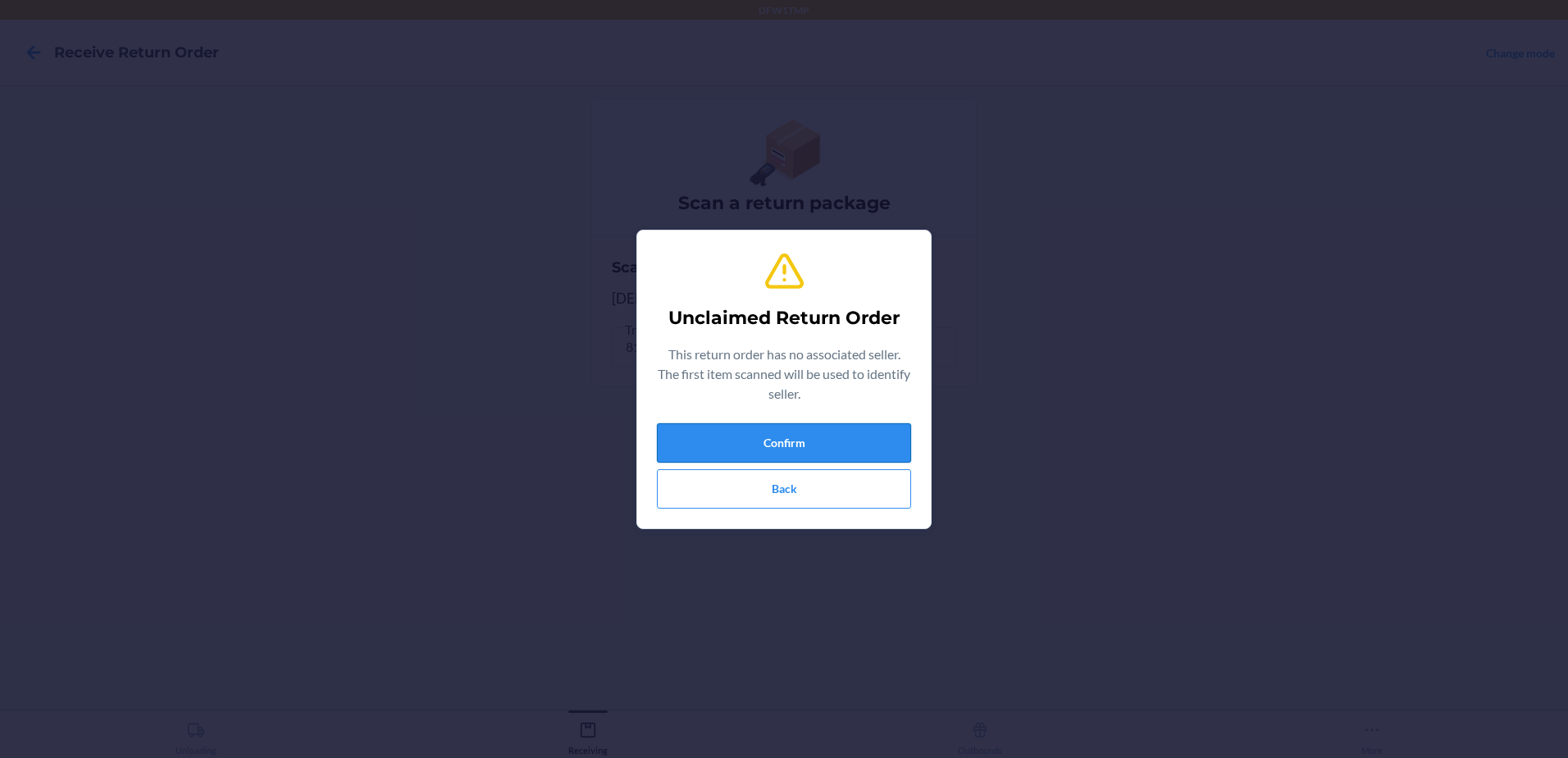
click at [817, 447] on button "Confirm" at bounding box center [784, 443] width 255 height 40
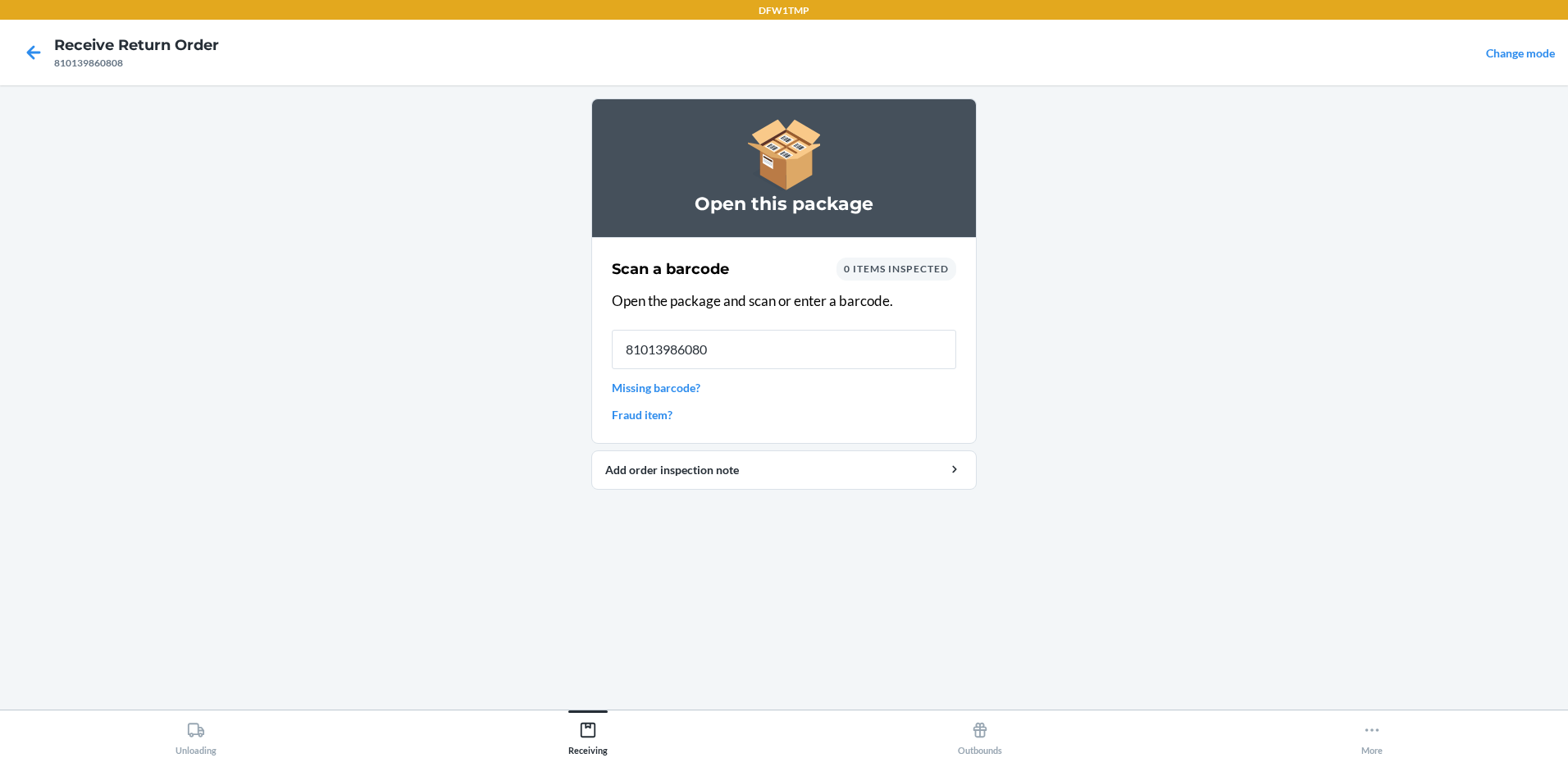
type input "810139860808"
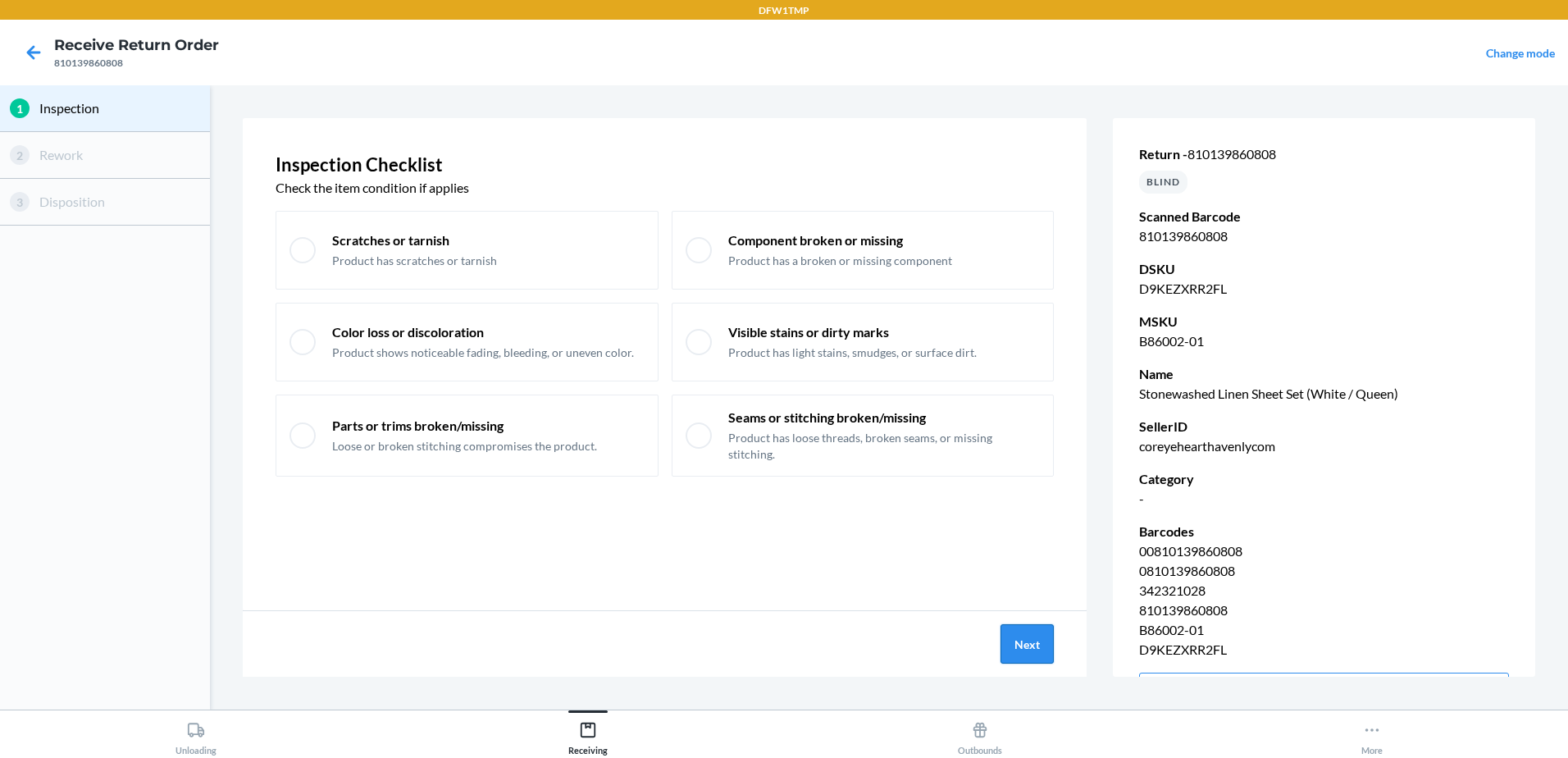
click at [1032, 653] on button "Next" at bounding box center [1027, 643] width 54 height 40
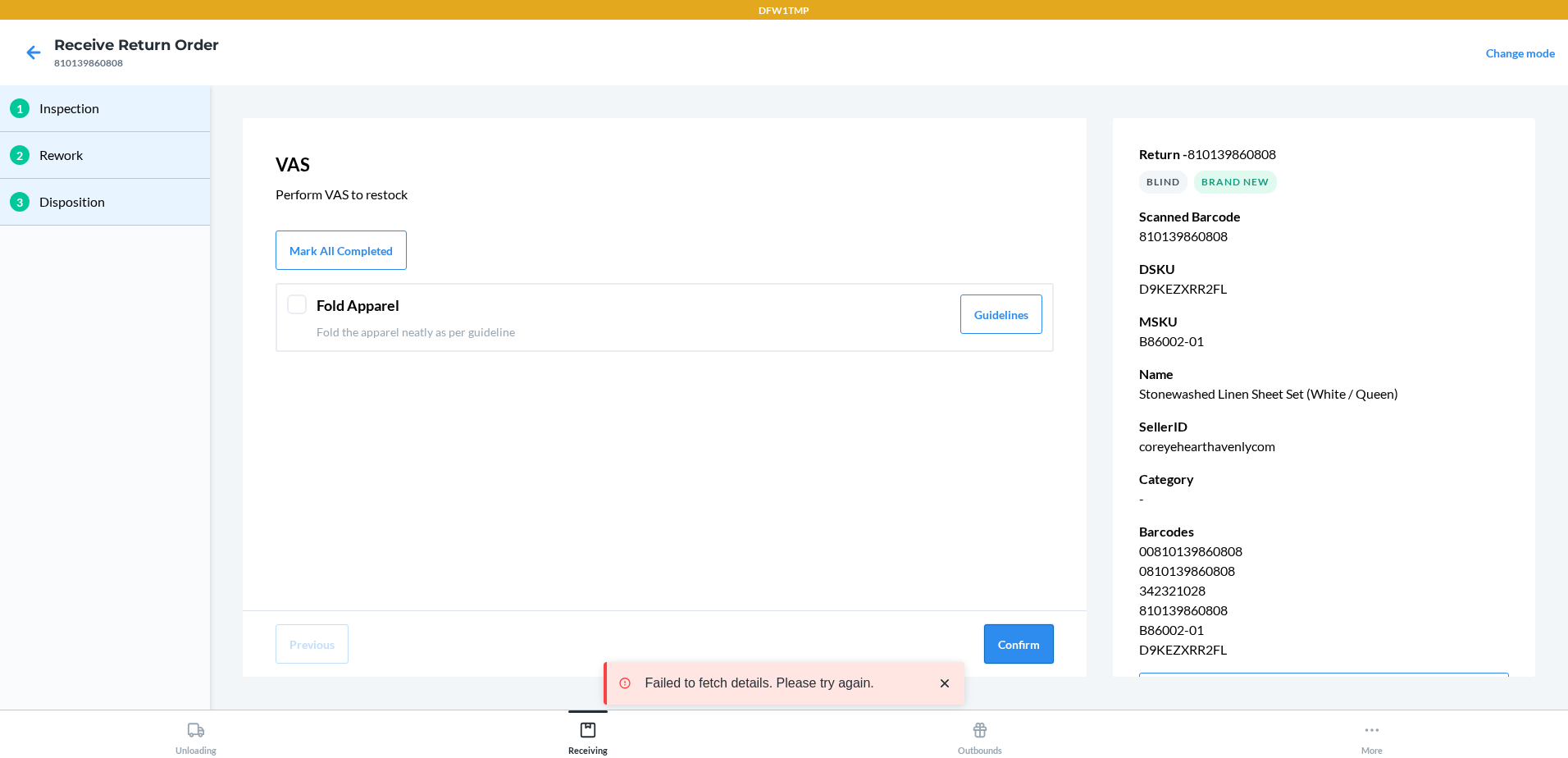
click at [1021, 636] on button "Confirm" at bounding box center [1018, 643] width 70 height 40
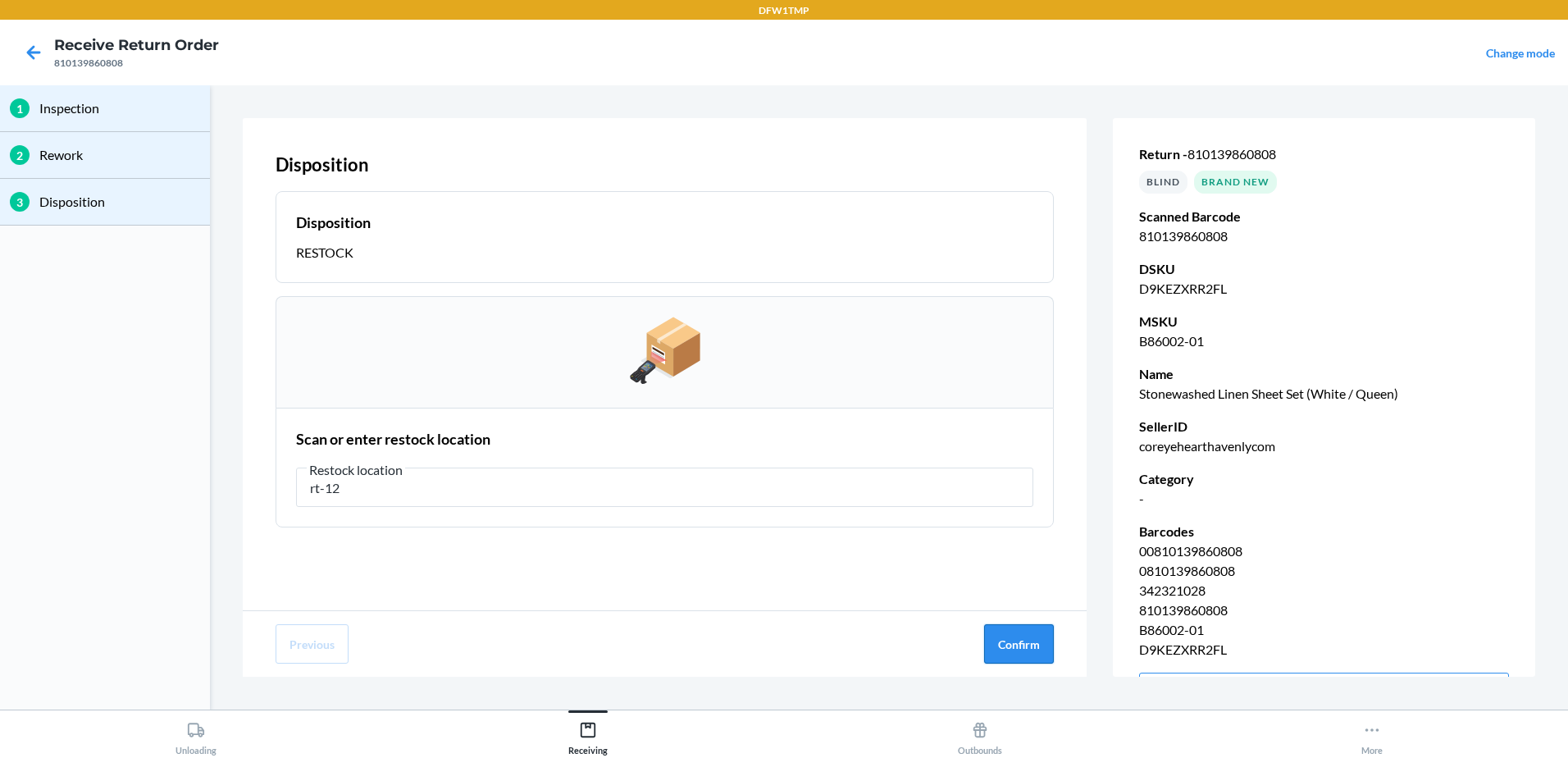
type input "rt-12"
click at [1047, 650] on button "Confirm" at bounding box center [1018, 643] width 70 height 40
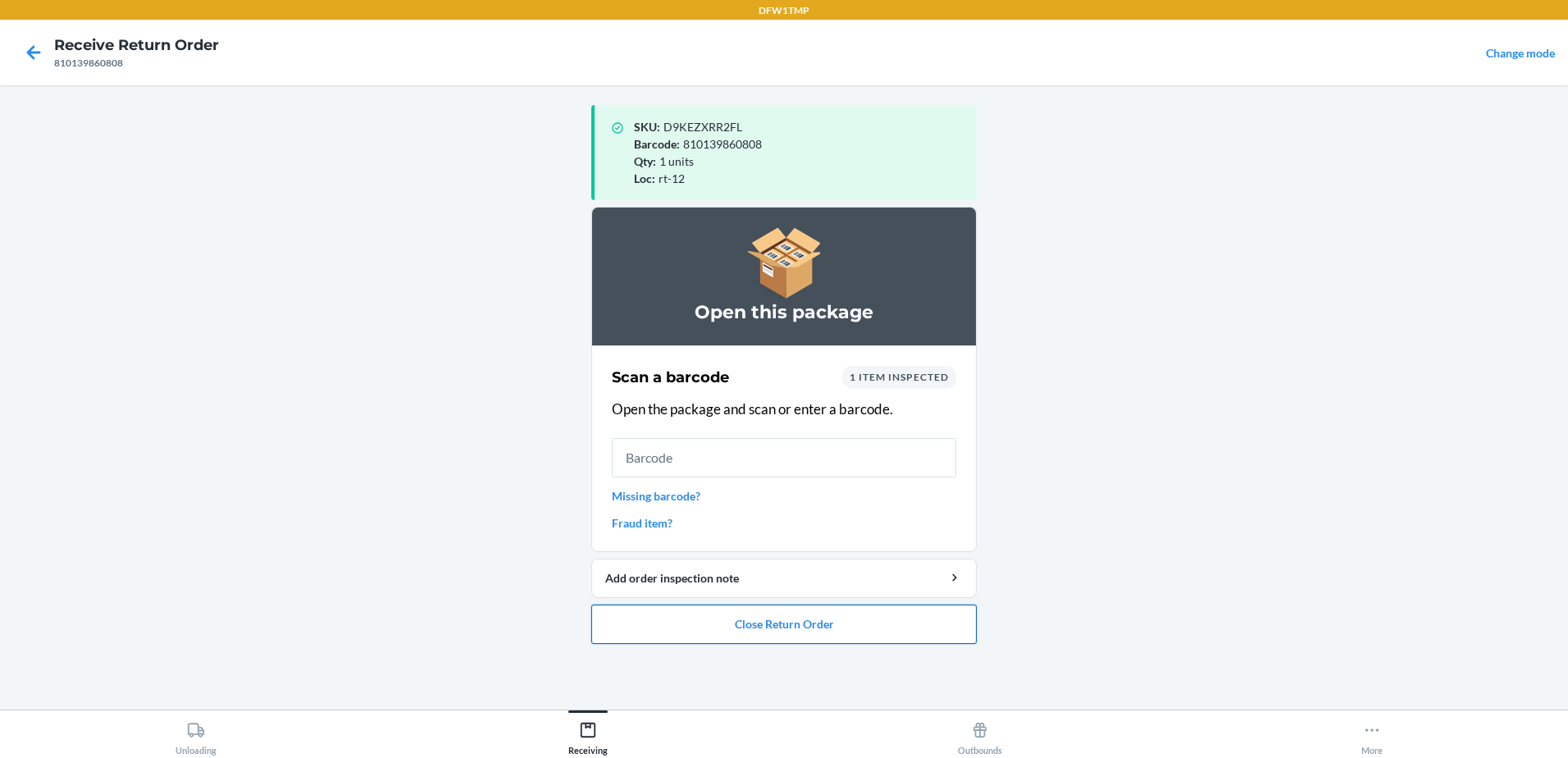
click at [743, 617] on button "Close Return Order" at bounding box center [784, 625] width 386 height 40
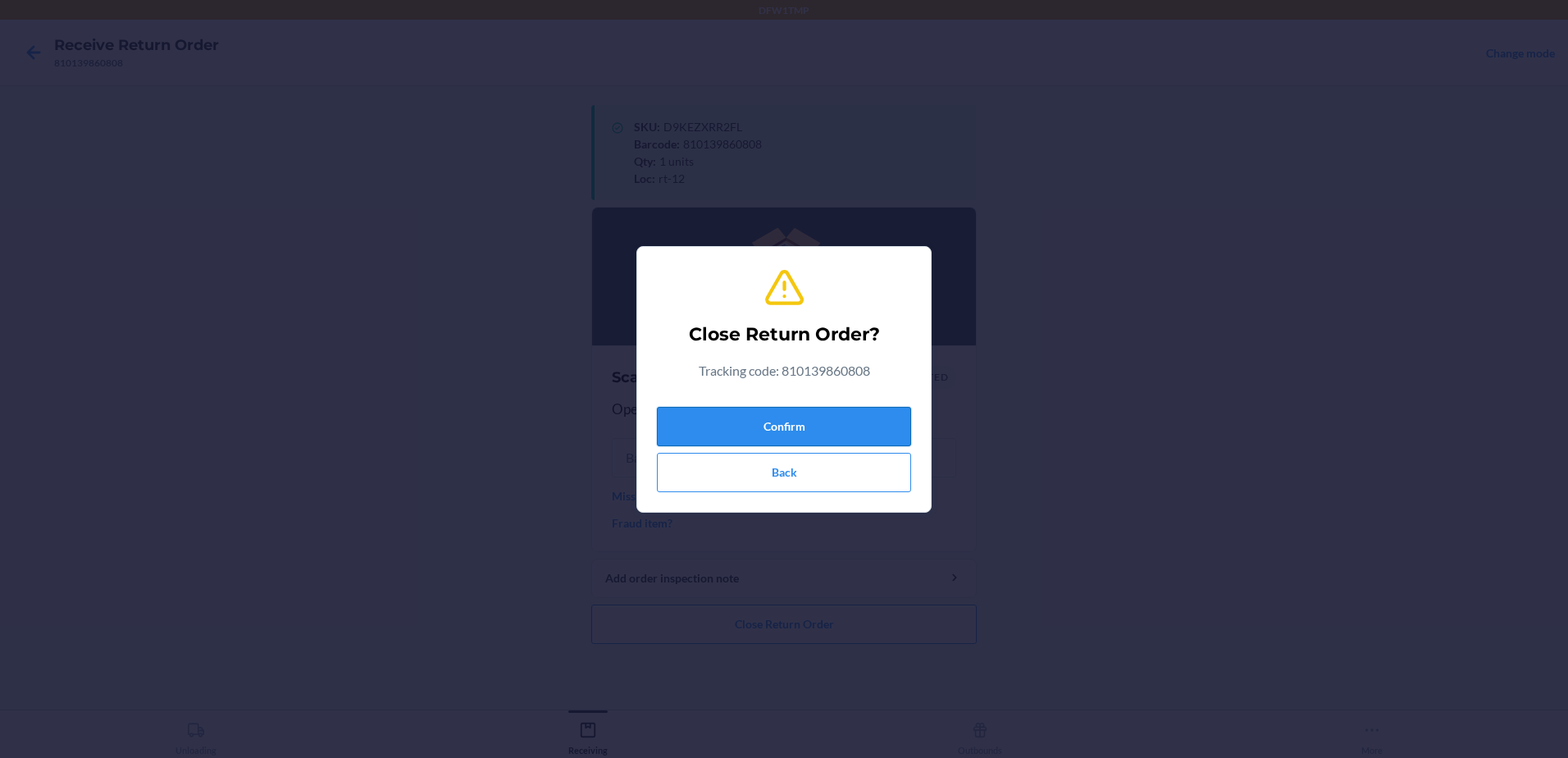
click at [759, 423] on button "Confirm" at bounding box center [784, 427] width 255 height 40
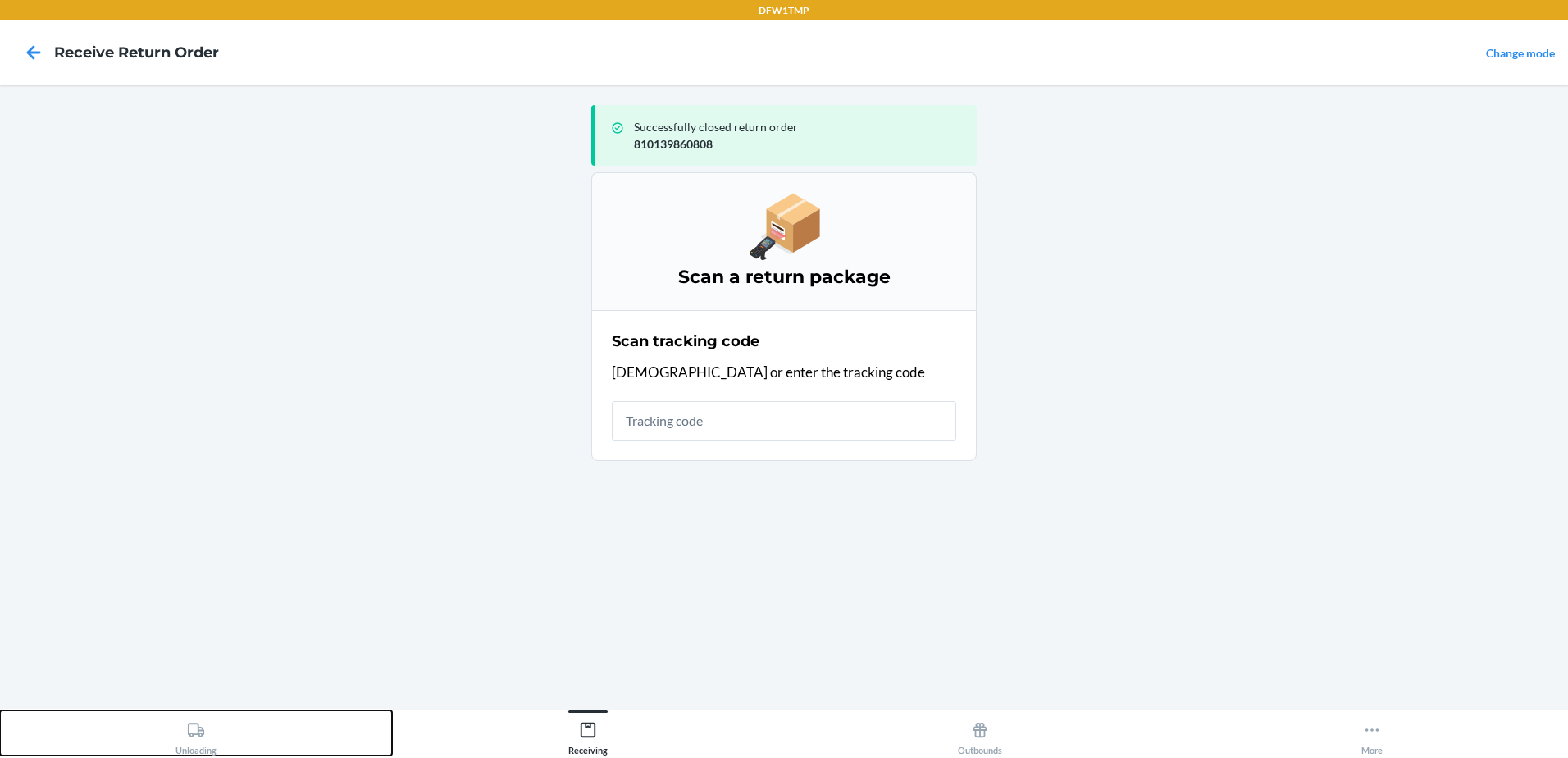
click at [208, 732] on div "Unloading" at bounding box center [196, 735] width 41 height 41
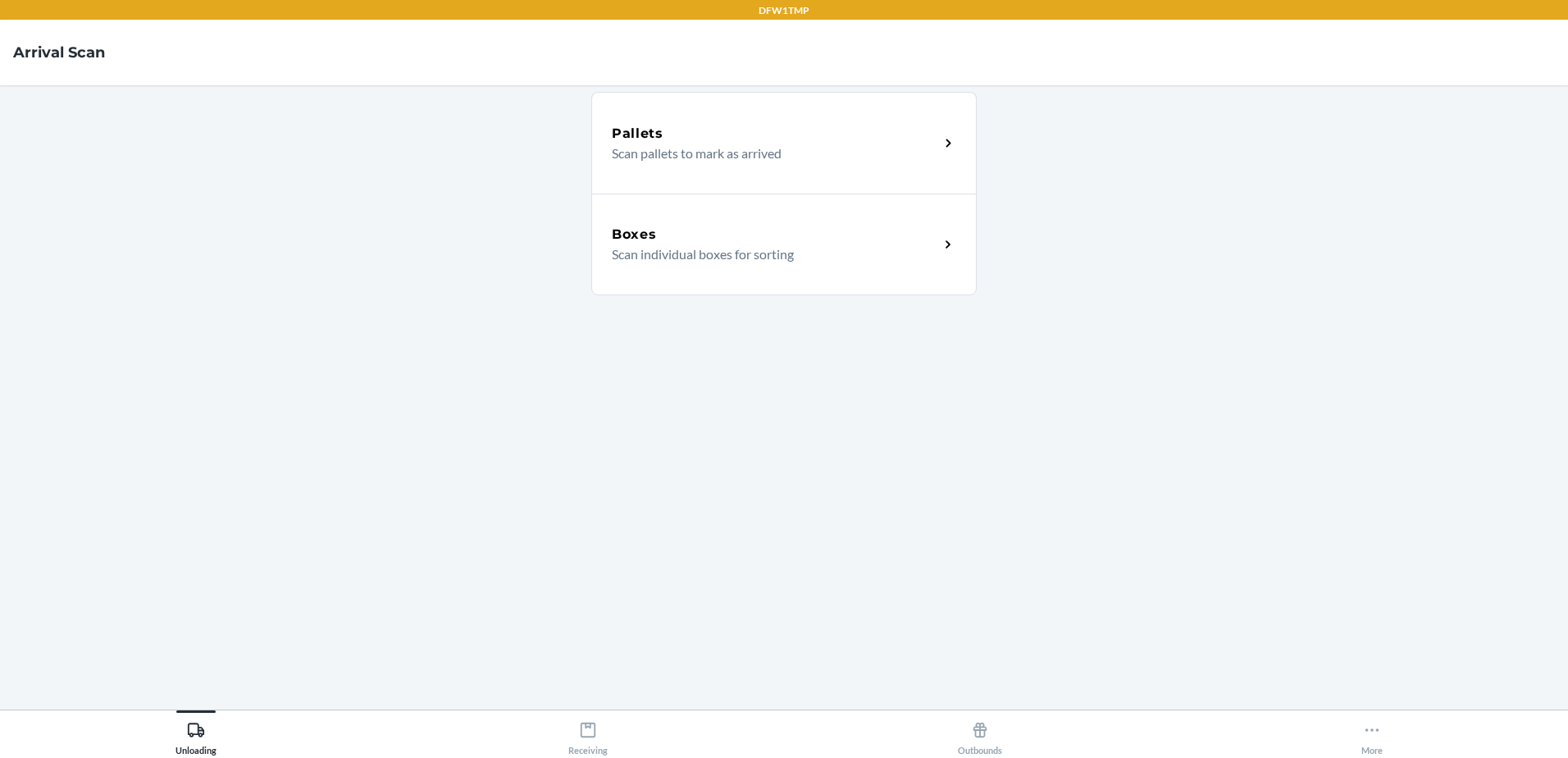
click at [889, 253] on p "Scan individual boxes for sorting" at bounding box center [769, 255] width 314 height 20
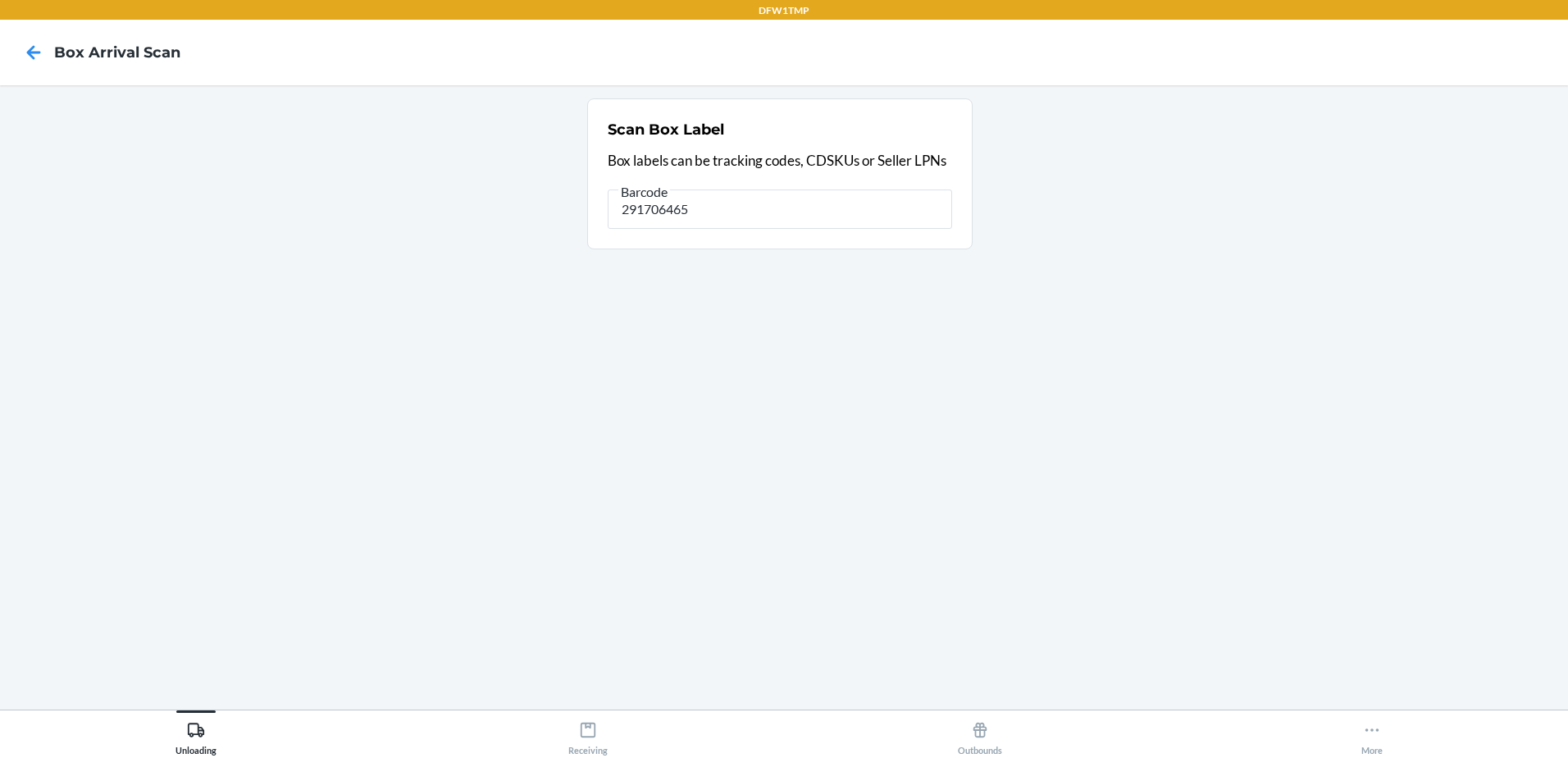
type input "291706465"
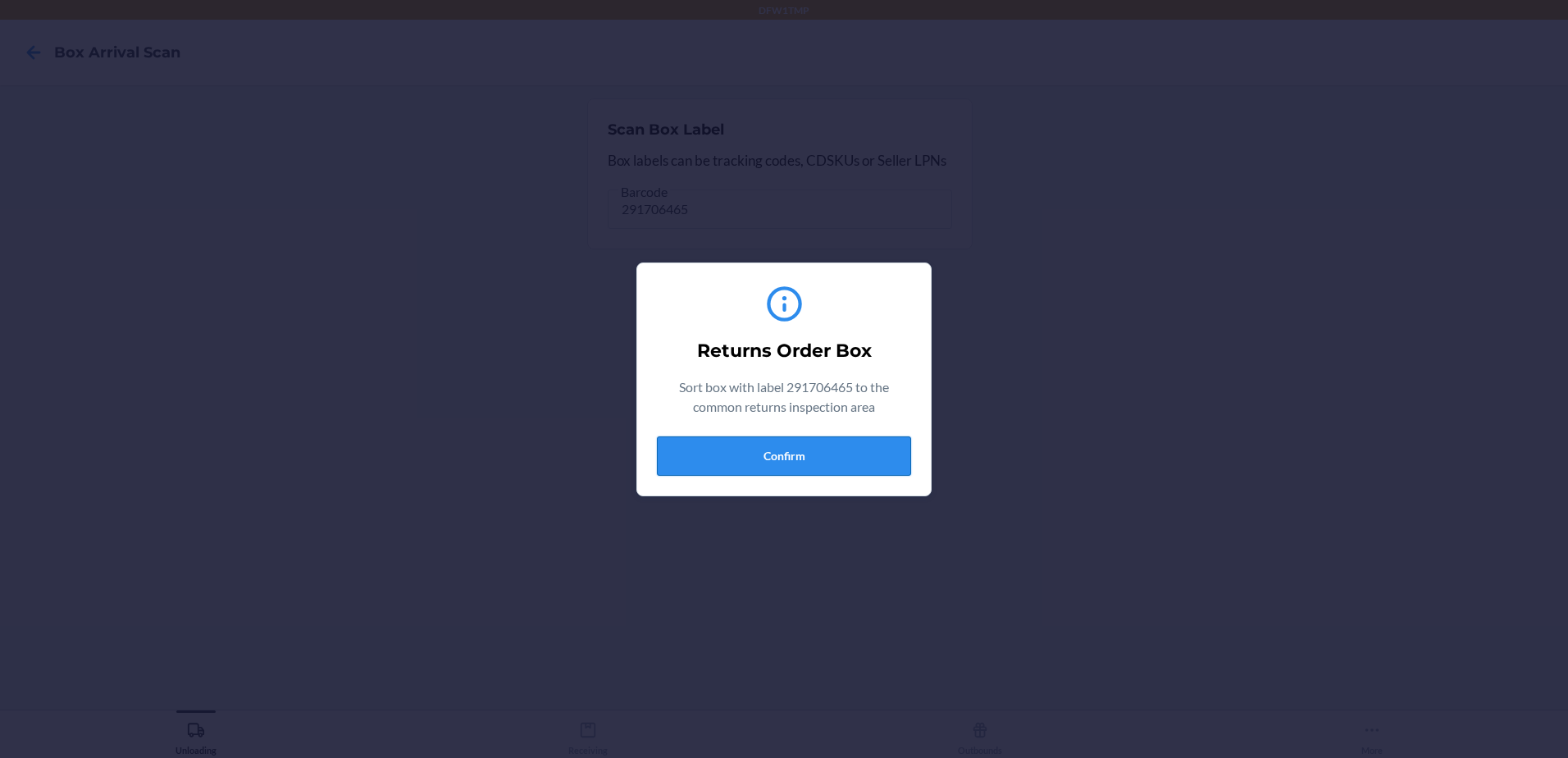
click at [830, 451] on button "Confirm" at bounding box center [784, 456] width 255 height 40
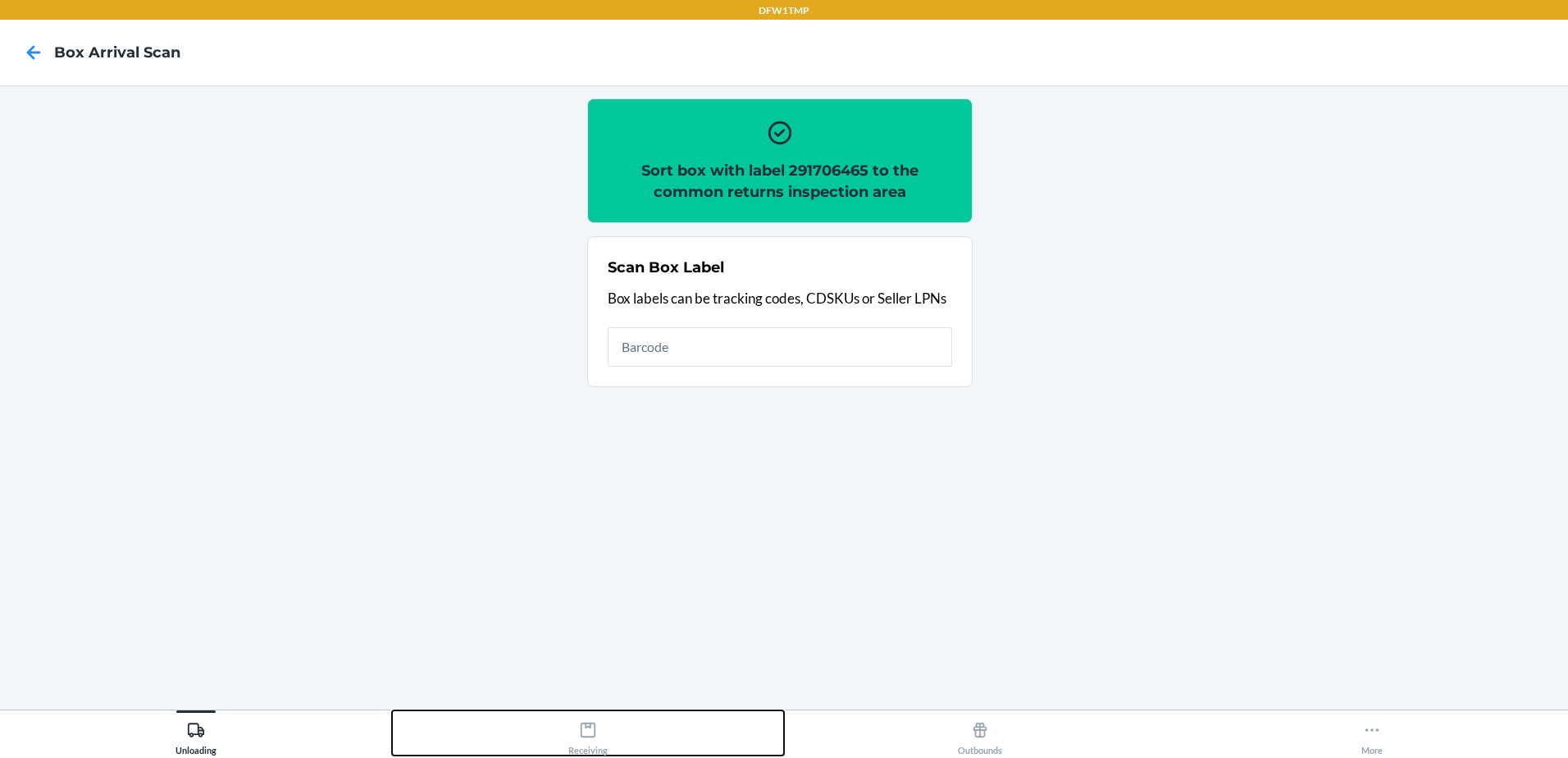
click at [597, 724] on div "Receiving" at bounding box center [588, 735] width 40 height 41
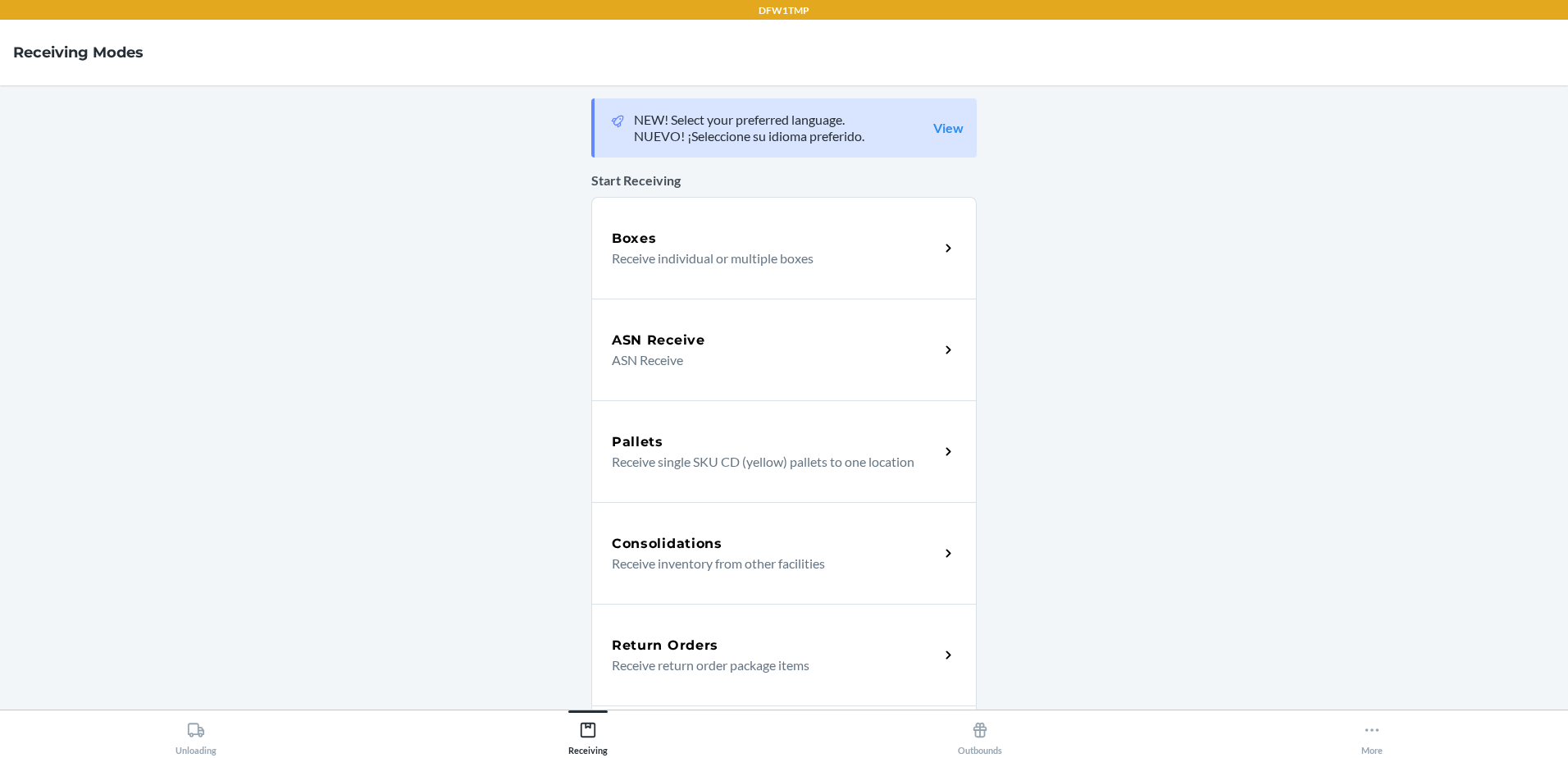
click at [698, 647] on h5 "Return Orders" at bounding box center [665, 645] width 106 height 20
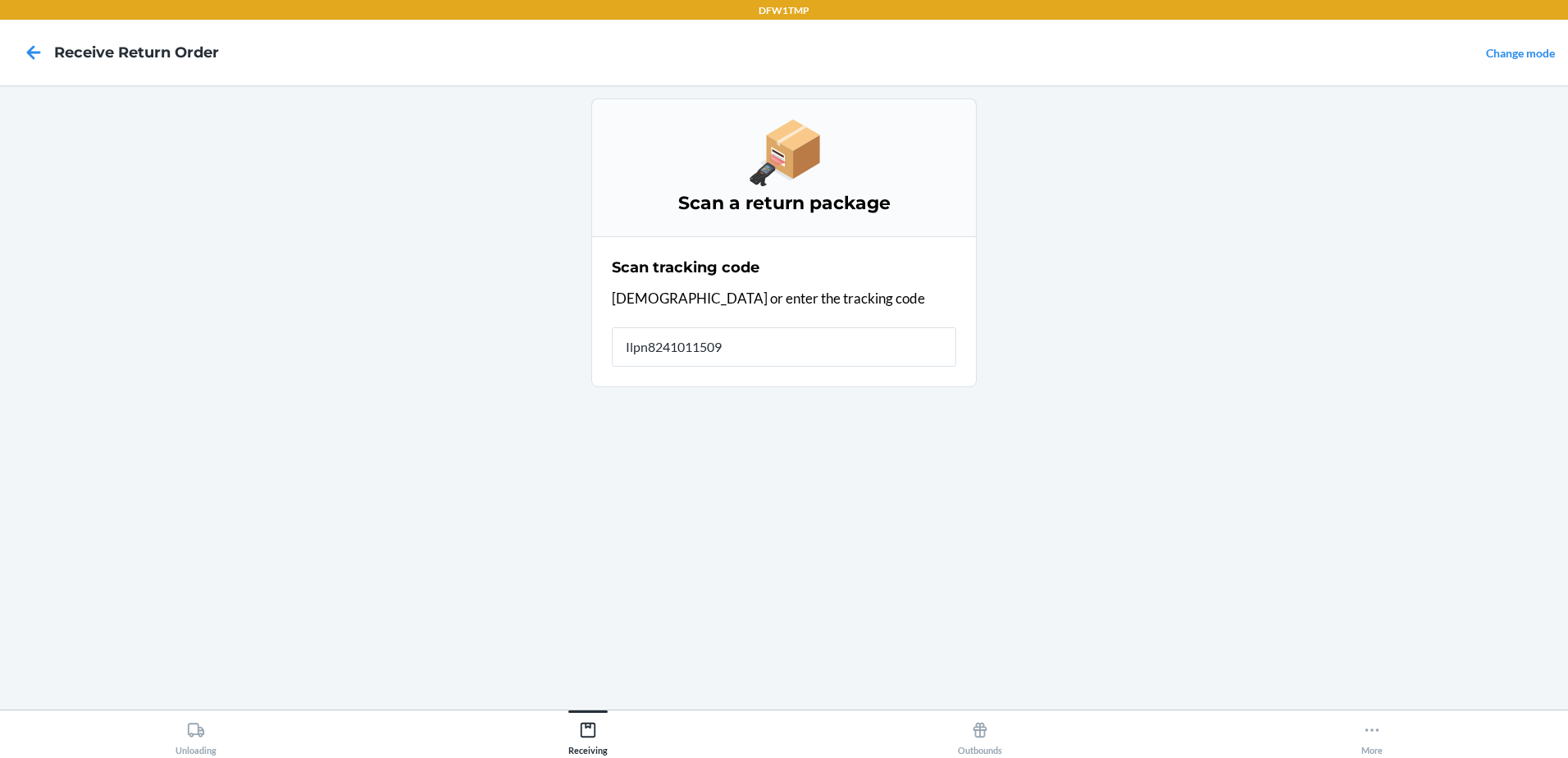
type input "Ilpn82410115091"
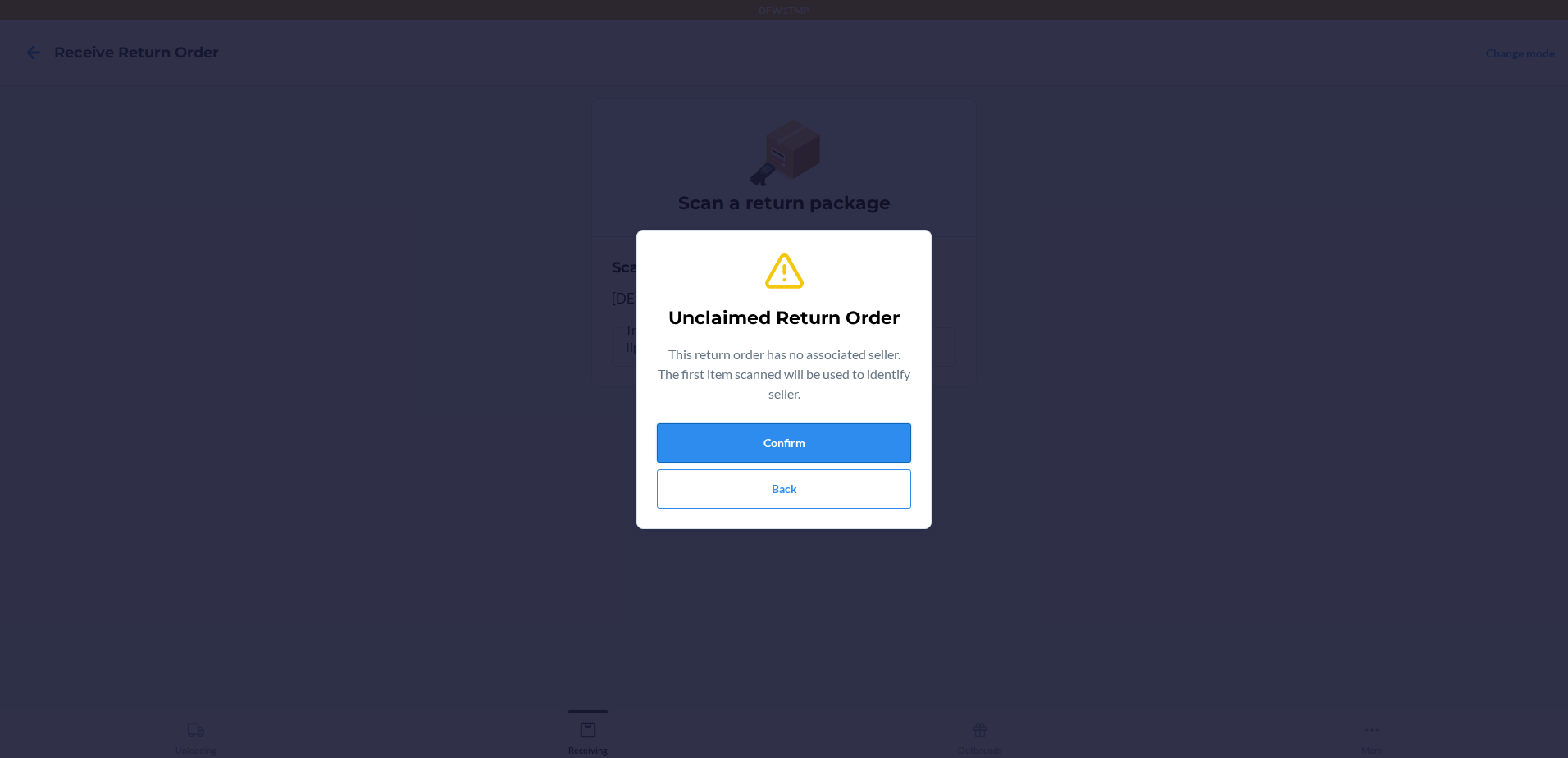
click at [734, 437] on button "Confirm" at bounding box center [784, 443] width 255 height 40
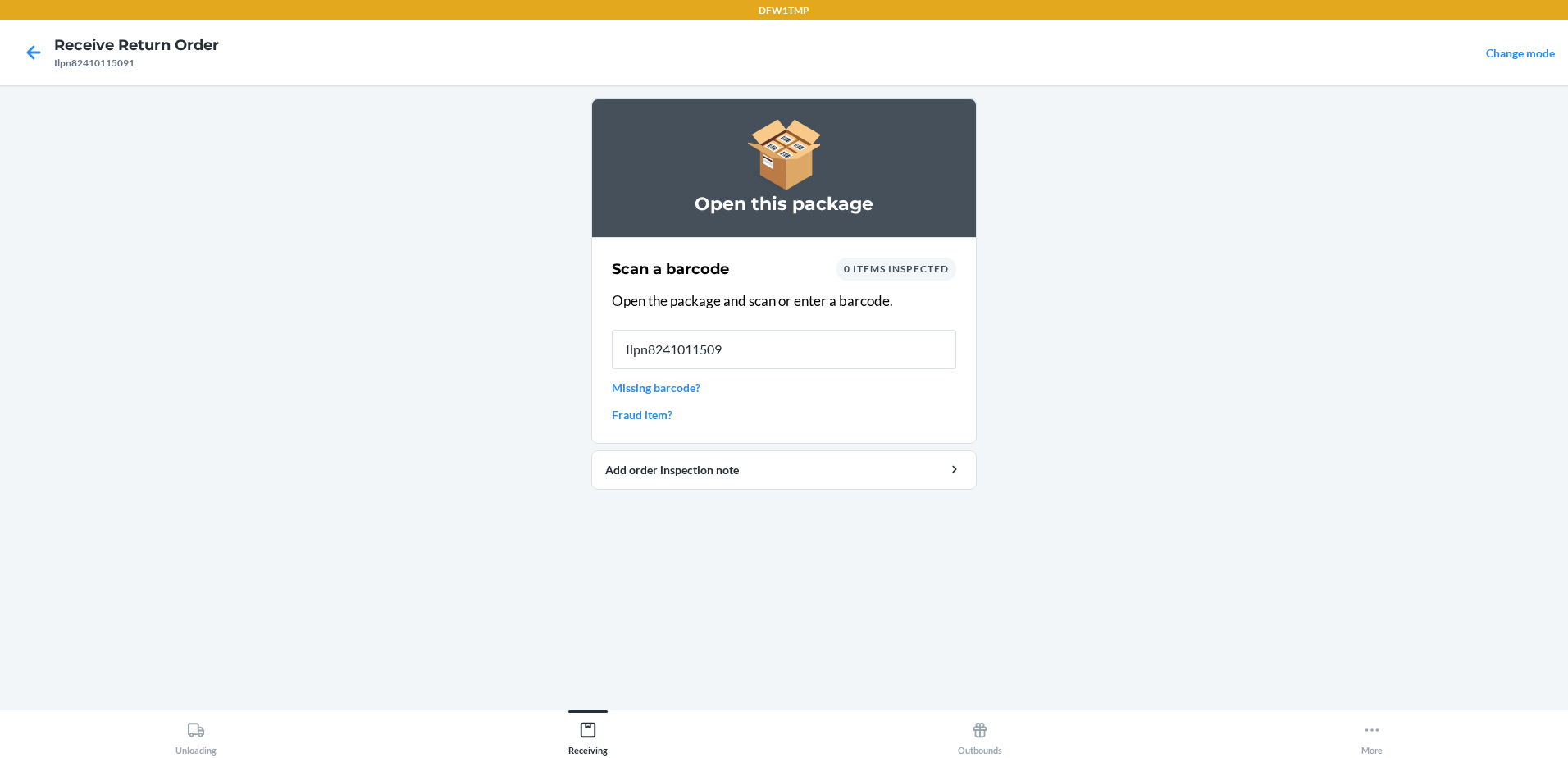
type input "Ilpn82410115091"
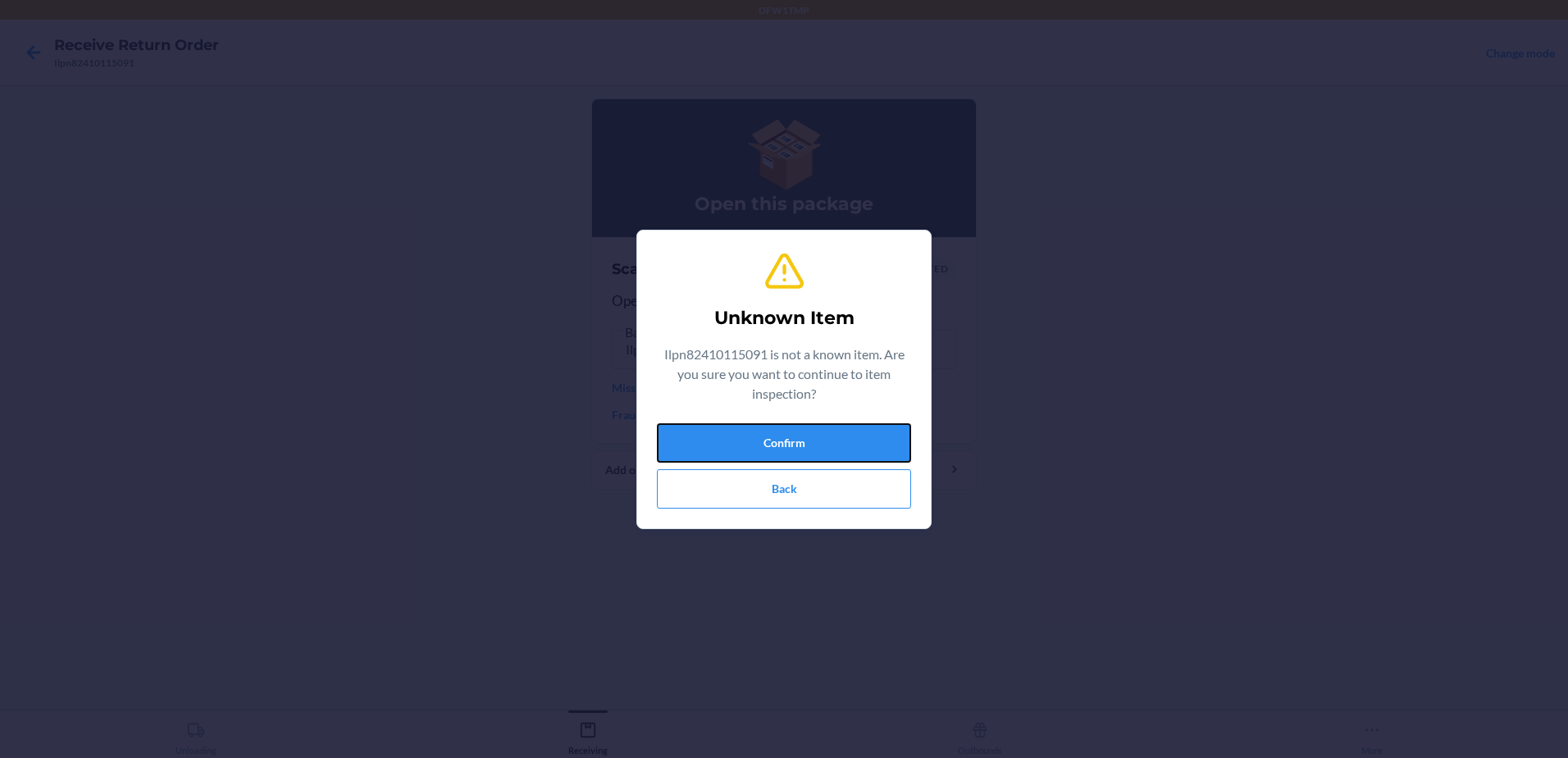
click at [943, 521] on div "Unknown Item Ilpn82410115091 is not a known item. Are you sure you want to cont…" at bounding box center [784, 379] width 1568 height 758
click at [761, 440] on button "Confirm" at bounding box center [784, 443] width 255 height 40
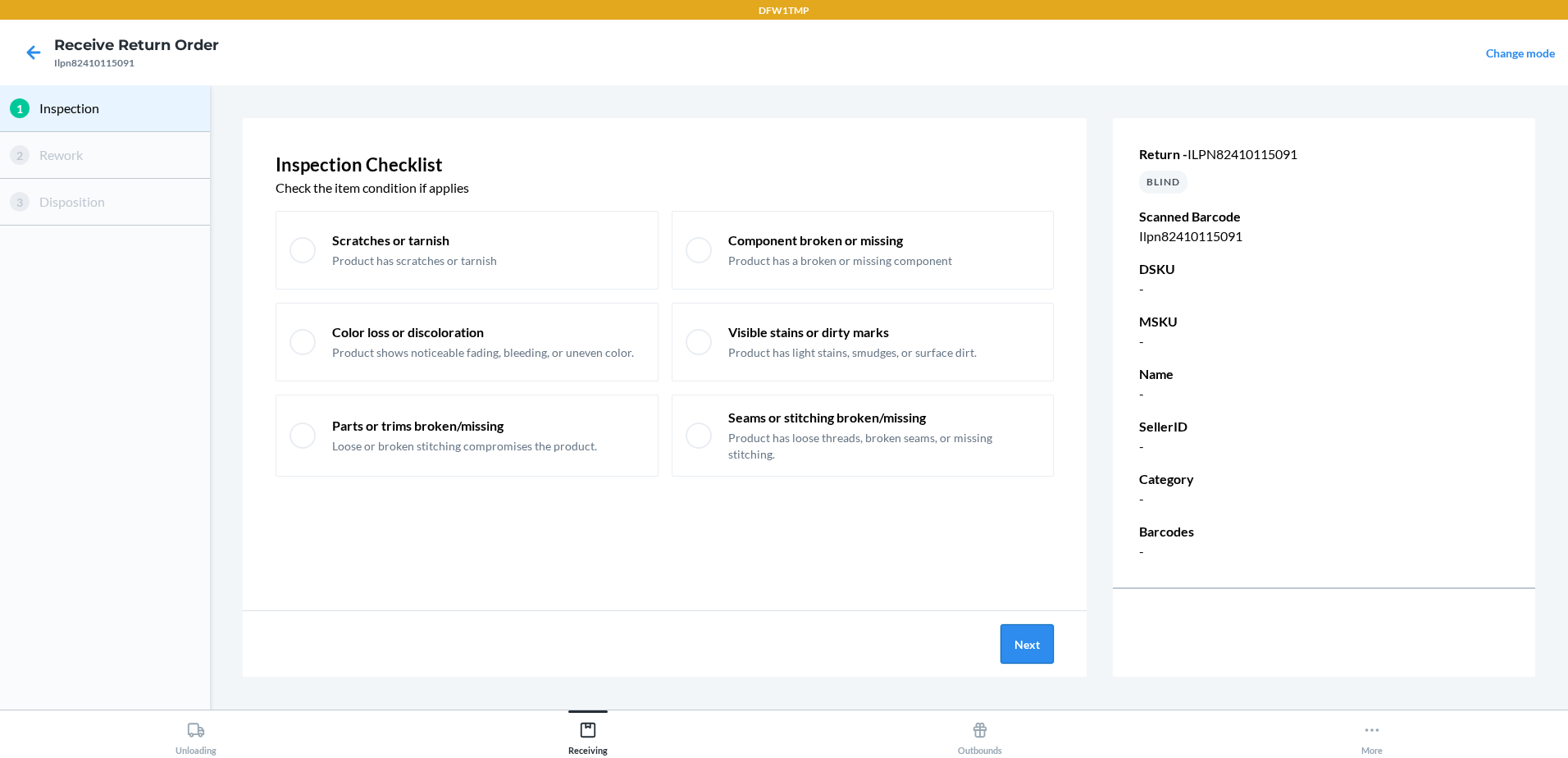
click at [1040, 650] on button "Next" at bounding box center [1027, 643] width 54 height 40
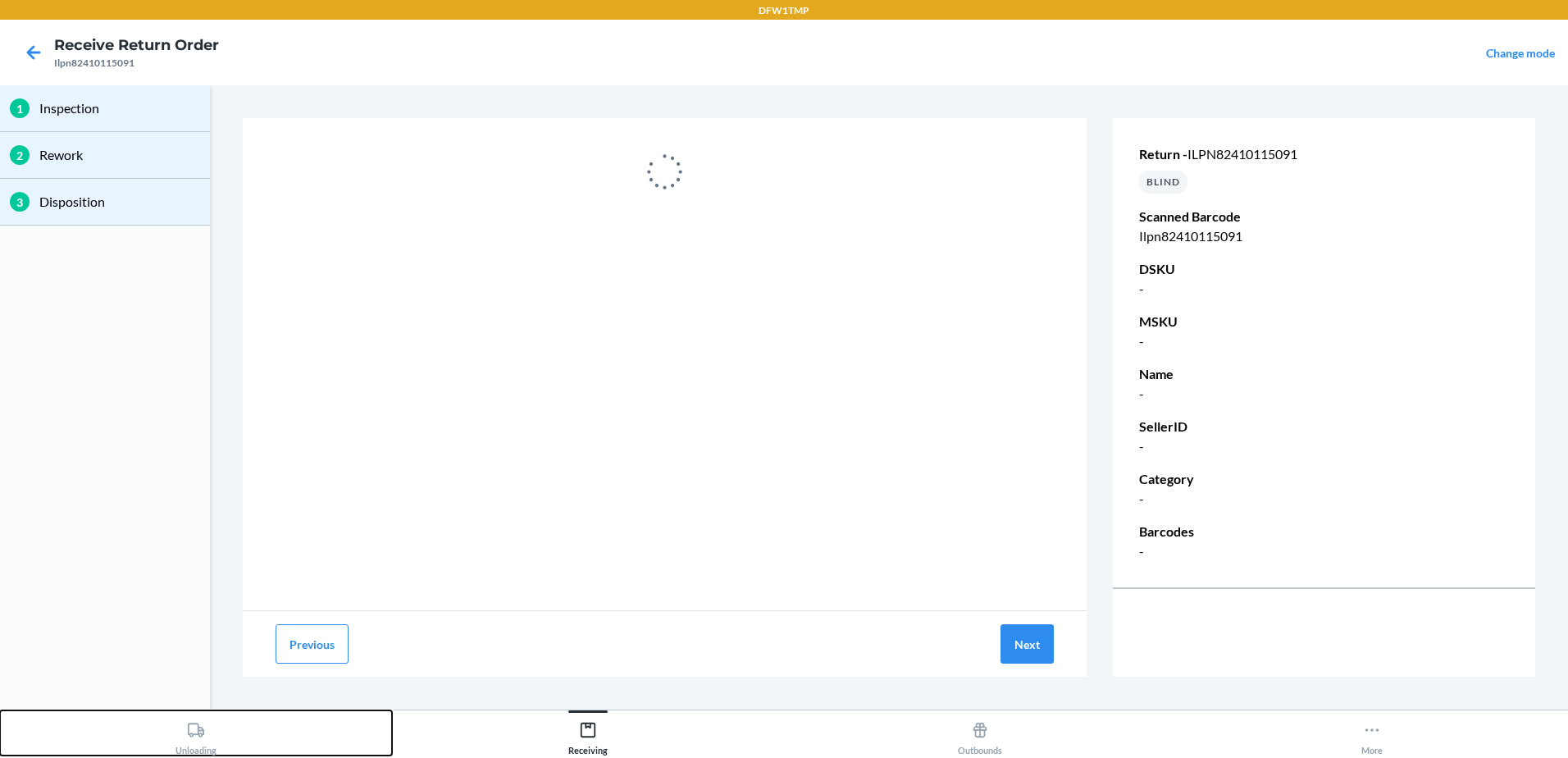
click at [206, 716] on div "Unloading" at bounding box center [196, 735] width 41 height 41
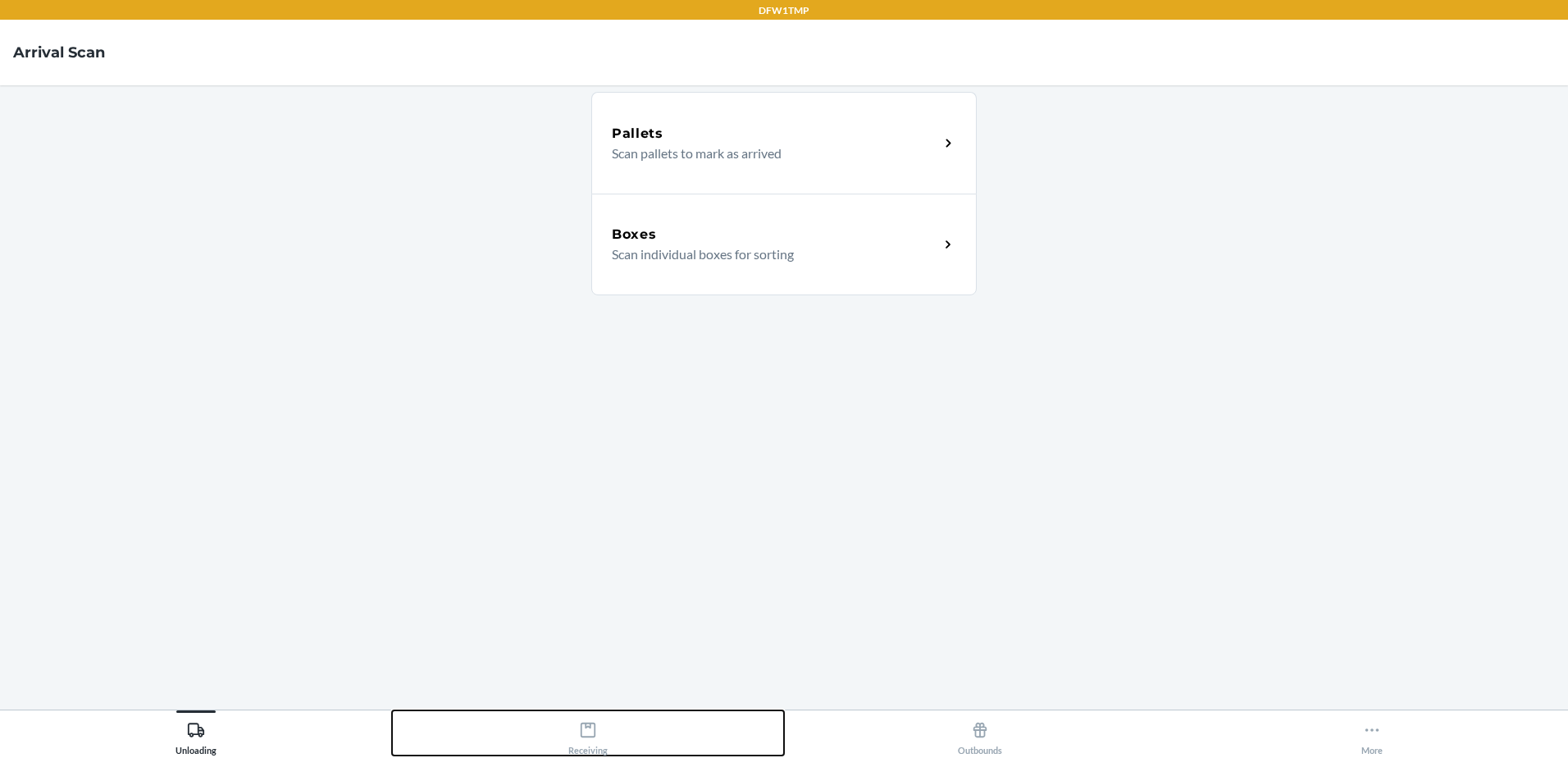
click at [629, 723] on button "Receiving" at bounding box center [588, 732] width 392 height 45
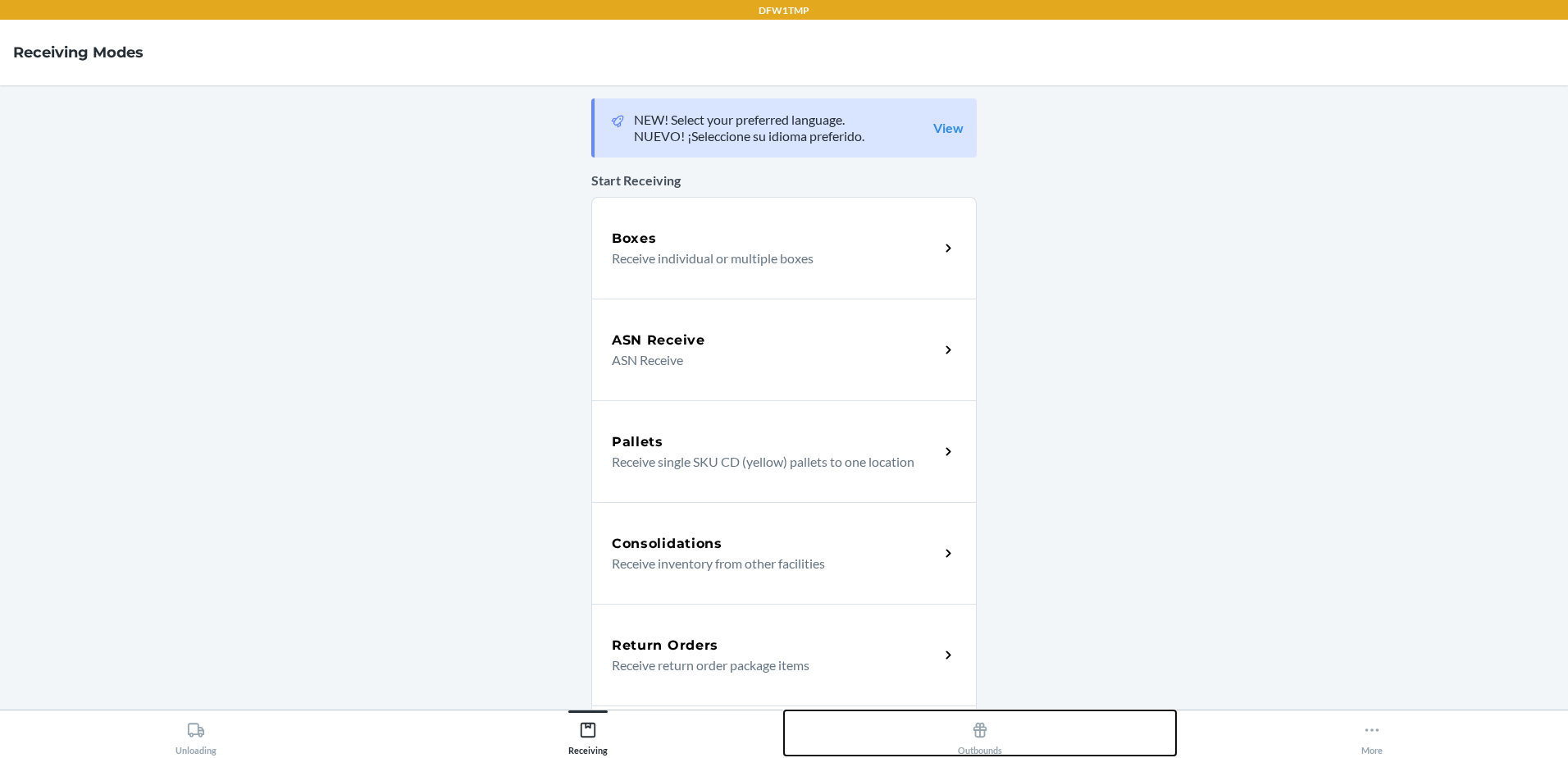
click at [957, 739] on button "Outbounds" at bounding box center [981, 732] width 392 height 45
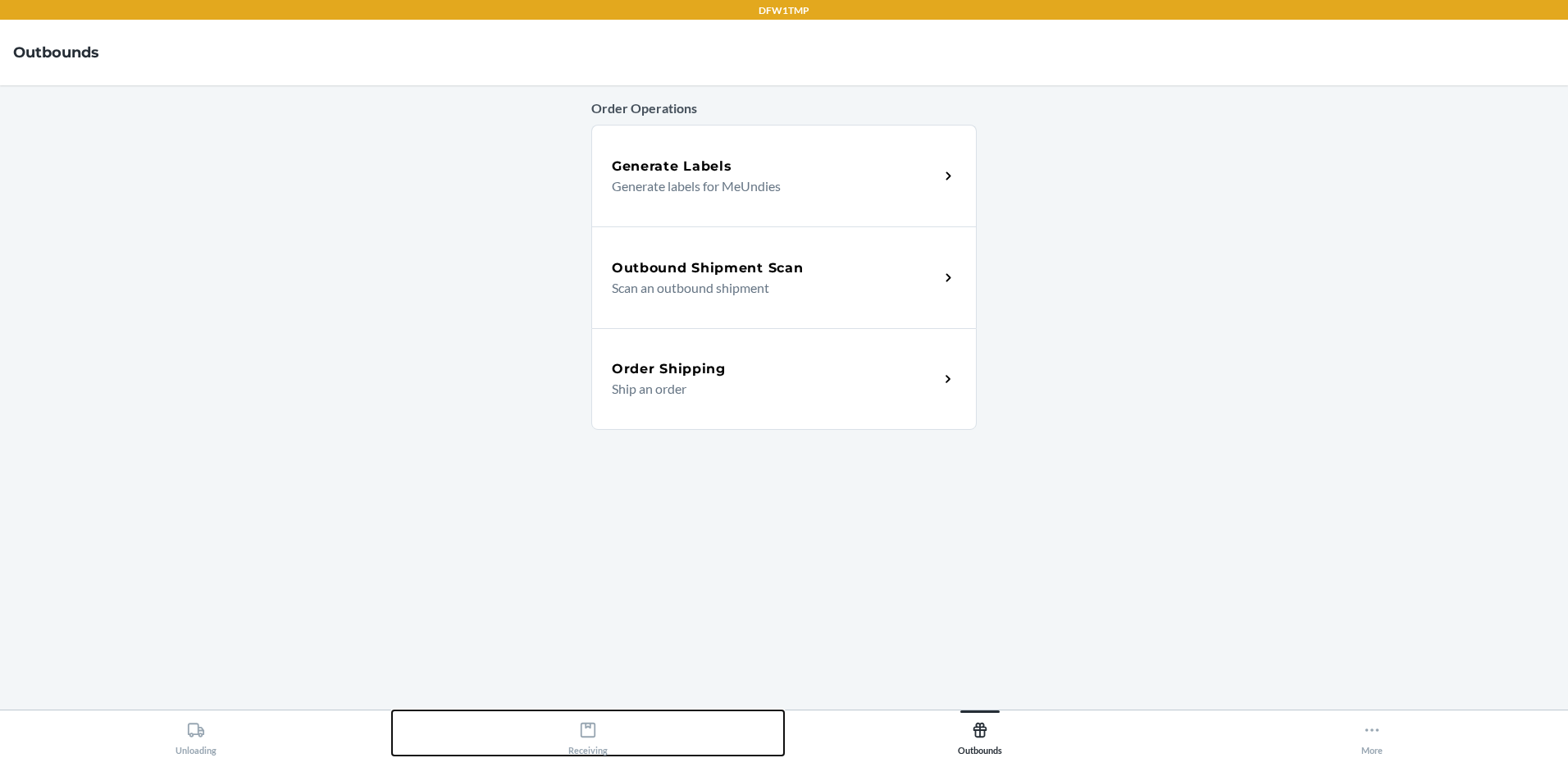
click at [611, 718] on button "Receiving" at bounding box center [588, 732] width 392 height 45
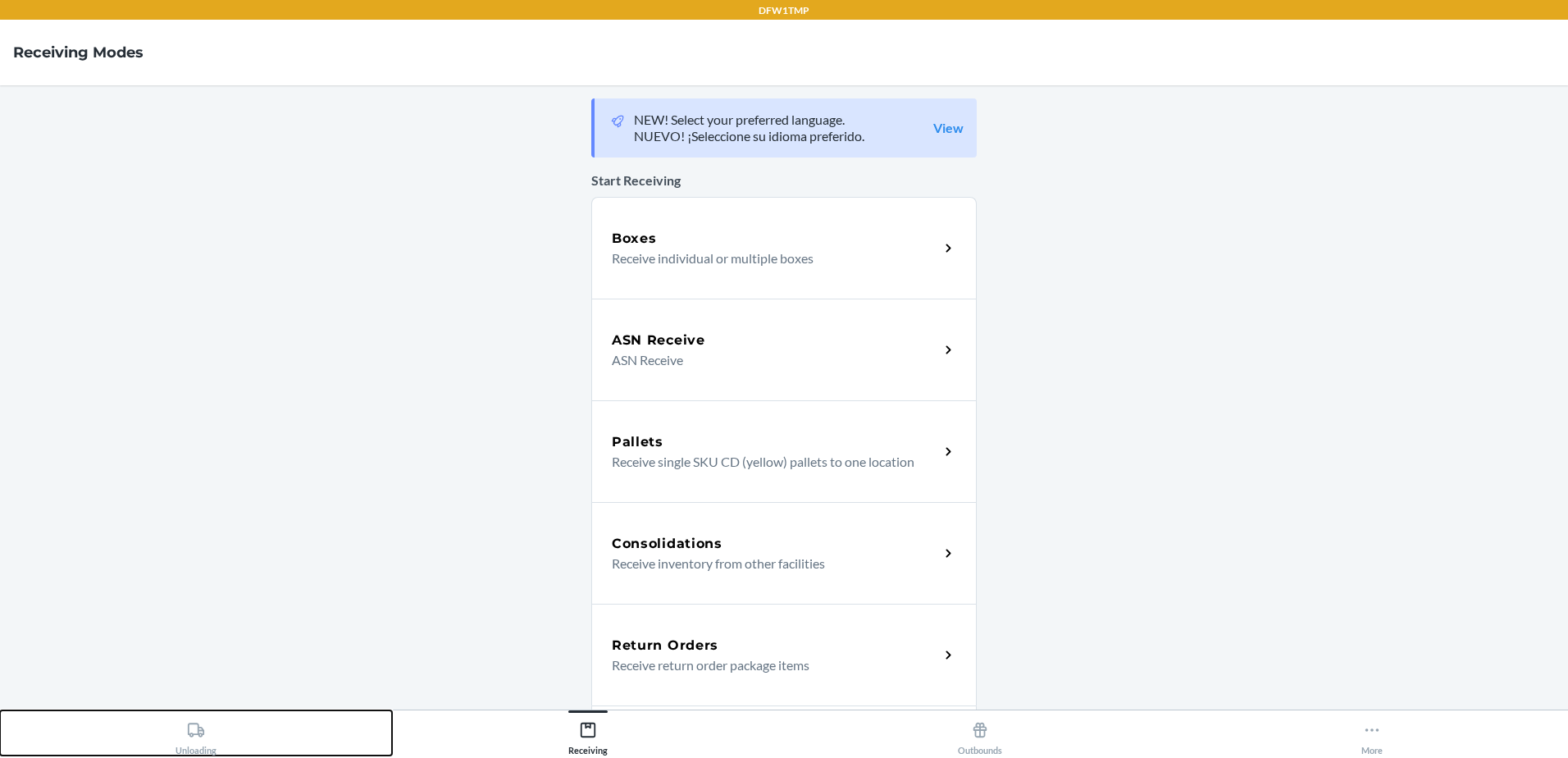
click at [212, 724] on div "Unloading" at bounding box center [196, 735] width 41 height 41
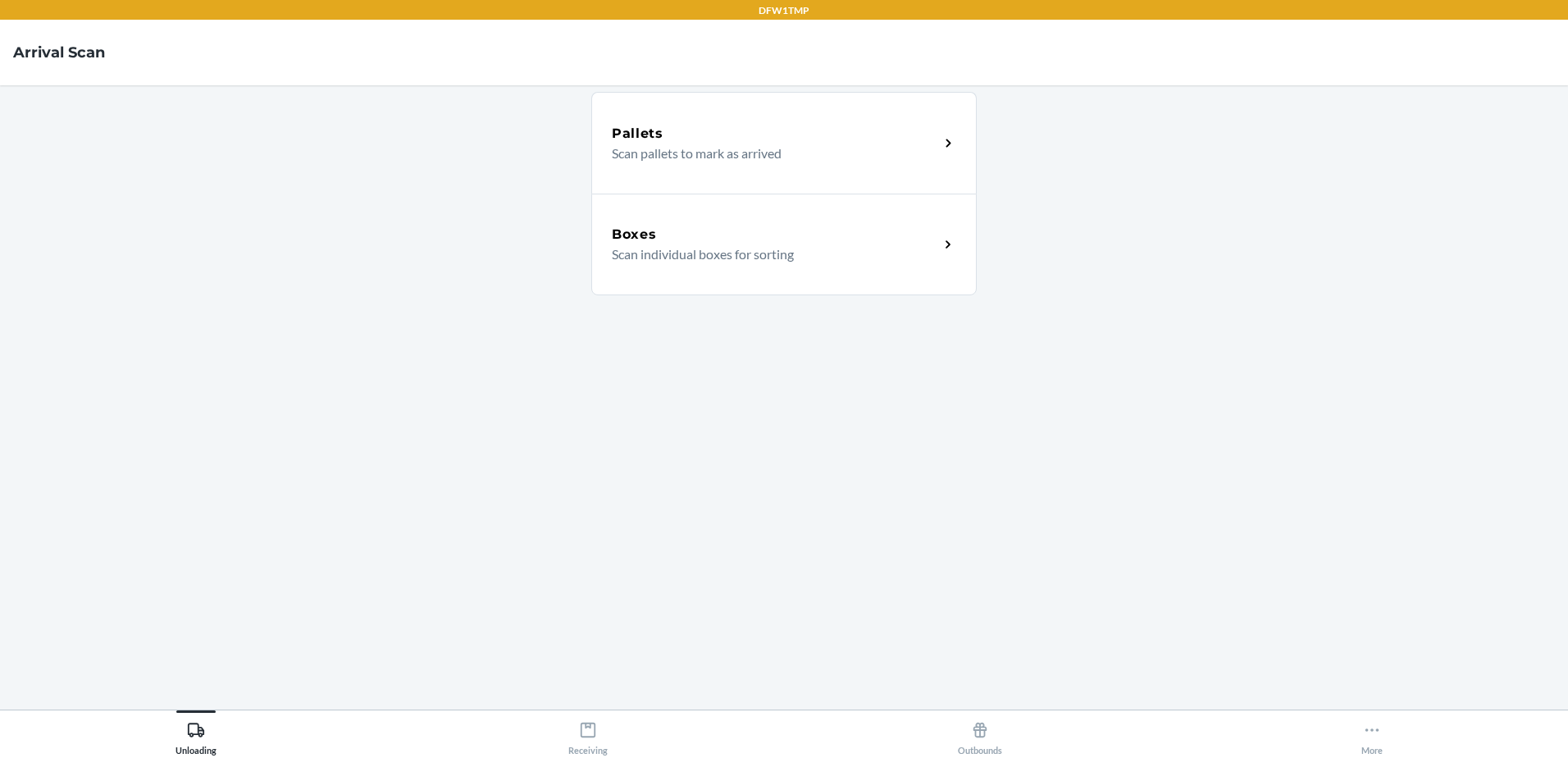
click at [773, 246] on p "Scan individual boxes for sorting" at bounding box center [769, 255] width 314 height 20
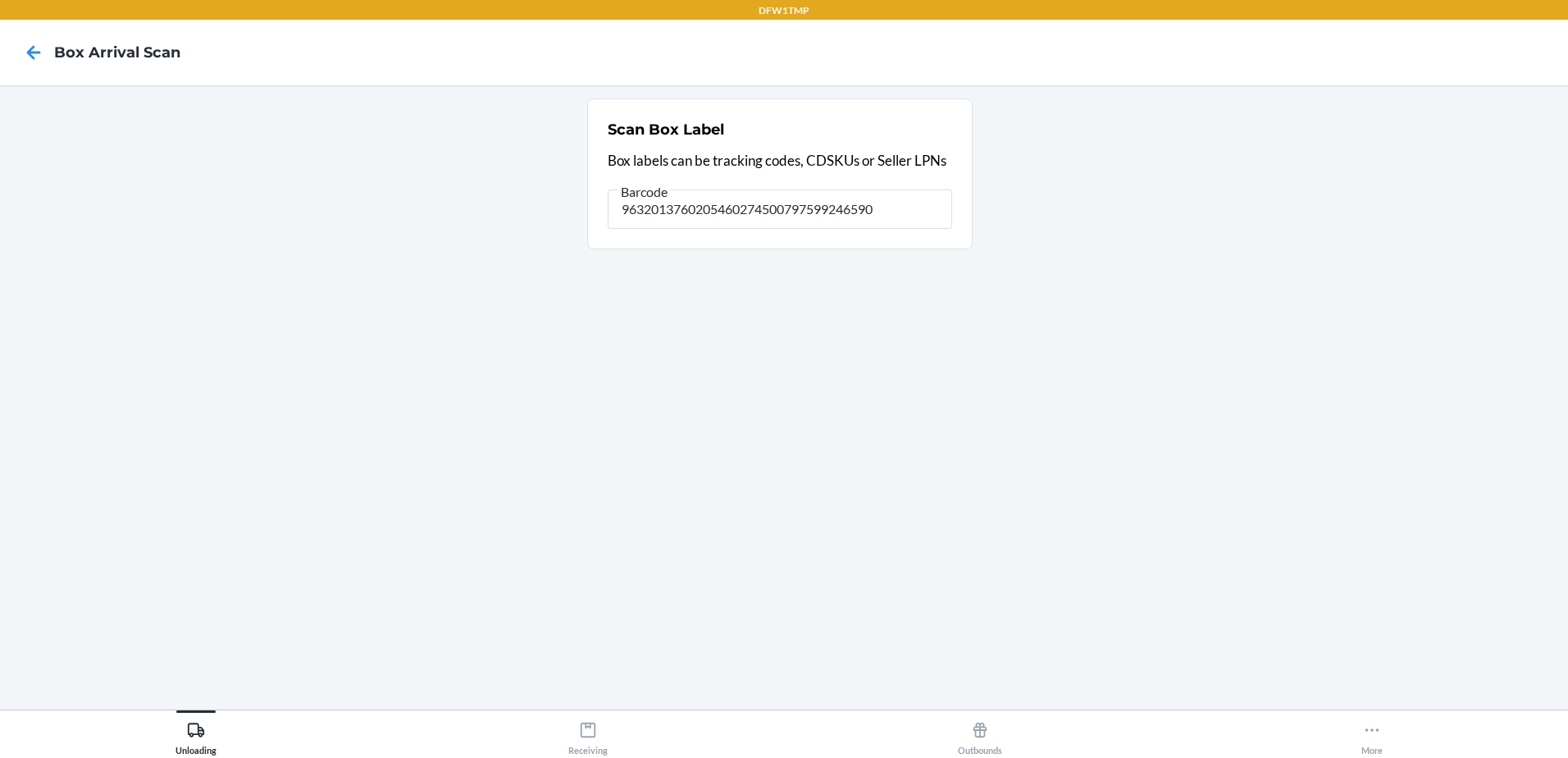
type input "9632013760205460274500797599246590"
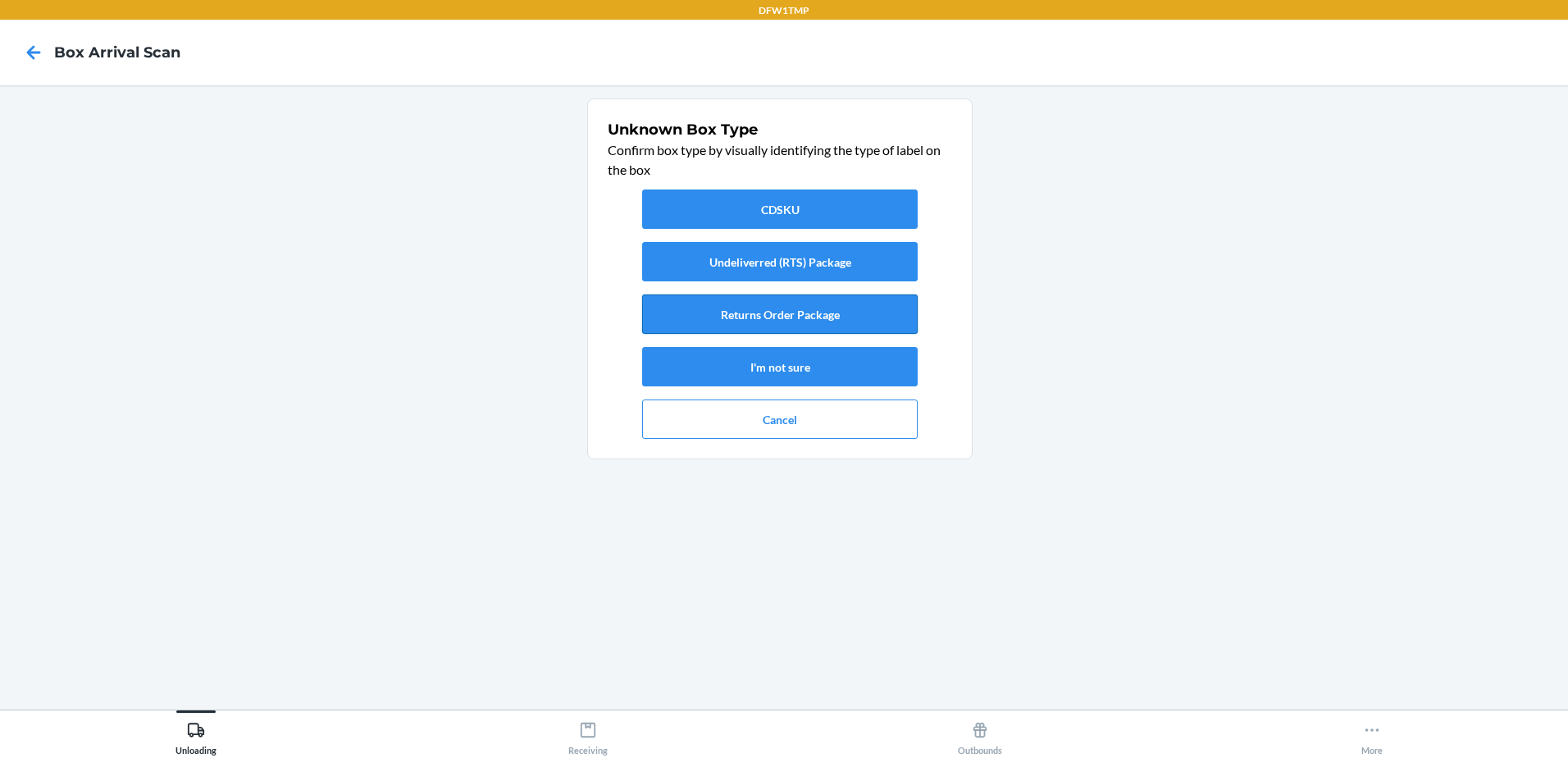
click at [714, 306] on button "Returns Order Package" at bounding box center [779, 314] width 275 height 40
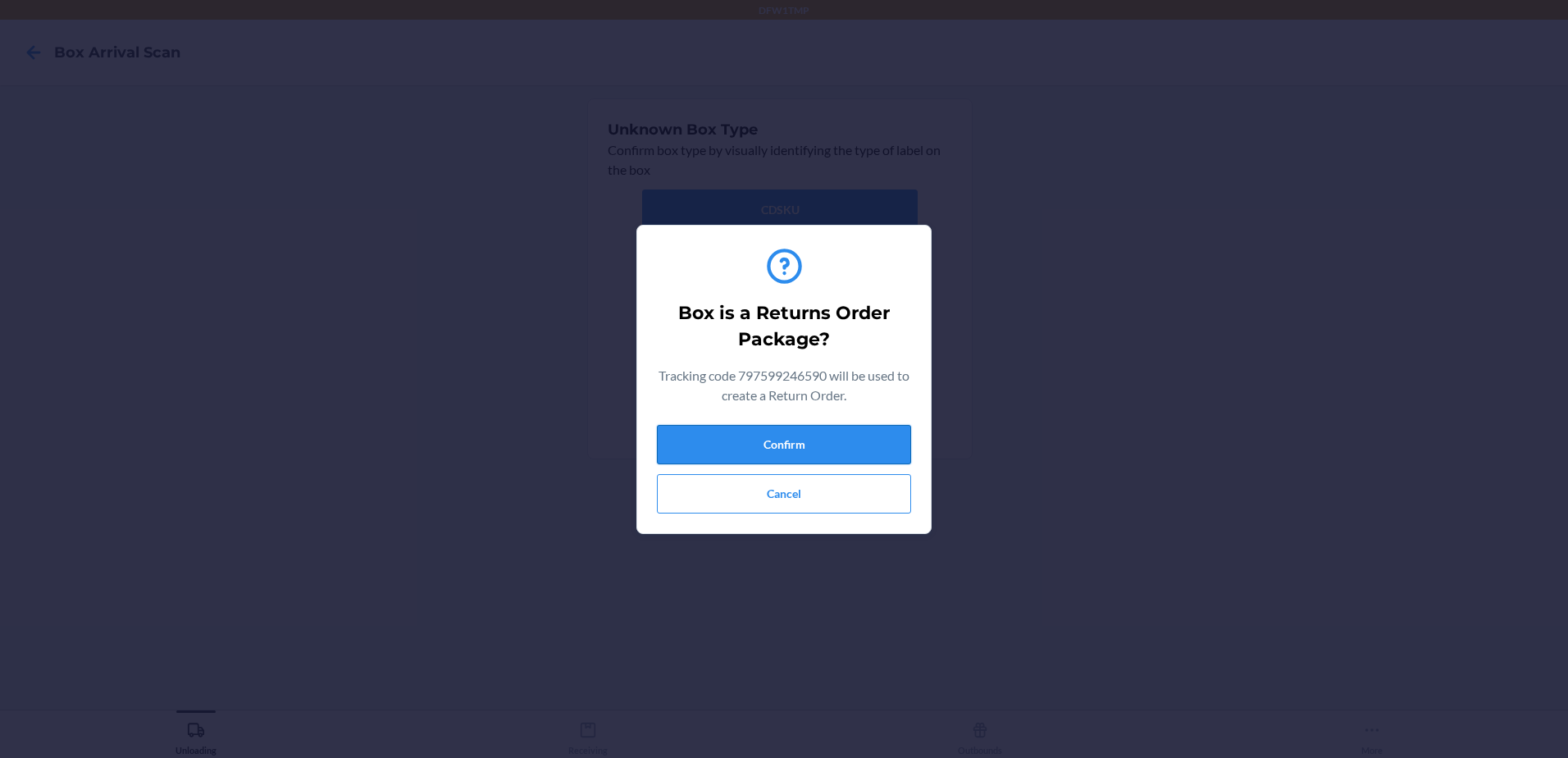
click at [826, 447] on button "Confirm" at bounding box center [784, 445] width 255 height 40
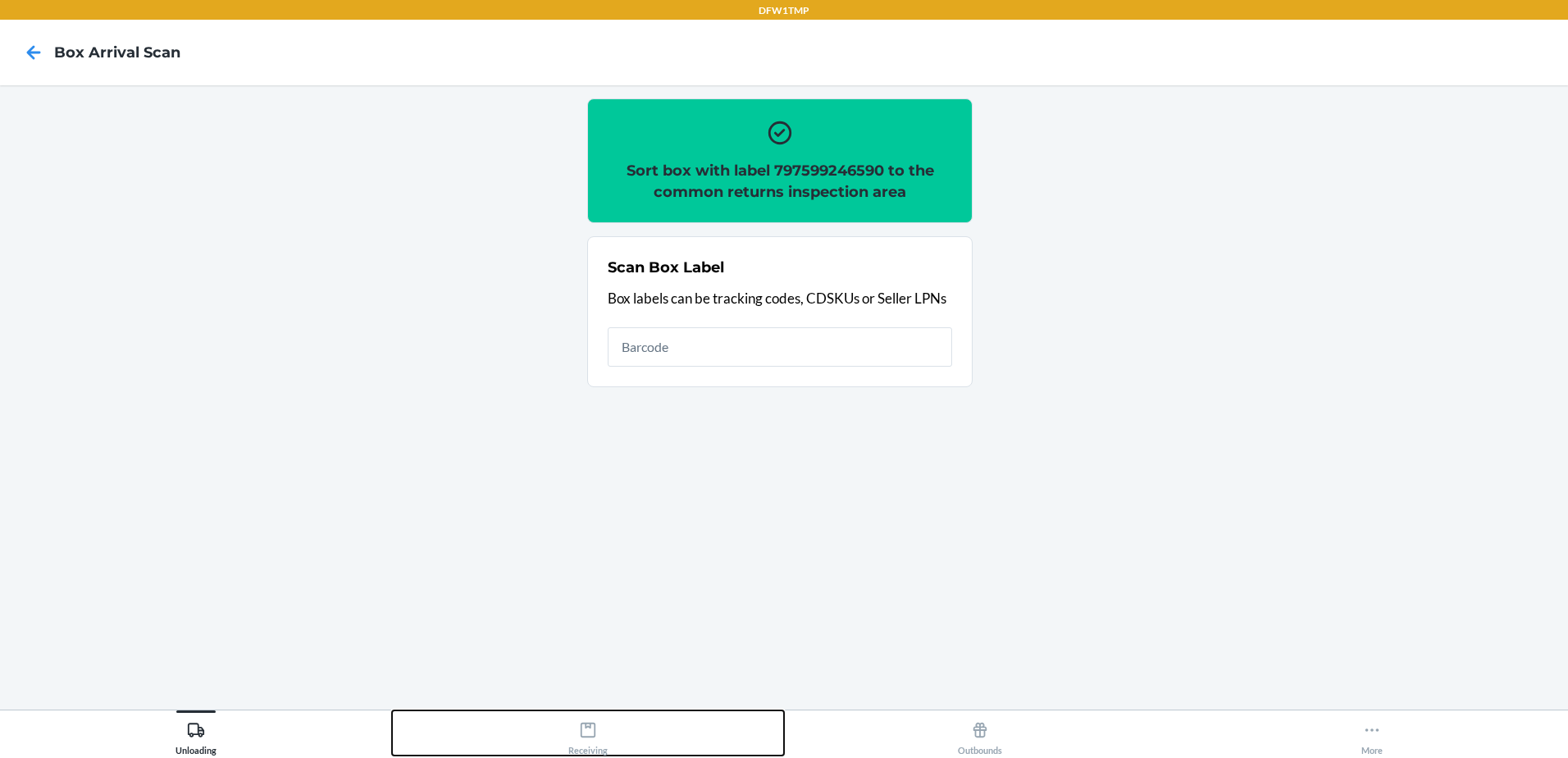
click at [597, 736] on div "Receiving" at bounding box center [588, 735] width 40 height 41
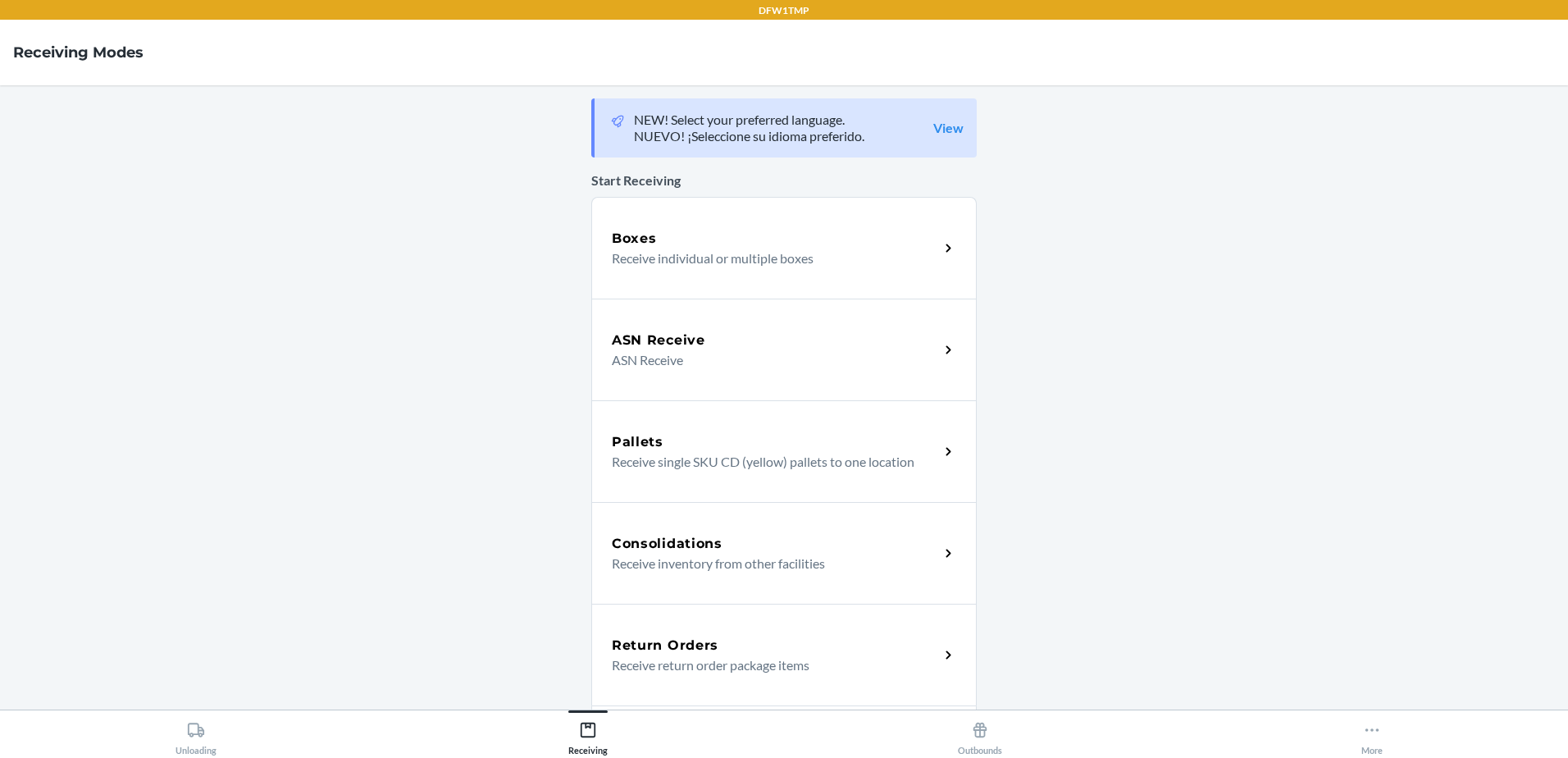
click at [639, 642] on h5 "Return Orders" at bounding box center [665, 645] width 106 height 20
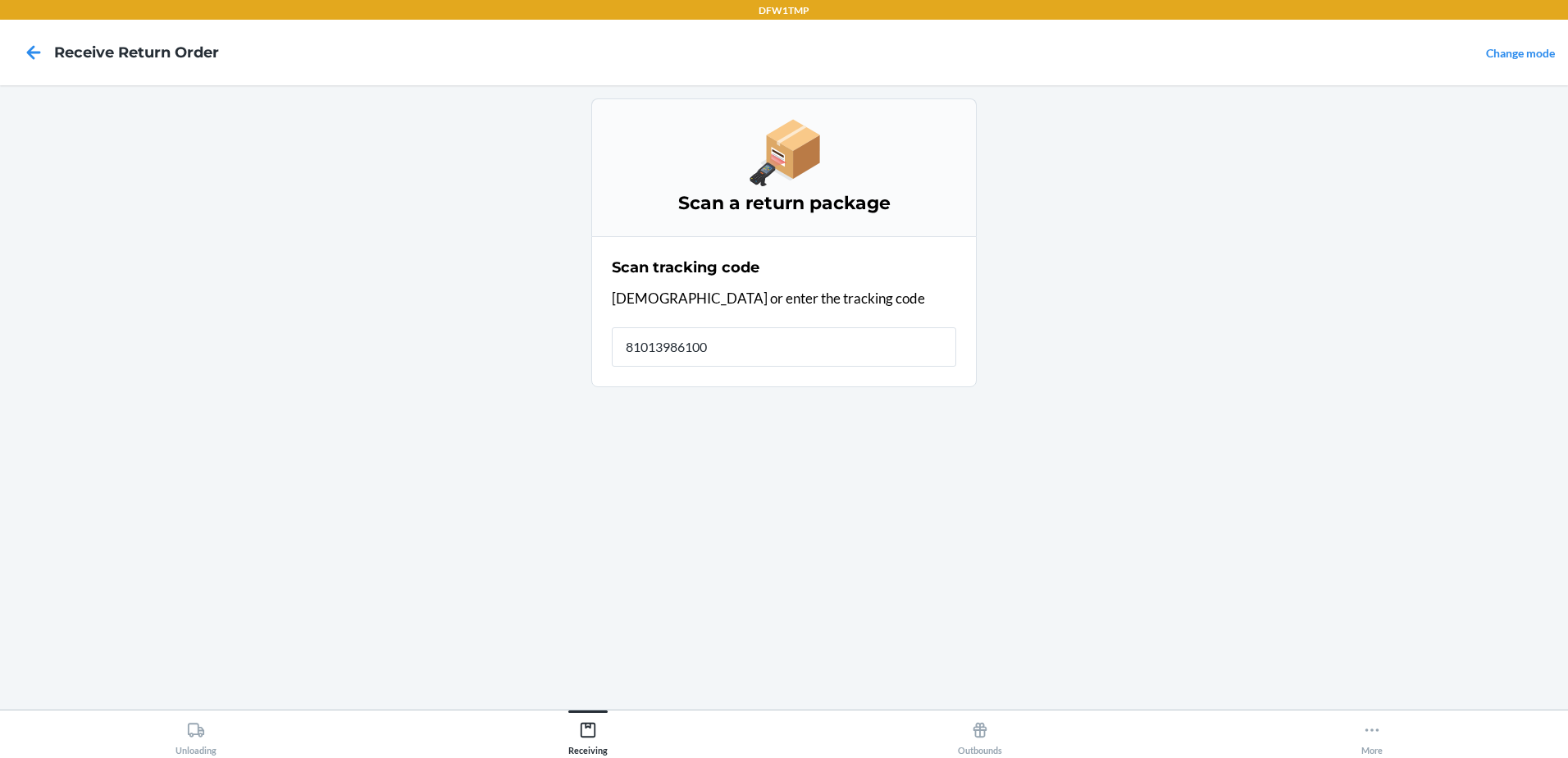
type input "810139861003"
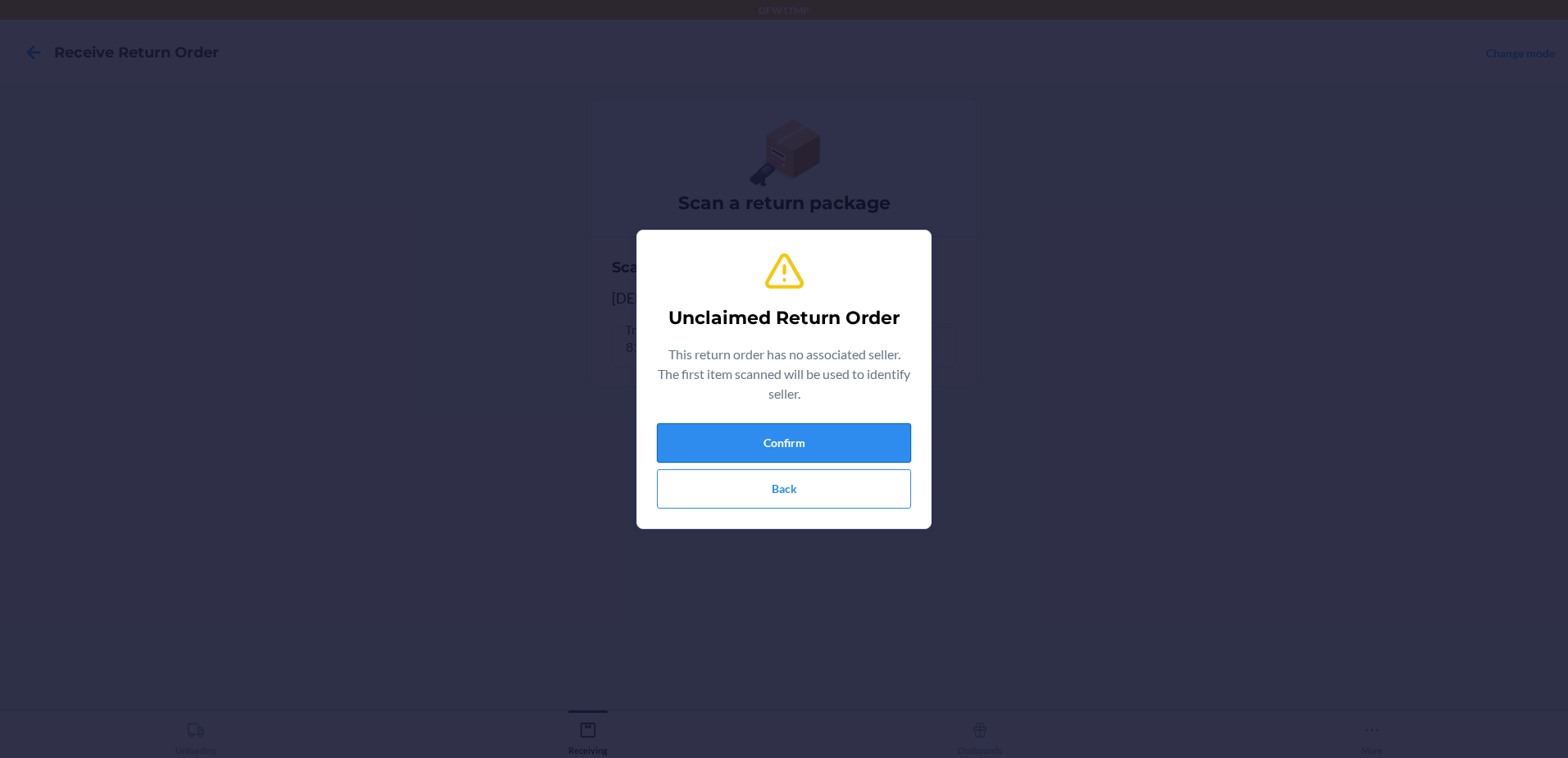
click at [845, 446] on button "Confirm" at bounding box center [784, 443] width 255 height 40
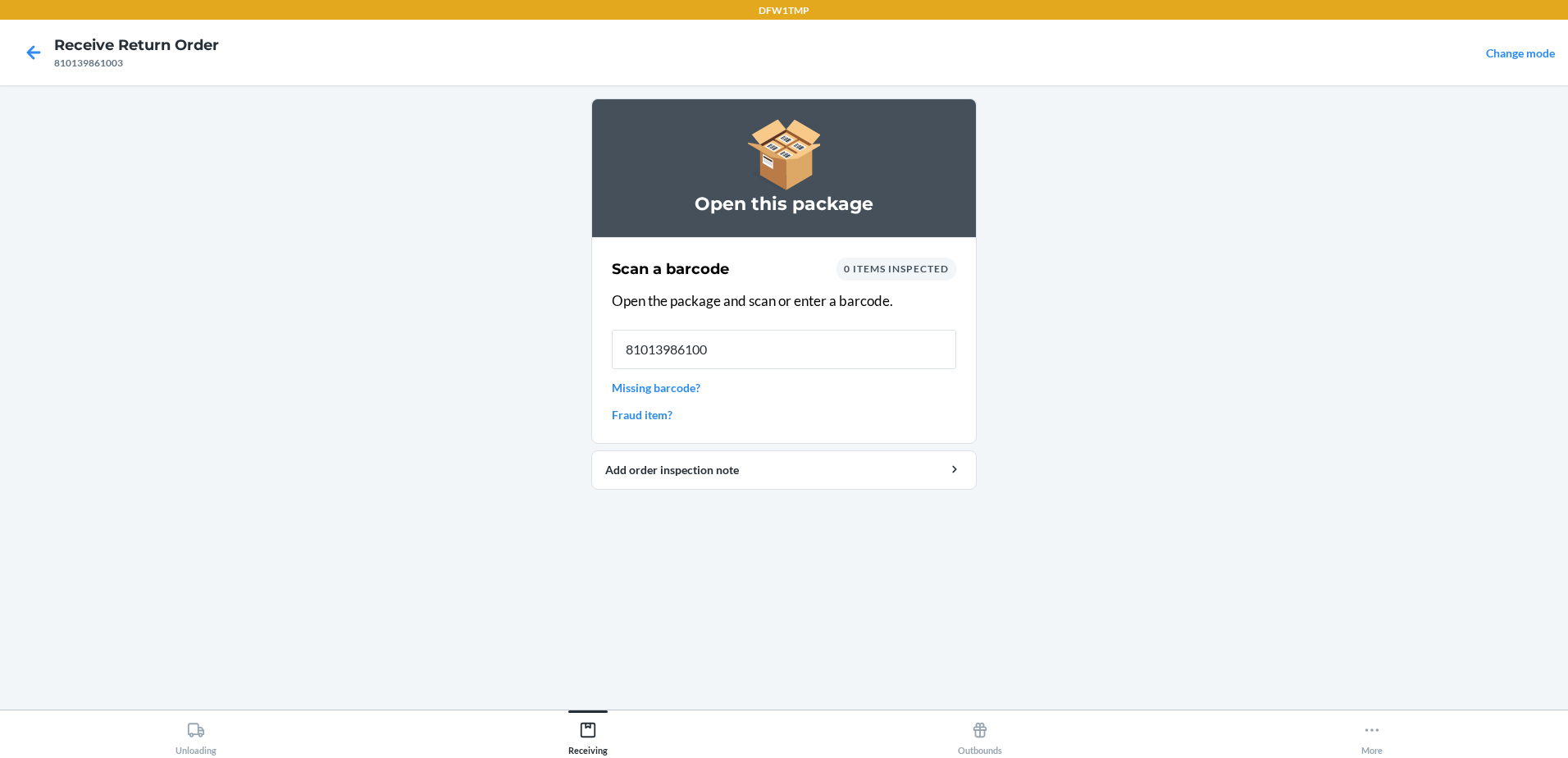
type input "810139861003"
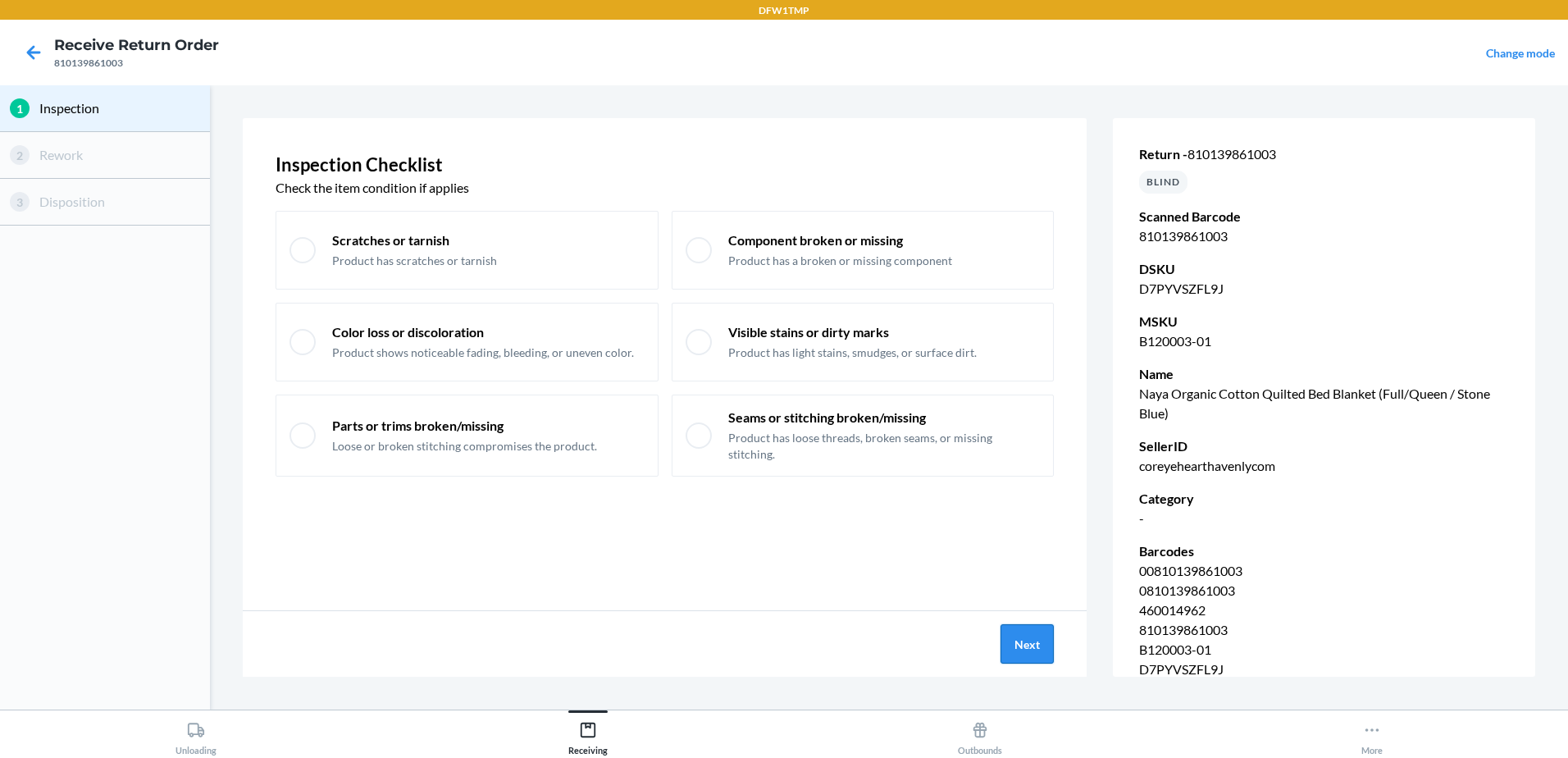
click at [1038, 642] on button "Next" at bounding box center [1027, 643] width 54 height 40
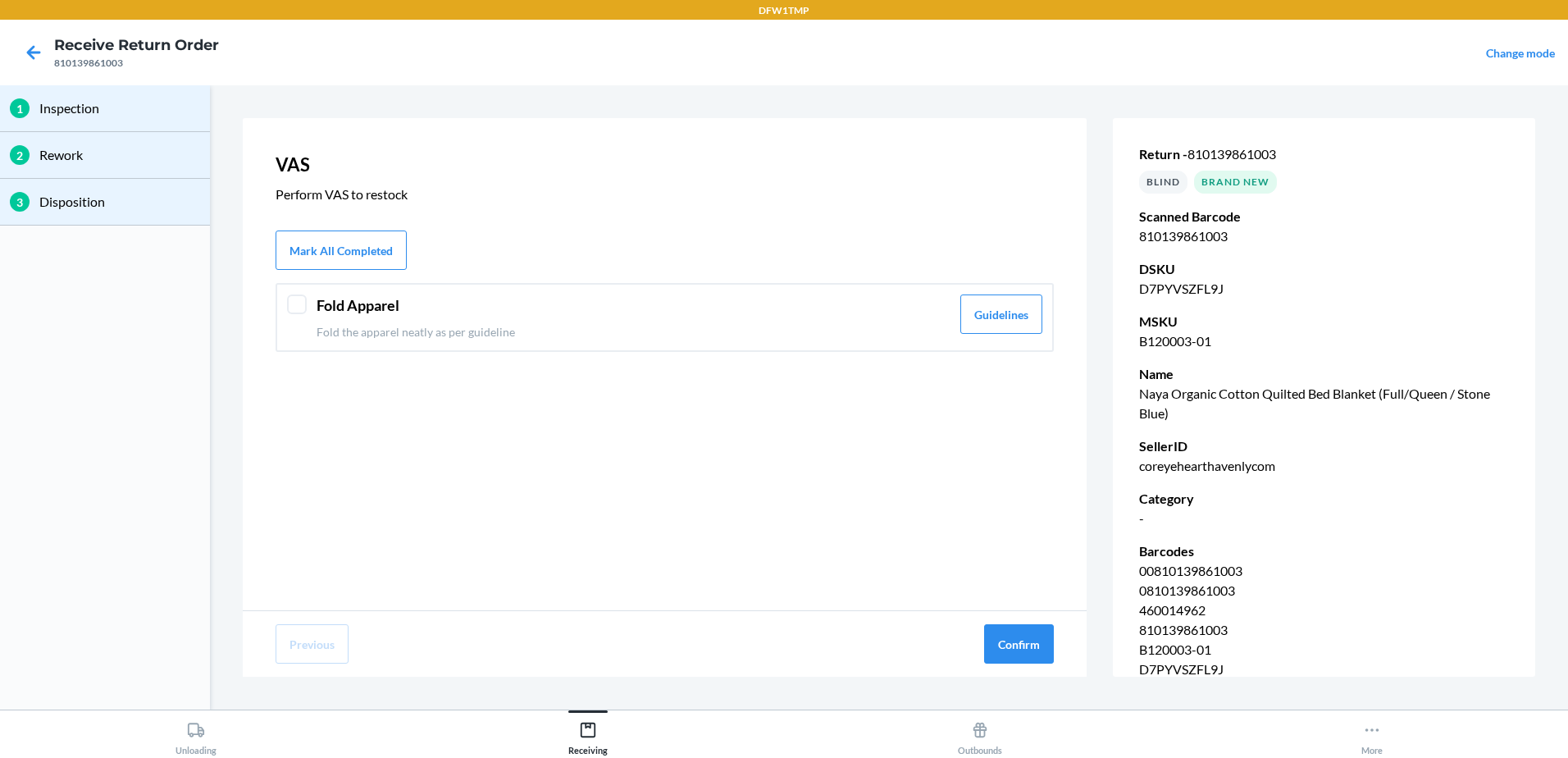
click at [293, 302] on div at bounding box center [297, 304] width 20 height 20
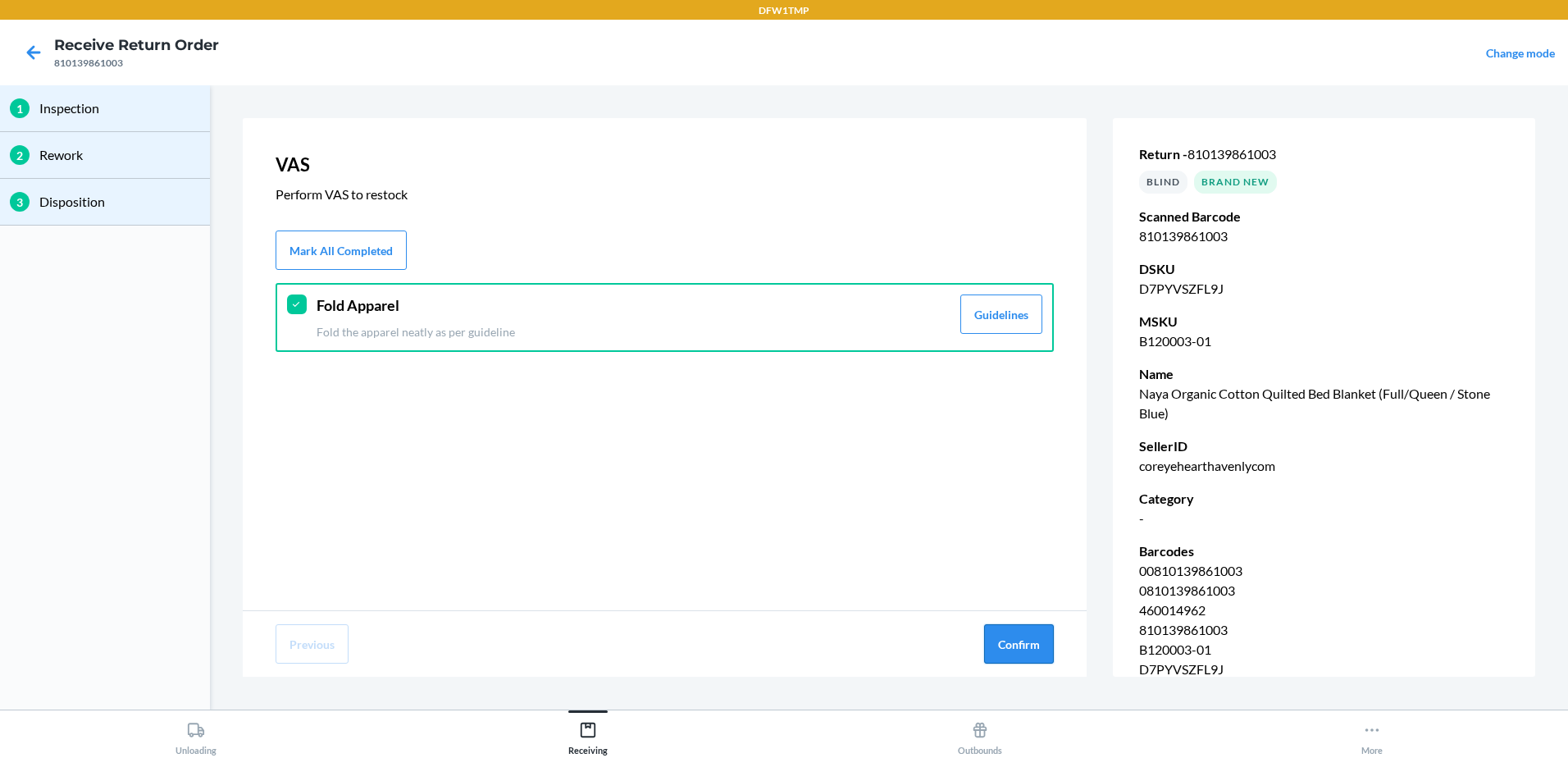
click at [1031, 653] on button "Confirm" at bounding box center [1018, 643] width 70 height 40
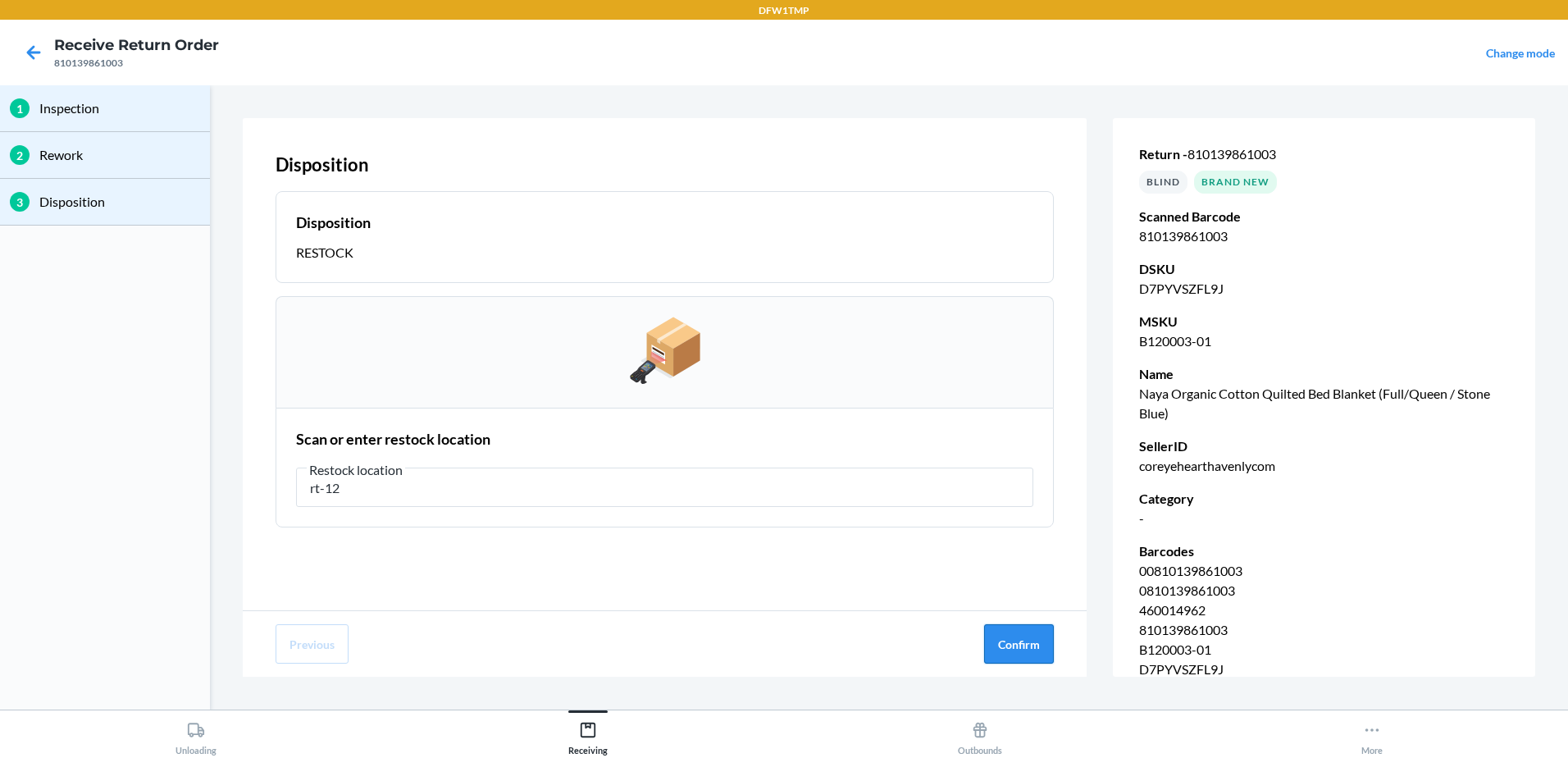
type input "rt-12"
click at [1002, 638] on button "Confirm" at bounding box center [1018, 643] width 70 height 40
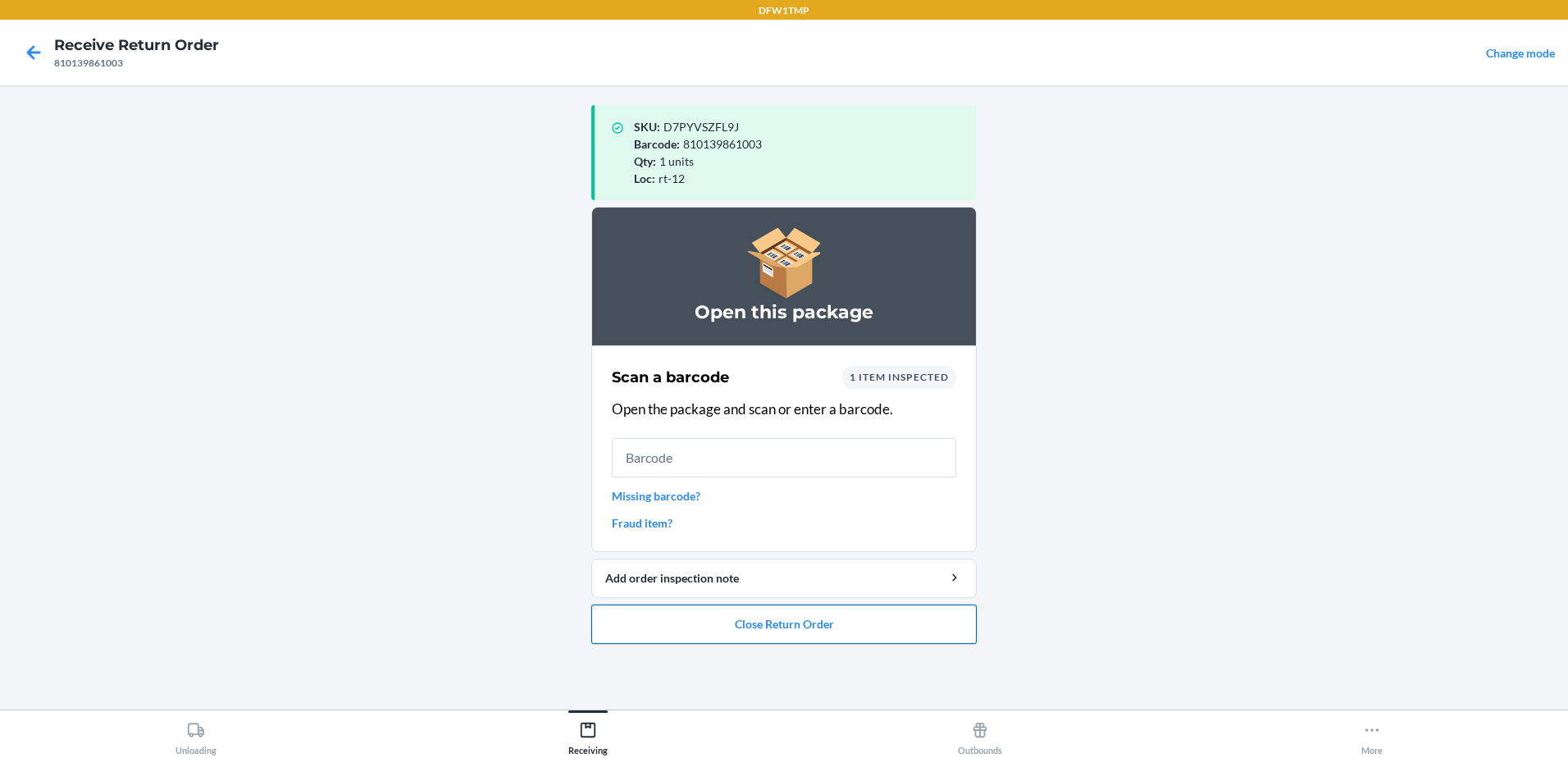
click at [779, 634] on button "Close Return Order" at bounding box center [784, 625] width 386 height 40
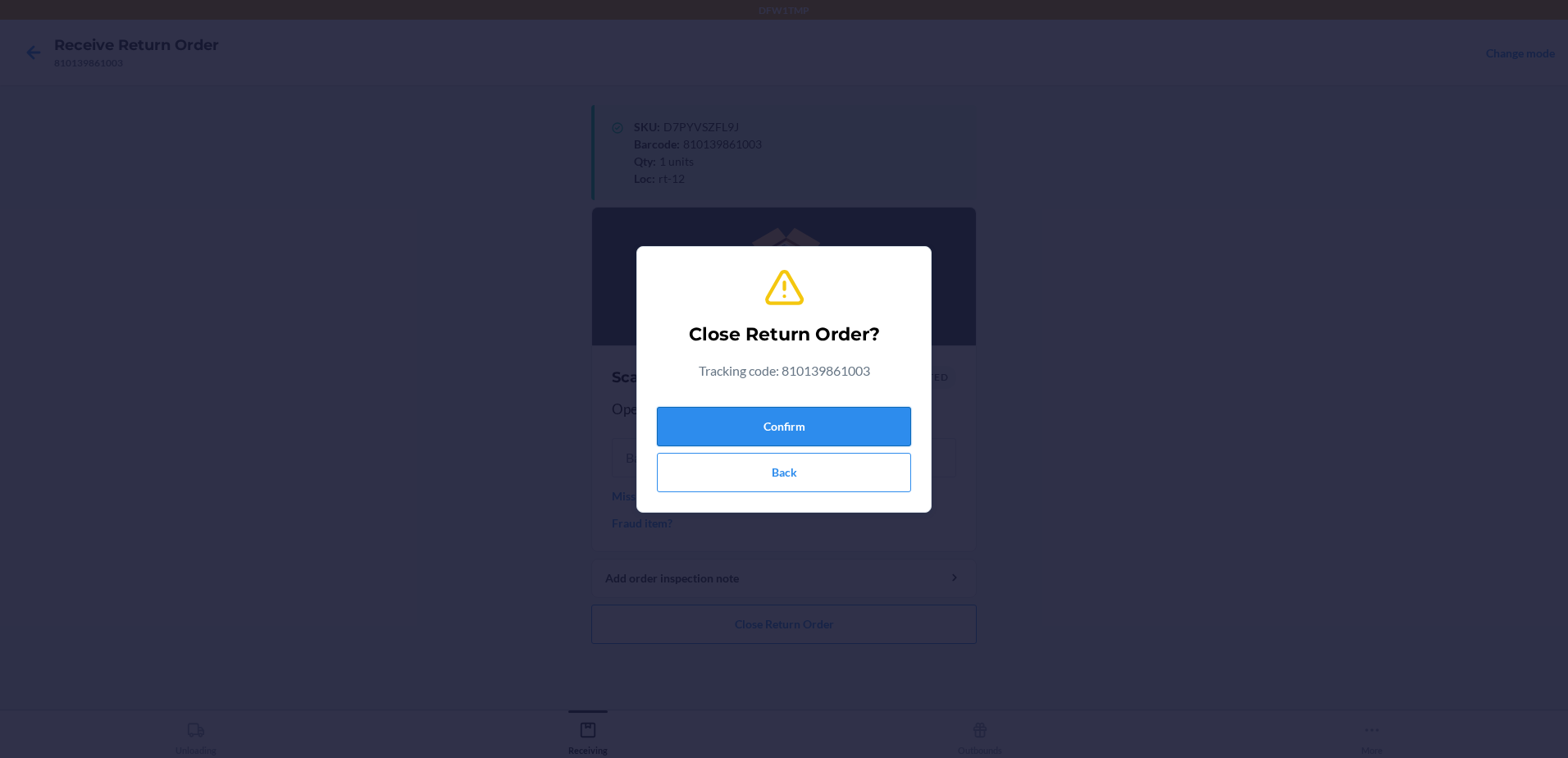
click at [771, 426] on button "Confirm" at bounding box center [784, 427] width 255 height 40
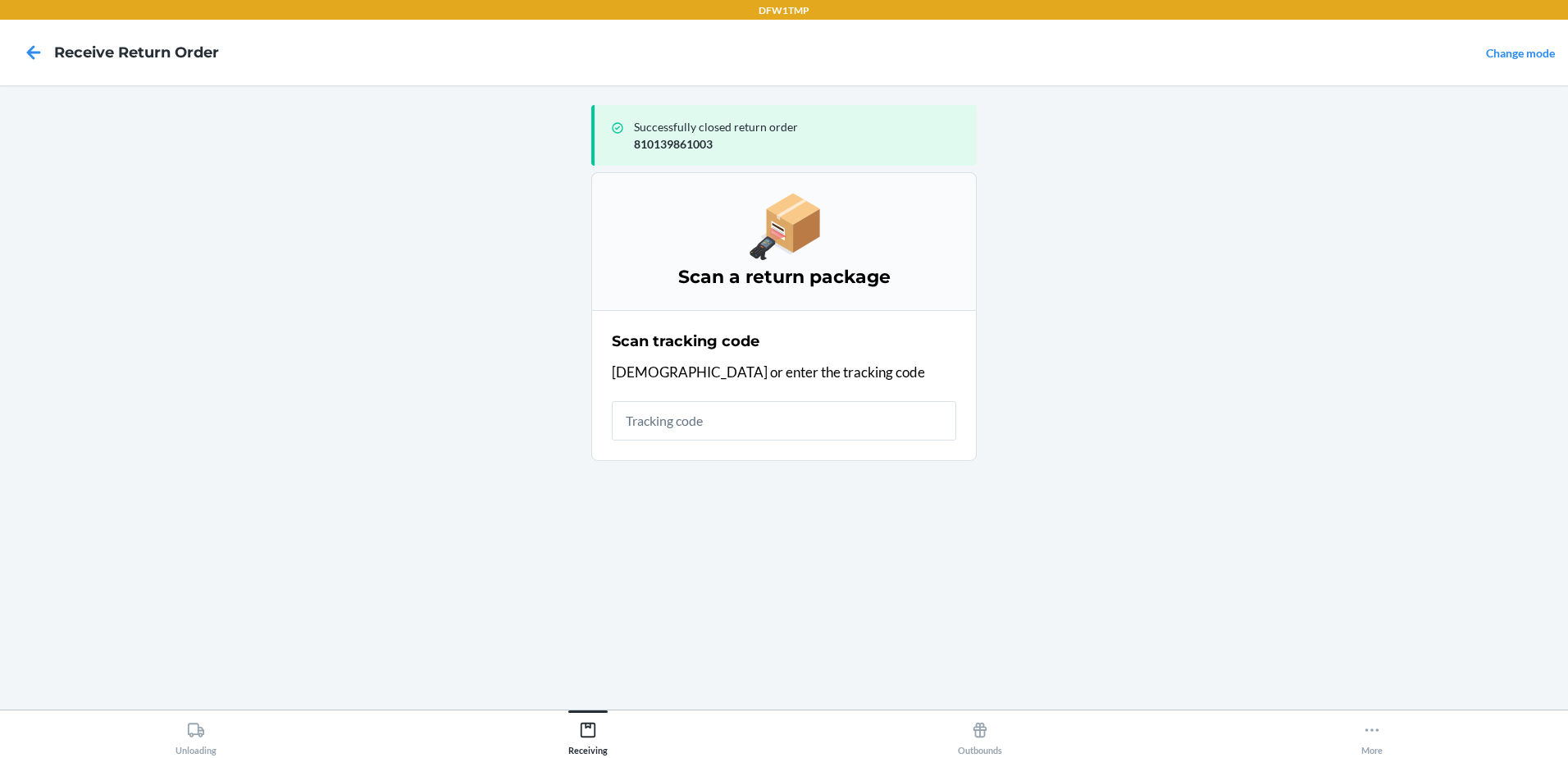
click at [210, 756] on div "Unloading Receiving Outbounds More" at bounding box center [784, 733] width 1568 height 49
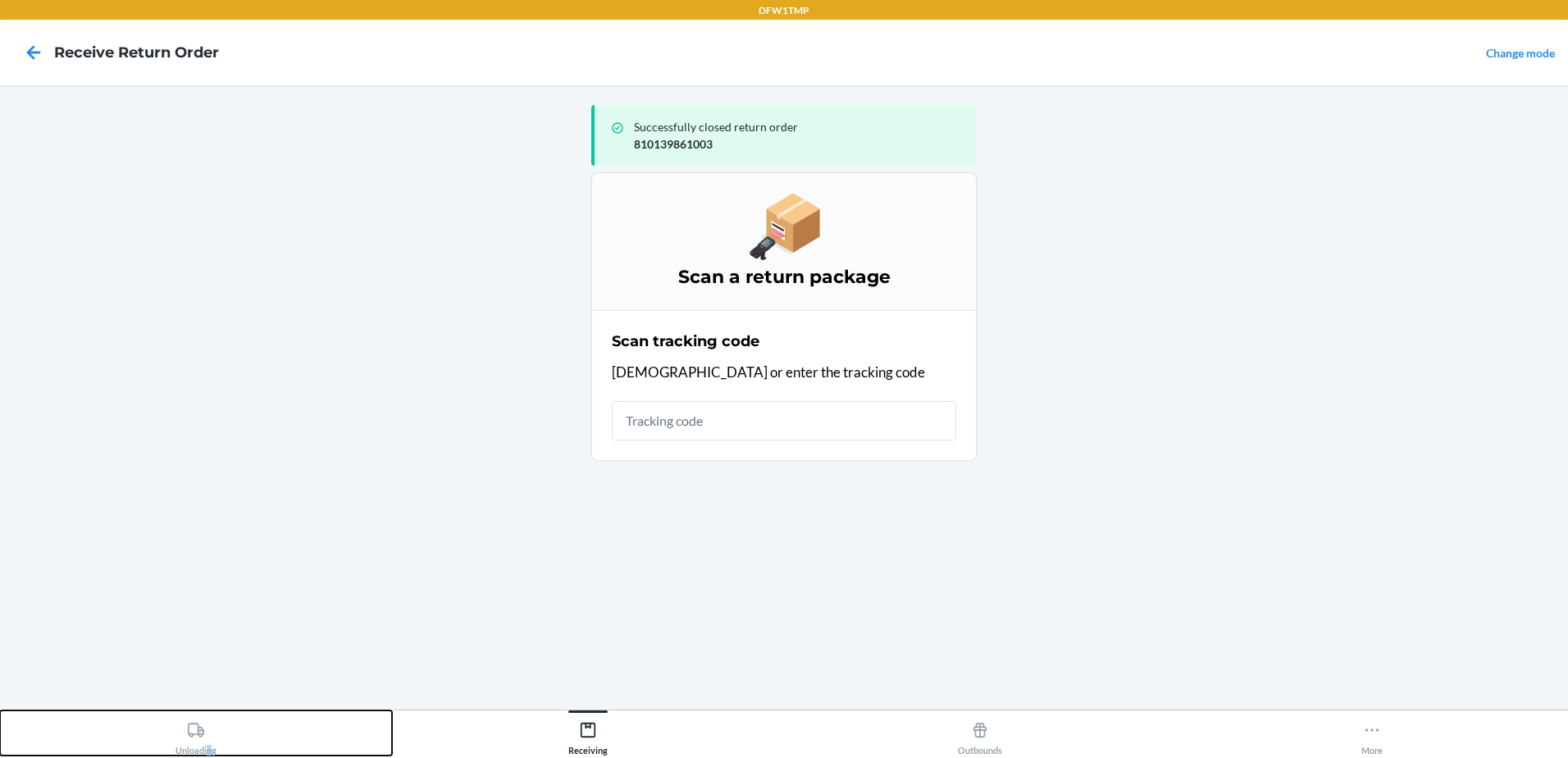
drag, startPoint x: 210, startPoint y: 756, endPoint x: 189, endPoint y: 744, distance: 24.2
click at [189, 744] on div "Unloading" at bounding box center [196, 735] width 41 height 41
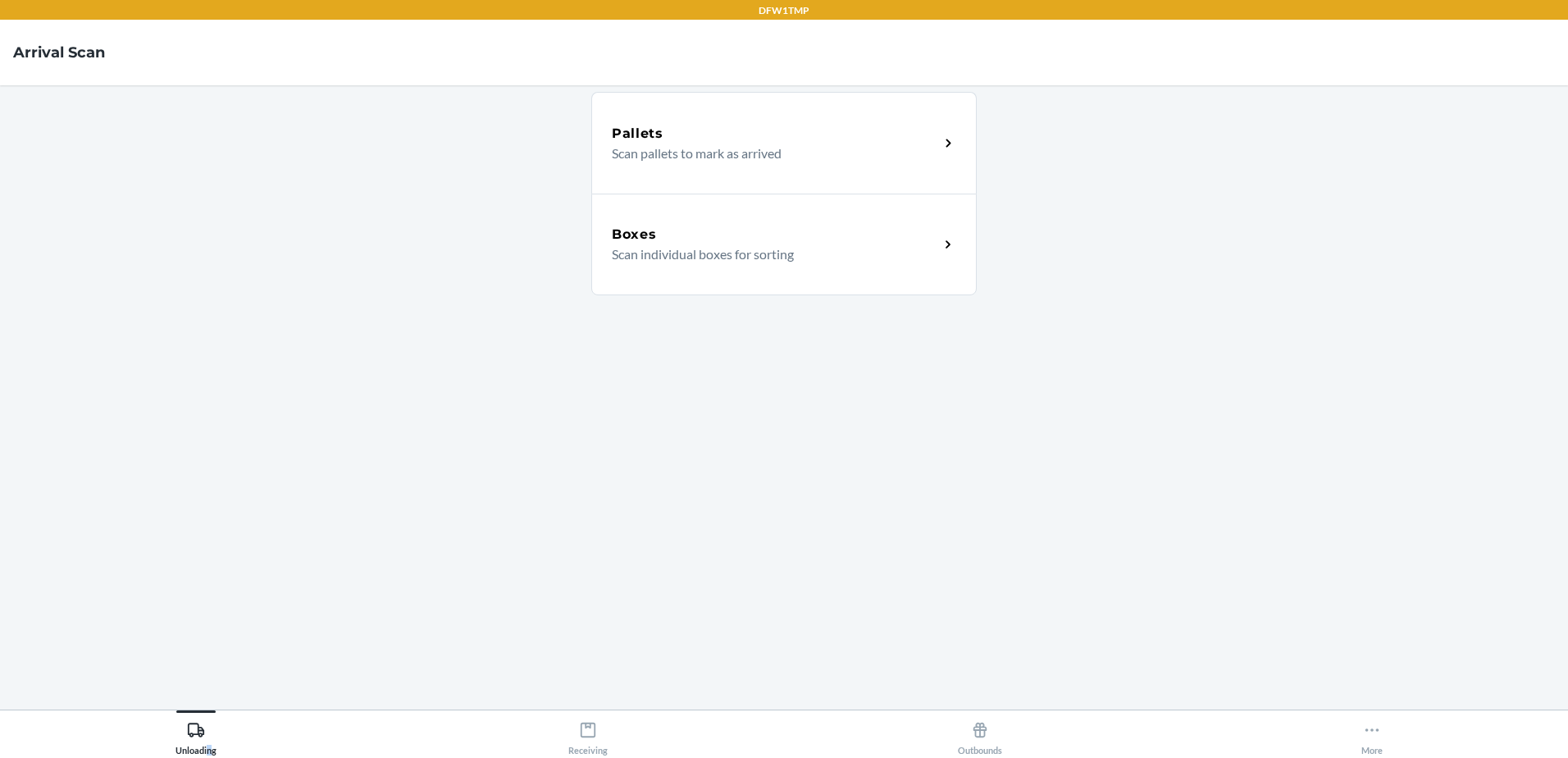
click at [787, 269] on div "Boxes Scan individual boxes for sorting" at bounding box center [784, 244] width 386 height 101
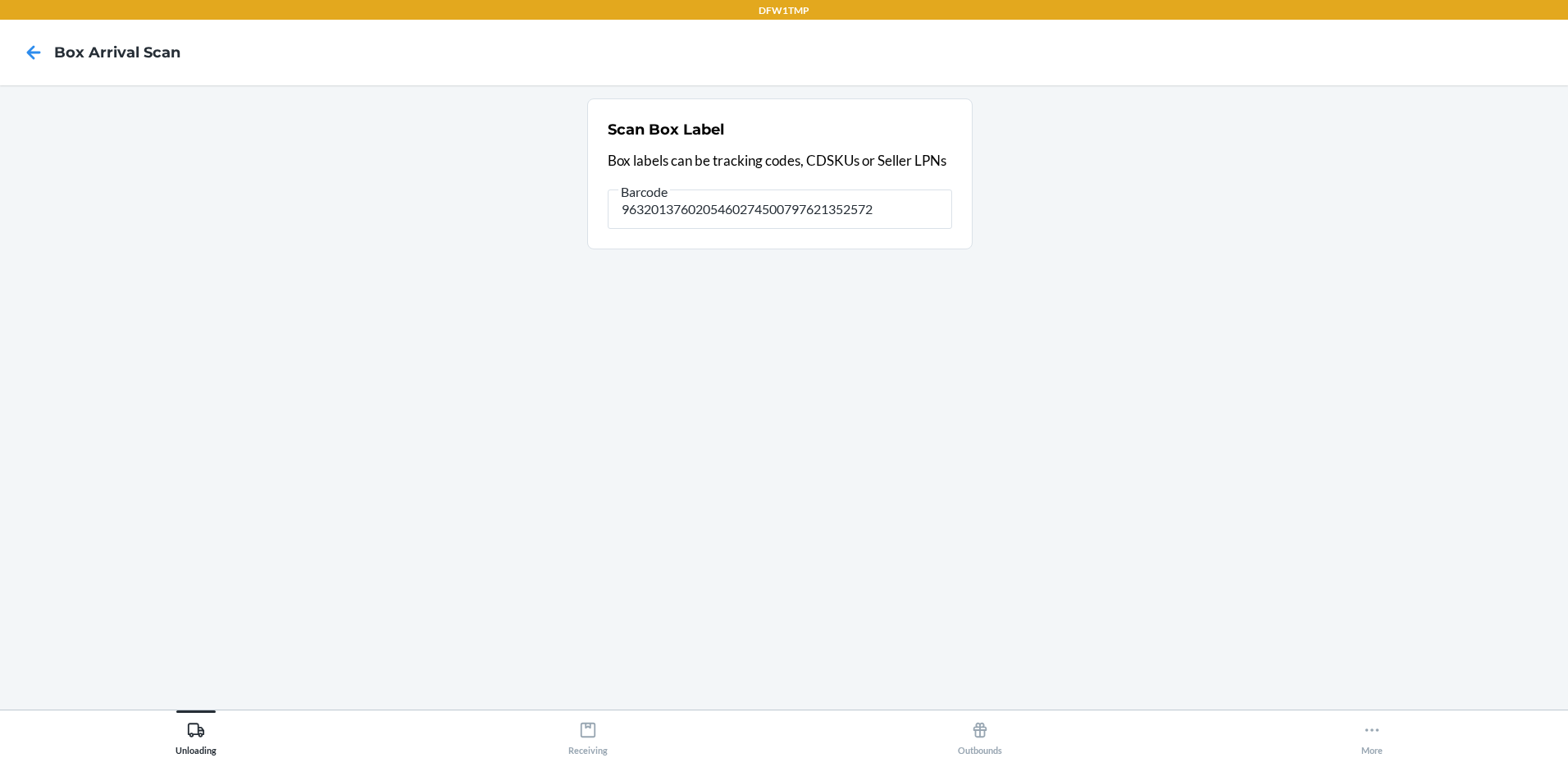
type input "9632013760205460274500797621352572"
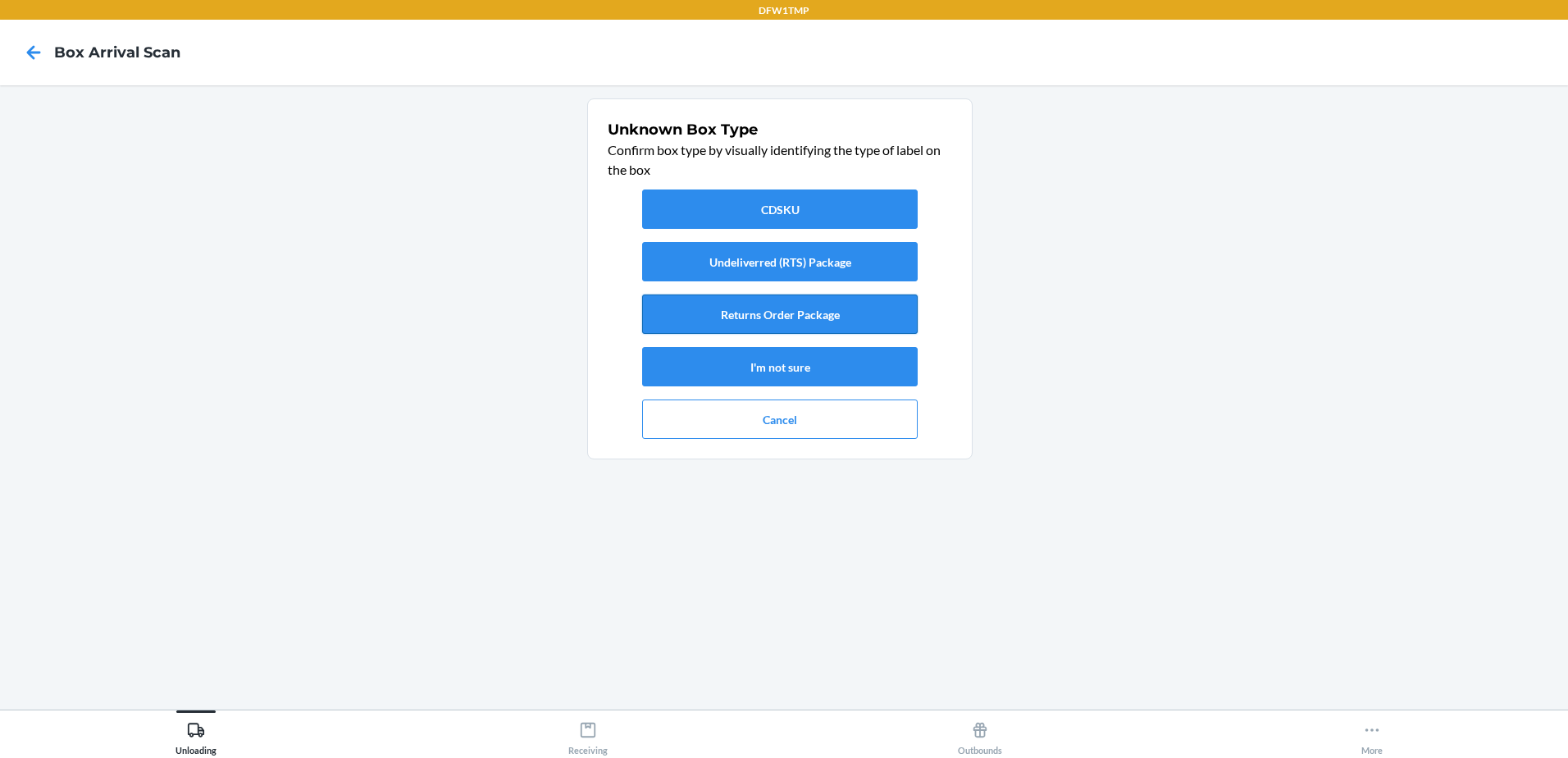
click at [778, 306] on button "Returns Order Package" at bounding box center [779, 314] width 275 height 40
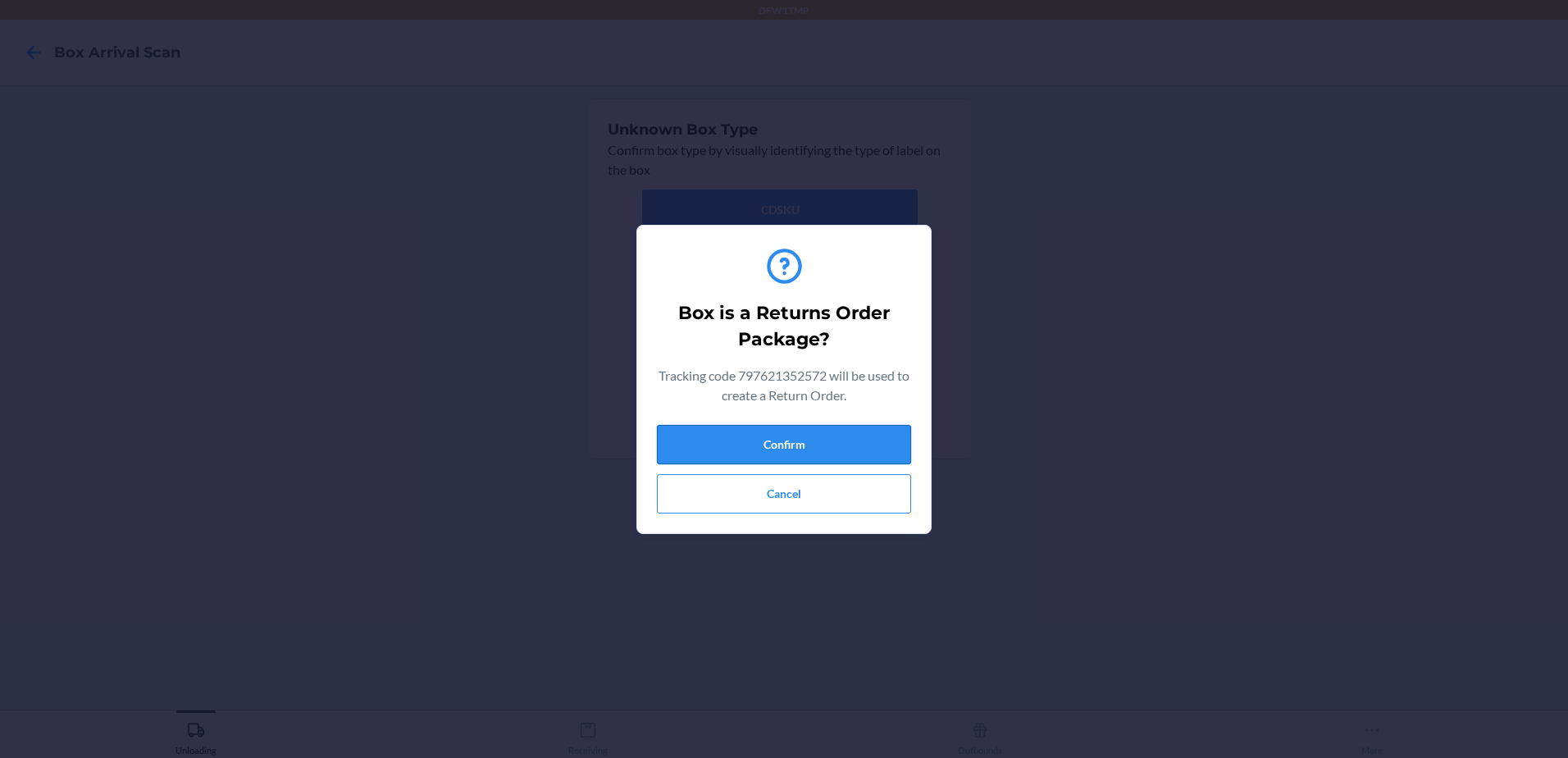
click at [779, 448] on button "Confirm" at bounding box center [784, 445] width 255 height 40
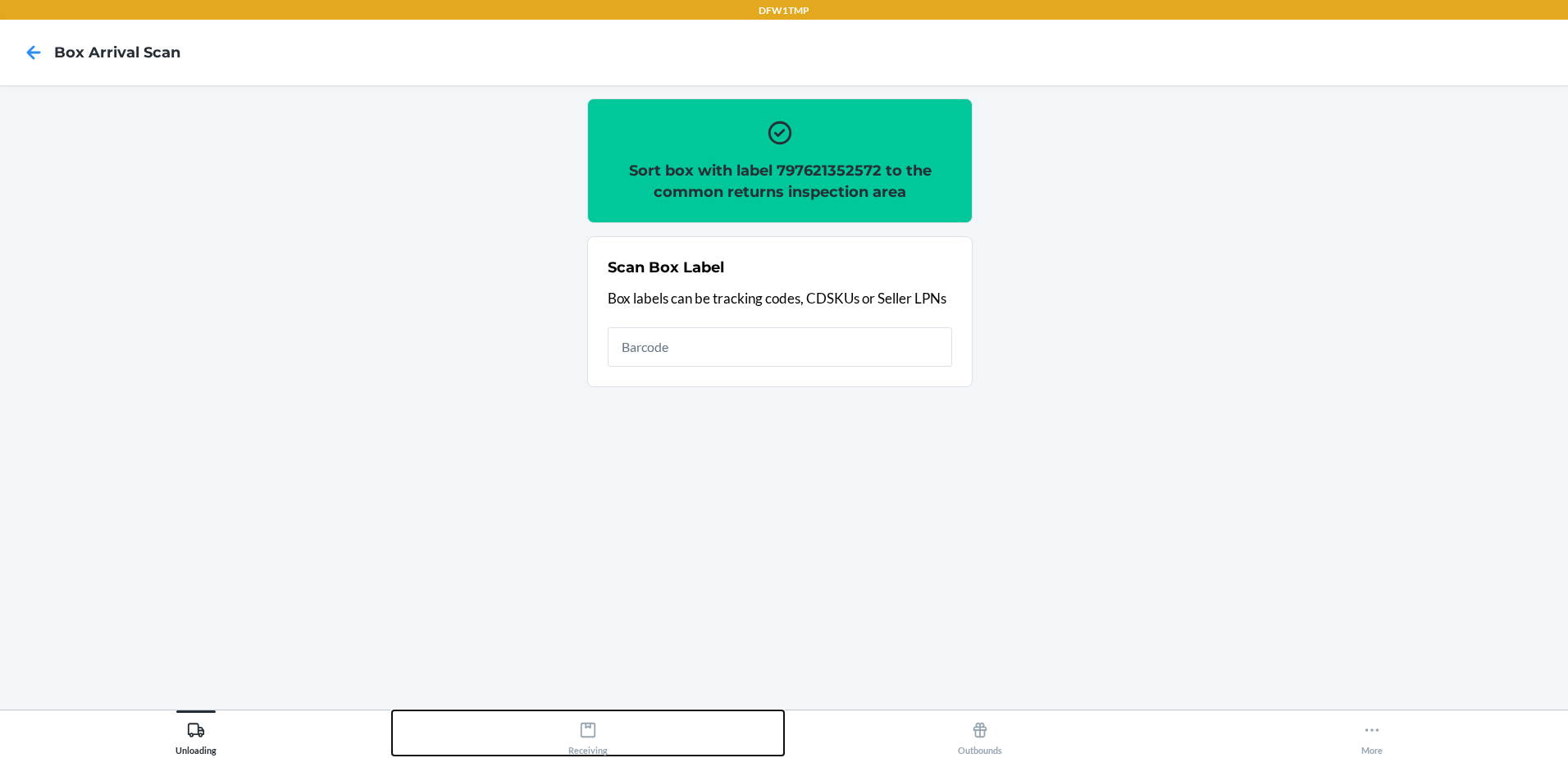
click at [596, 736] on icon at bounding box center [588, 730] width 15 height 15
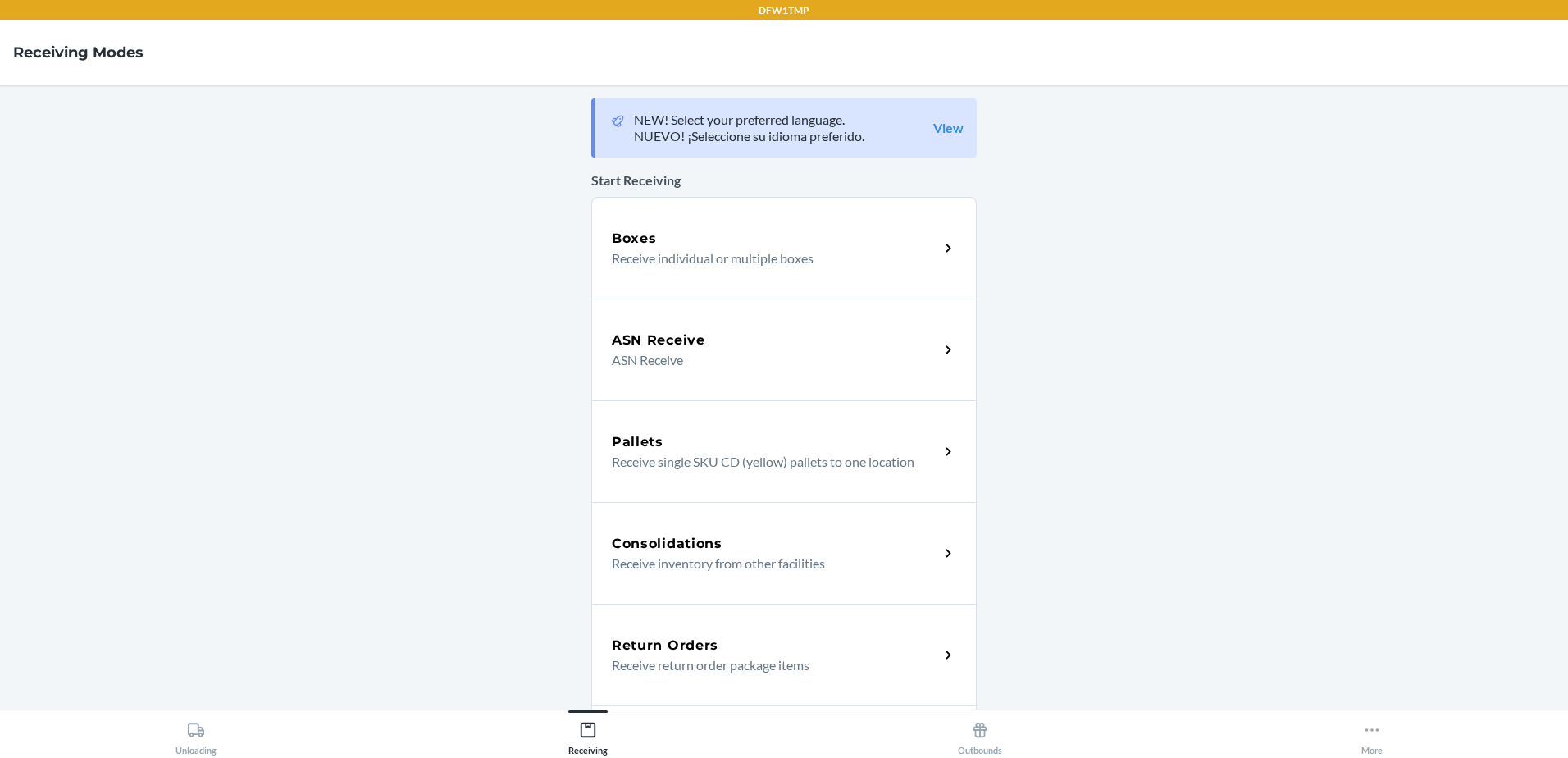
click at [660, 652] on h5 "Return Orders" at bounding box center [665, 645] width 106 height 20
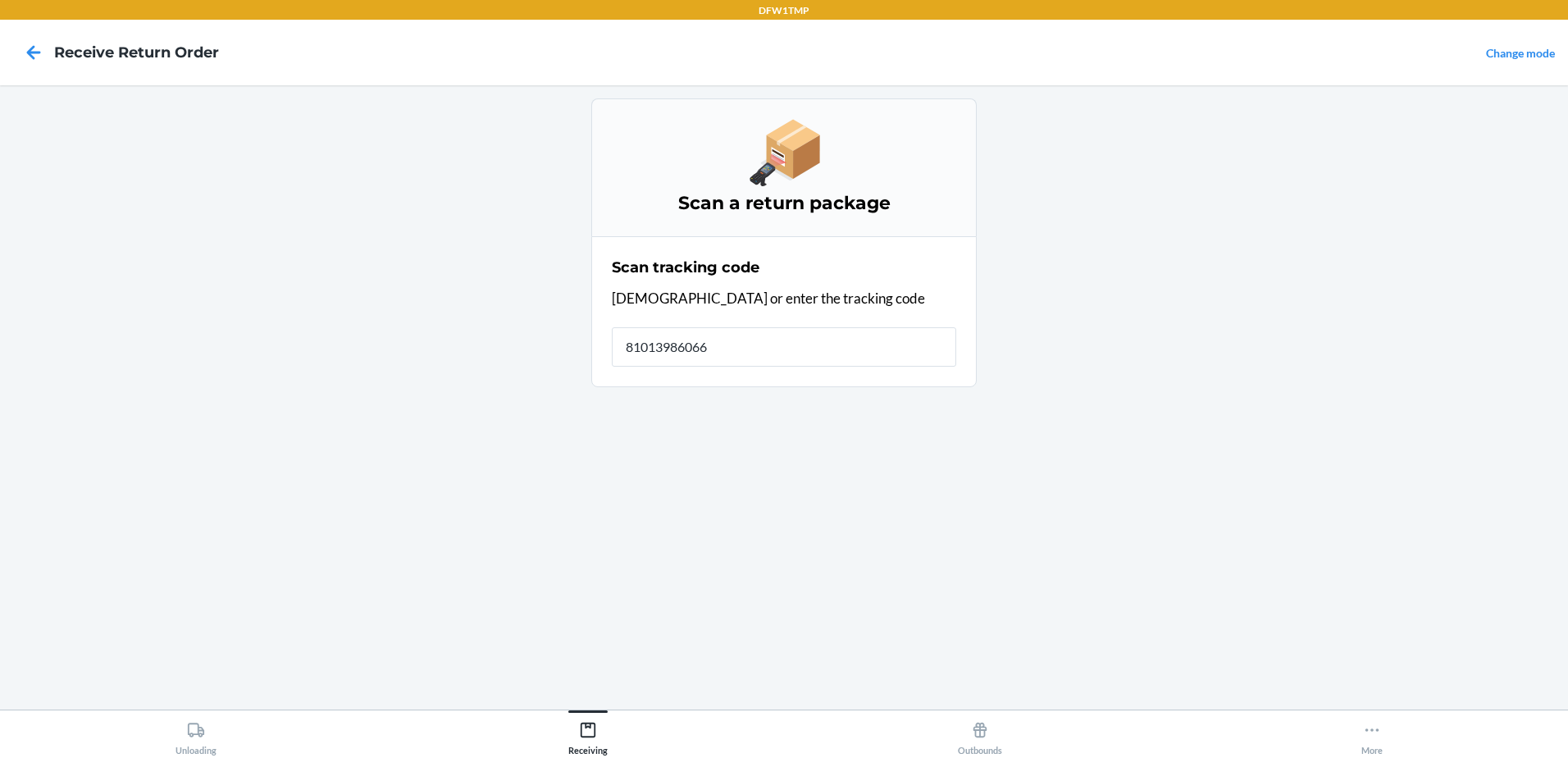
type input "810139860662"
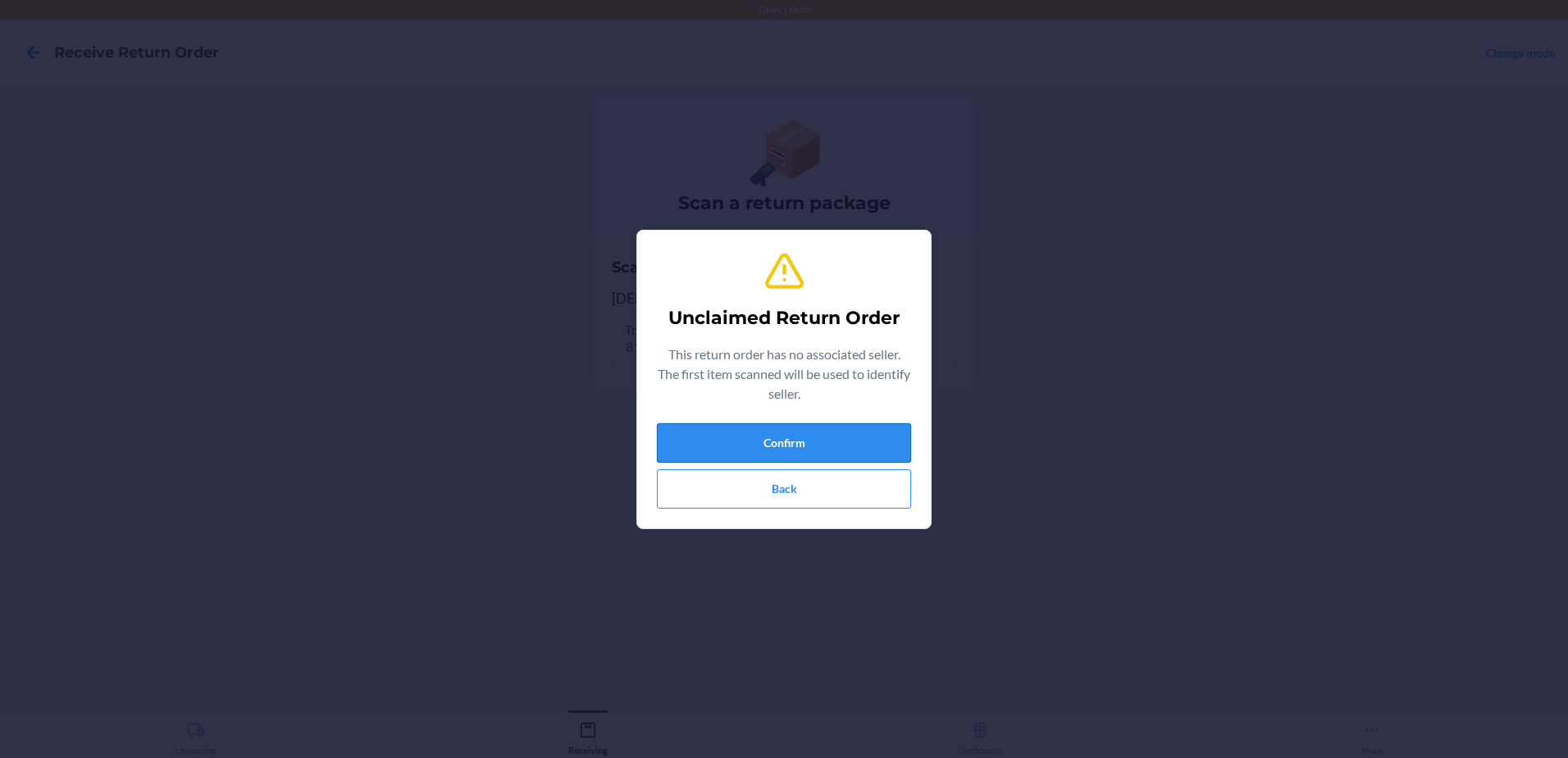
click at [866, 433] on button "Confirm" at bounding box center [784, 443] width 255 height 40
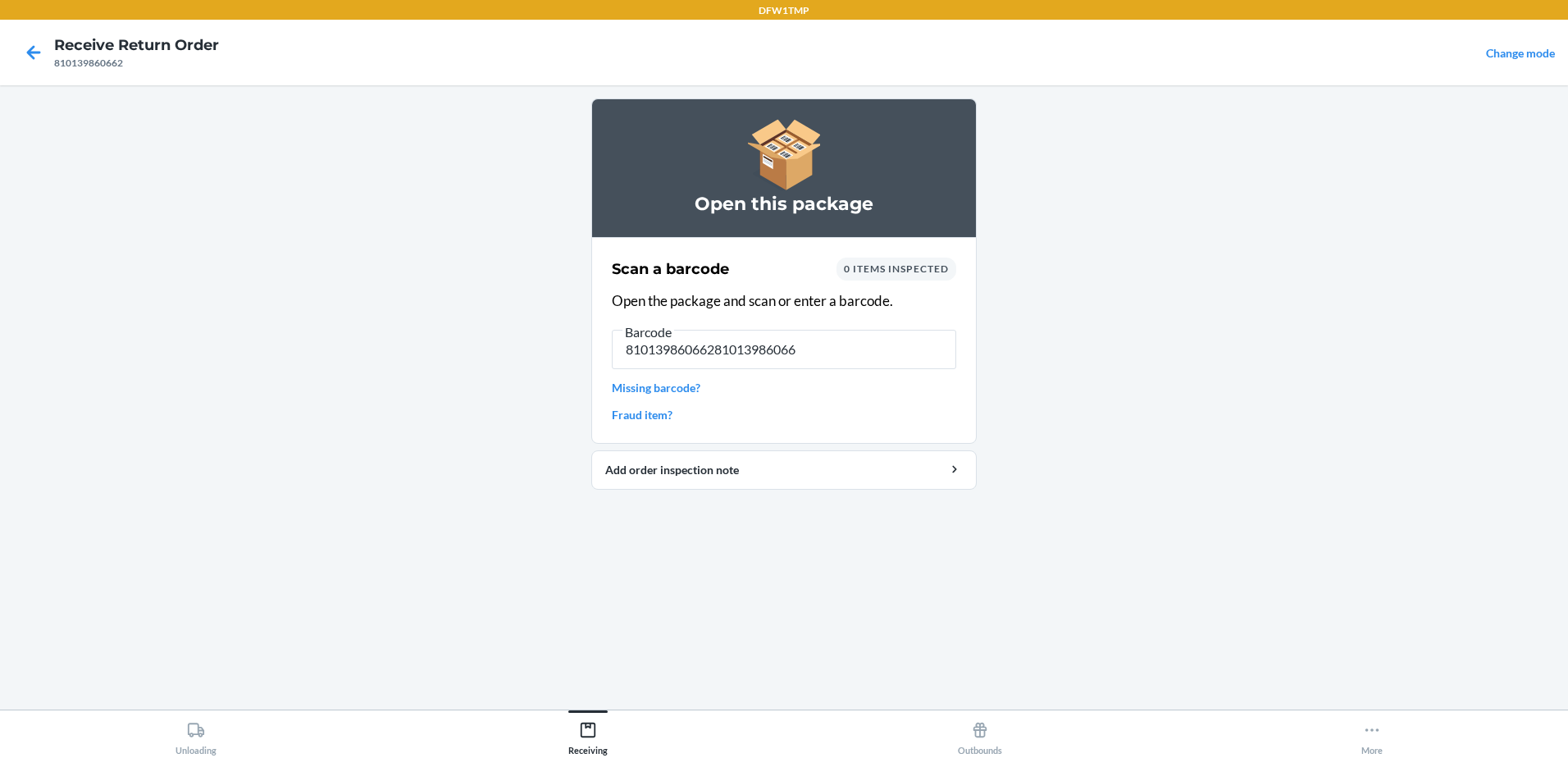
type input "810139860662810139860662"
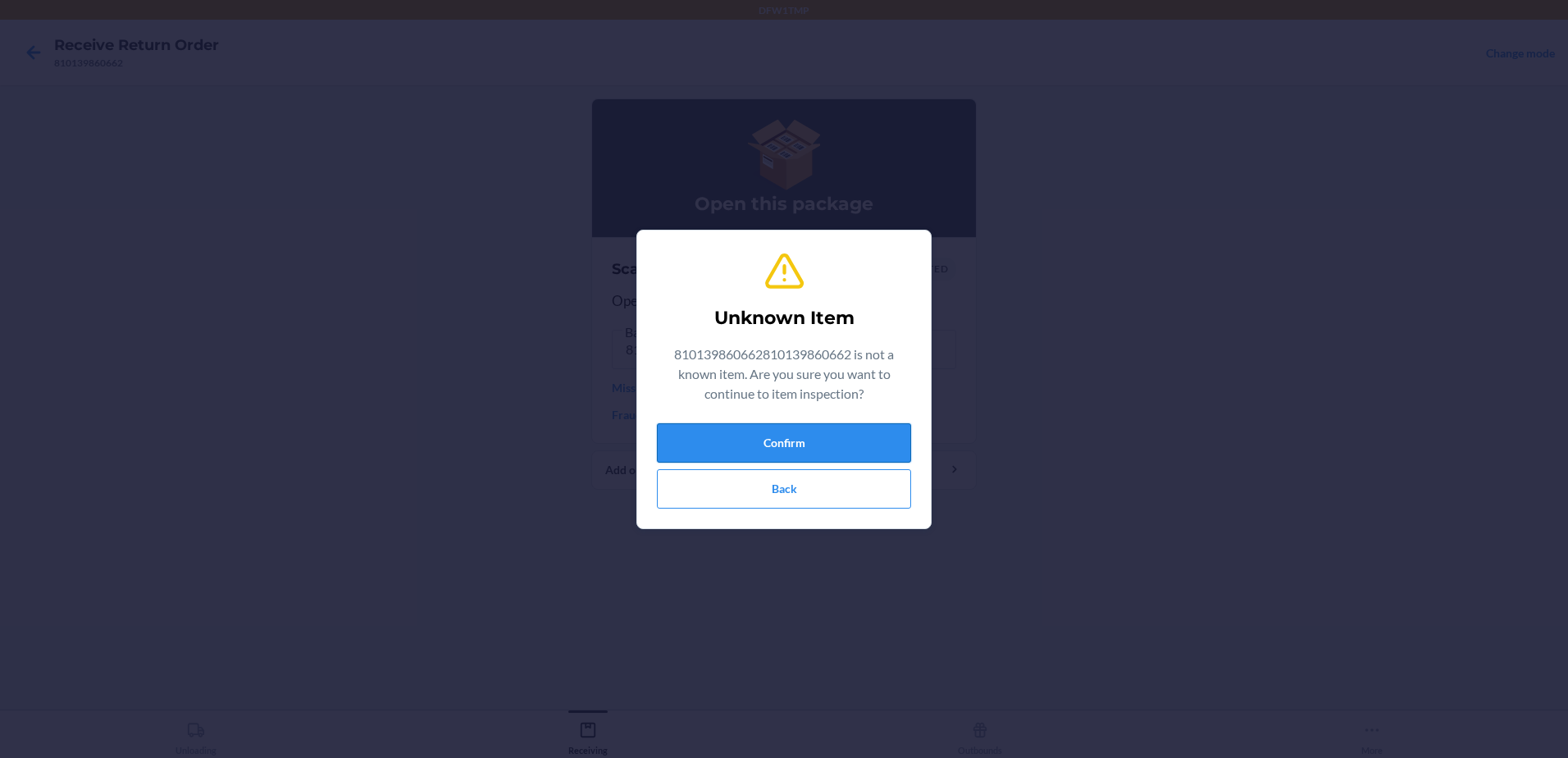
click at [789, 440] on button "Confirm" at bounding box center [784, 443] width 255 height 40
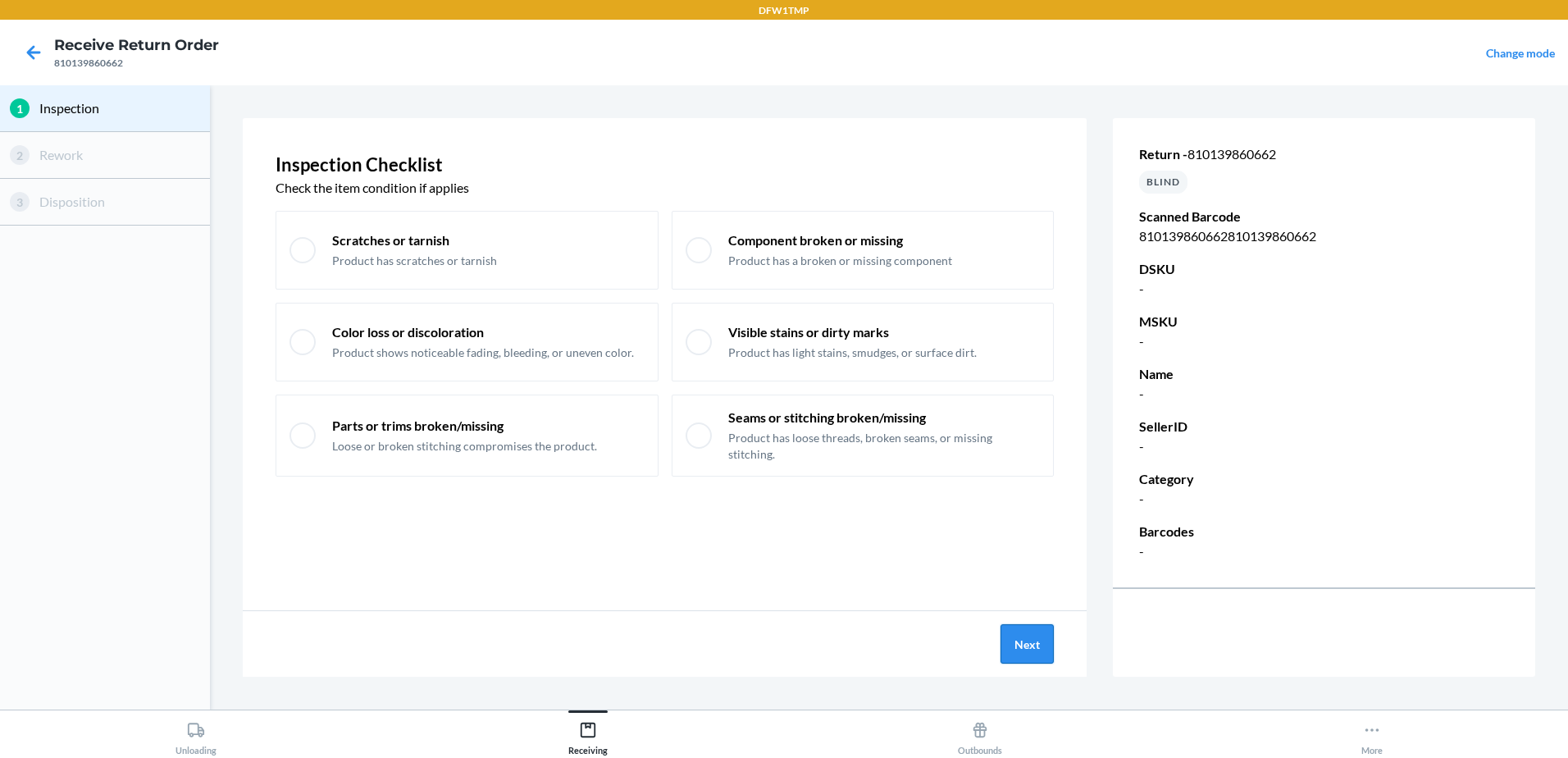
click at [1023, 634] on button "Next" at bounding box center [1027, 643] width 54 height 40
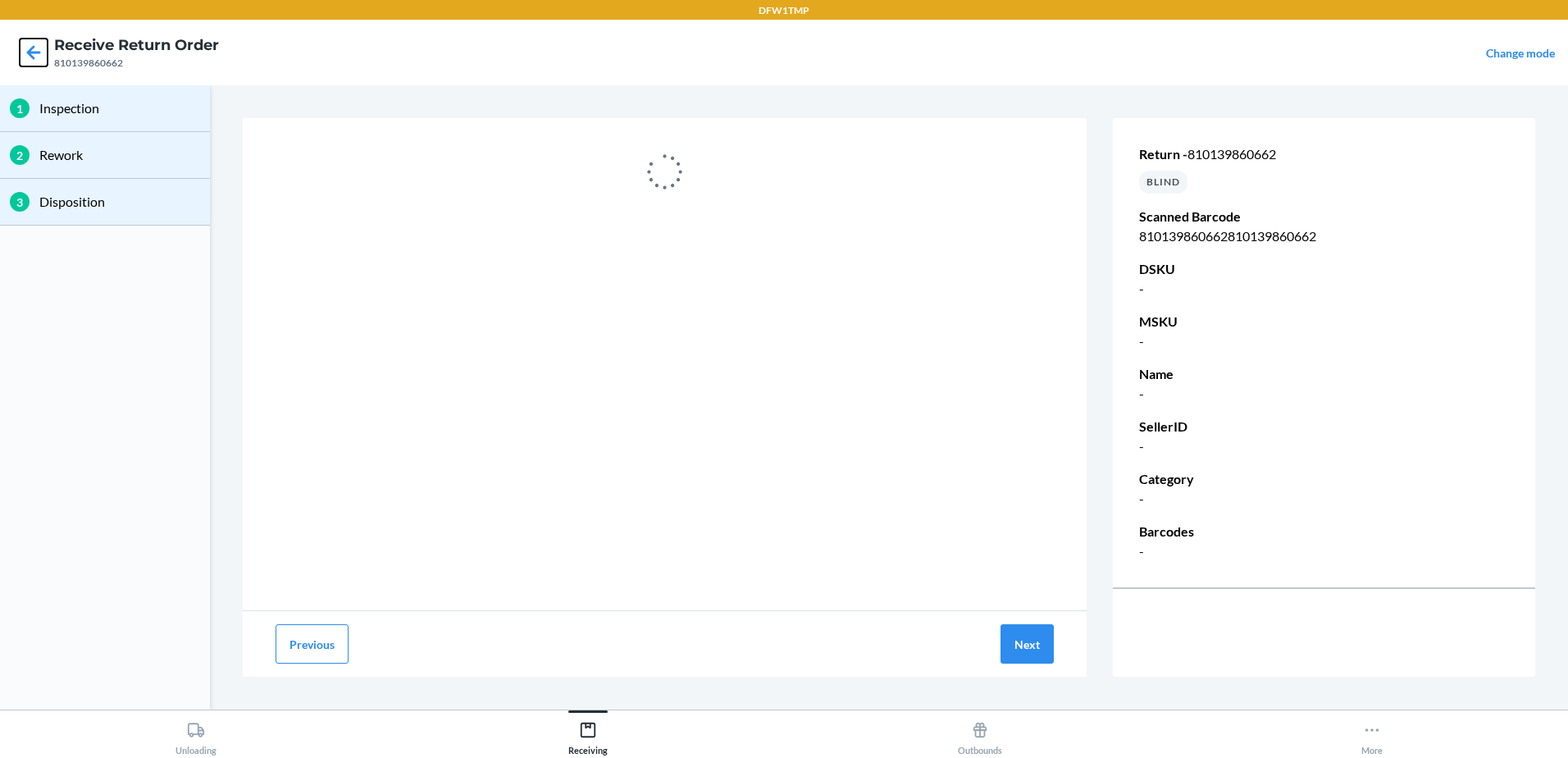
click at [34, 50] on icon at bounding box center [34, 53] width 28 height 28
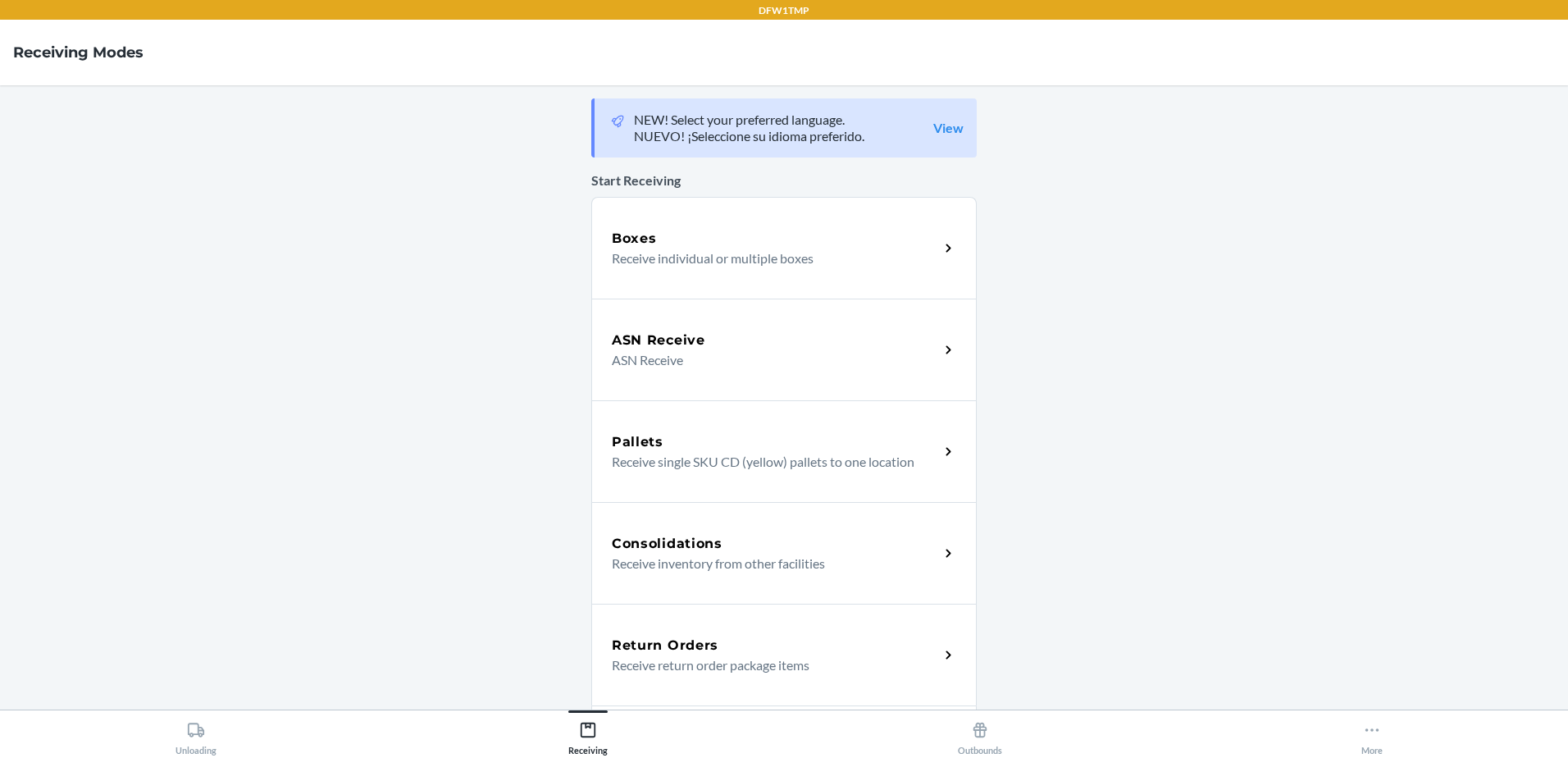
click at [764, 643] on div "Return Orders" at bounding box center [775, 645] width 327 height 20
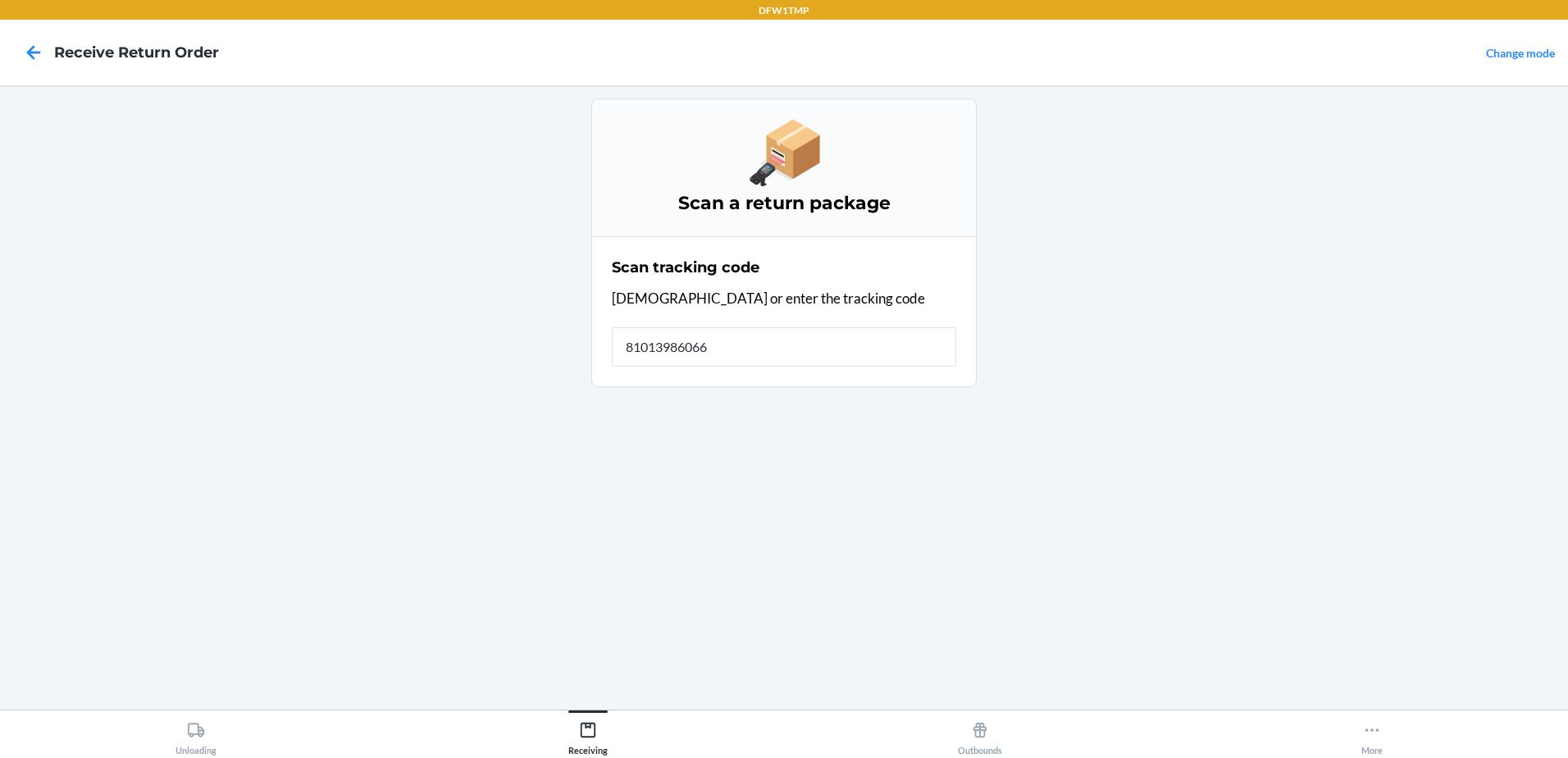
type input "810139860662"
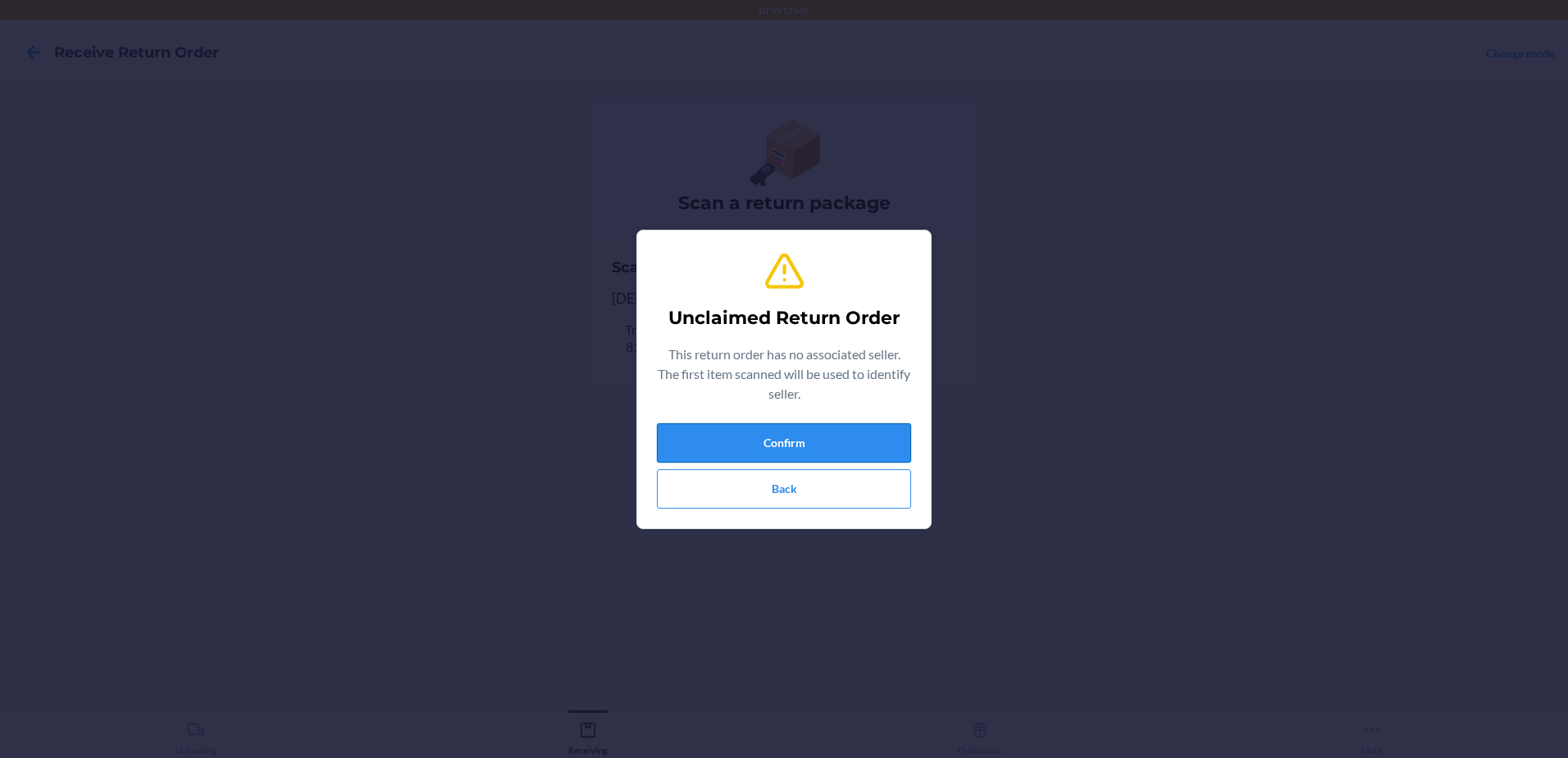
click at [849, 442] on button "Confirm" at bounding box center [784, 443] width 255 height 40
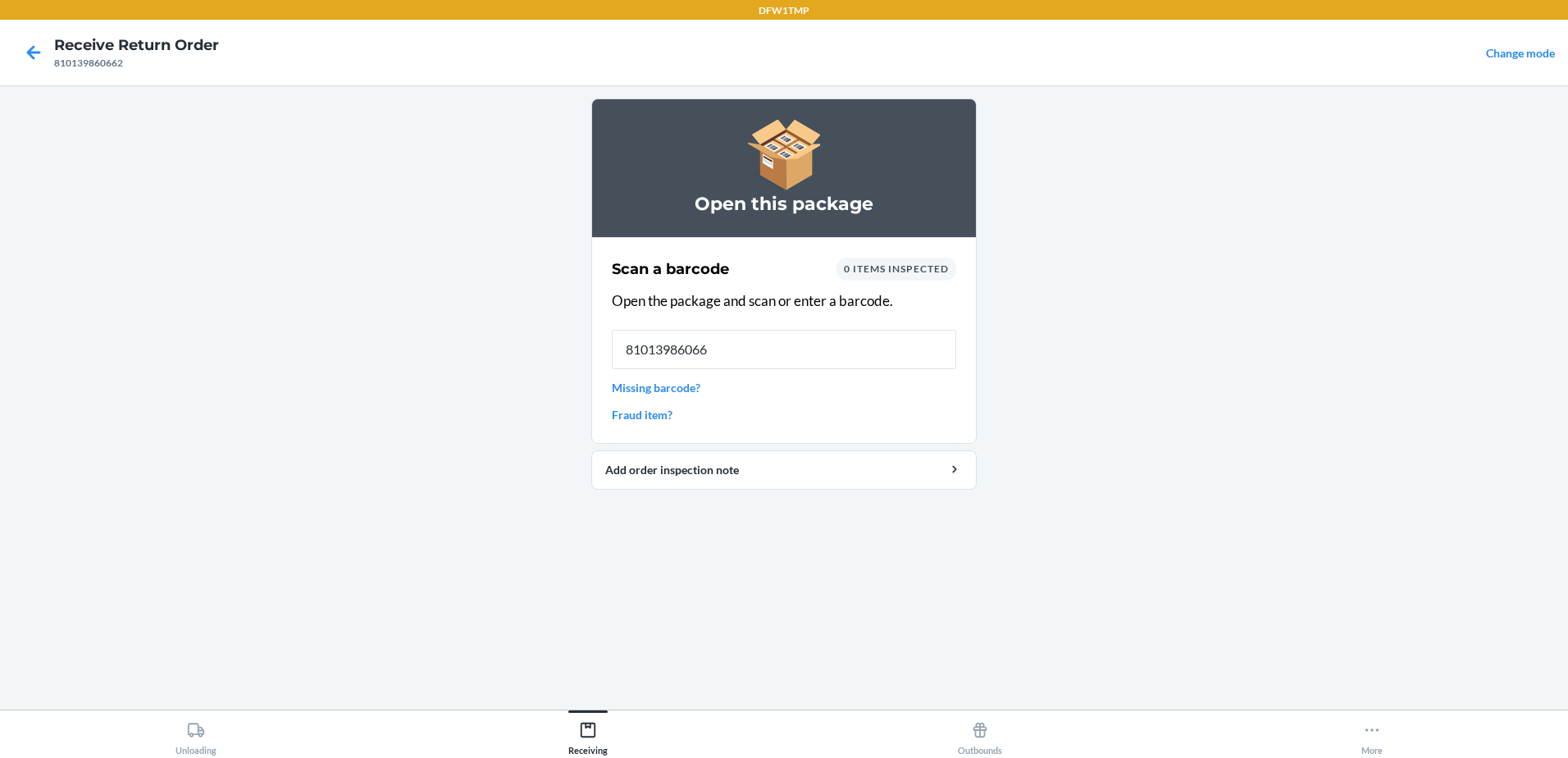
type input "810139860662"
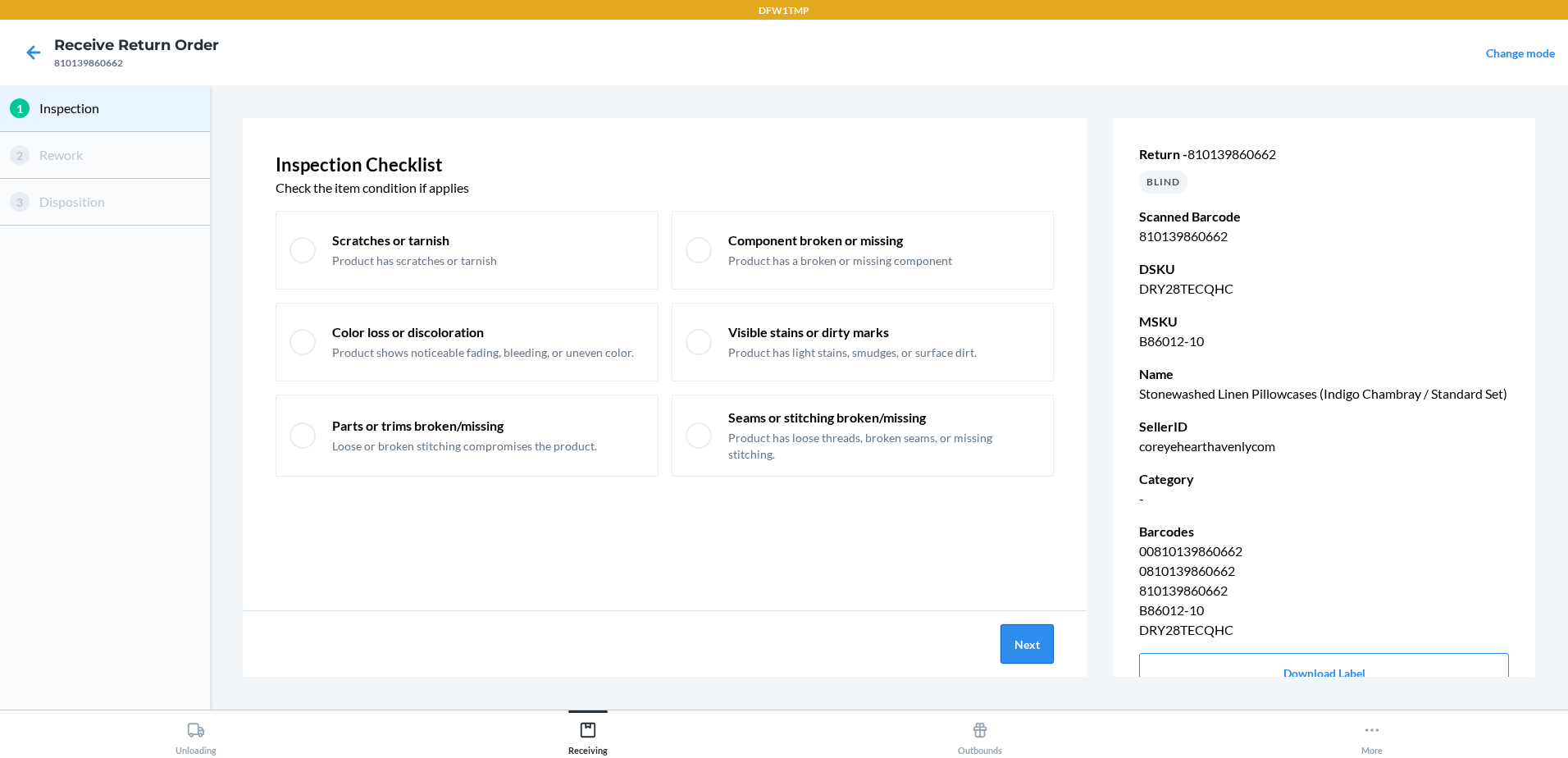
click at [1030, 651] on button "Next" at bounding box center [1027, 643] width 54 height 40
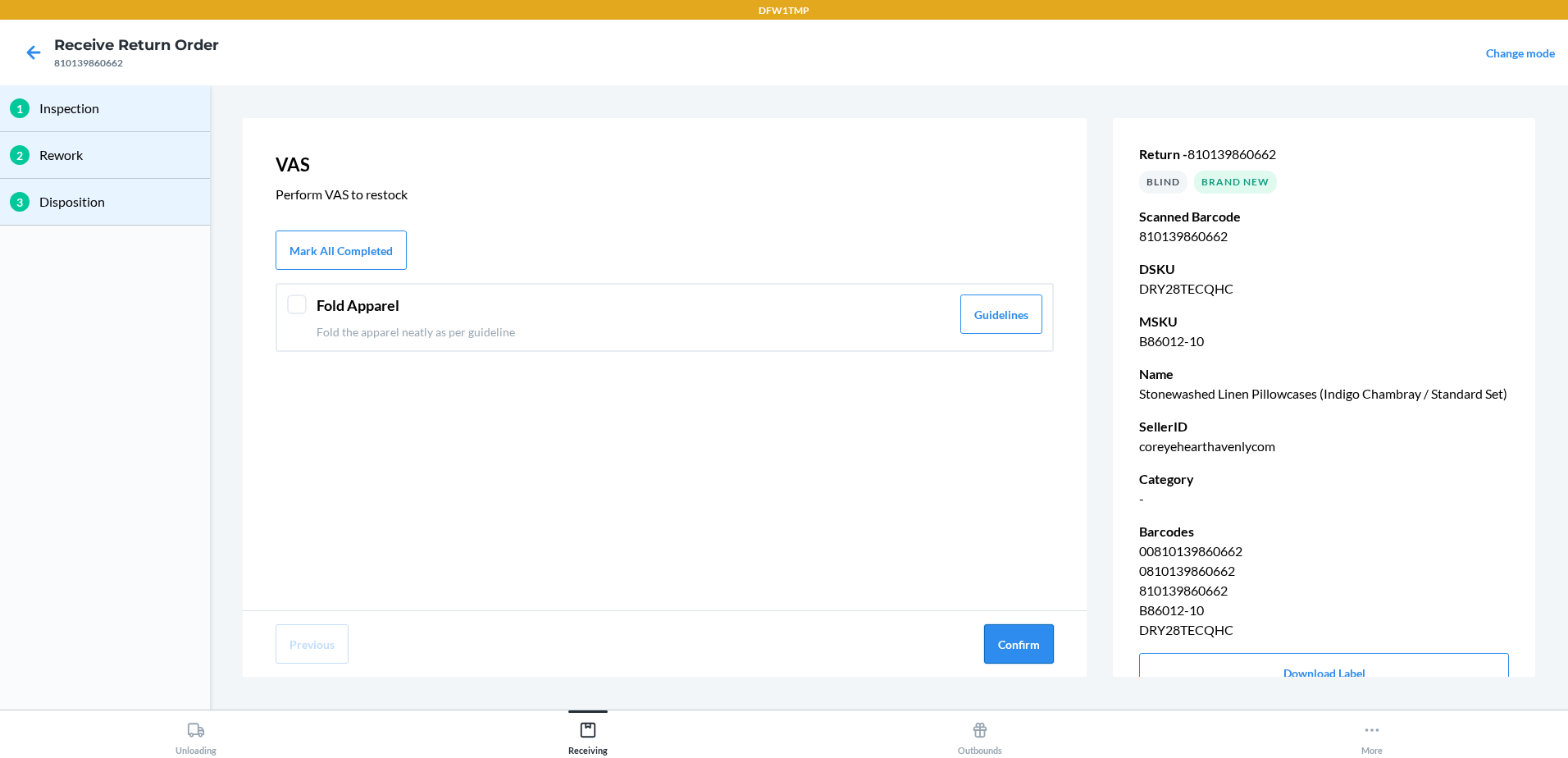
click at [1027, 651] on button "Confirm" at bounding box center [1018, 643] width 70 height 40
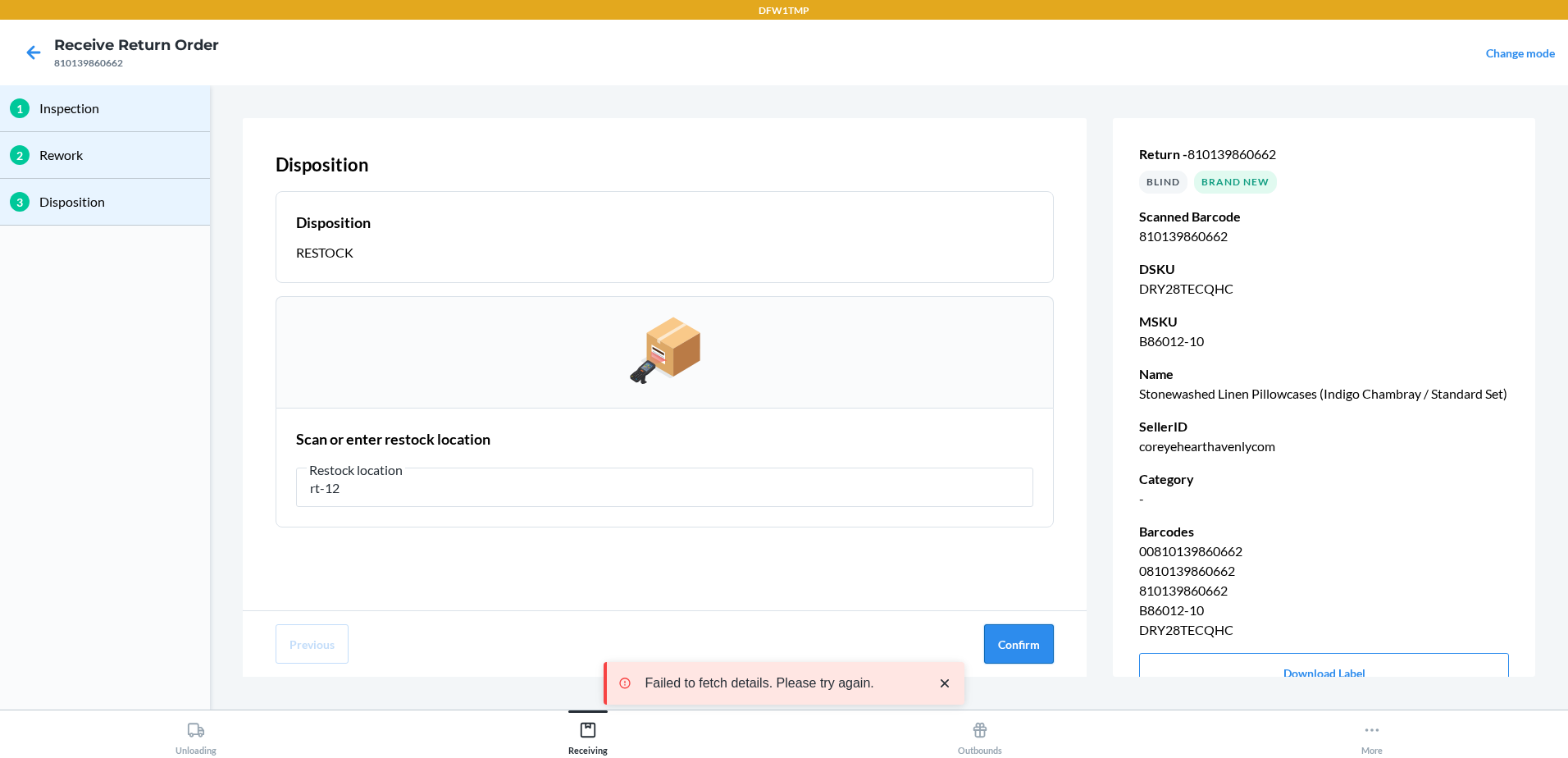
type input "rt-12"
click at [1017, 642] on button "Confirm" at bounding box center [1018, 643] width 70 height 40
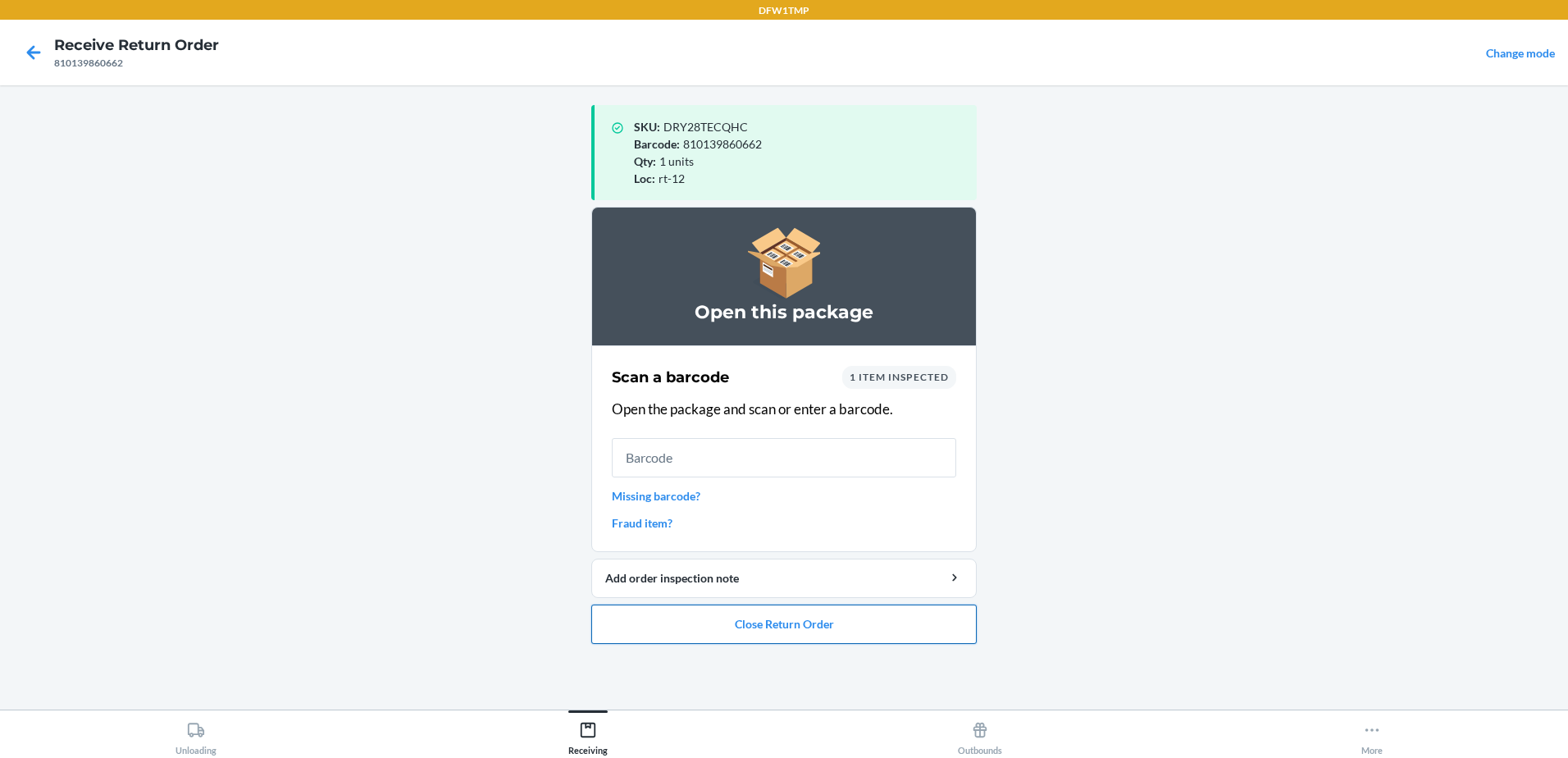
click at [833, 633] on button "Close Return Order" at bounding box center [784, 625] width 386 height 40
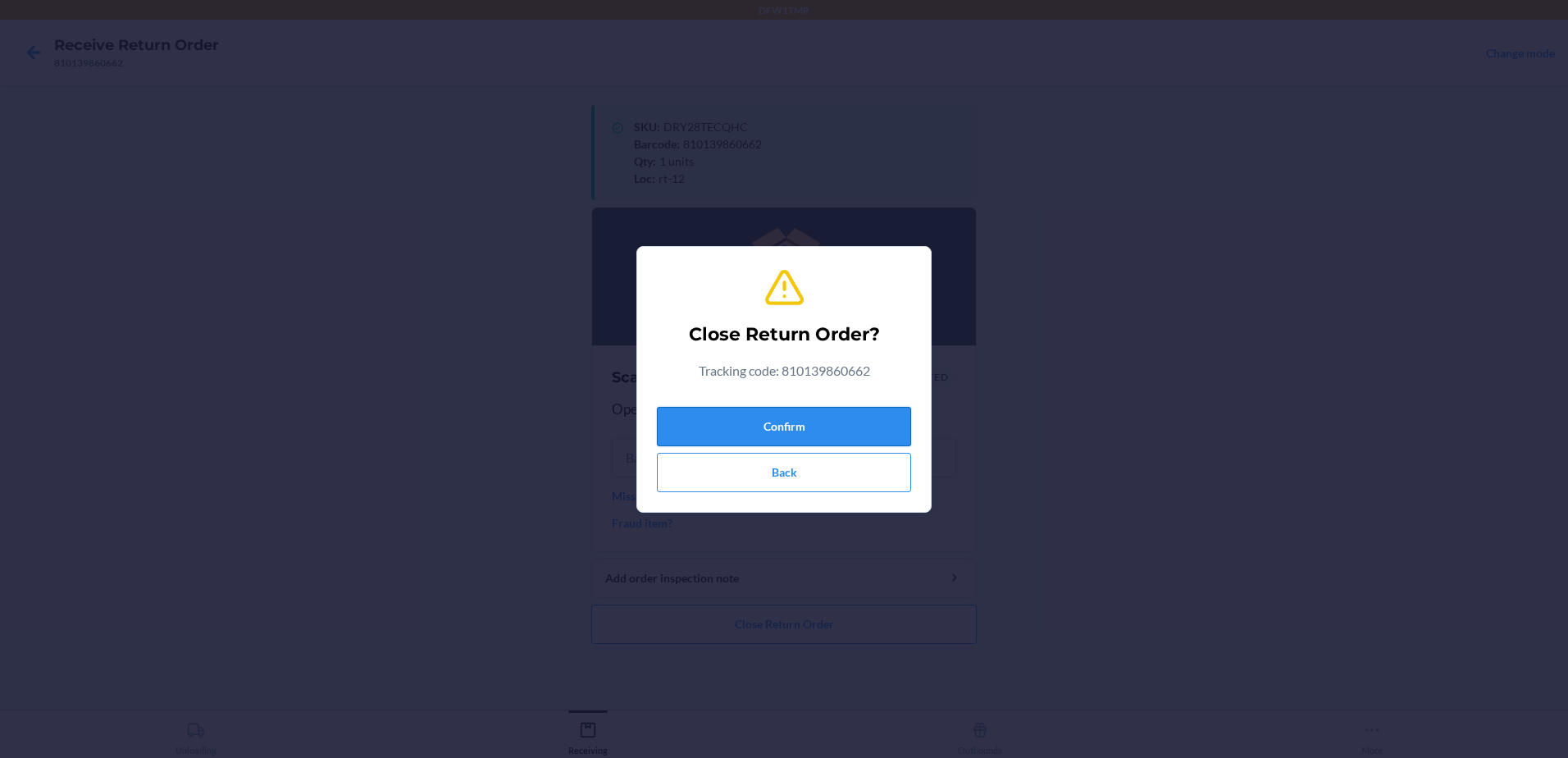
click at [805, 425] on button "Confirm" at bounding box center [784, 427] width 255 height 40
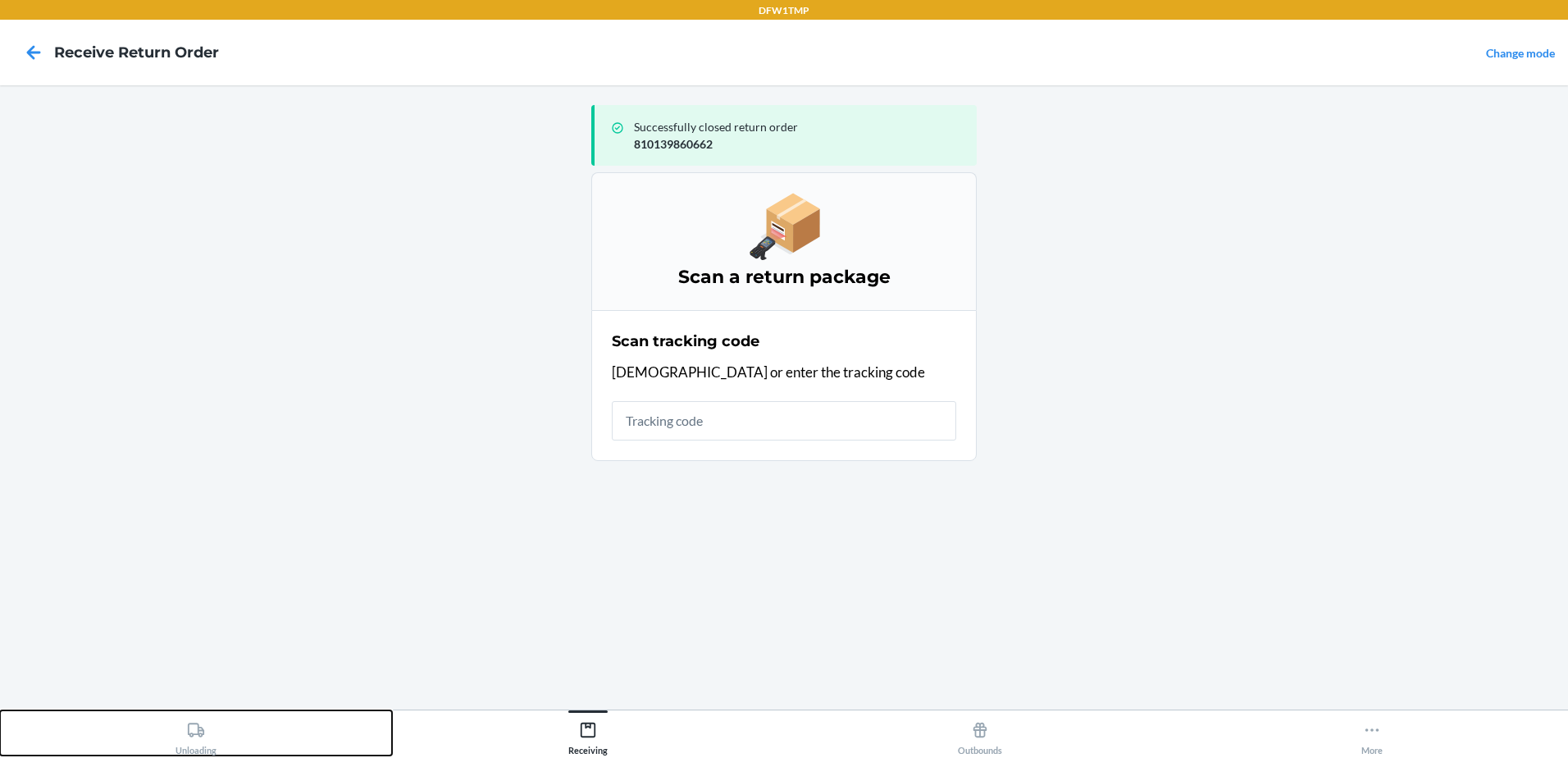
click at [206, 737] on div "Unloading" at bounding box center [196, 735] width 41 height 41
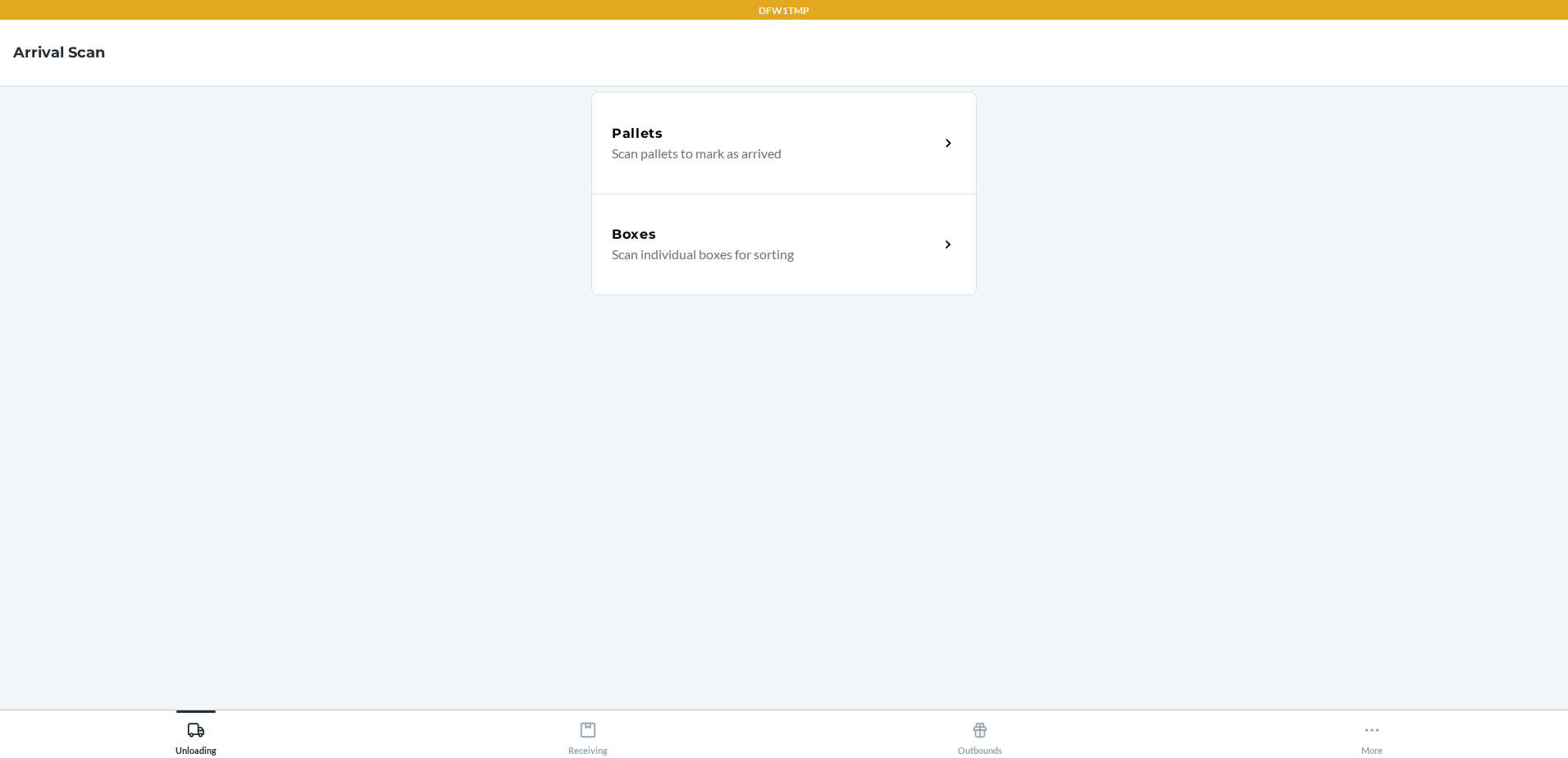
click at [745, 241] on div "Boxes" at bounding box center [775, 235] width 327 height 20
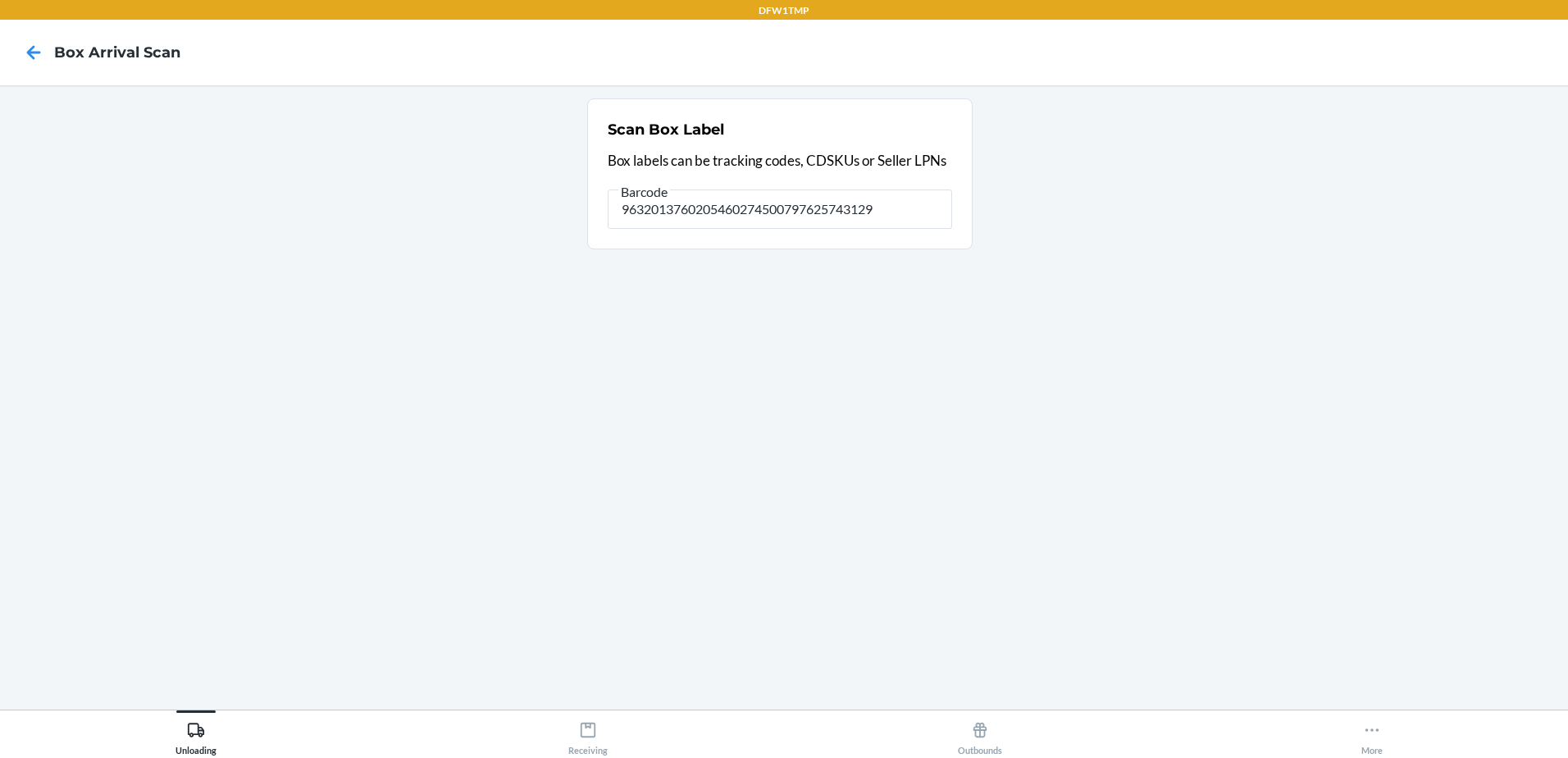
type input "9632013760205460274500797625743129"
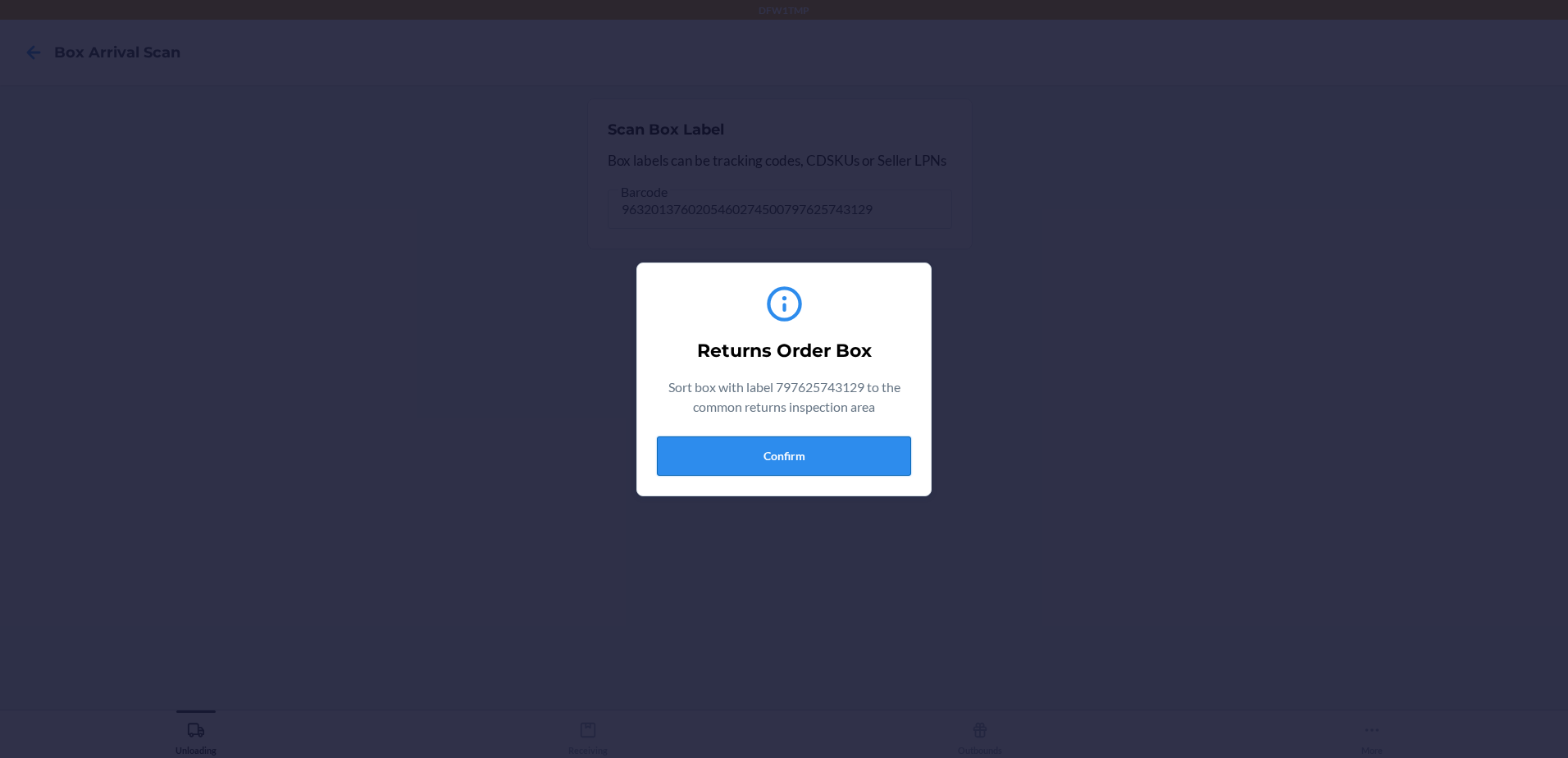
click at [789, 451] on button "Confirm" at bounding box center [784, 456] width 255 height 40
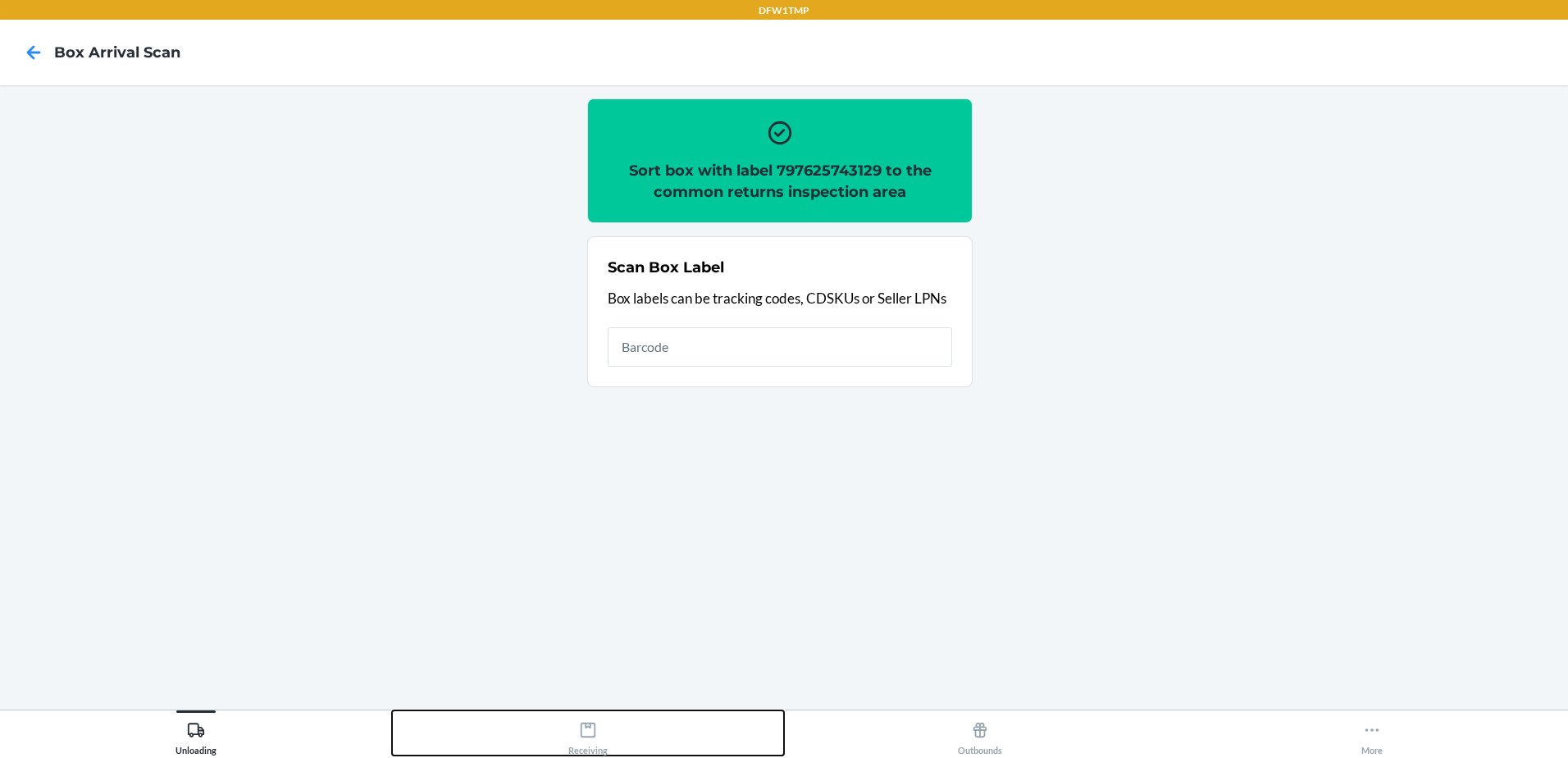
click at [581, 740] on div "Receiving" at bounding box center [588, 735] width 40 height 41
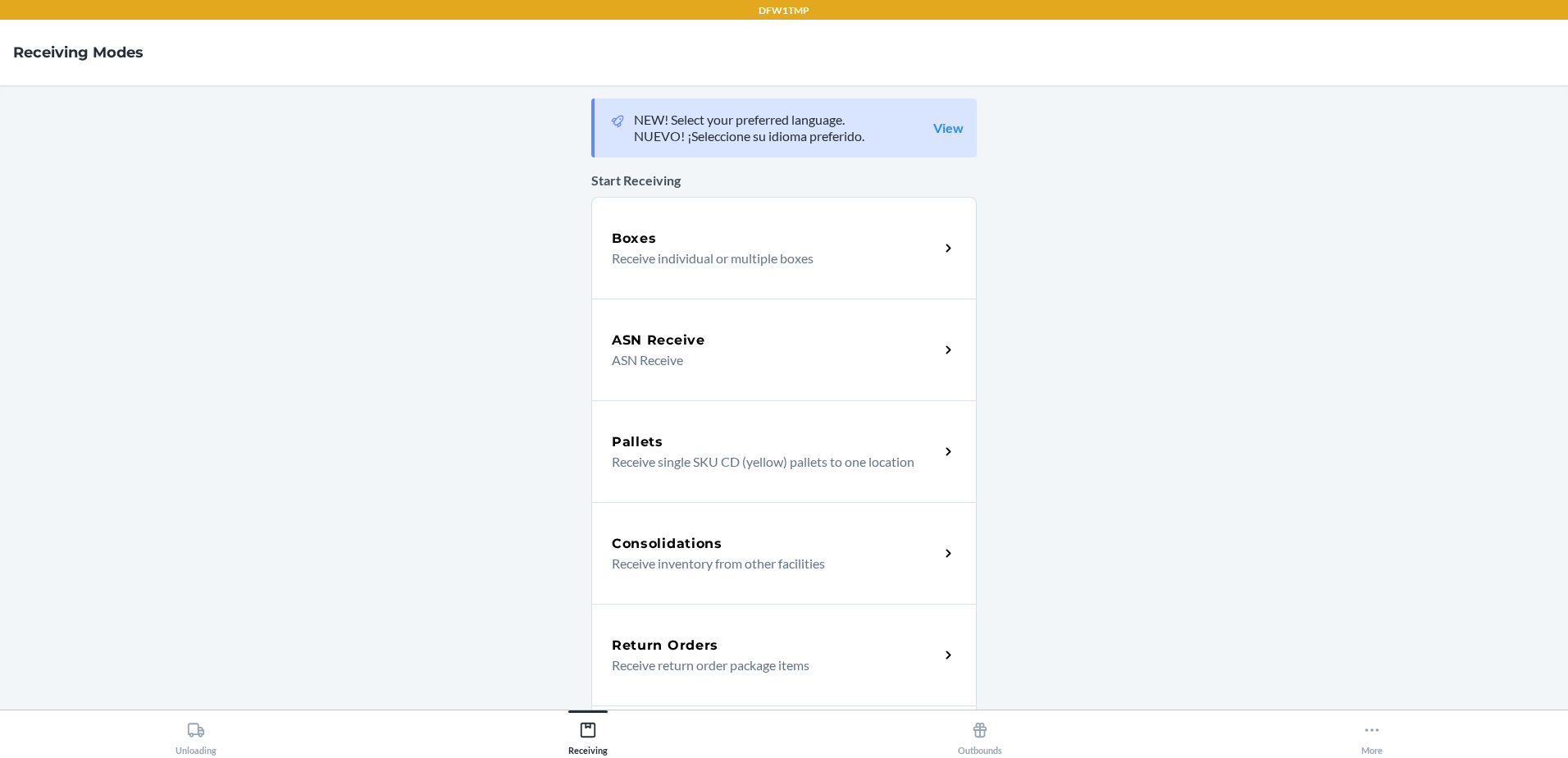
click at [733, 645] on div "Return Orders" at bounding box center [775, 645] width 327 height 20
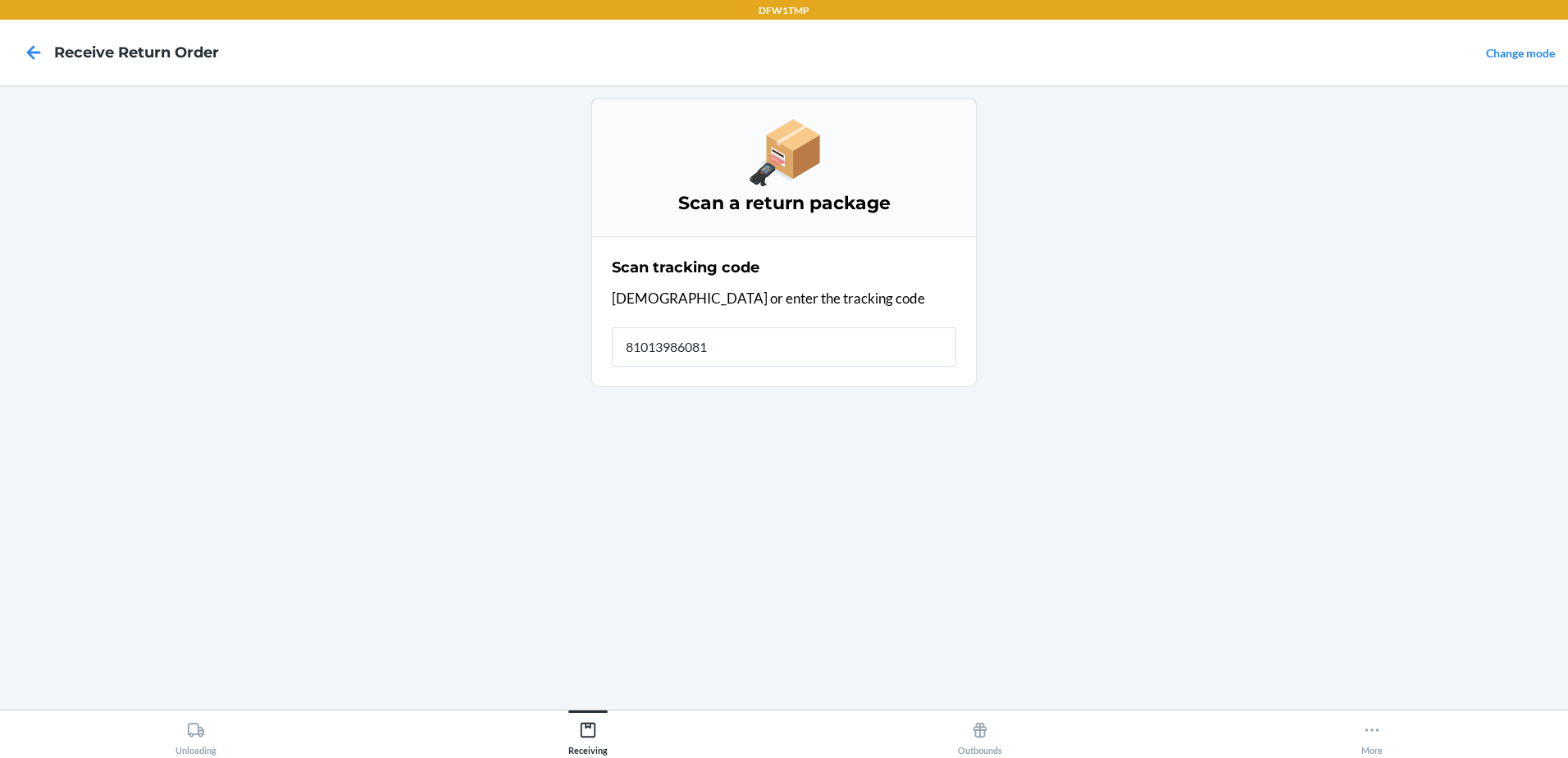
type input "810139860815"
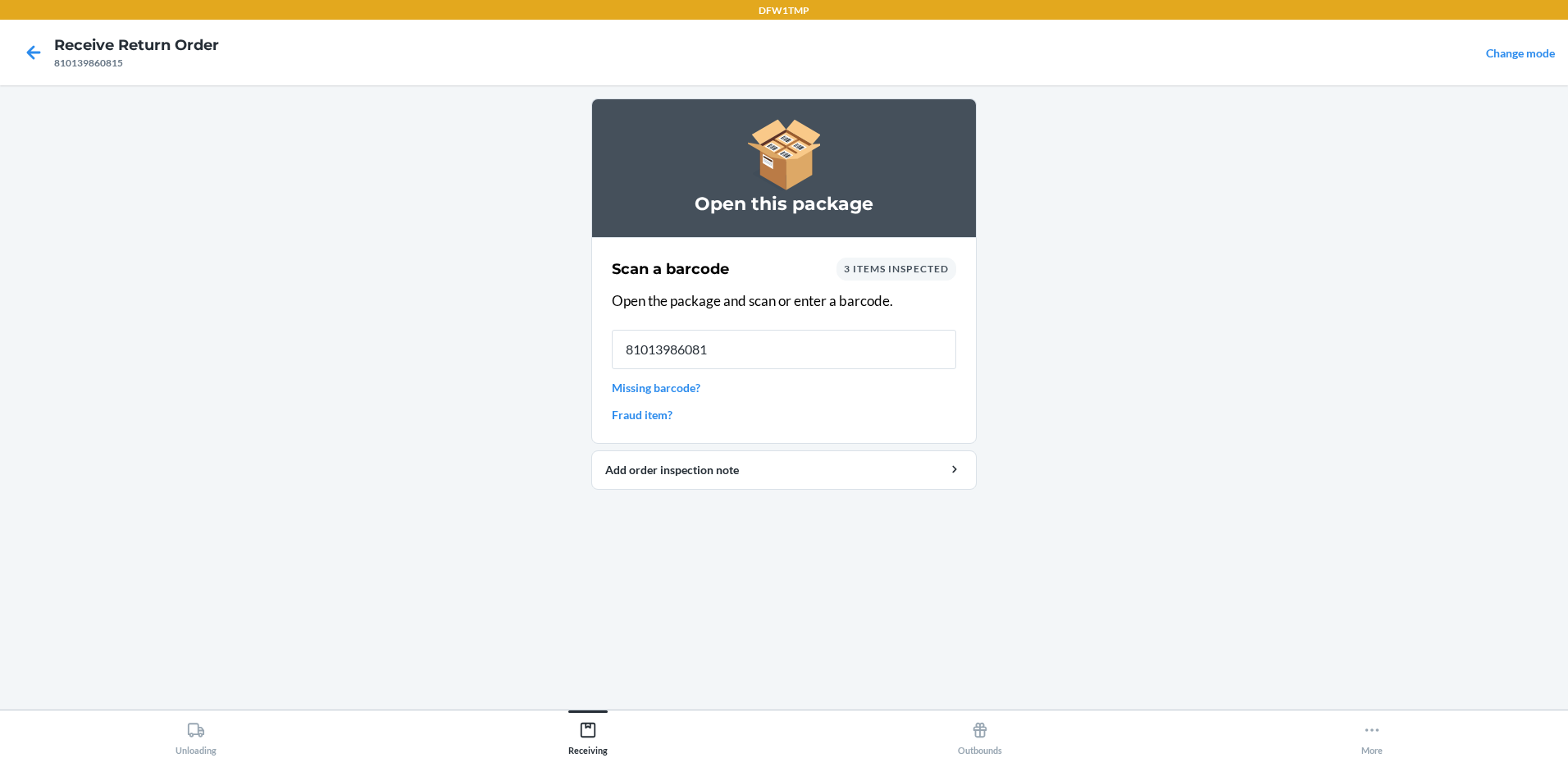
type input "810139860815"
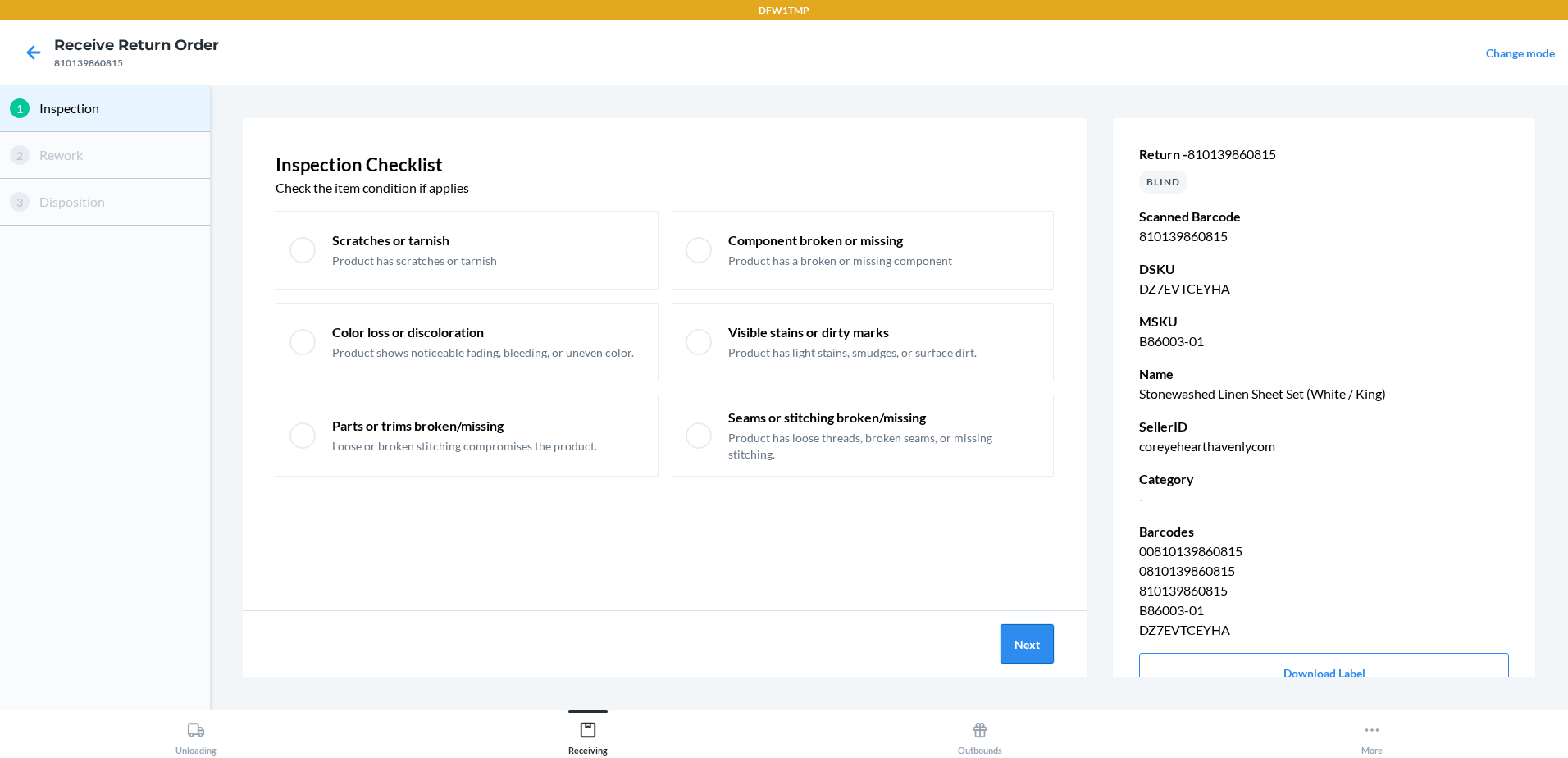
click at [1026, 630] on button "Next" at bounding box center [1027, 643] width 54 height 40
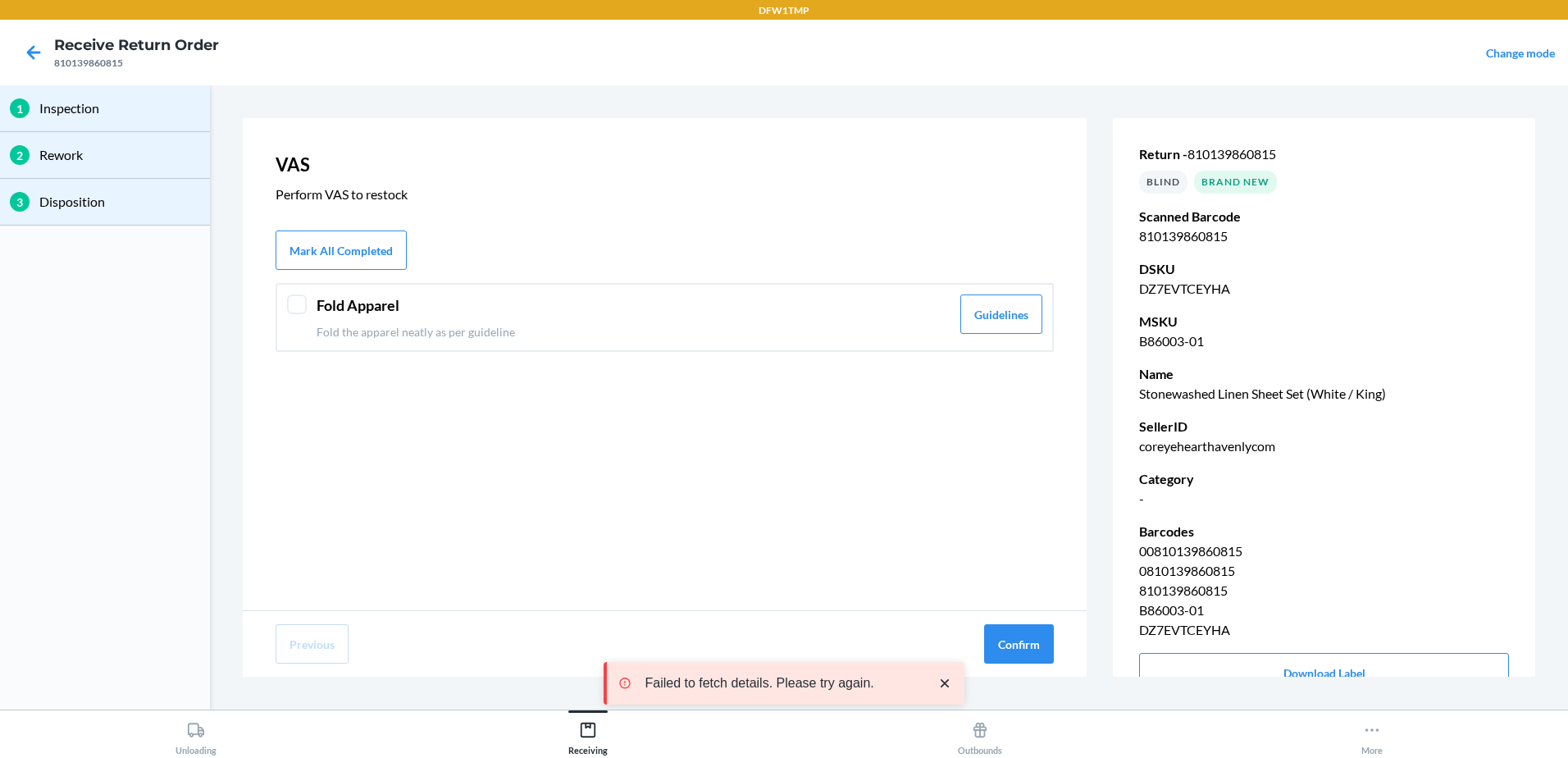
click at [305, 297] on div at bounding box center [297, 304] width 20 height 20
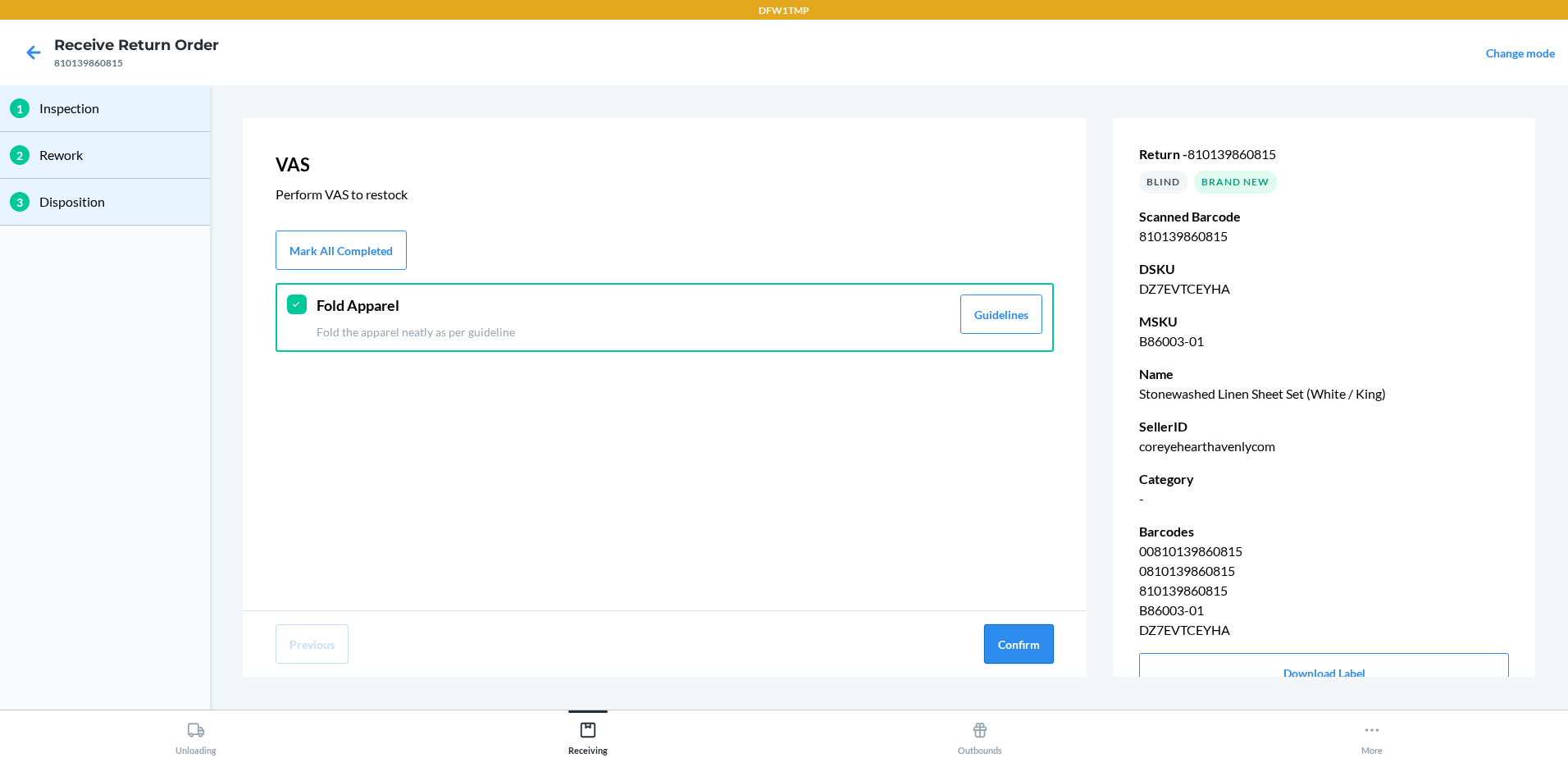
click at [1041, 648] on button "Confirm" at bounding box center [1018, 643] width 70 height 40
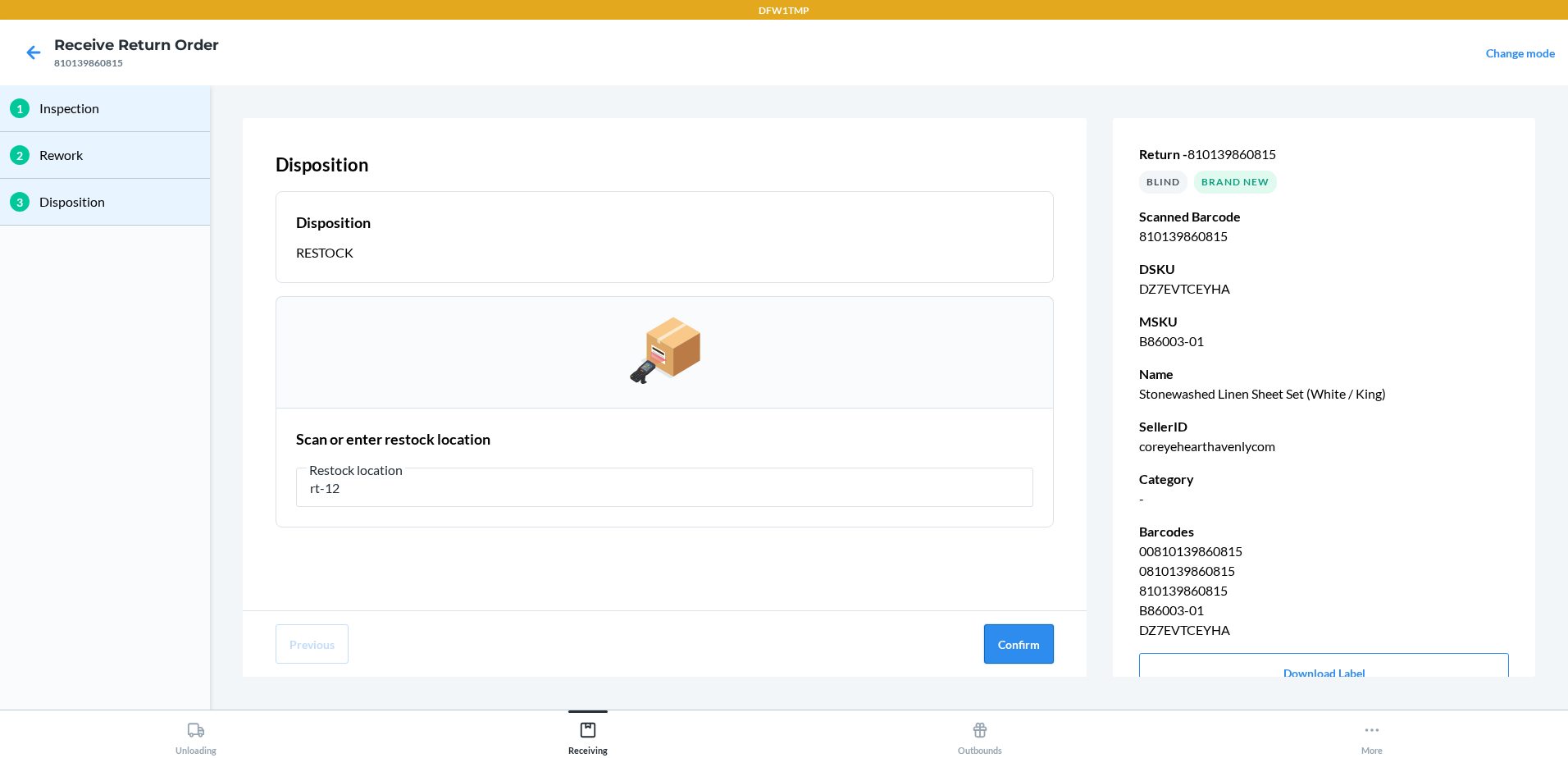
type input "rt-12"
click at [1004, 641] on button "Confirm" at bounding box center [1018, 643] width 70 height 40
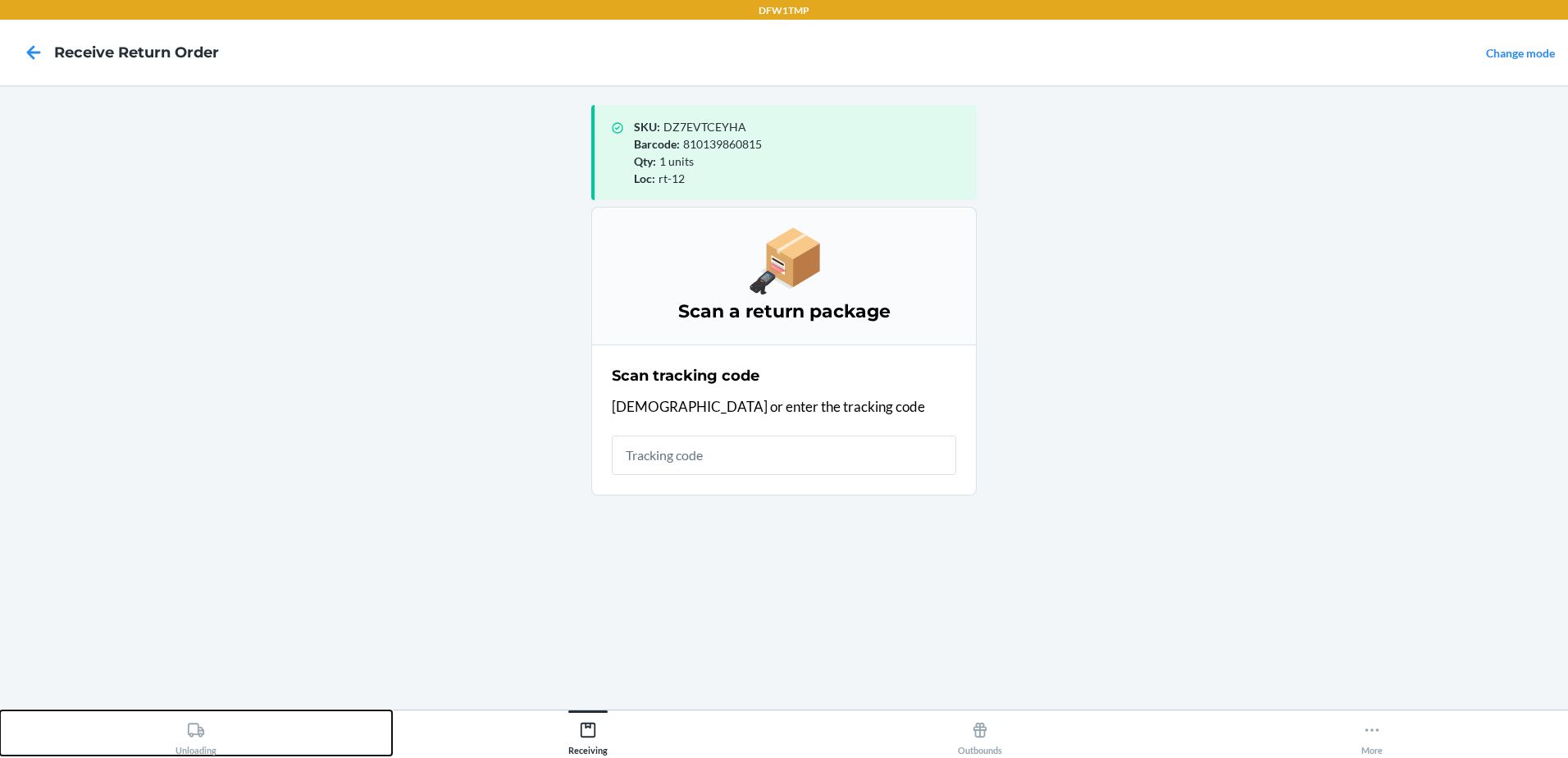
click at [176, 742] on div "Unloading" at bounding box center [196, 735] width 41 height 41
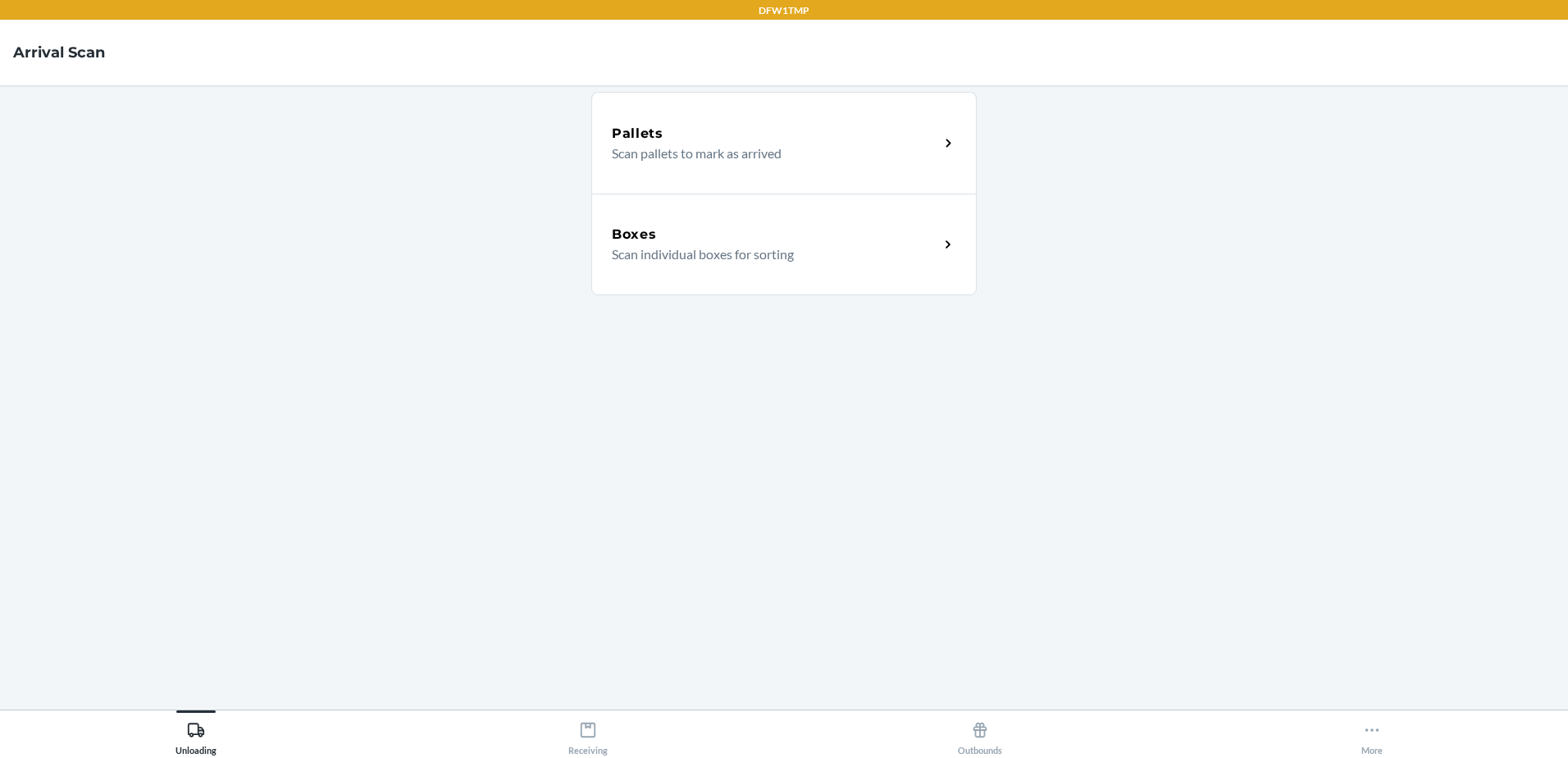
click at [658, 261] on p "Scan individual boxes for sorting" at bounding box center [769, 255] width 314 height 20
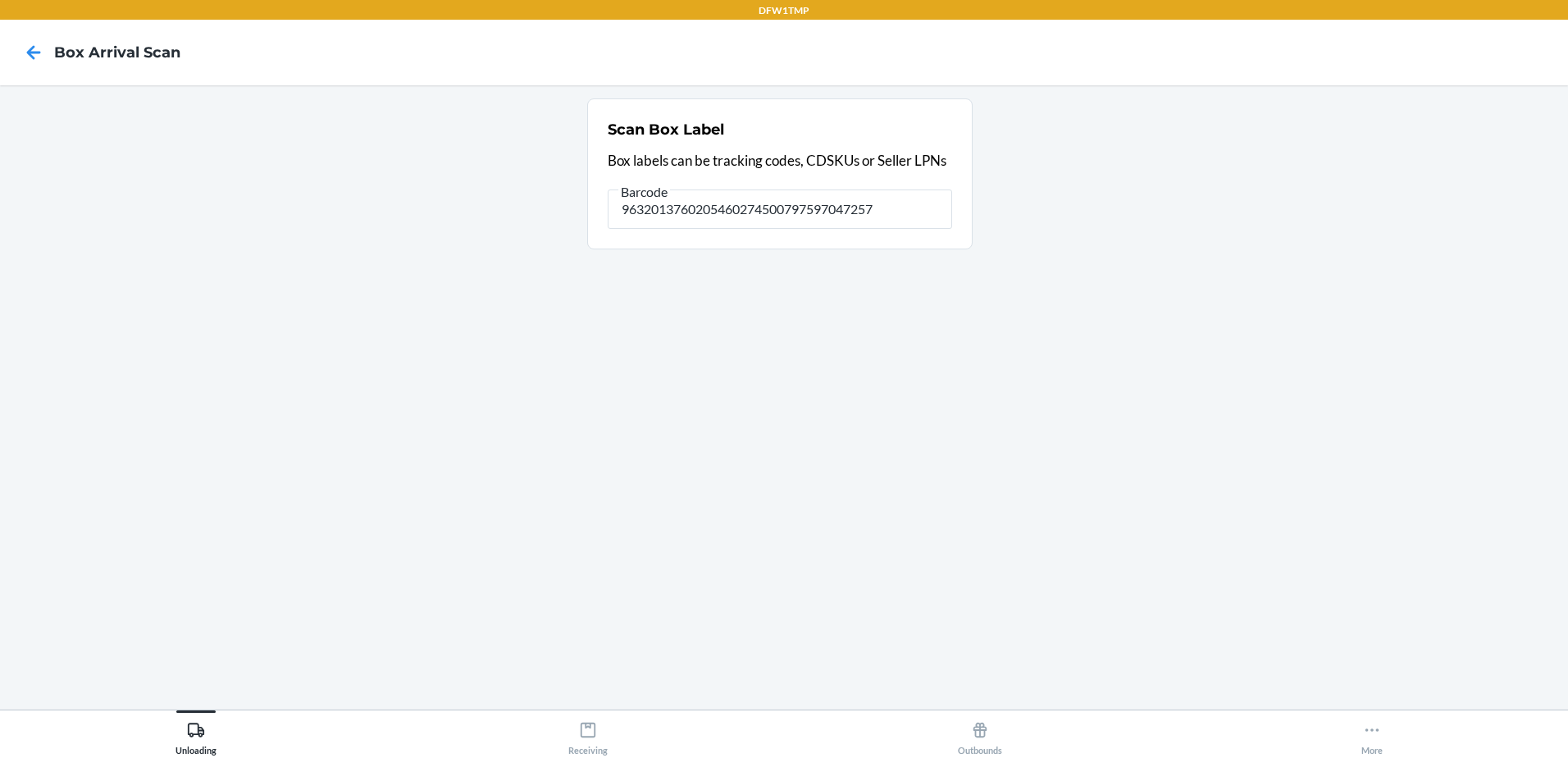
type input "9632013760205460274500797597047257"
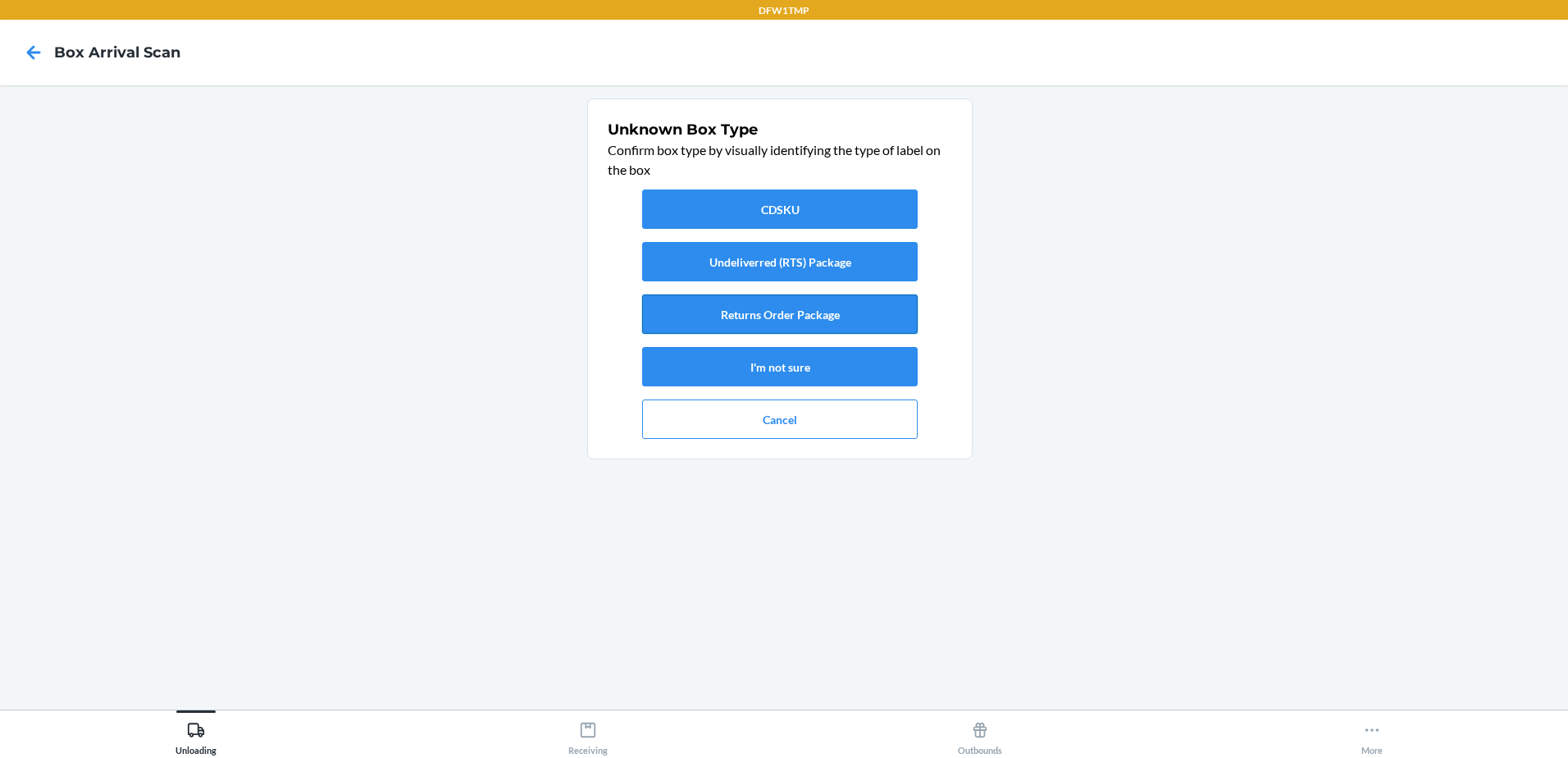
click at [820, 319] on button "Returns Order Package" at bounding box center [779, 314] width 275 height 40
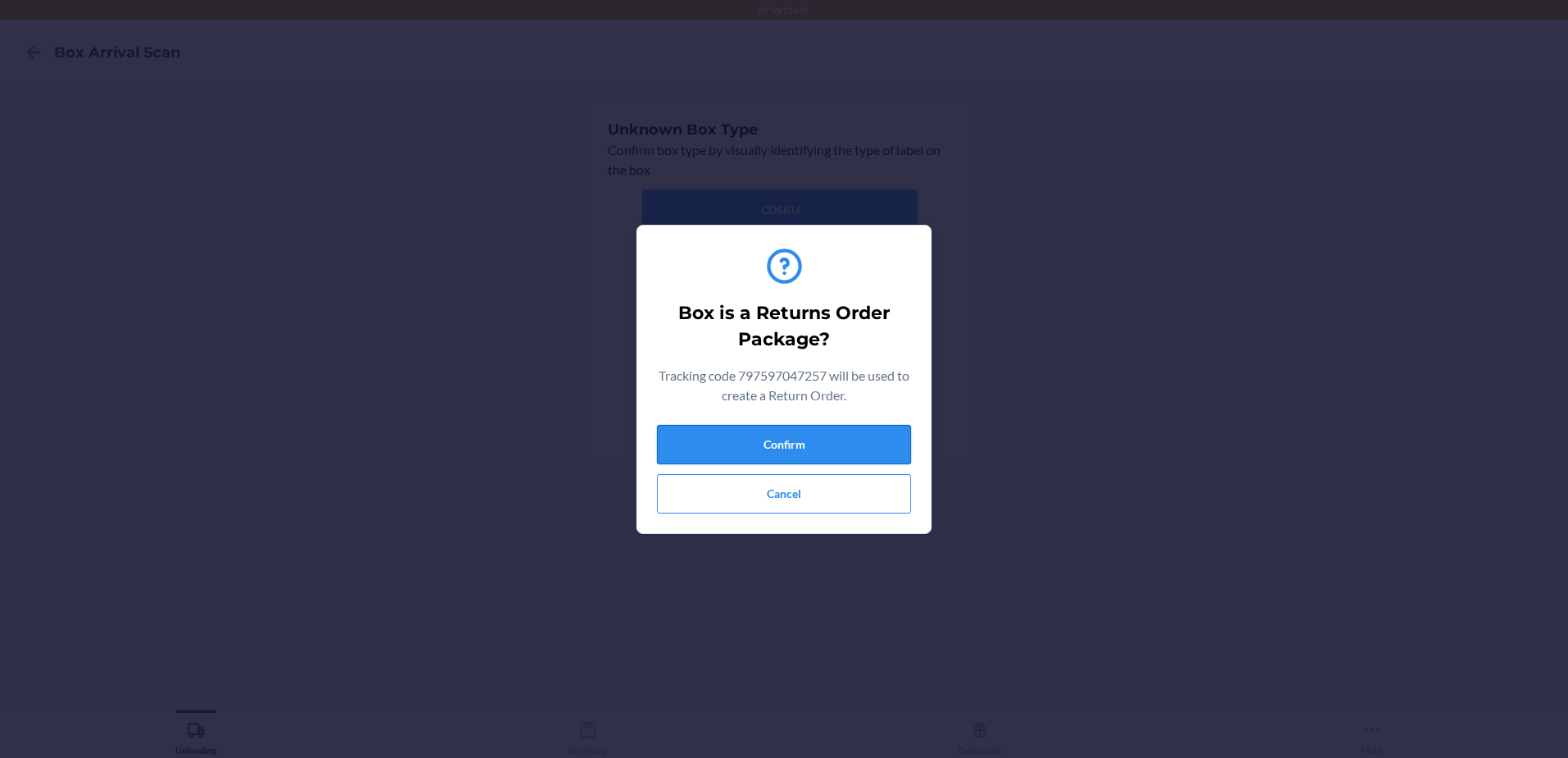
click at [848, 428] on button "Confirm" at bounding box center [784, 445] width 255 height 40
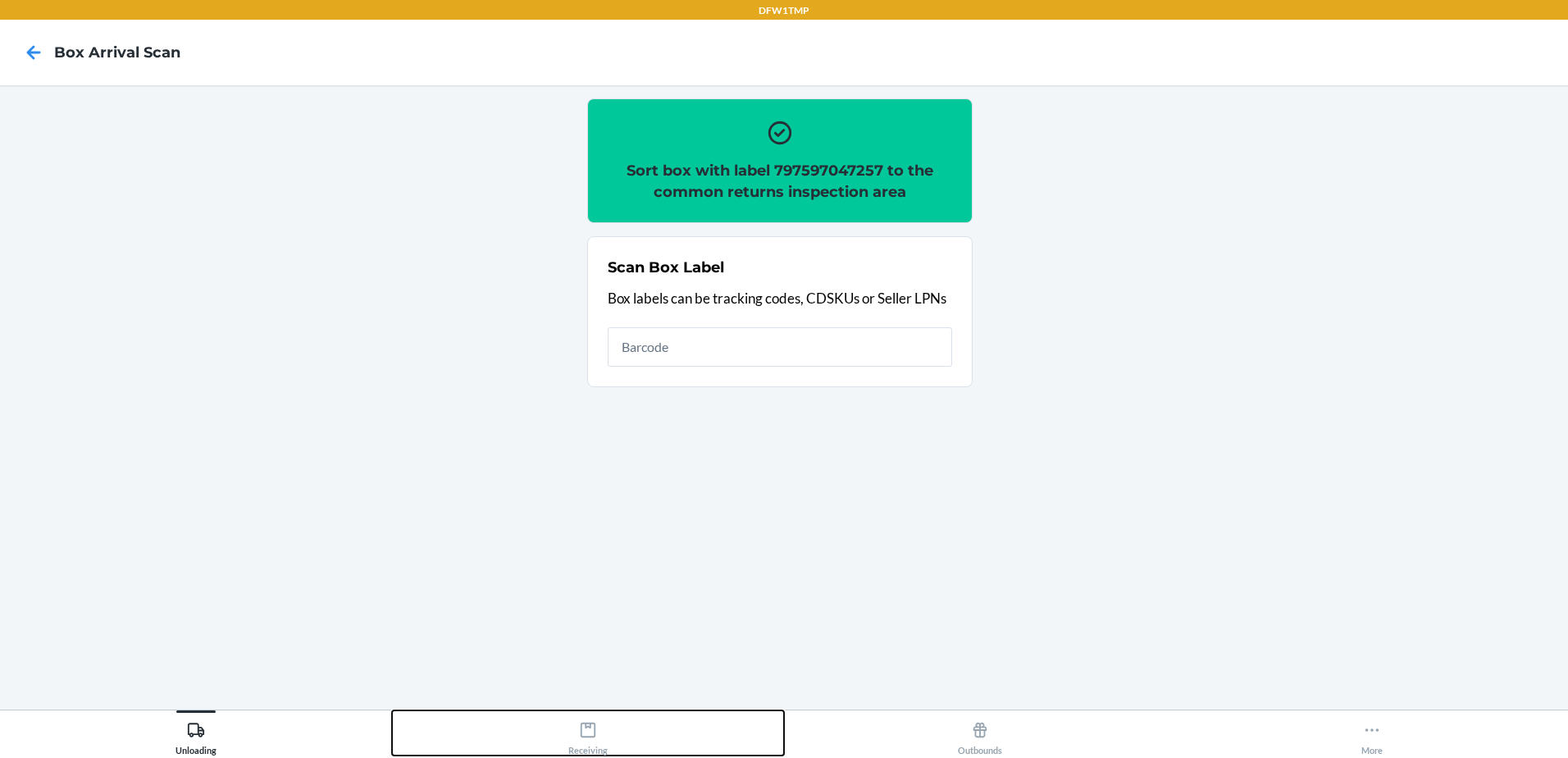
click at [604, 737] on div "Receiving" at bounding box center [588, 735] width 40 height 41
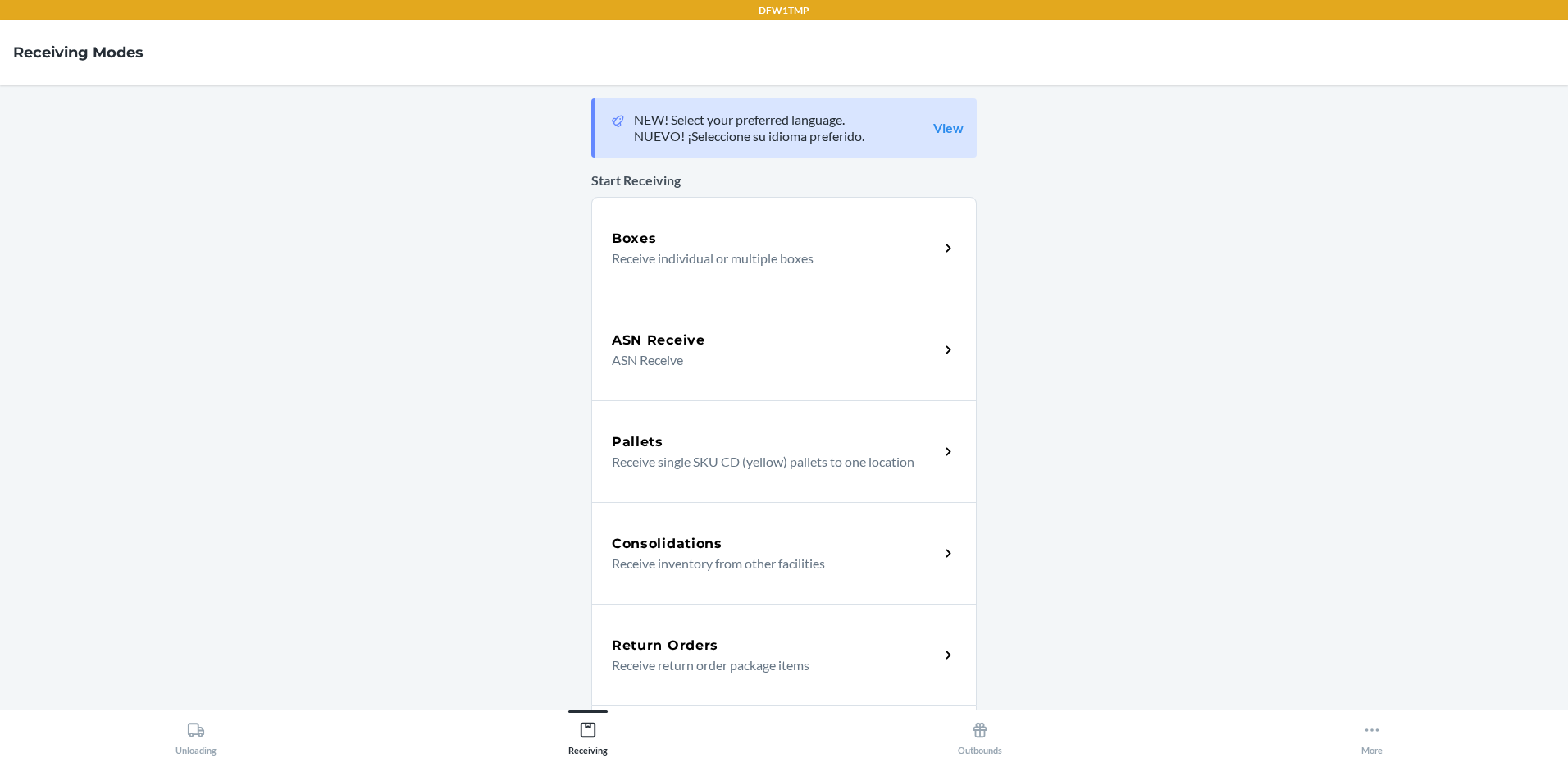
click at [714, 628] on div "Return Orders Receive return order package items" at bounding box center [784, 654] width 386 height 101
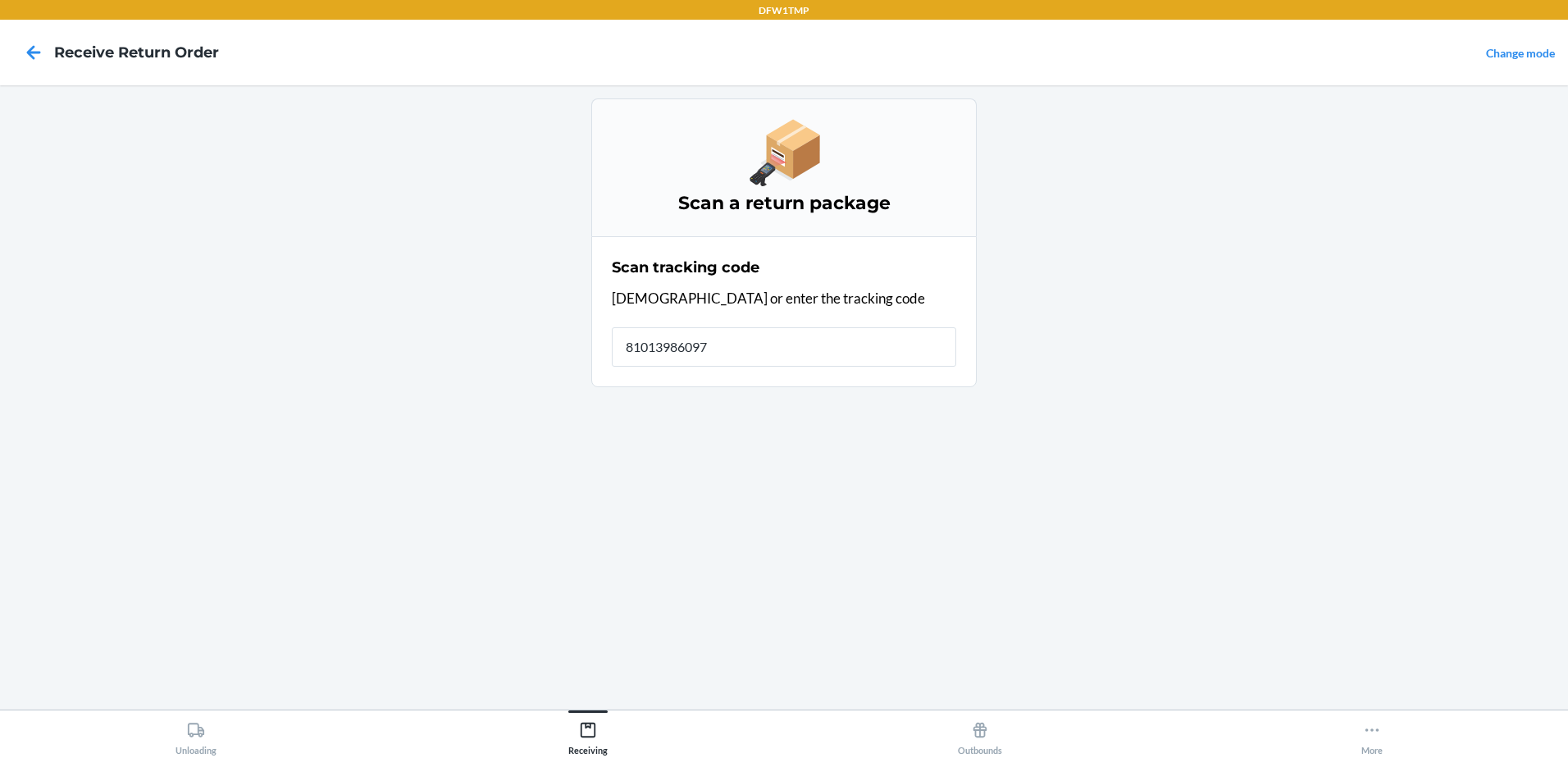
type input "810139860976"
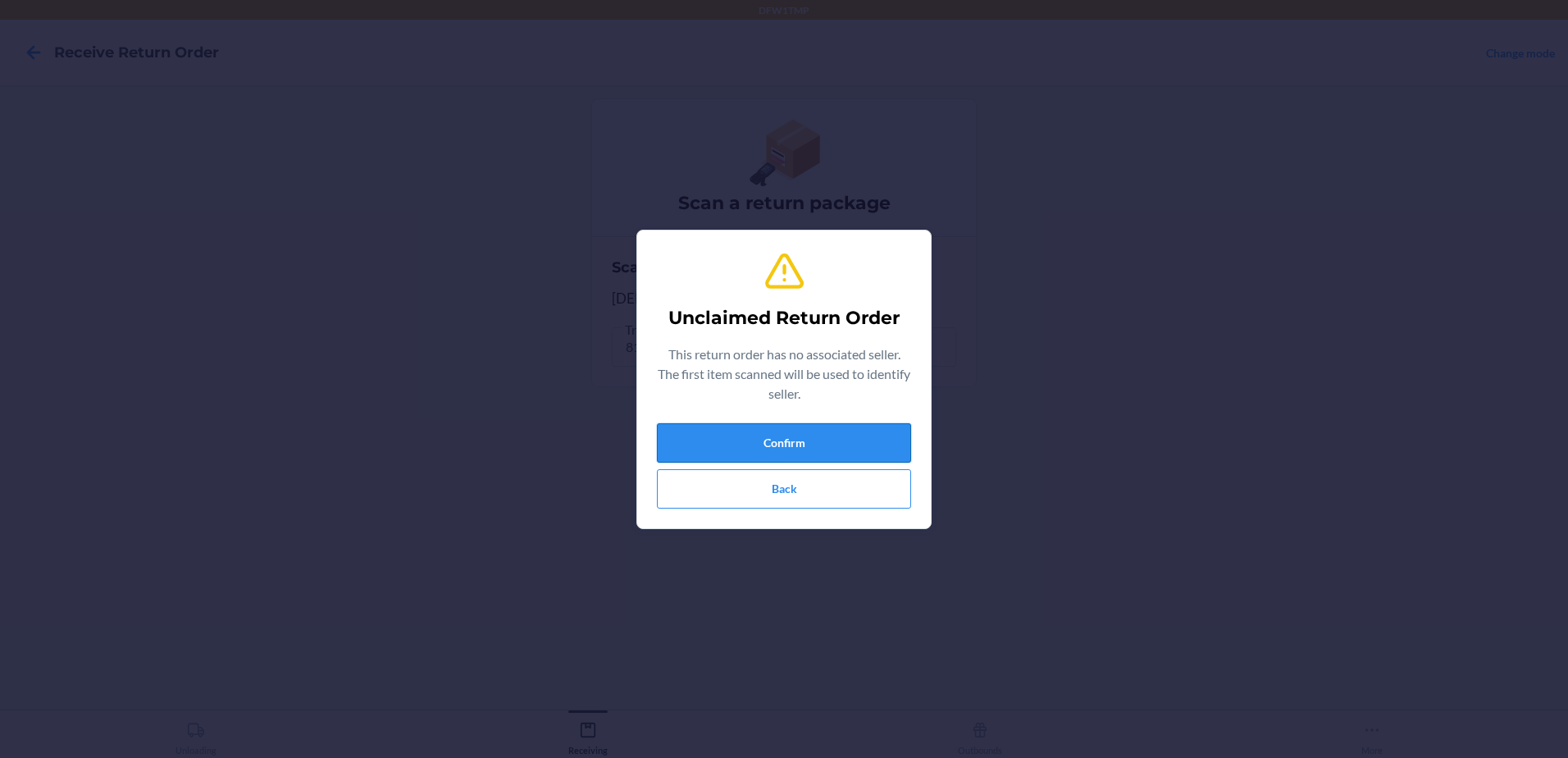
click at [840, 446] on button "Confirm" at bounding box center [784, 443] width 255 height 40
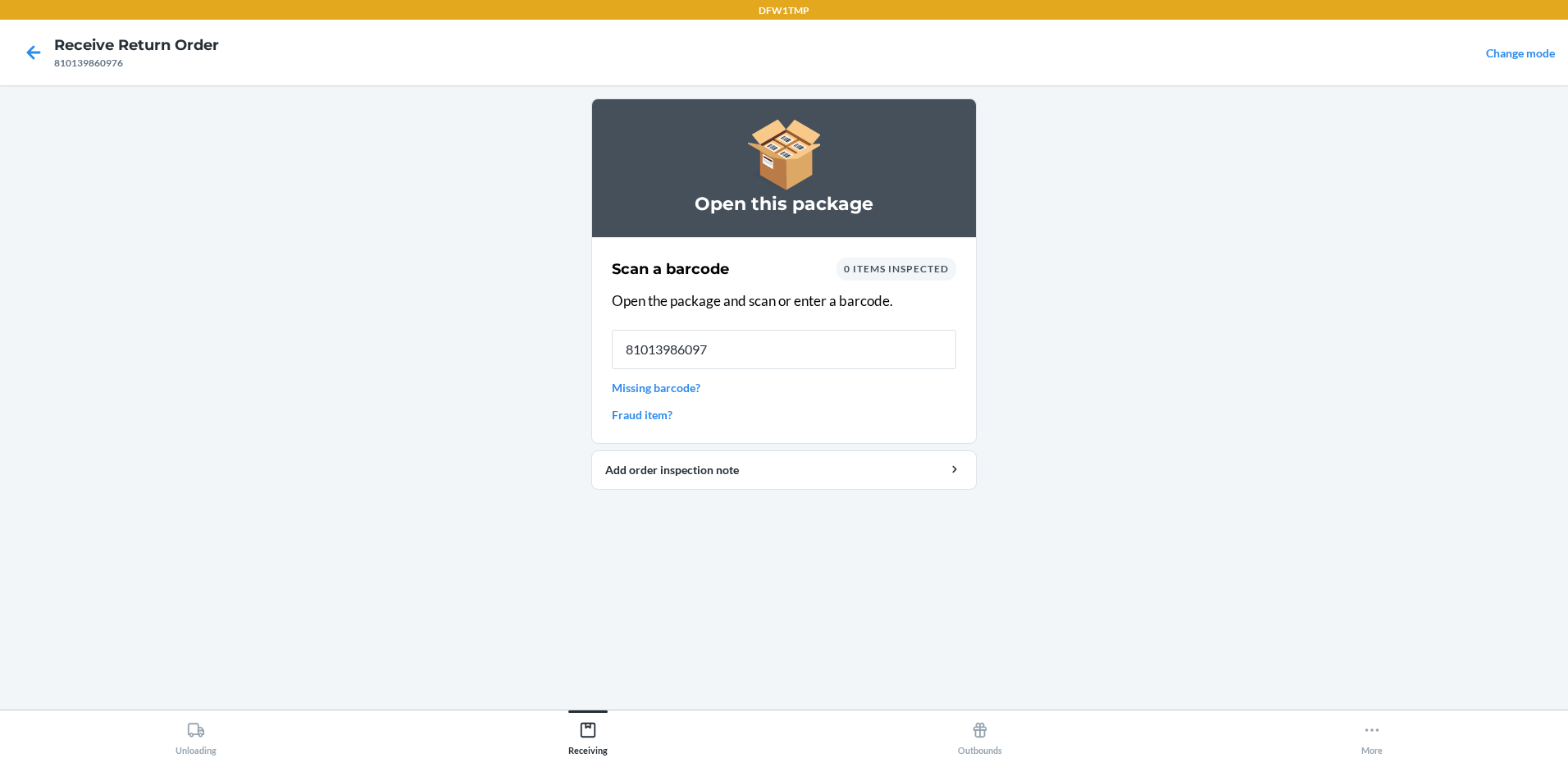
type input "810139860976"
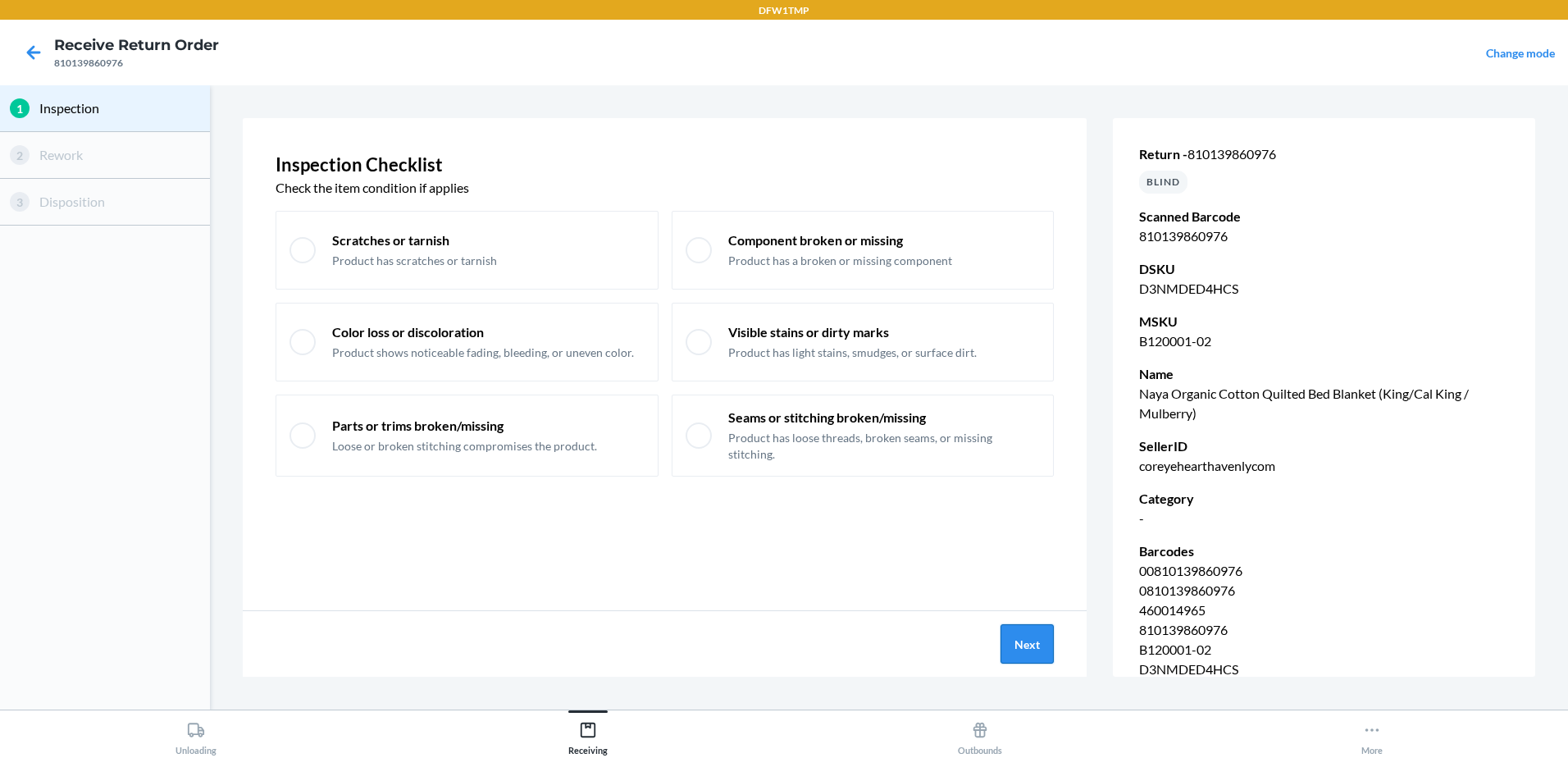
click at [1032, 647] on button "Next" at bounding box center [1027, 643] width 54 height 40
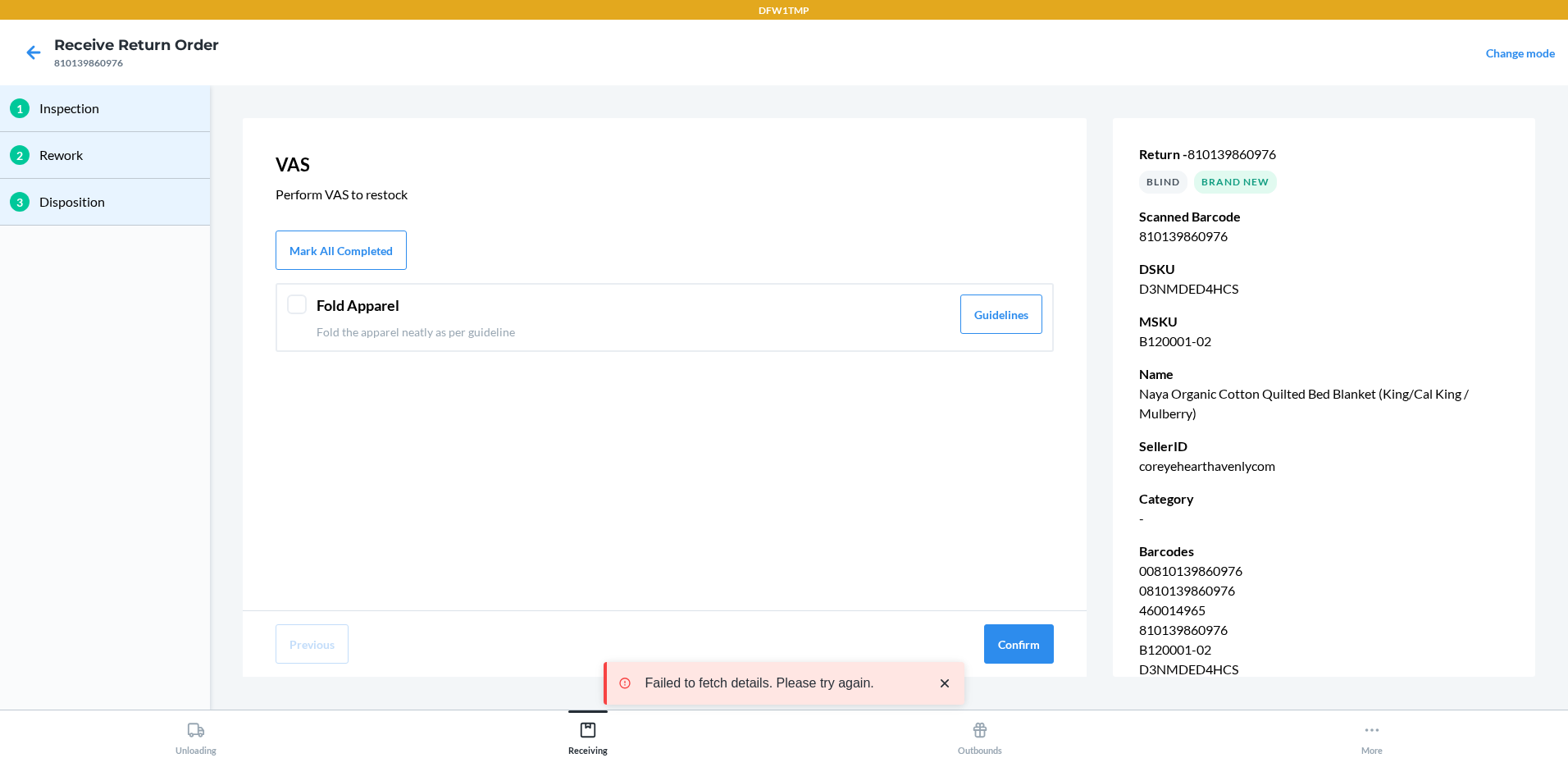
click at [347, 299] on header "Fold Apparel" at bounding box center [633, 305] width 634 height 22
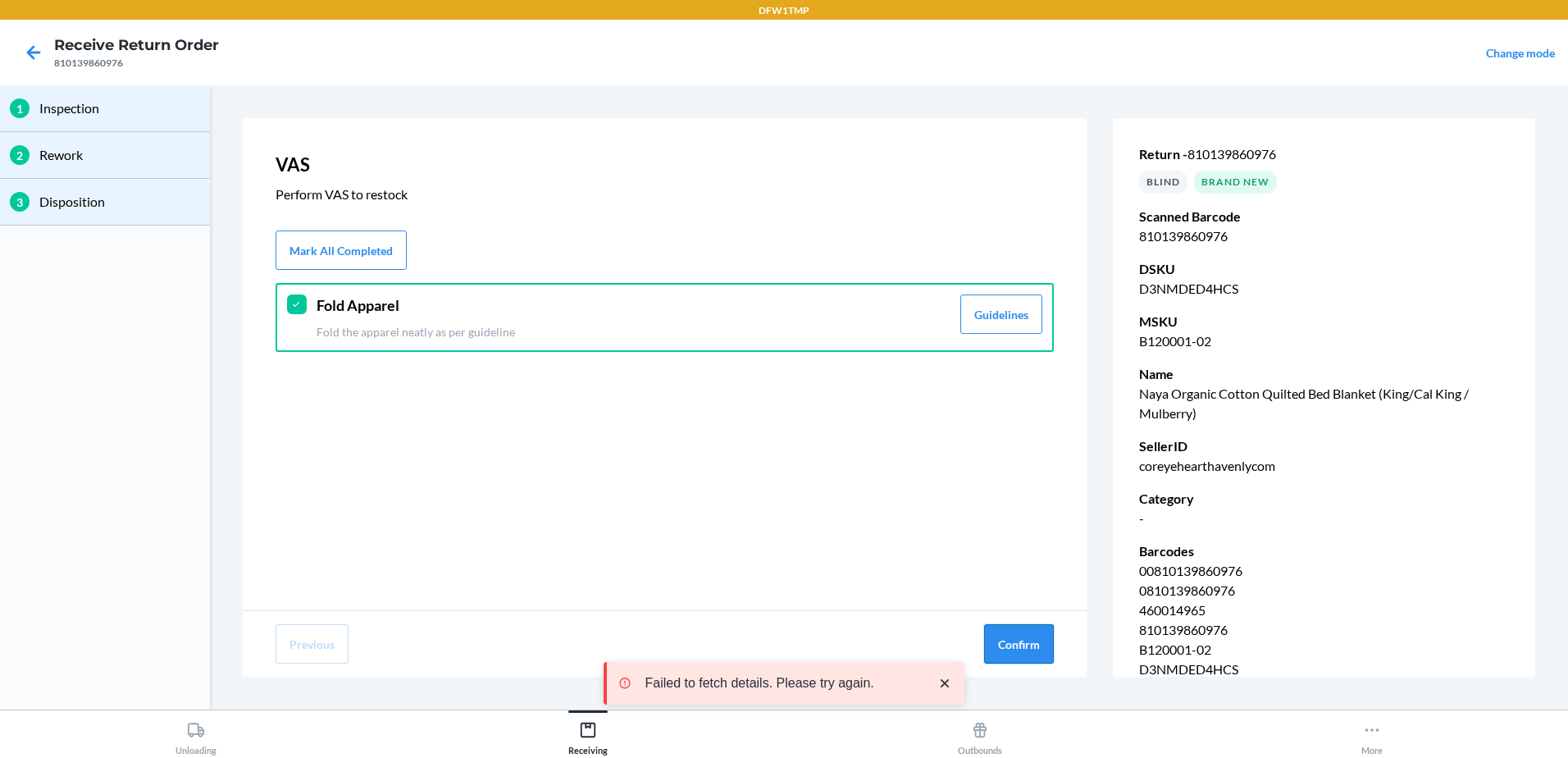
click at [1030, 637] on button "Confirm" at bounding box center [1018, 643] width 70 height 40
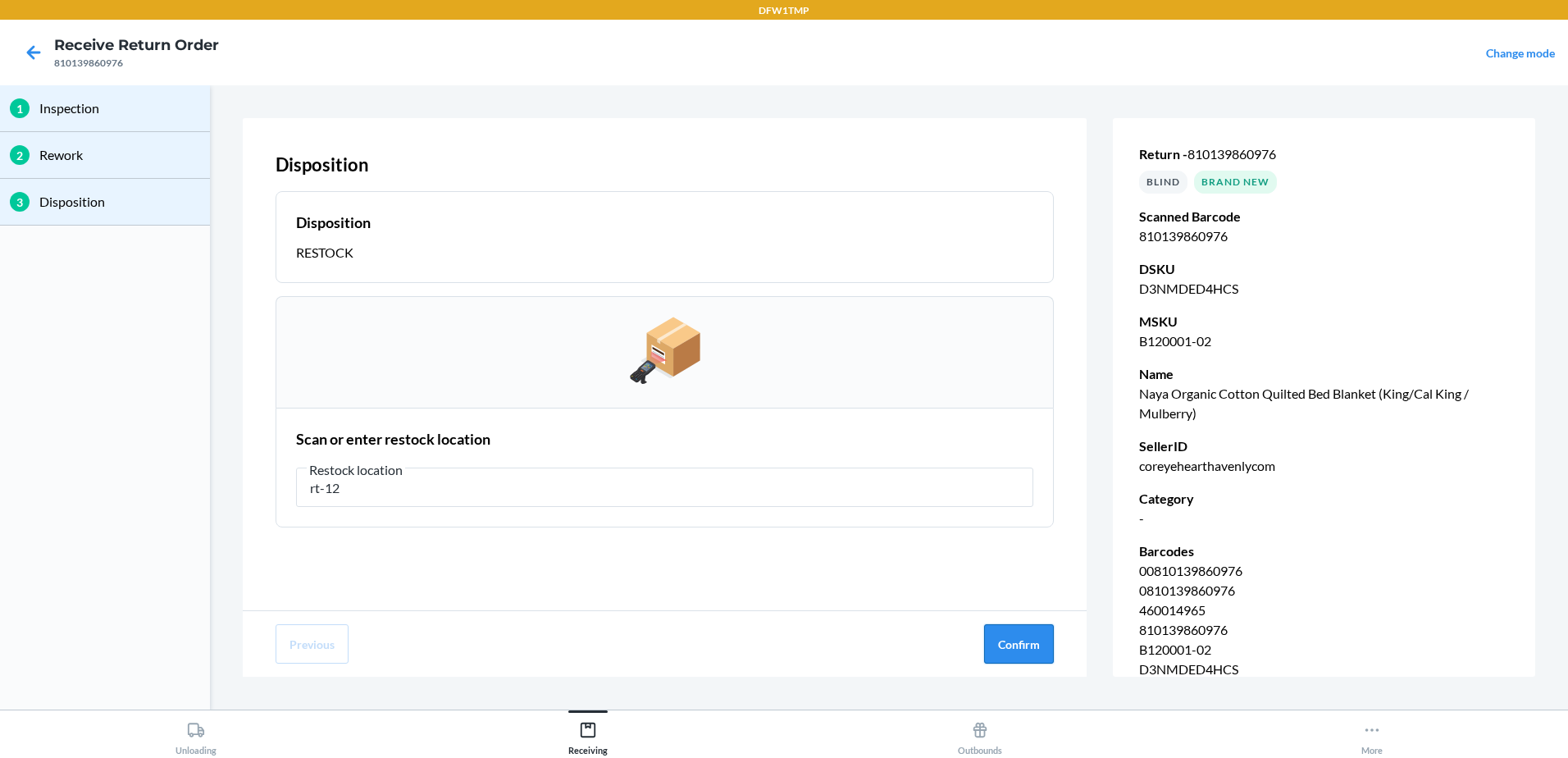
type input "rt-12"
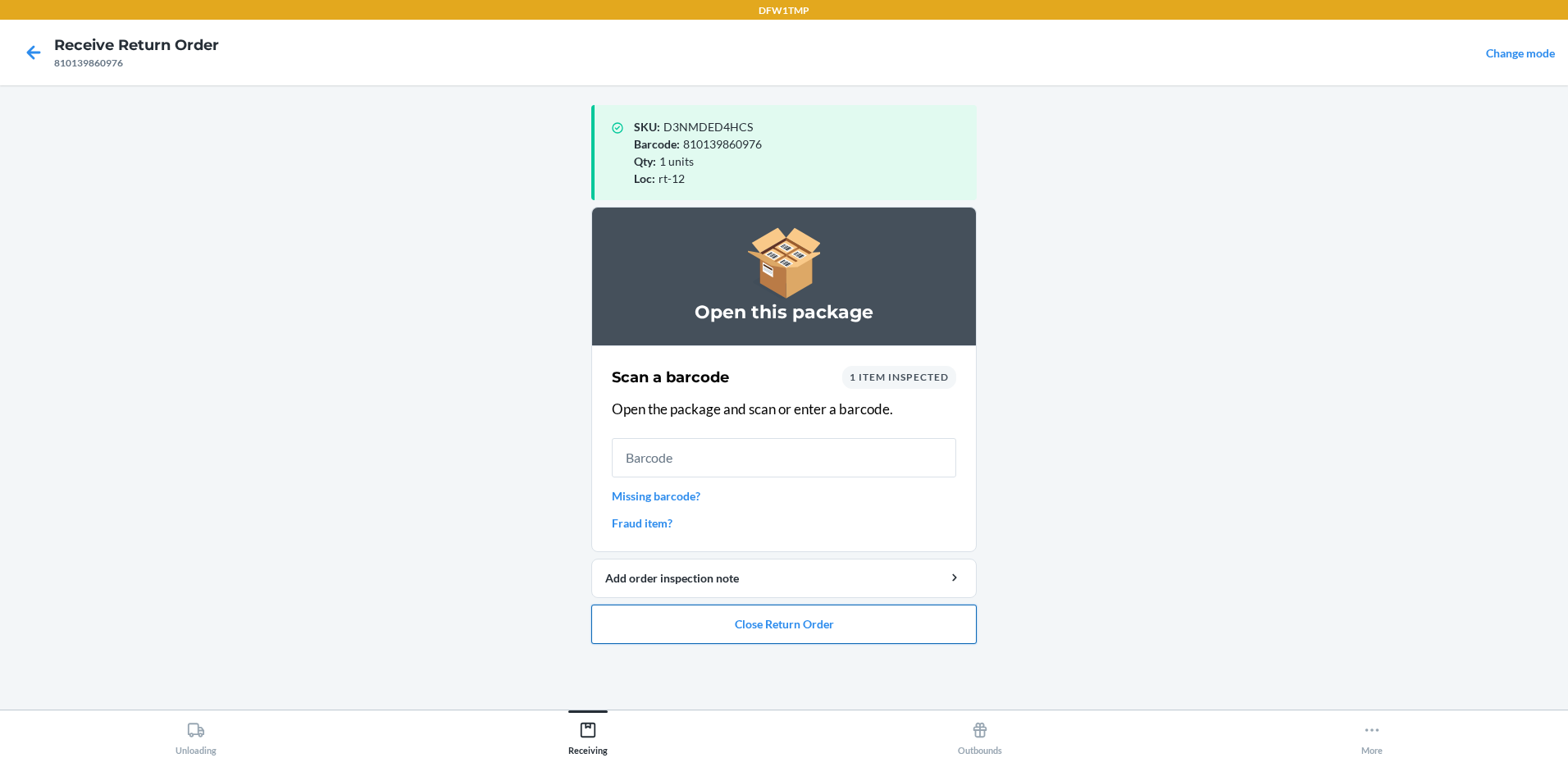
click at [743, 642] on button "Close Return Order" at bounding box center [784, 625] width 386 height 40
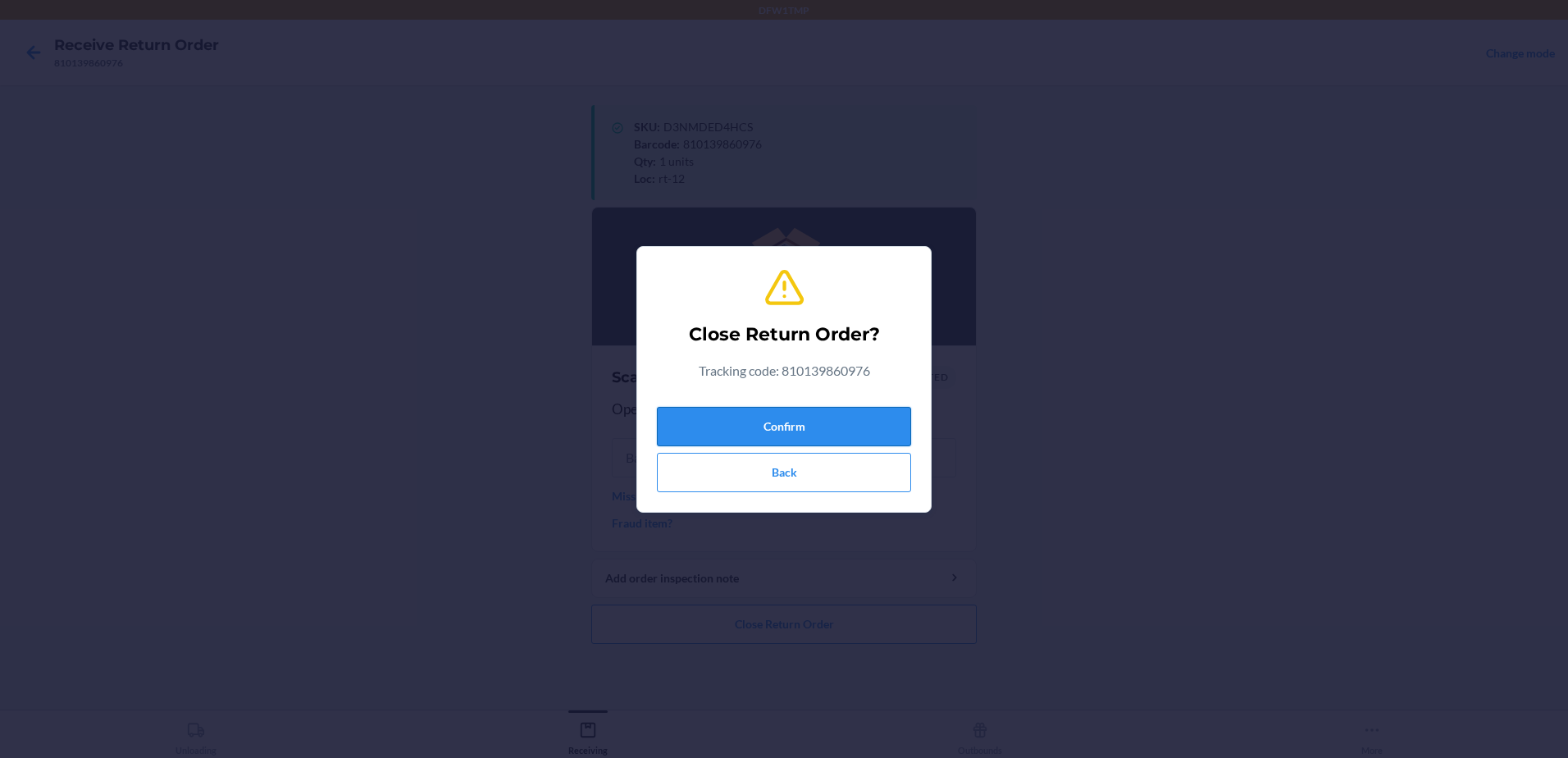
click at [754, 428] on button "Confirm" at bounding box center [784, 427] width 255 height 40
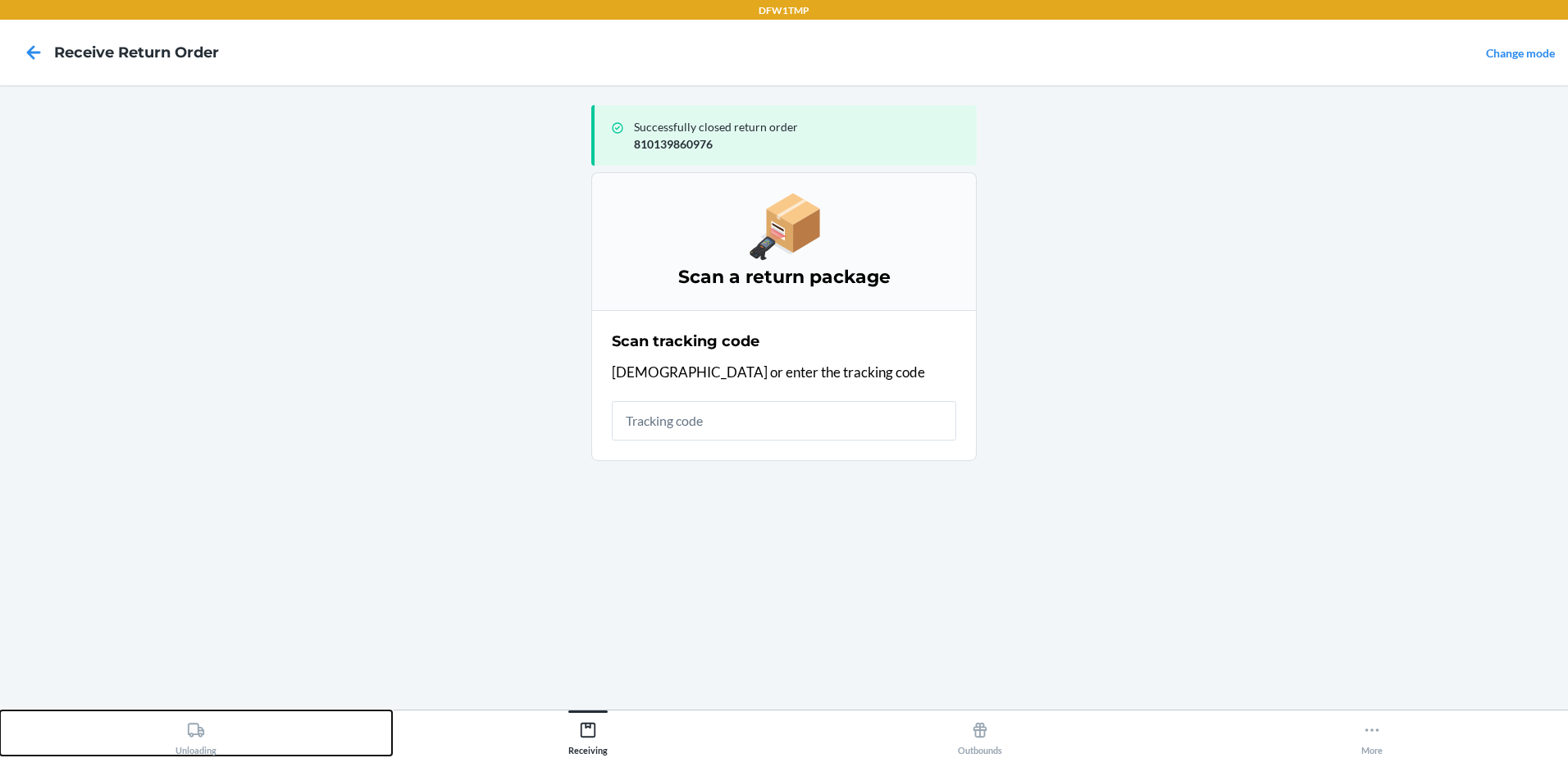
click at [189, 742] on div "Unloading" at bounding box center [196, 735] width 41 height 41
